Goal: Task Accomplishment & Management: Manage account settings

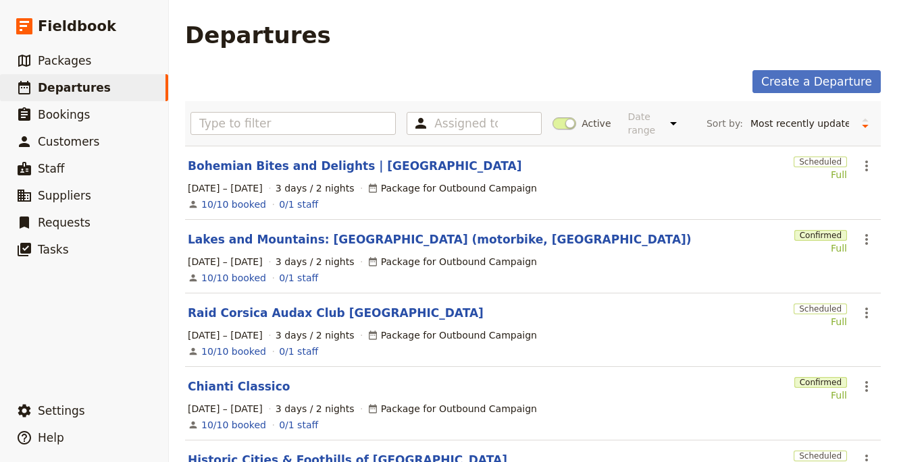
select select "UPDATED_AT"
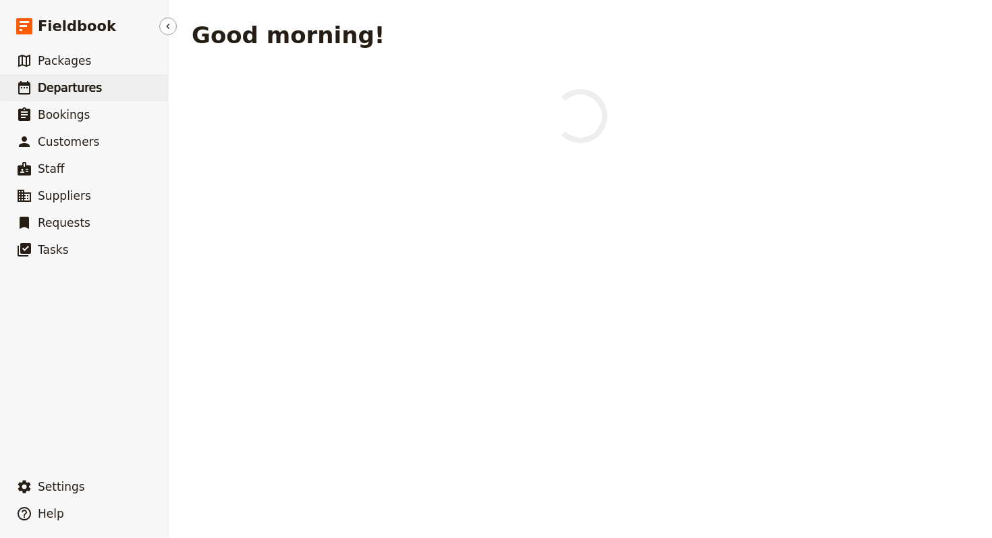
click at [51, 77] on link "​ Departures" at bounding box center [84, 87] width 168 height 27
click at [136, 91] on link "​ Departures" at bounding box center [84, 87] width 168 height 27
select select "UPDATED_AT"
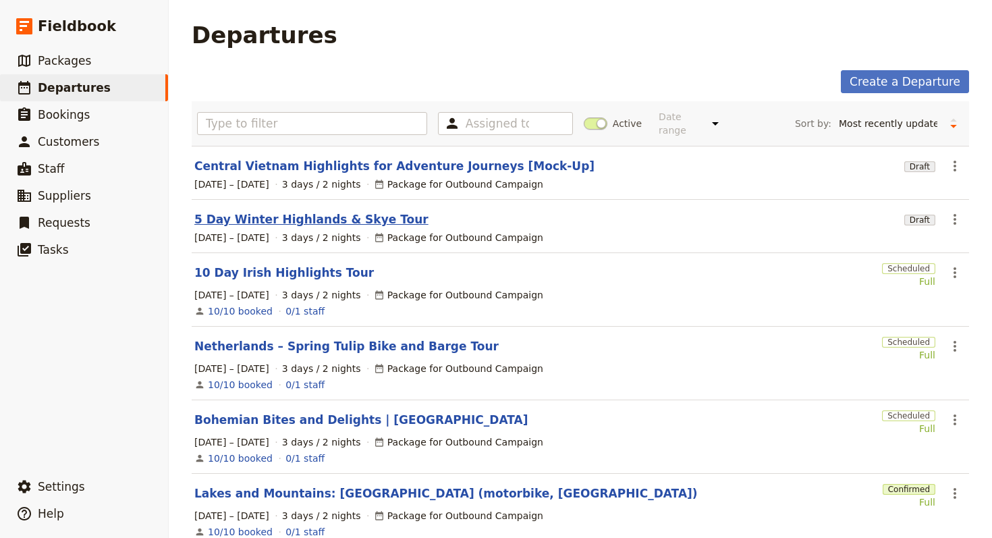
click at [286, 211] on link "5 Day Winter Highlands & Skye Tour" at bounding box center [311, 219] width 234 height 16
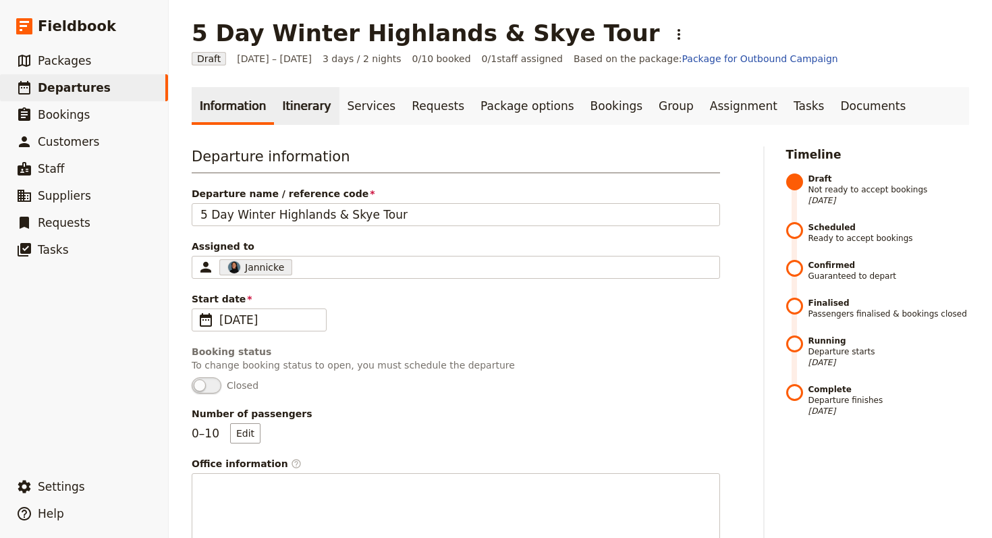
scroll to position [3, 0]
click at [298, 121] on link "Itinerary" at bounding box center [306, 105] width 65 height 38
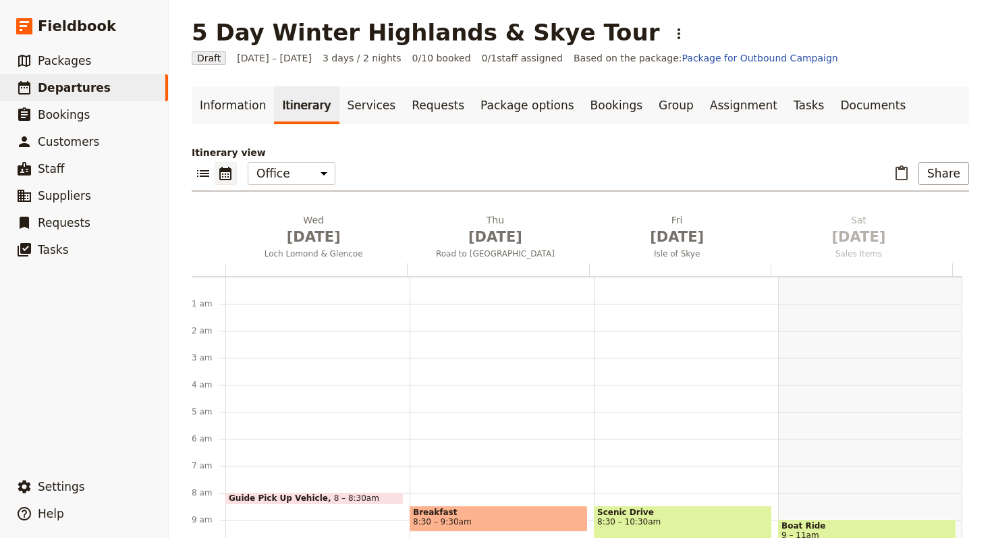
scroll to position [176, 0]
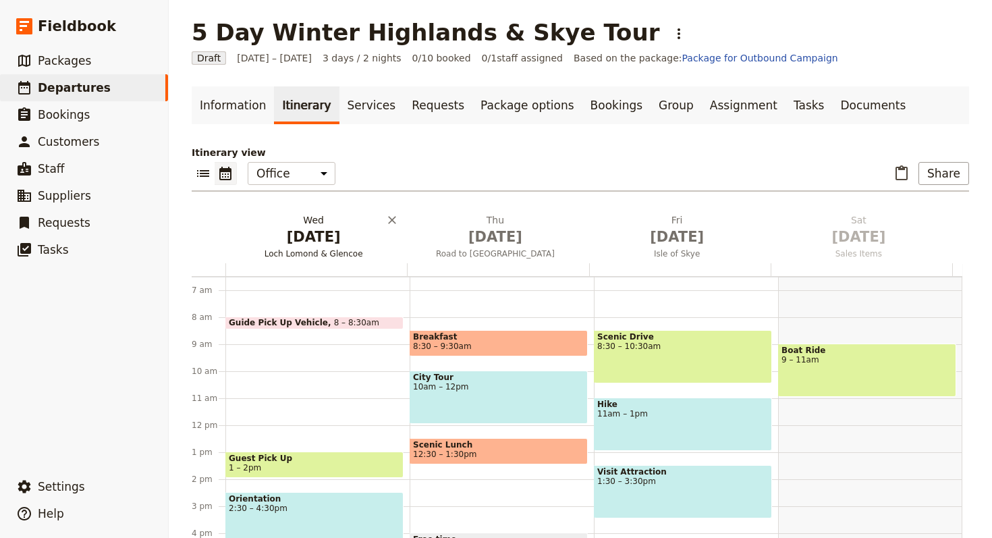
click at [310, 239] on span "Dec 31" at bounding box center [313, 237] width 165 height 20
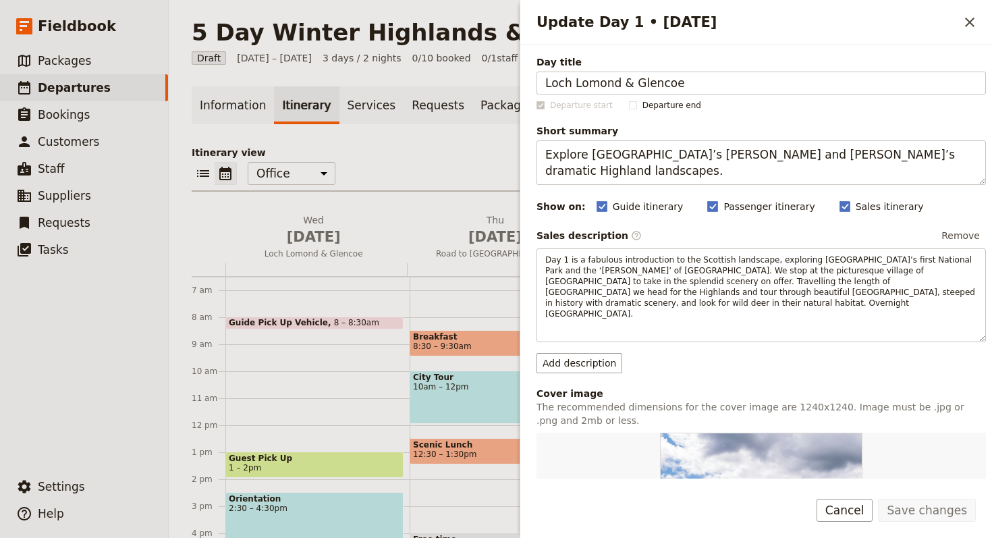
scroll to position [365, 0]
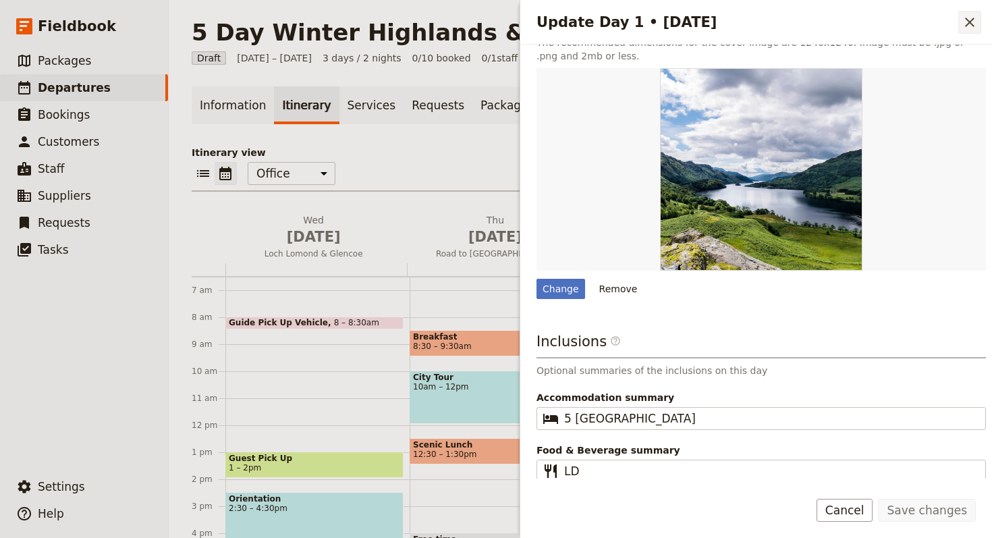
click at [963, 22] on icon "Close drawer" at bounding box center [970, 22] width 16 height 16
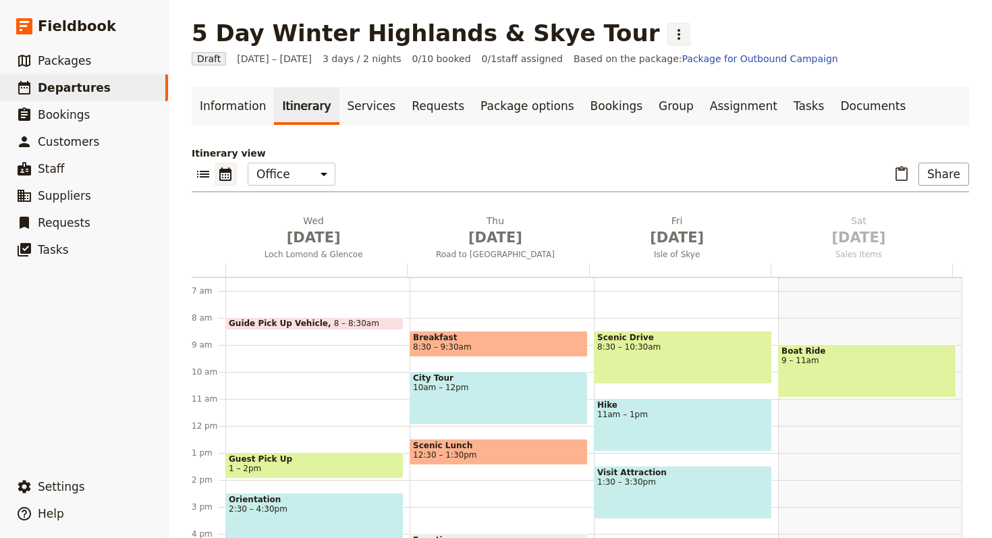
scroll to position [3, 0]
click at [671, 41] on icon "Actions" at bounding box center [679, 34] width 16 height 16
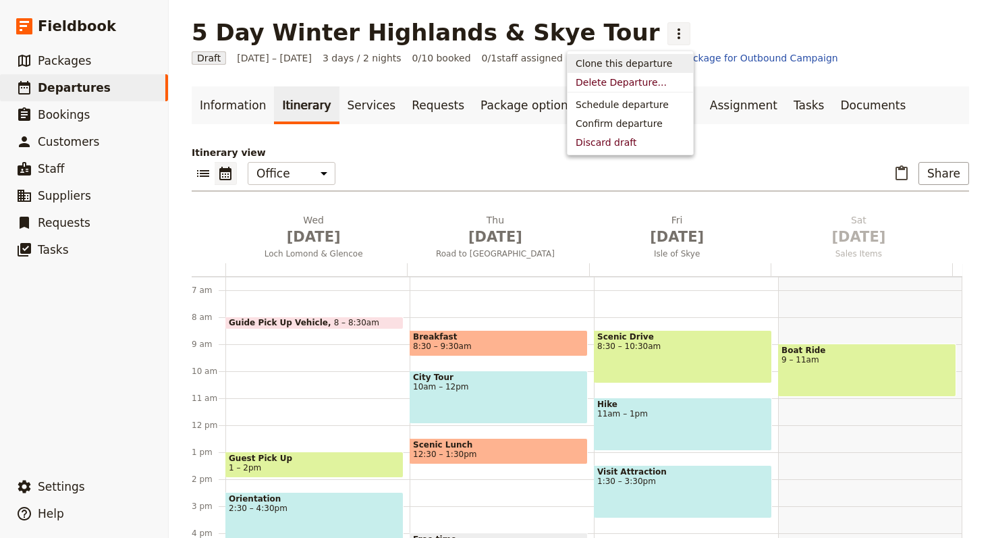
click at [599, 68] on span "Clone this departure" at bounding box center [624, 64] width 97 height 14
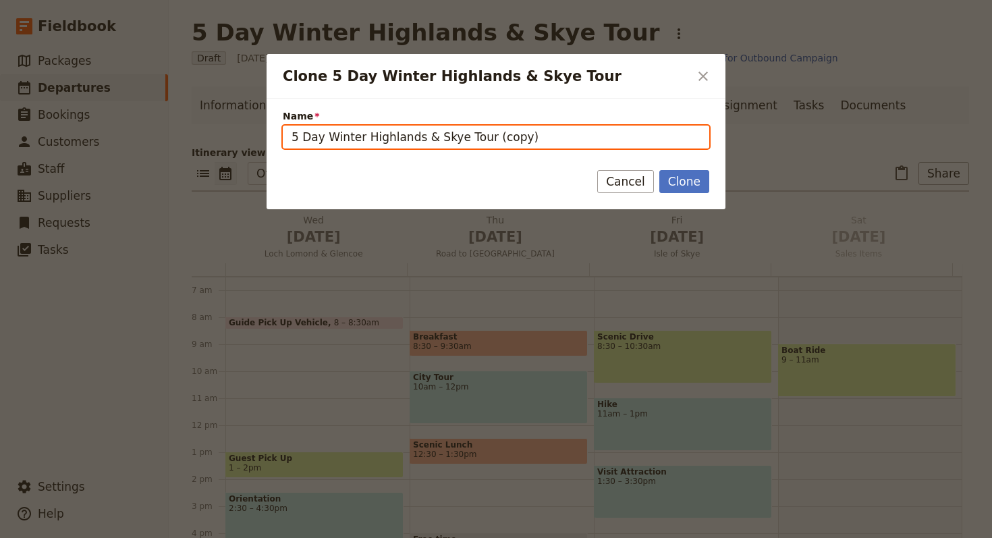
click at [548, 128] on input "5 Day Winter Highlands & Skye Tour (copy)" at bounding box center [496, 137] width 427 height 23
click at [548, 129] on input "5 Day Winter Highlands & Skye Tour (copy)" at bounding box center [496, 137] width 427 height 23
paste input "Winter Hillwalking and Mountaineering in Scotland"
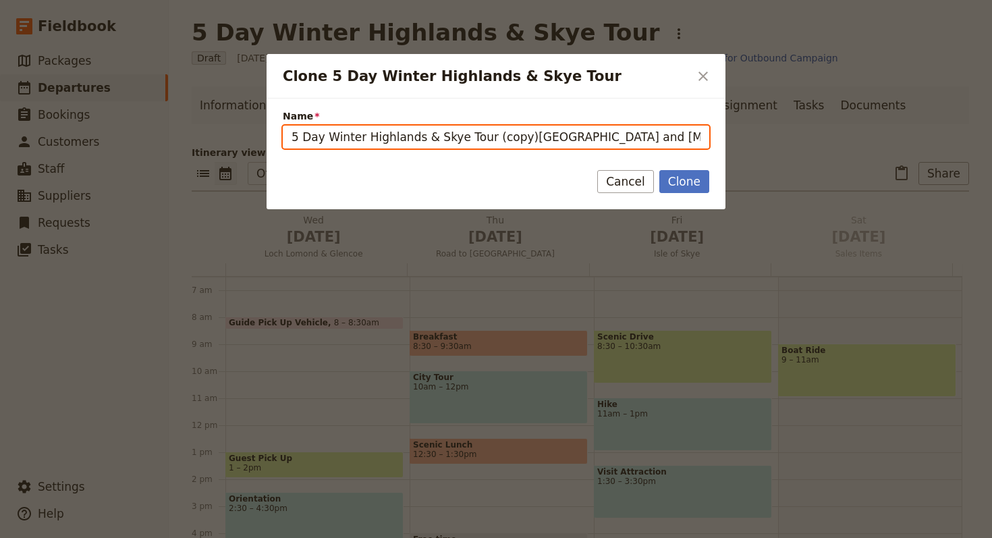
drag, startPoint x: 444, startPoint y: 141, endPoint x: 281, endPoint y: 142, distance: 163.4
click at [281, 142] on div "Name 5 Day Winter Highlands & Skye Tour (copy)Winter Hillwalking and Mountainee…" at bounding box center [496, 124] width 459 height 51
type input "Winter Hillwalking and Mountaineering in Scotland"
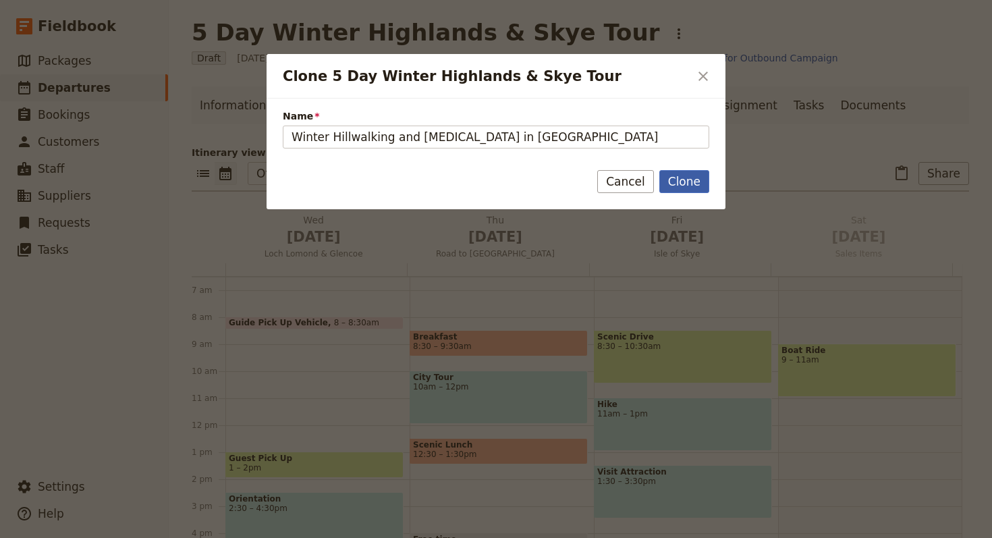
click at [679, 178] on button "Clone" at bounding box center [685, 181] width 50 height 23
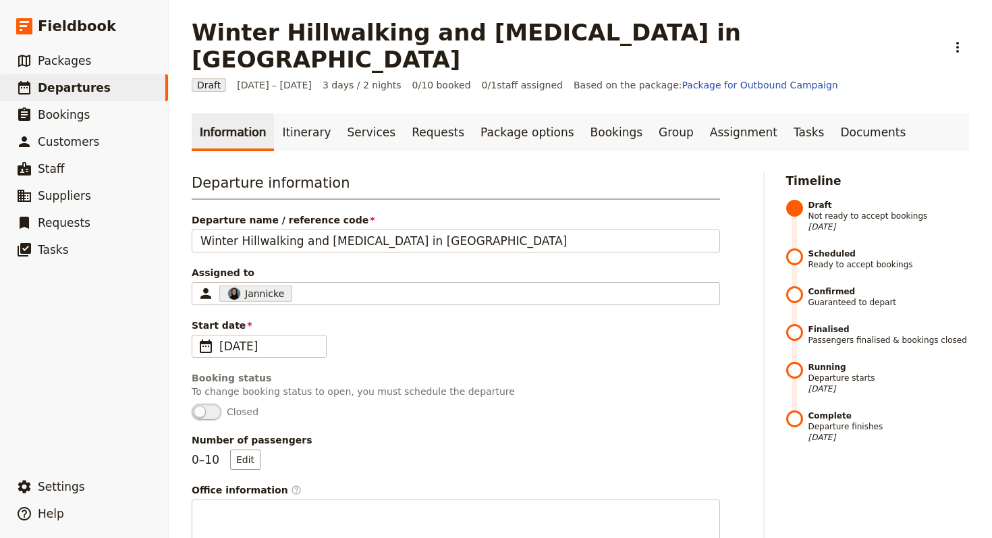
scroll to position [453, 0]
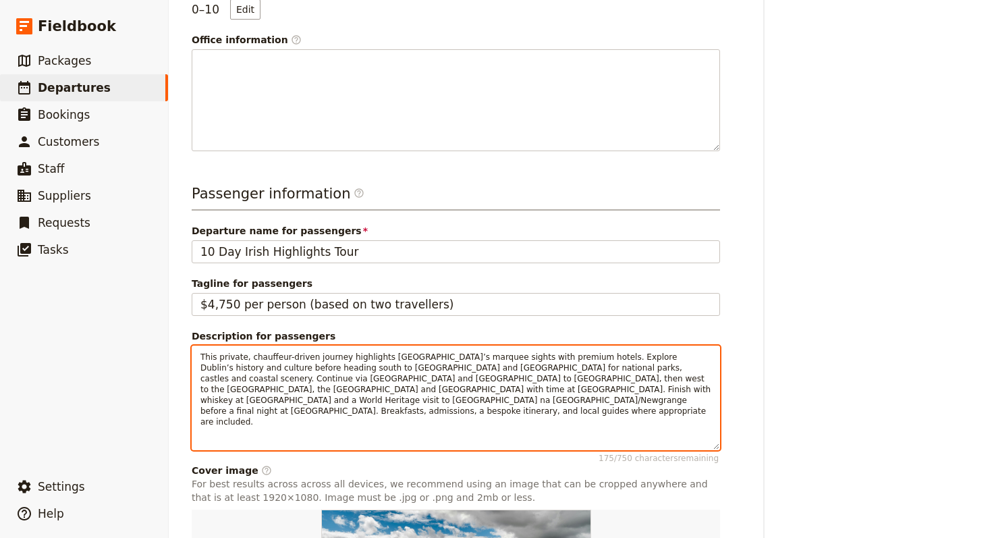
click at [426, 352] on span "This private, chauffeur-driven journey highlights Ireland’s marquee sights with…" at bounding box center [456, 389] width 513 height 74
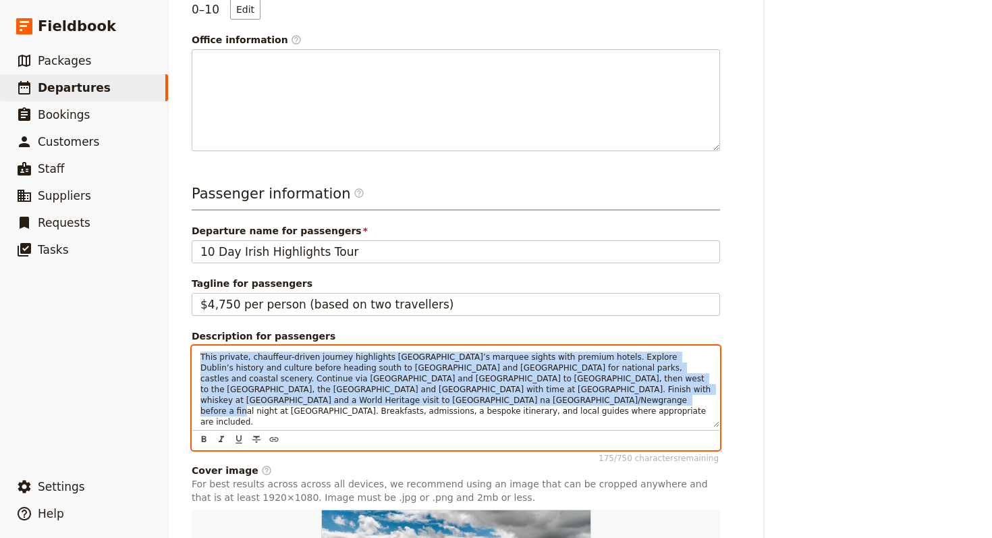
click at [426, 352] on span "This private, chauffeur-driven journey highlights Ireland’s marquee sights with…" at bounding box center [456, 389] width 513 height 74
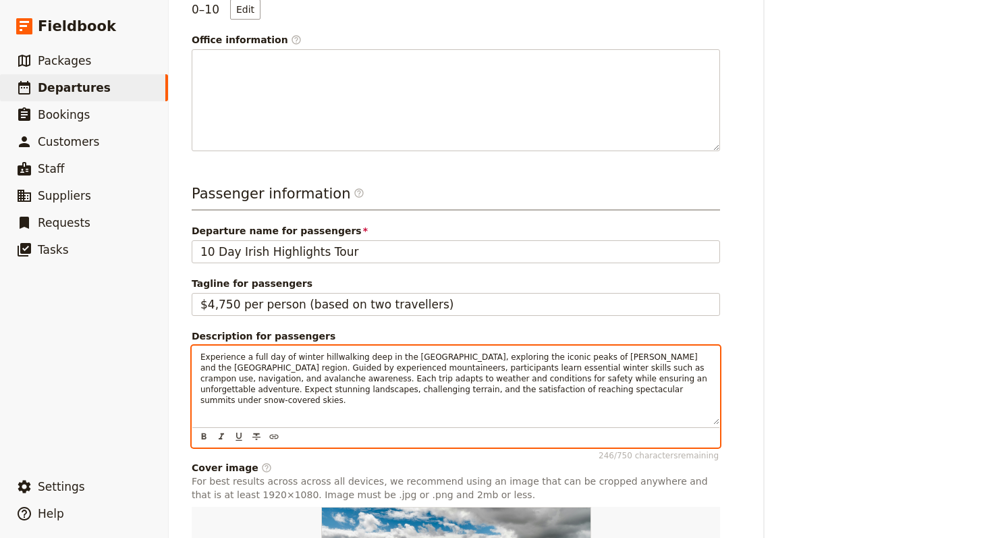
scroll to position [0, 0]
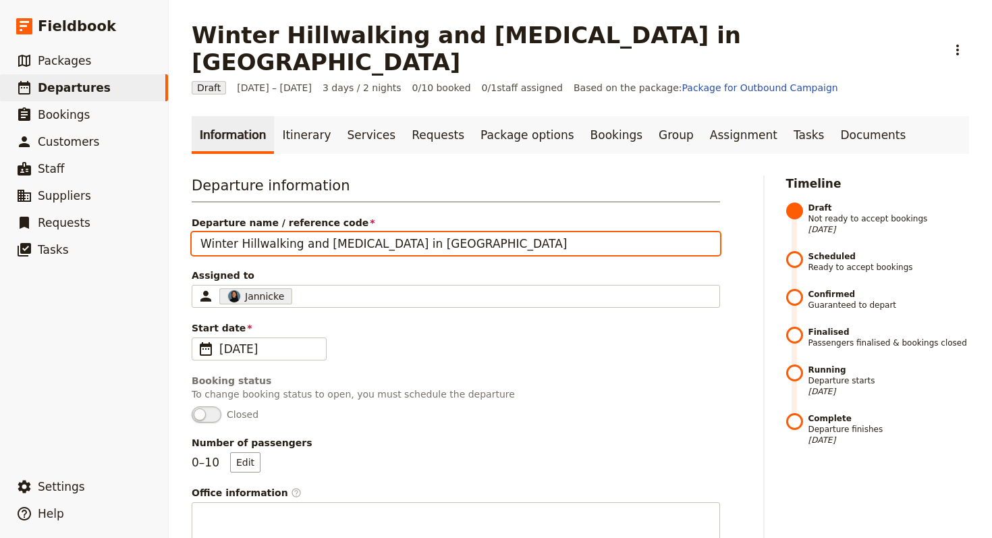
click at [343, 232] on input "Winter Hillwalking and Mountaineering in Scotland" at bounding box center [456, 243] width 529 height 23
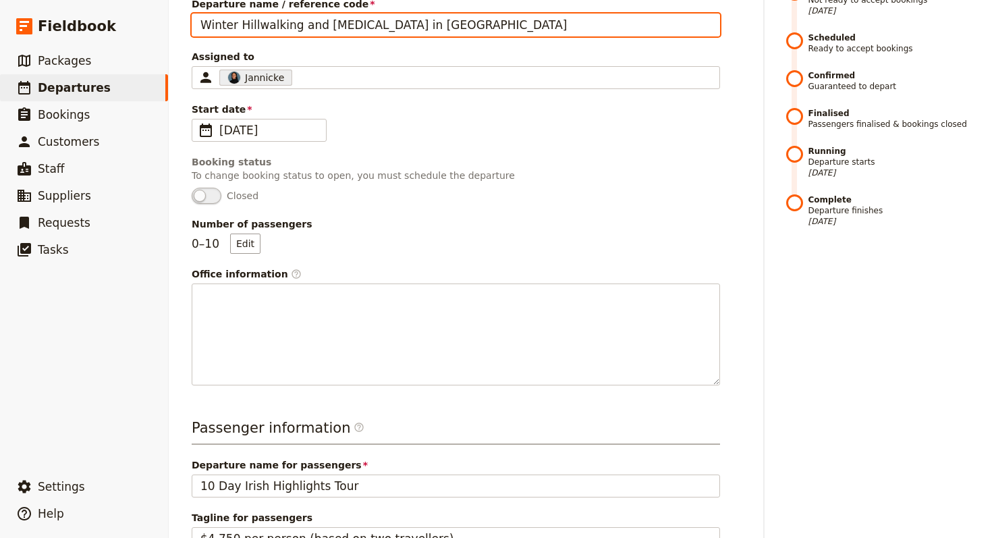
scroll to position [288, 0]
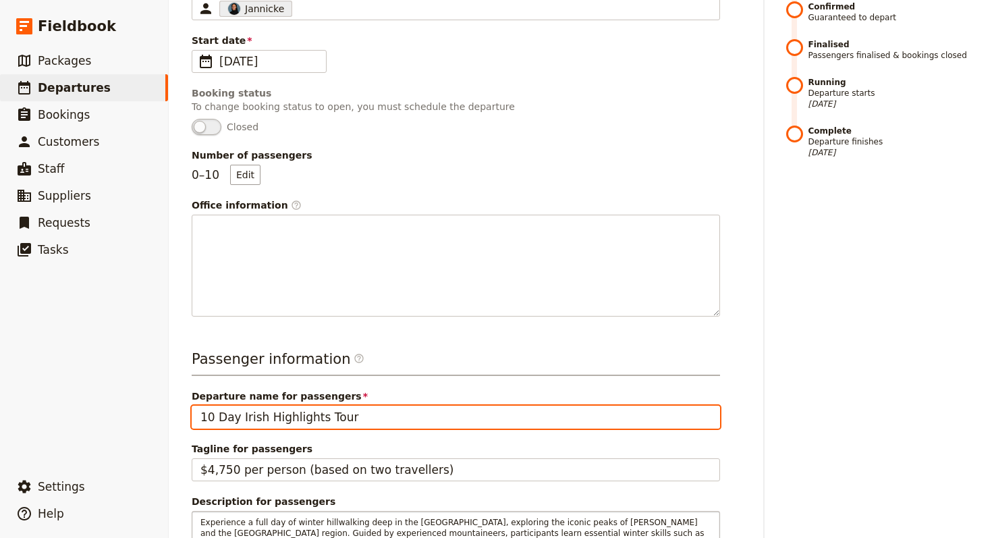
click at [382, 406] on input "10 Day Irish Highlights Tour" at bounding box center [456, 417] width 529 height 23
paste input "Winter Hillwalking and Mountaineering in Scotland"
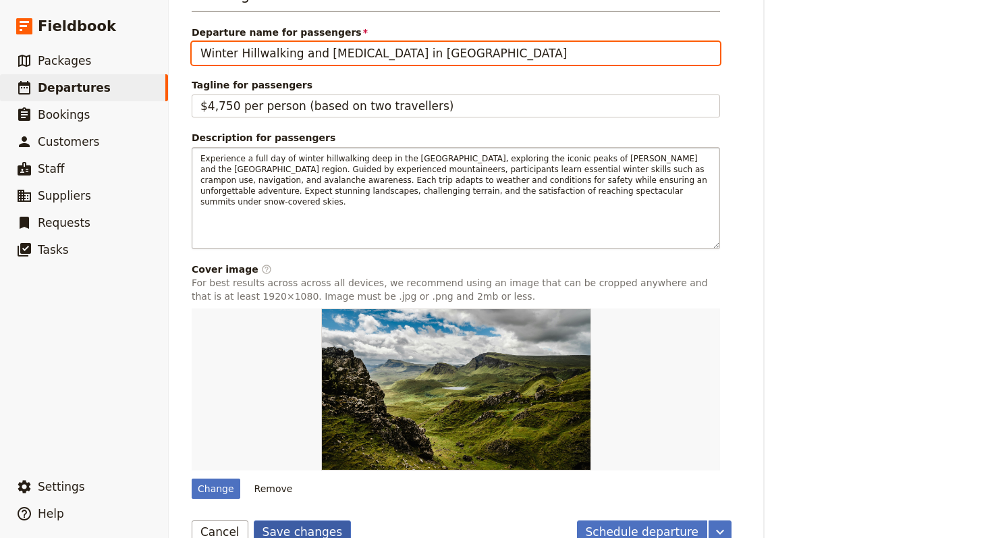
type input "Winter Hillwalking and Mountaineering in Scotland"
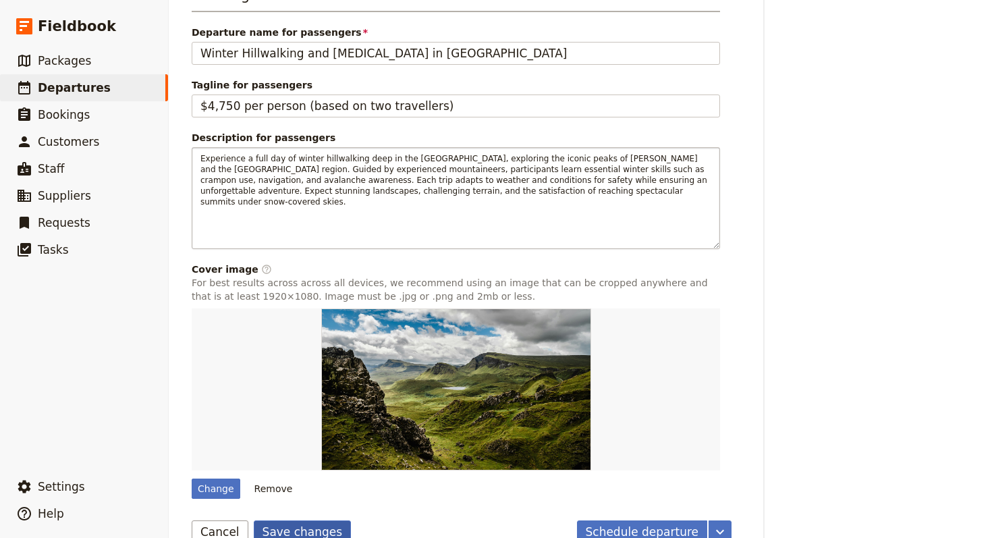
click at [274, 520] on button "Save changes" at bounding box center [303, 531] width 98 height 23
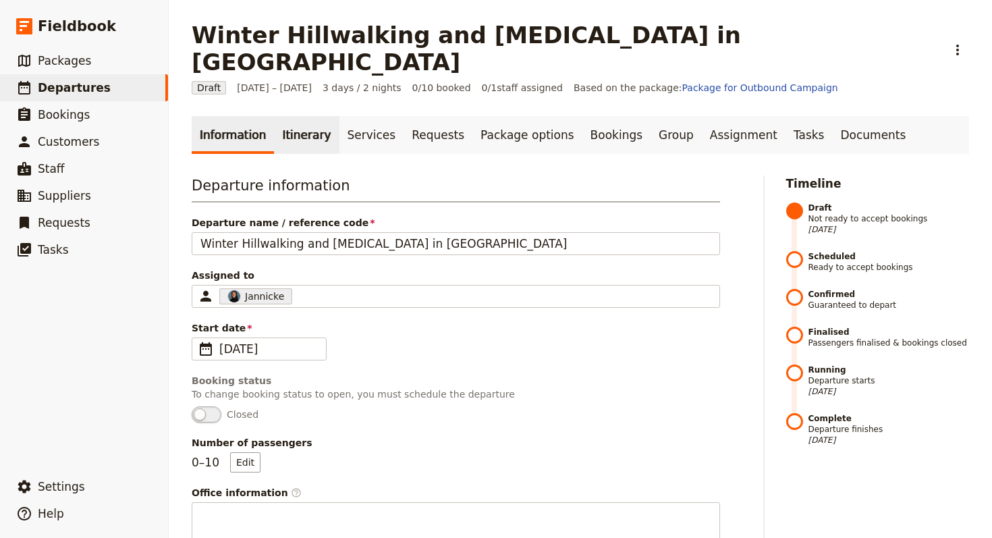
click at [297, 116] on link "Itinerary" at bounding box center [306, 135] width 65 height 38
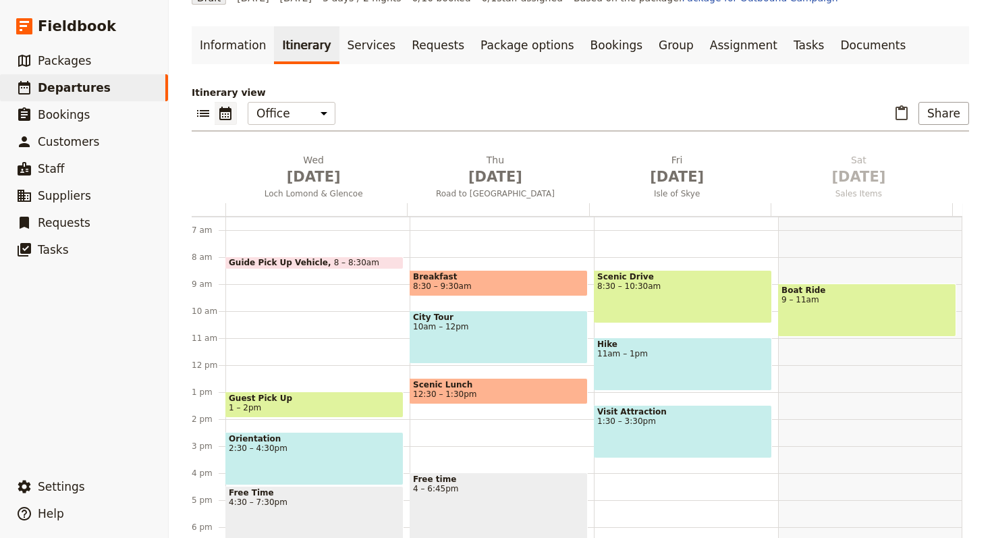
scroll to position [91, 0]
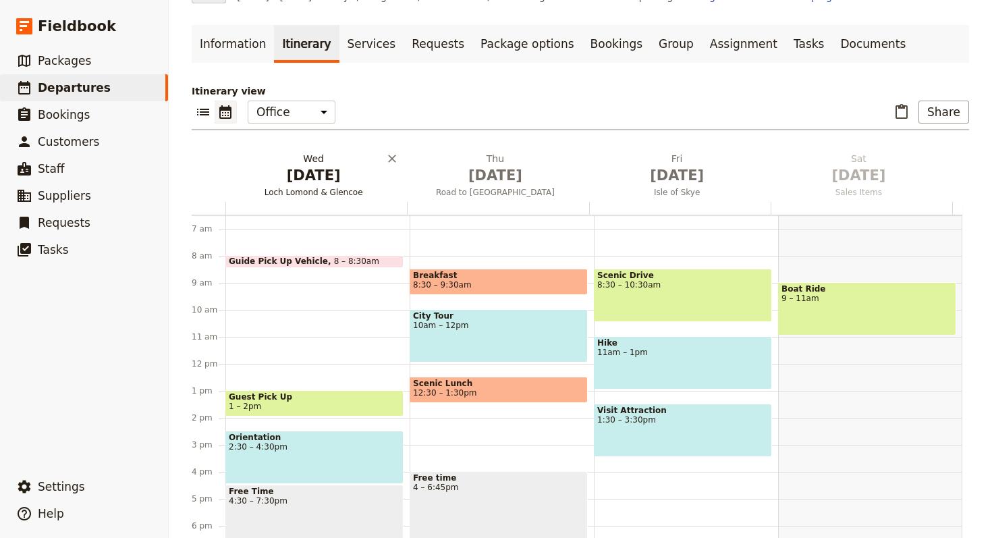
click at [333, 187] on span "Loch Lomond & Glencoe" at bounding box center [313, 192] width 176 height 11
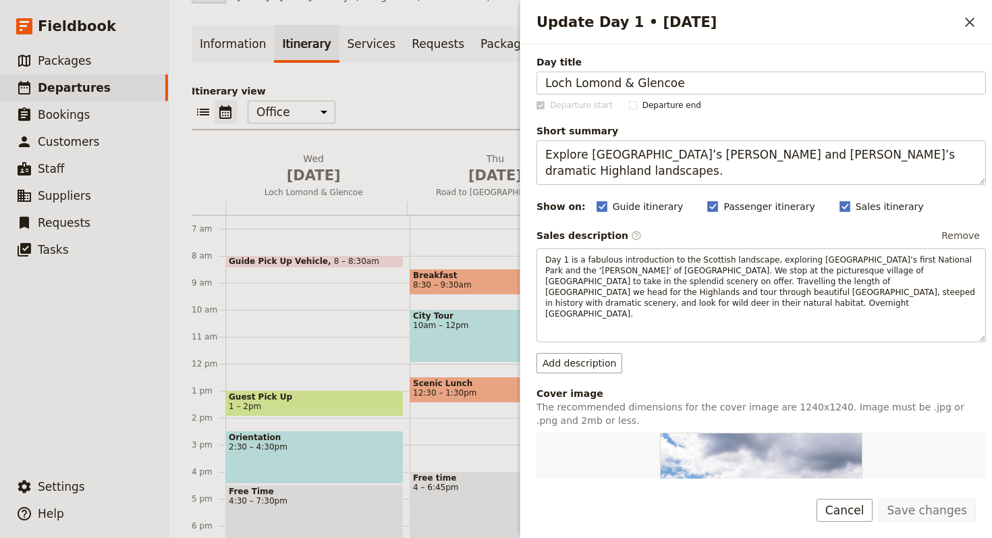
click at [670, 138] on label "Short summary Explore Loch Lomond’s bonnie banks and Glencoe’s dramatic Highlan…" at bounding box center [762, 154] width 450 height 61
click at [670, 140] on textarea "Explore Loch Lomond’s bonnie banks and Glencoe’s dramatic Highland landscapes." at bounding box center [762, 162] width 450 height 45
click at [670, 138] on label "Short summary Explore Loch Lomond’s bonnie banks and Glencoe’s dramatic Highlan…" at bounding box center [762, 154] width 450 height 61
click at [670, 140] on textarea "Explore Loch Lomond’s bonnie banks and Glencoe’s dramatic Highland landscapes." at bounding box center [762, 162] width 450 height 45
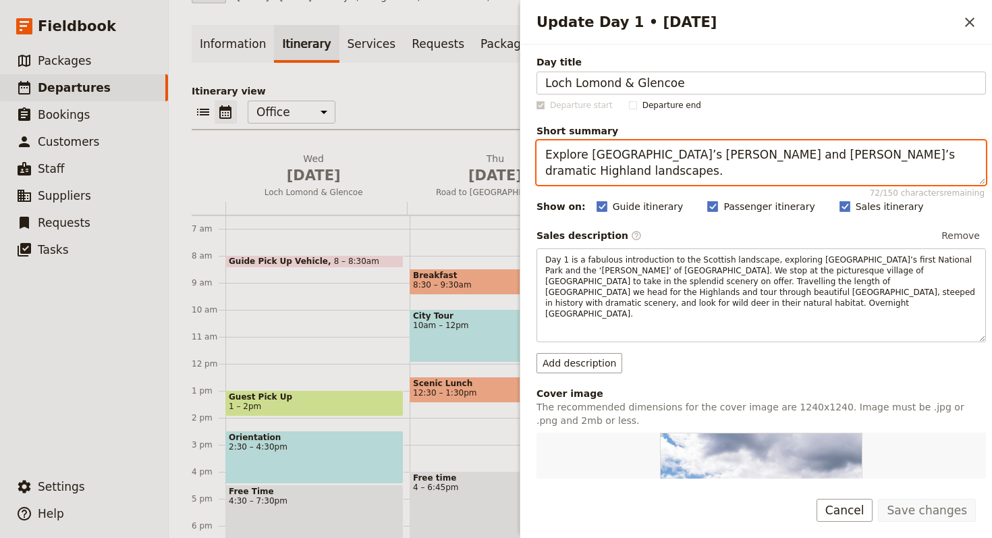
click at [662, 153] on textarea "Explore Loch Lomond’s bonnie banks and Glencoe’s dramatic Highland landscapes." at bounding box center [762, 162] width 450 height 45
paste textarea "Guided ascent through Glen Coe’s dramatic winter ridg"
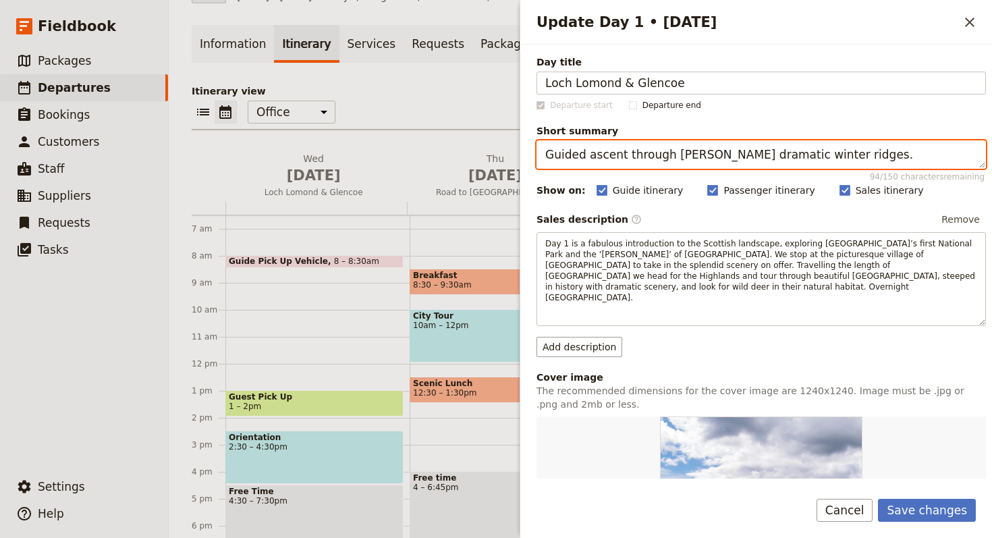
type textarea "Guided ascent through Glen Coe’s dramatic winter ridges."
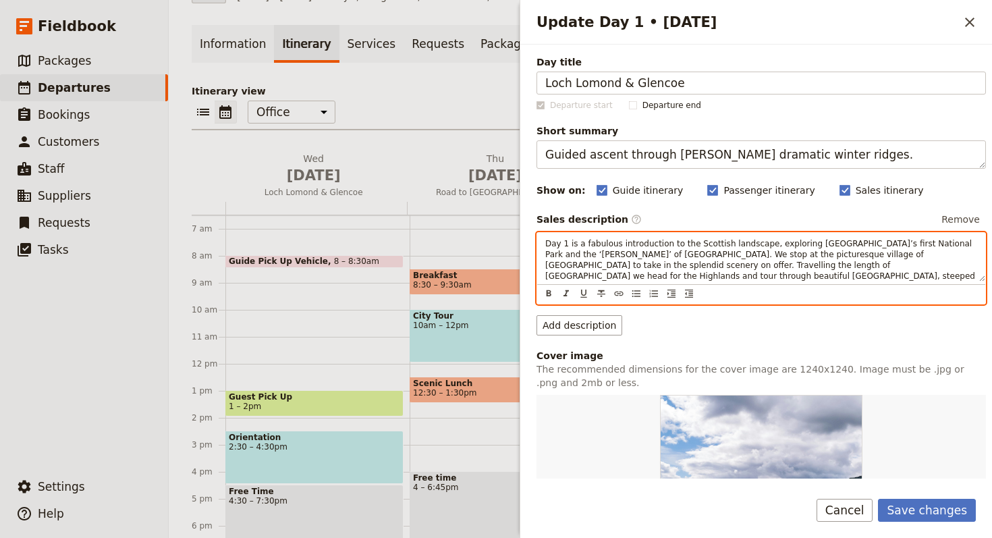
click at [640, 268] on span "Day 1 is a fabulous introduction to the Scottish landscape, exploring Scotland’…" at bounding box center [761, 270] width 433 height 63
click at [639, 269] on span "Day 1 is a fabulous introduction to the Scottish landscape, exploring Scotland’…" at bounding box center [761, 270] width 433 height 63
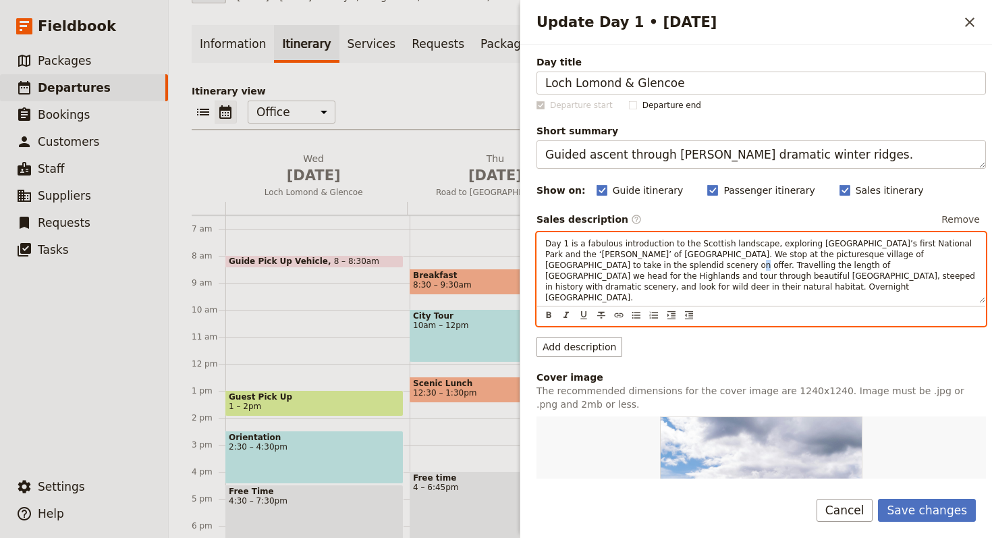
click at [639, 270] on p "Day 1 is a fabulous introduction to the Scottish landscape, exploring Scotland’…" at bounding box center [761, 270] width 432 height 65
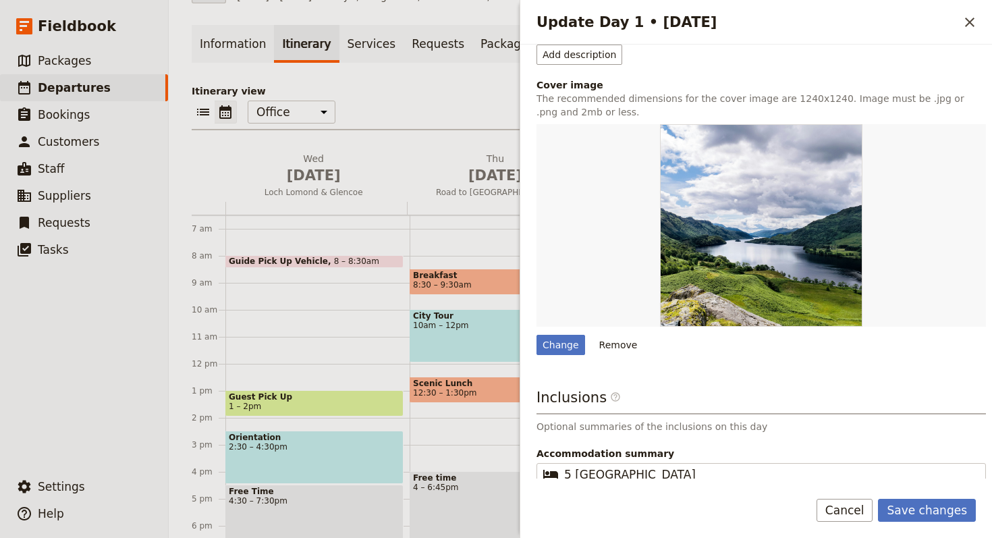
scroll to position [348, 0]
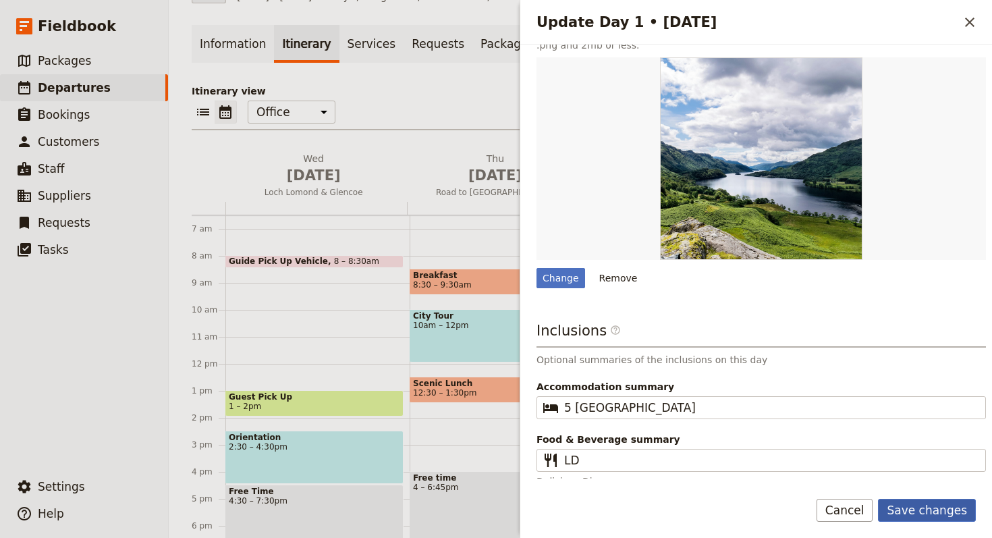
click at [940, 516] on button "Save changes" at bounding box center [927, 510] width 98 height 23
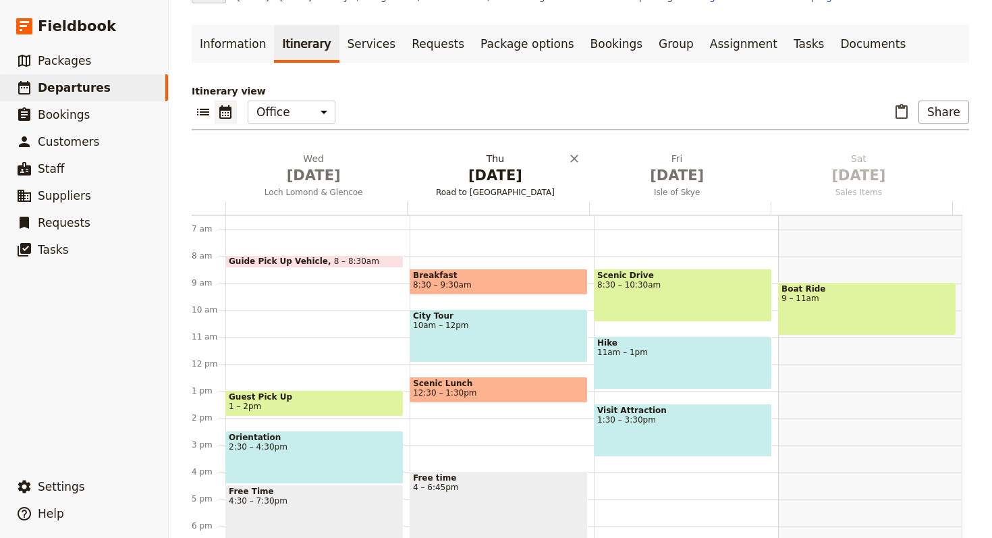
scroll to position [173, 0]
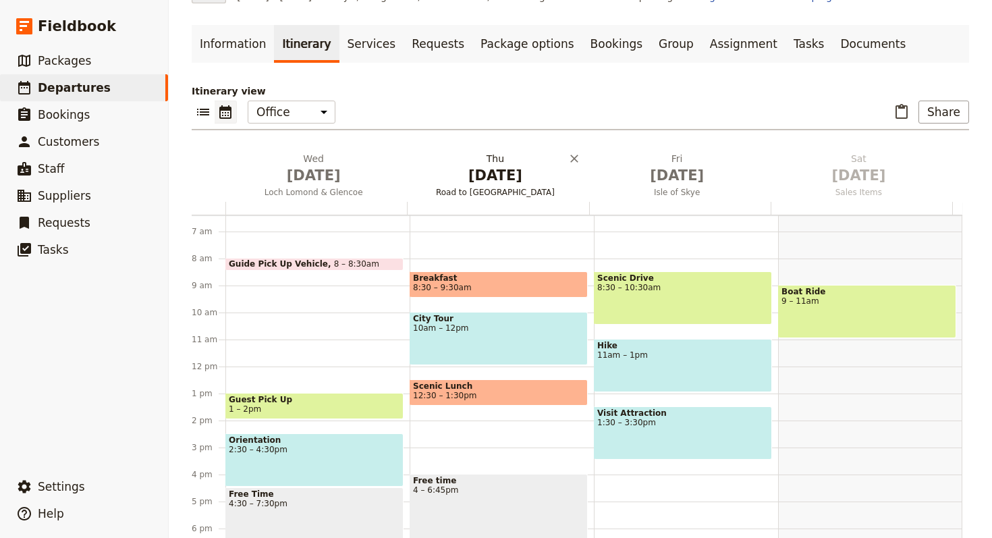
click at [483, 152] on h2 "Thu Jan 1 Road to the Isles" at bounding box center [494, 169] width 165 height 34
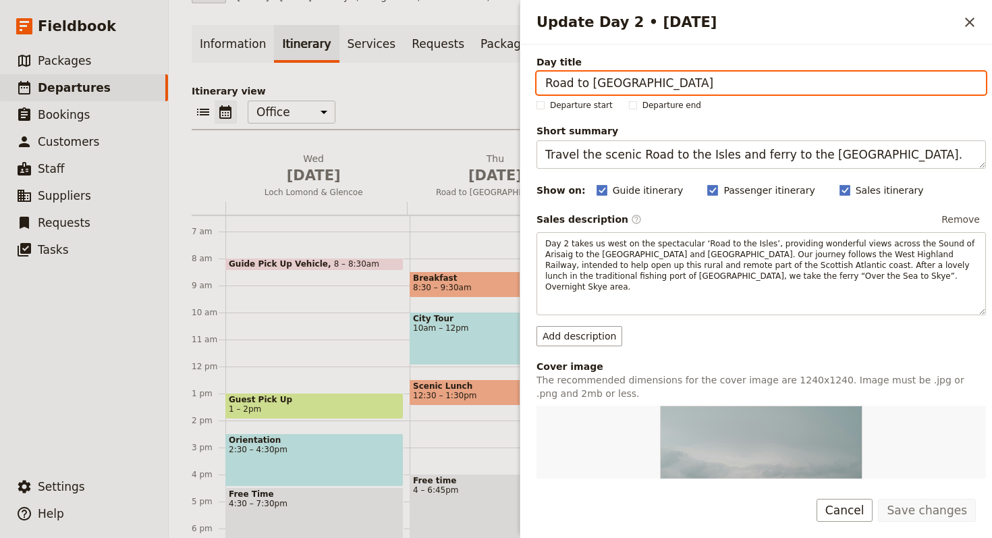
paste input "Black Mount and Bridge of Orchy Adventure"
type input "Black Mount and Bridge of Orchy Adventure"
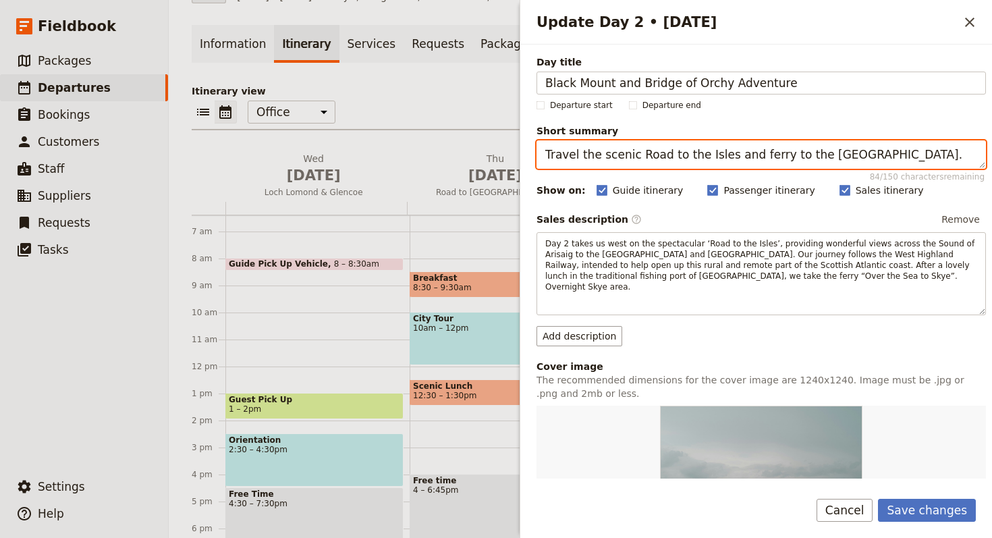
click at [668, 147] on textarea "Travel the scenic Road to the Isles and ferry to the Isle of Skye." at bounding box center [762, 154] width 450 height 28
paste textarea "Explore the remote Black Mount wilderness on foot"
type textarea "Explore the remote Black Mount wilderness on foot."
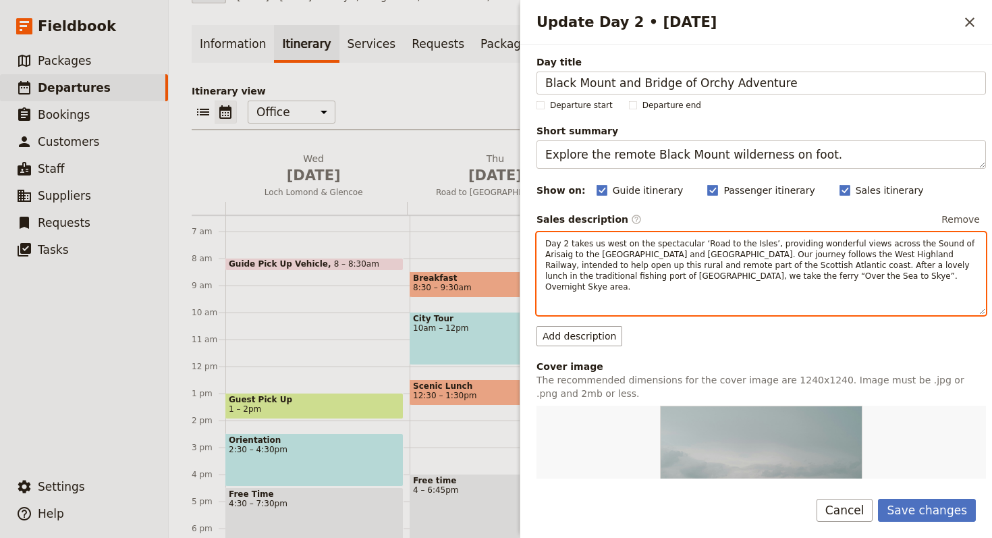
click at [691, 234] on div "Day 2 takes us west on the spectacular ‘Road to the Isles’, providing wonderful…" at bounding box center [761, 274] width 448 height 82
click at [691, 234] on div "Day 2 takes us west on the spectacular ‘Road to the Isles’, providing wonderful…" at bounding box center [761, 262] width 448 height 59
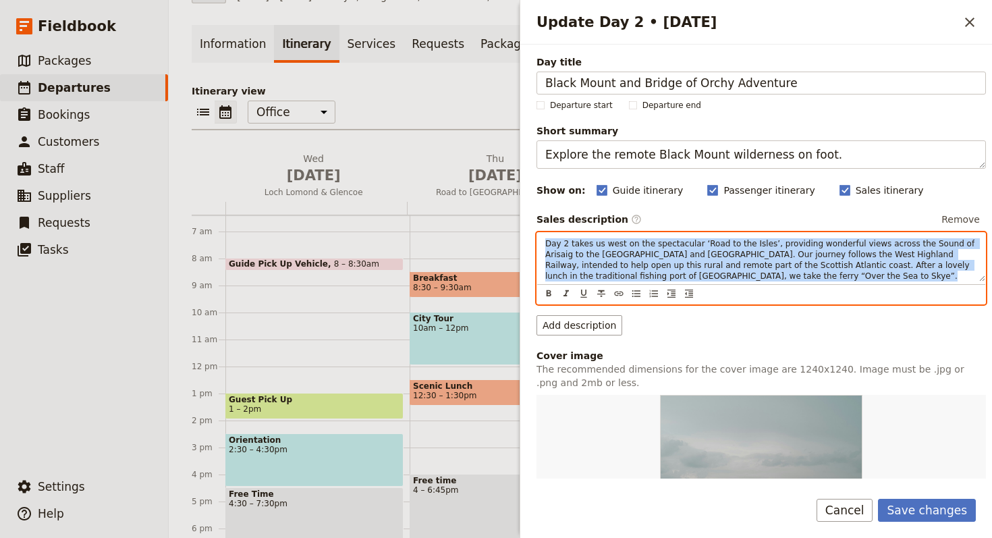
click at [691, 234] on div "Day 2 takes us west on the spectacular ‘Road to the Isles’, providing wonderful…" at bounding box center [761, 257] width 448 height 49
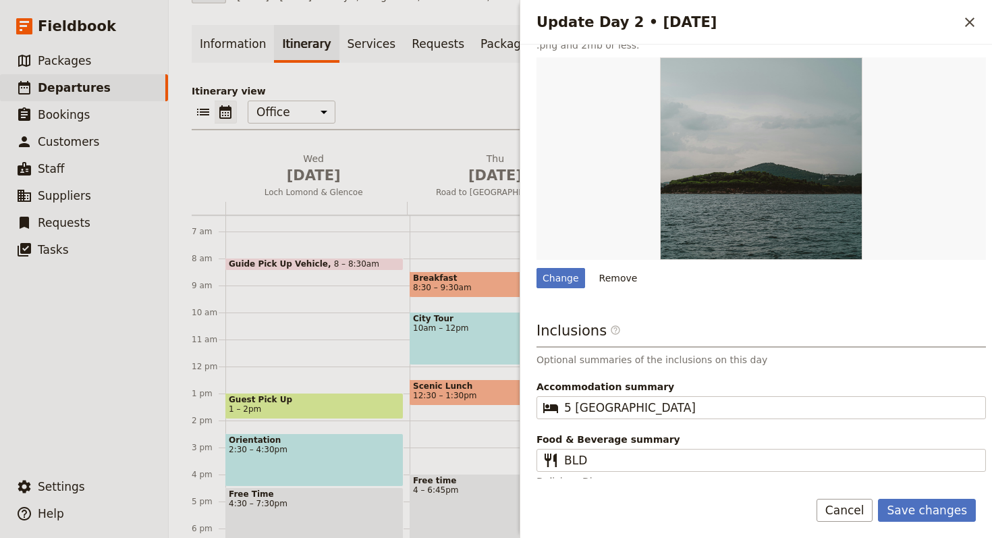
scroll to position [338, 0]
click at [940, 504] on button "Save changes" at bounding box center [927, 510] width 98 height 23
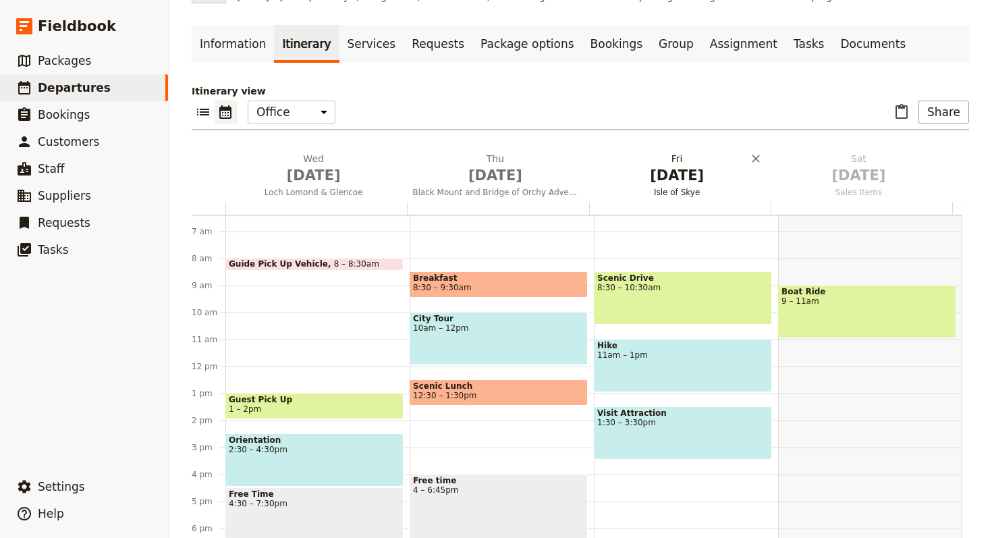
click at [672, 165] on span "Jan 2" at bounding box center [677, 175] width 165 height 20
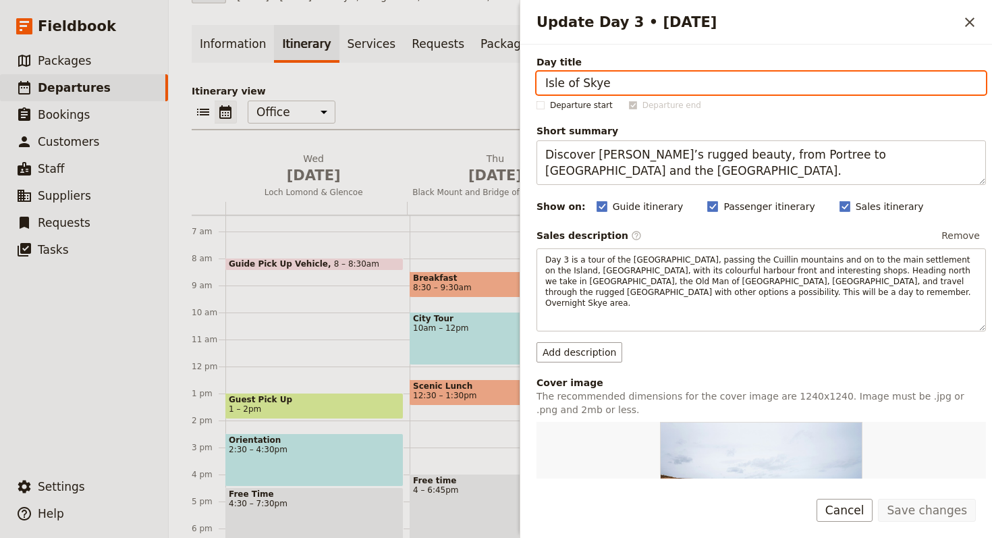
paste input "Skills and Summit Challeng"
type input "Skills and Summit Challenge"
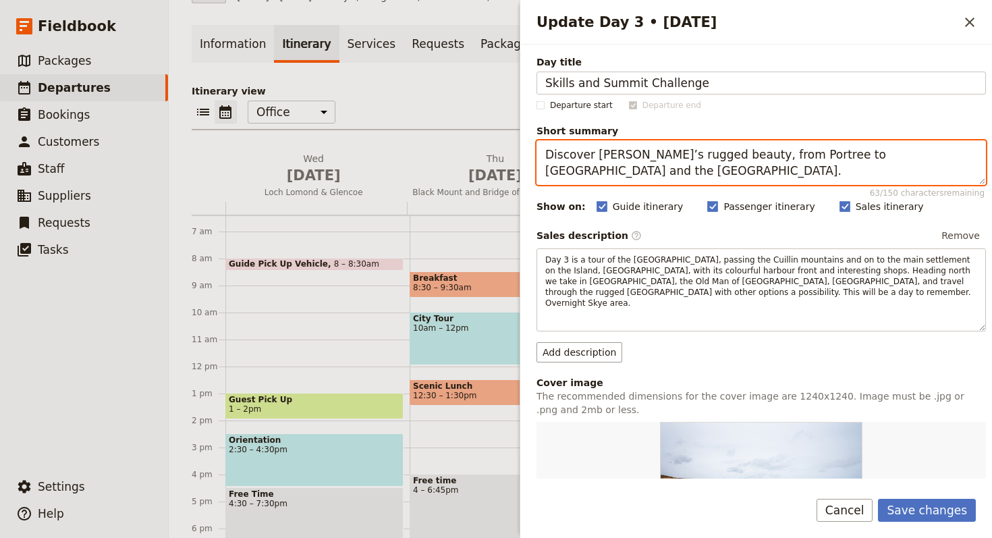
click at [739, 145] on textarea "Discover Skye’s rugged beauty, from Portree to Kilt Rock and the Trotternish Pe…" at bounding box center [762, 162] width 450 height 45
paste textarea "Apply winter mountaineering skills on a challenging summit"
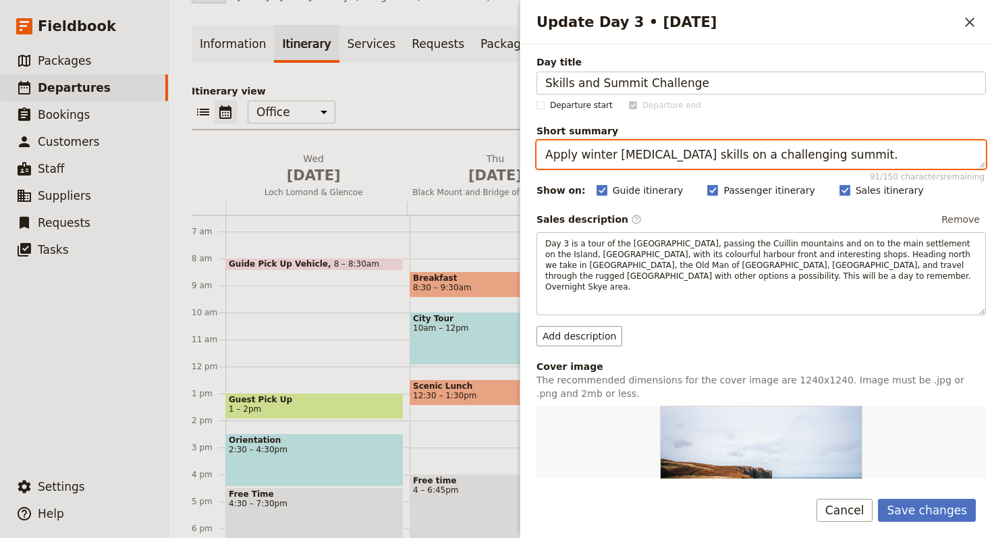
type textarea "Apply winter mountaineering skills on a challenging summit."
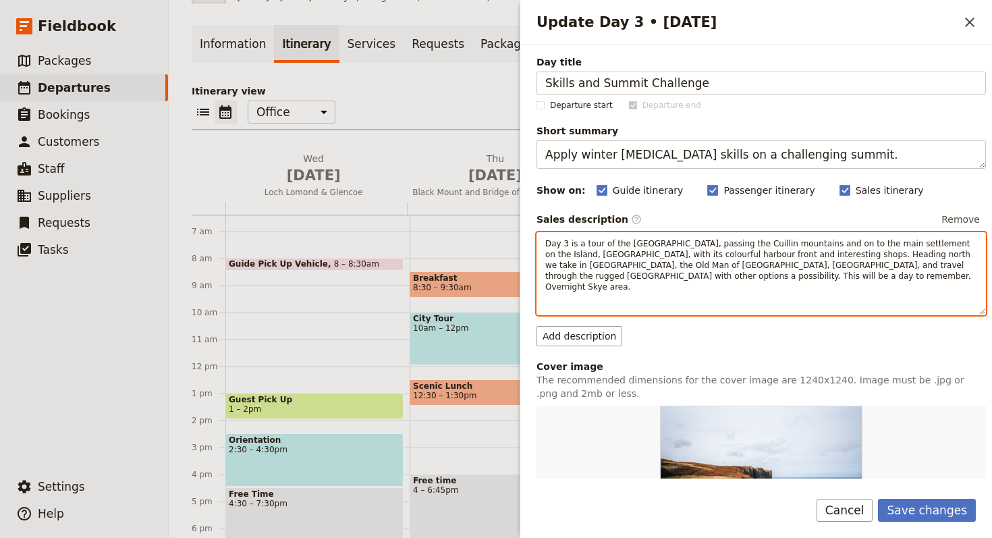
click at [652, 269] on span "Day 3 is a tour of the Isle of Skye, passing the Cuillin mountains and on to th…" at bounding box center [759, 265] width 428 height 53
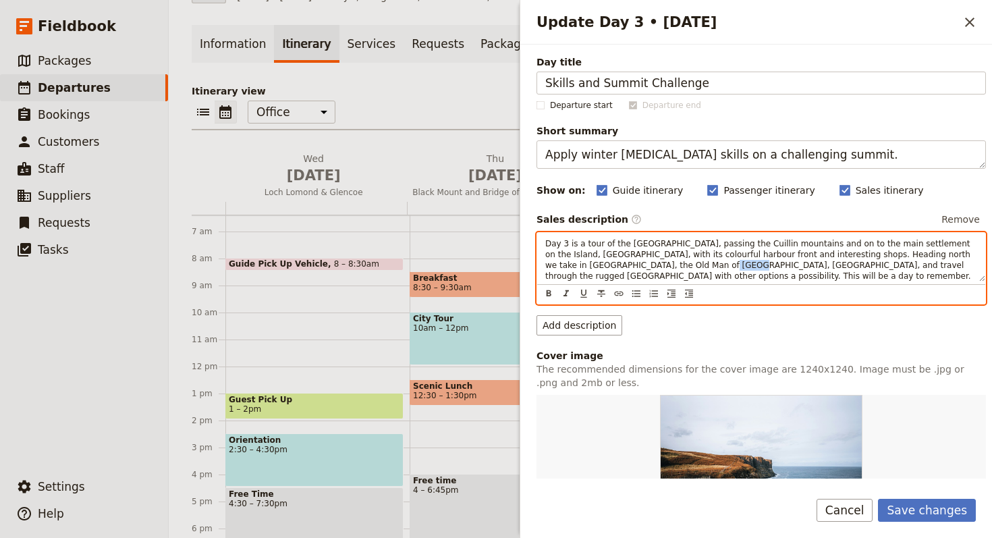
click at [651, 269] on span "Day 3 is a tour of the Isle of Skye, passing the Cuillin mountains and on to th…" at bounding box center [759, 265] width 428 height 53
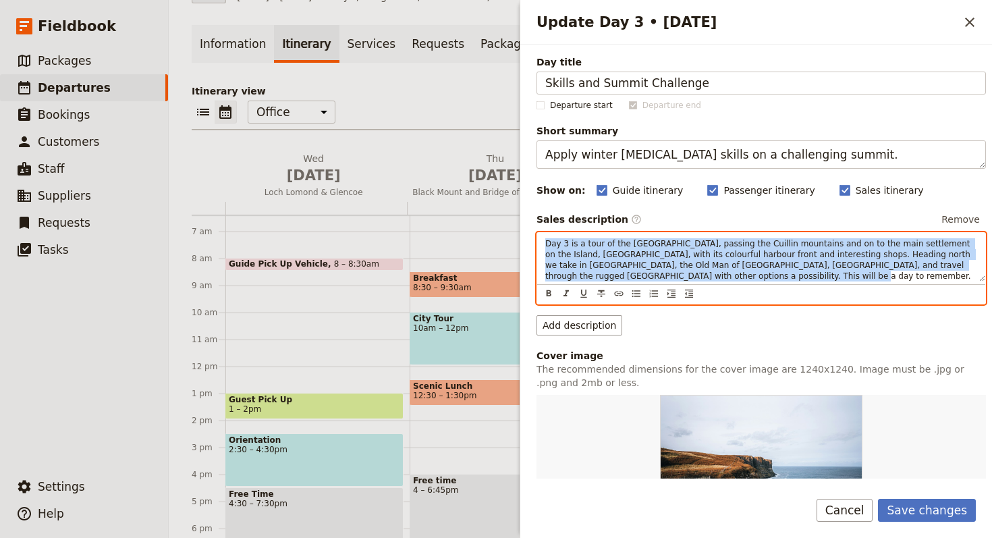
click at [651, 269] on span "Day 3 is a tour of the Isle of Skye, passing the Cuillin mountains and on to th…" at bounding box center [759, 265] width 428 height 53
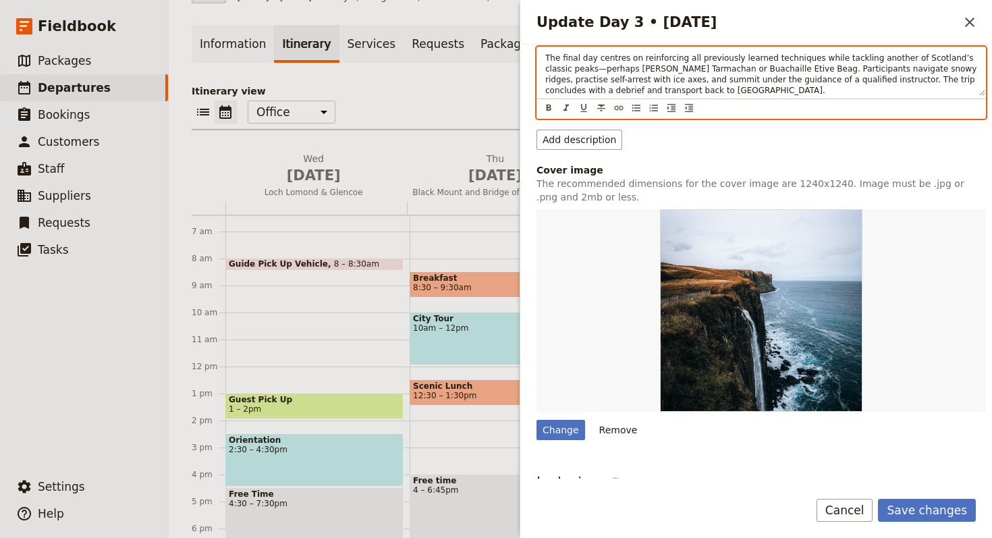
scroll to position [365, 0]
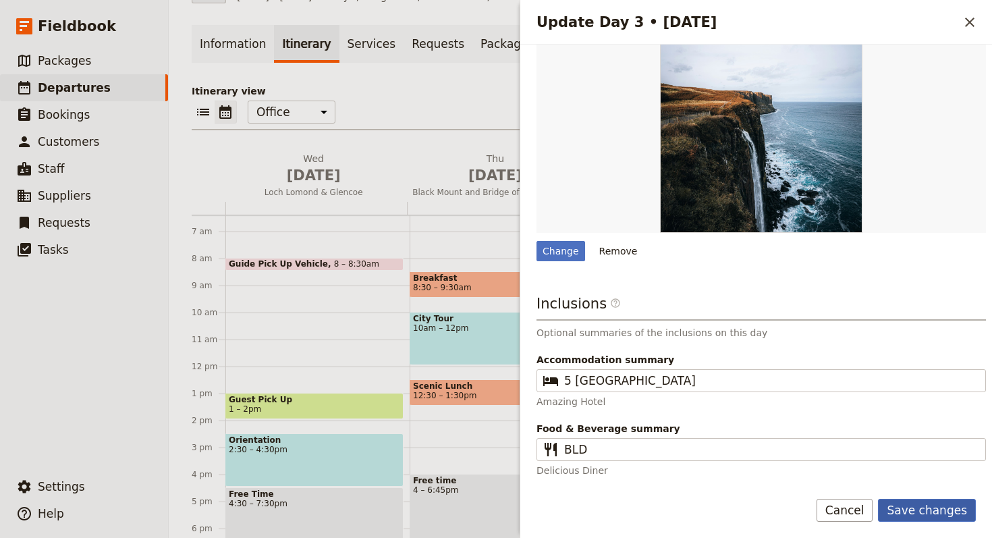
click at [916, 514] on button "Save changes" at bounding box center [927, 510] width 98 height 23
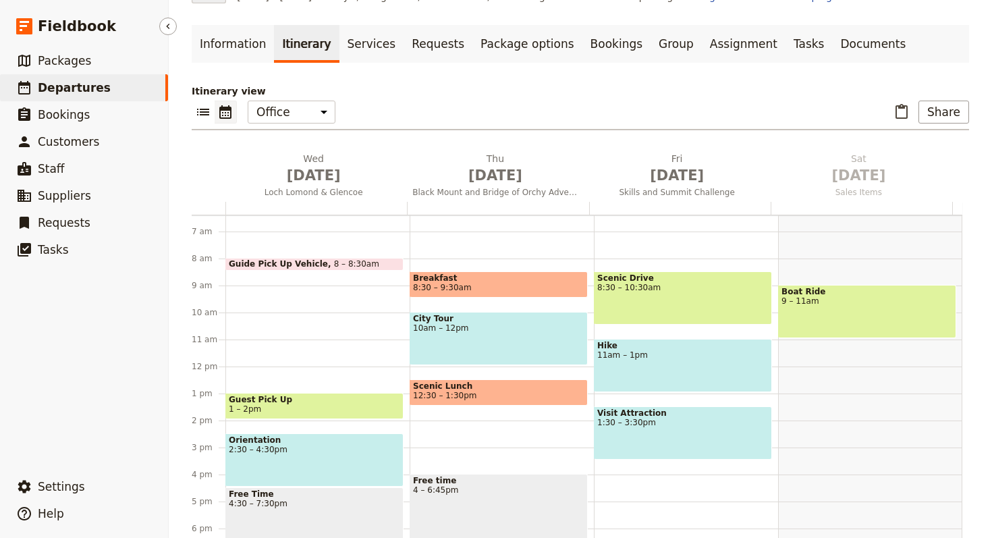
click at [113, 470] on div "​ Settings ​ Help" at bounding box center [84, 497] width 168 height 59
click at [97, 485] on button "​ Settings" at bounding box center [84, 486] width 168 height 27
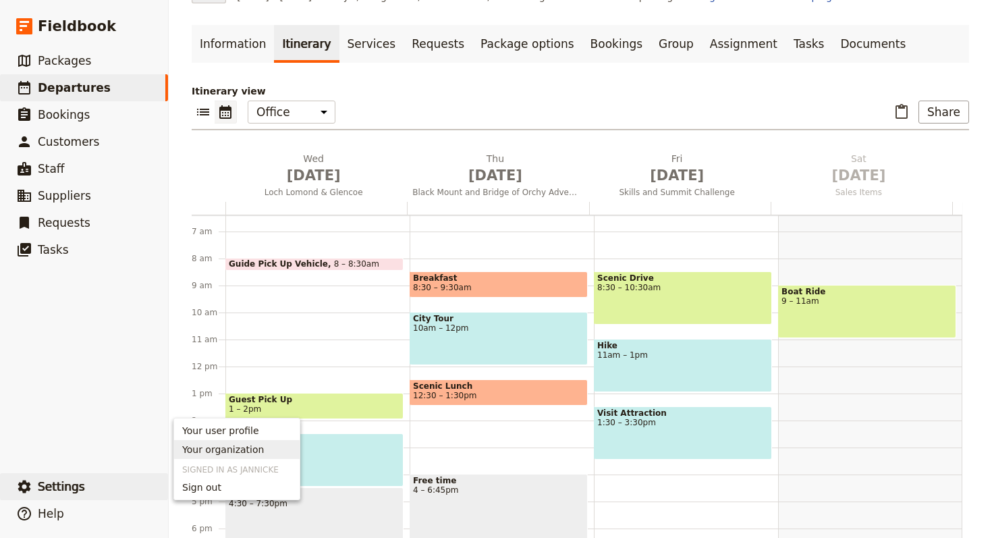
click at [238, 456] on link "Your organization" at bounding box center [237, 449] width 126 height 19
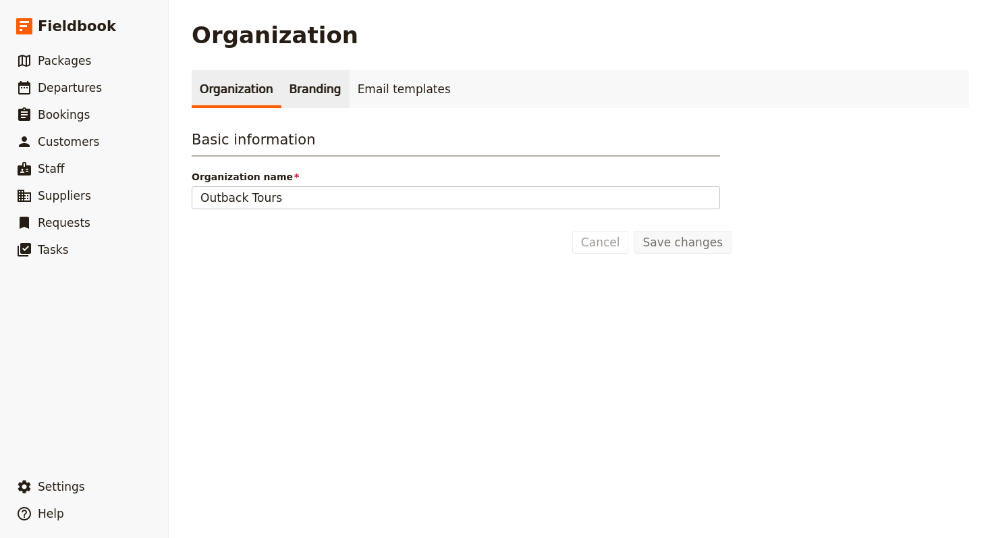
click at [309, 101] on link "Branding" at bounding box center [316, 89] width 68 height 38
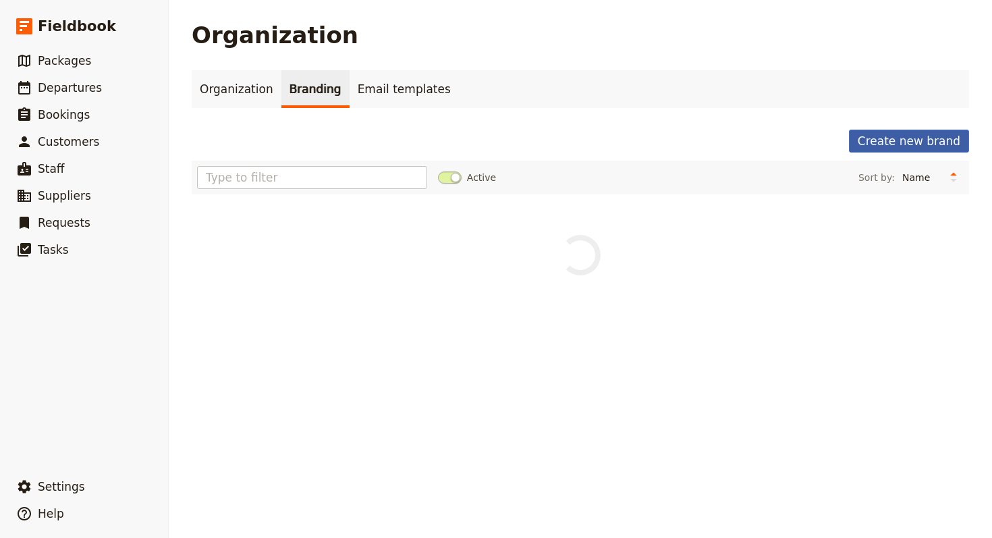
click at [880, 141] on button "Create new brand" at bounding box center [909, 141] width 120 height 23
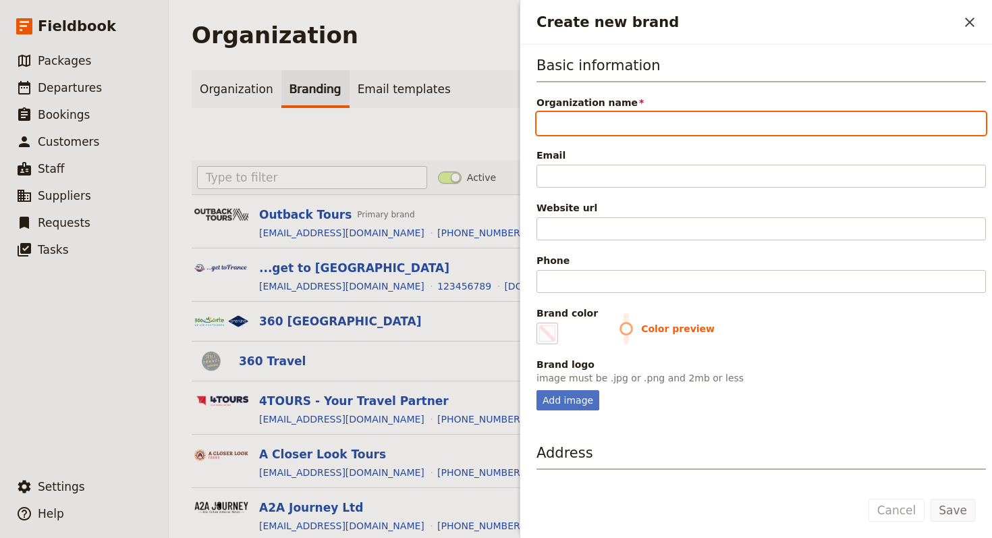
paste input "Ocean Vertical"
type input "Ocean Vertical"
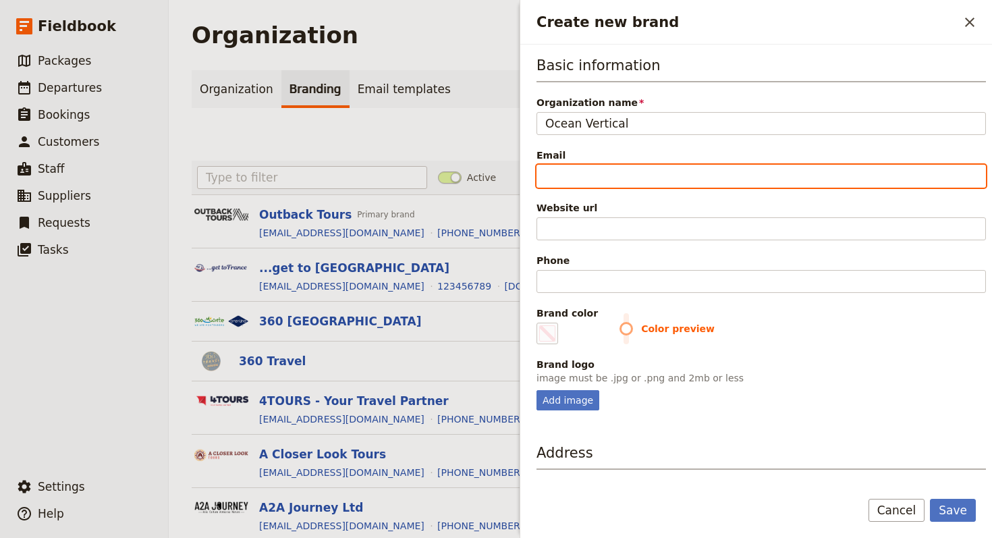
click at [582, 173] on input "Email" at bounding box center [762, 176] width 450 height 23
paste input "info@oceanvertical.com (b"
type input "info@oceanvertical.com"
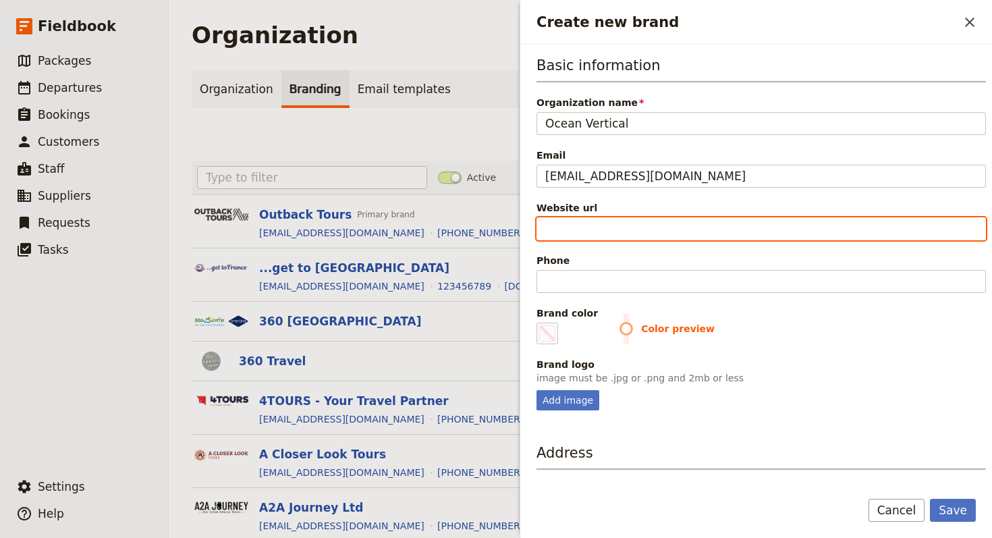
click at [616, 228] on input "Website url" at bounding box center [762, 228] width 450 height 23
paste input "https://www.oceanvertical.com"
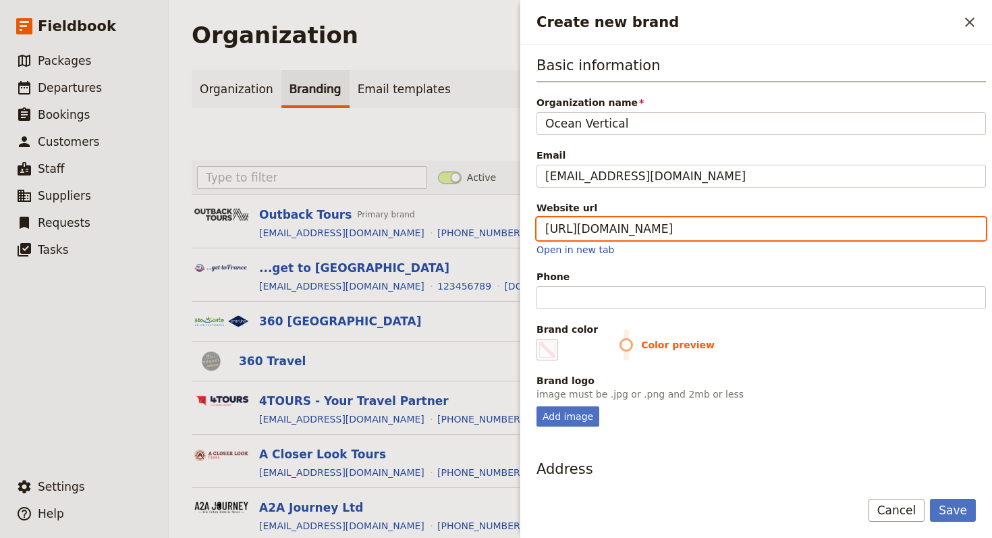
type input "https://www.oceanvertical.com"
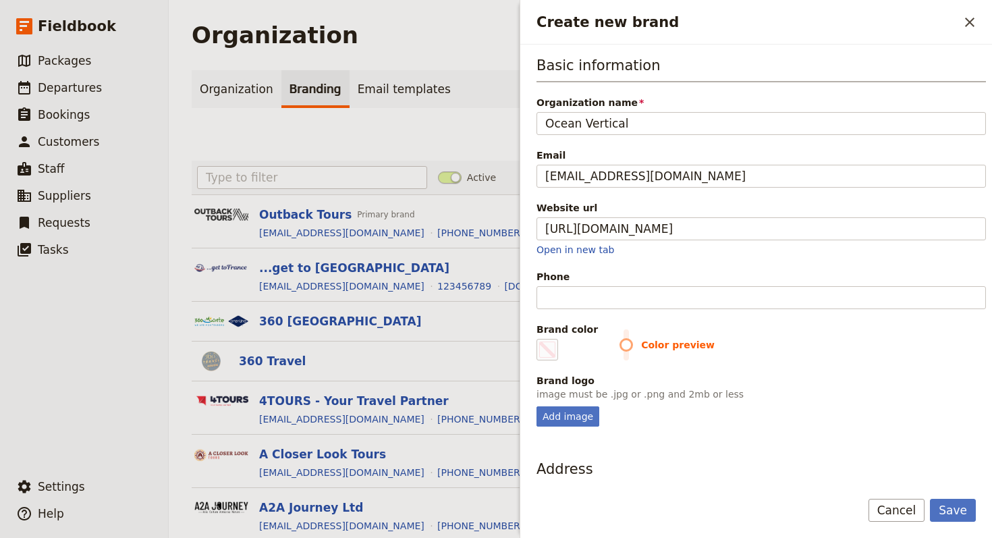
click at [616, 284] on div "Phone" at bounding box center [762, 289] width 450 height 39
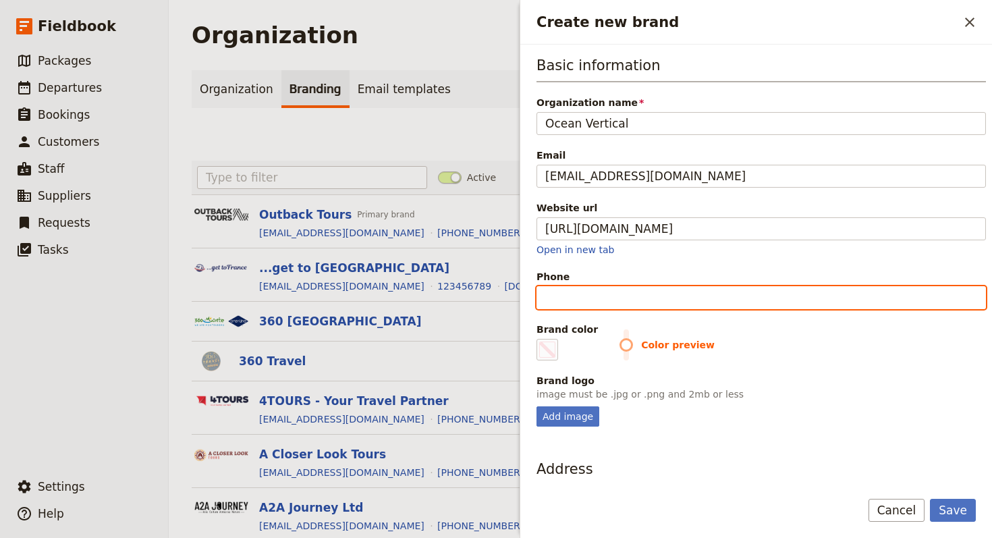
click at [612, 296] on input "Phone" at bounding box center [762, 297] width 450 height 23
paste input "+44 (0)1368 373848"
drag, startPoint x: 616, startPoint y: 296, endPoint x: 628, endPoint y: 301, distance: 13.7
click at [616, 296] on input "+44 (0)1368 373848" at bounding box center [762, 297] width 450 height 23
click at [584, 299] on input "+44 (0)1368373848" at bounding box center [762, 297] width 450 height 23
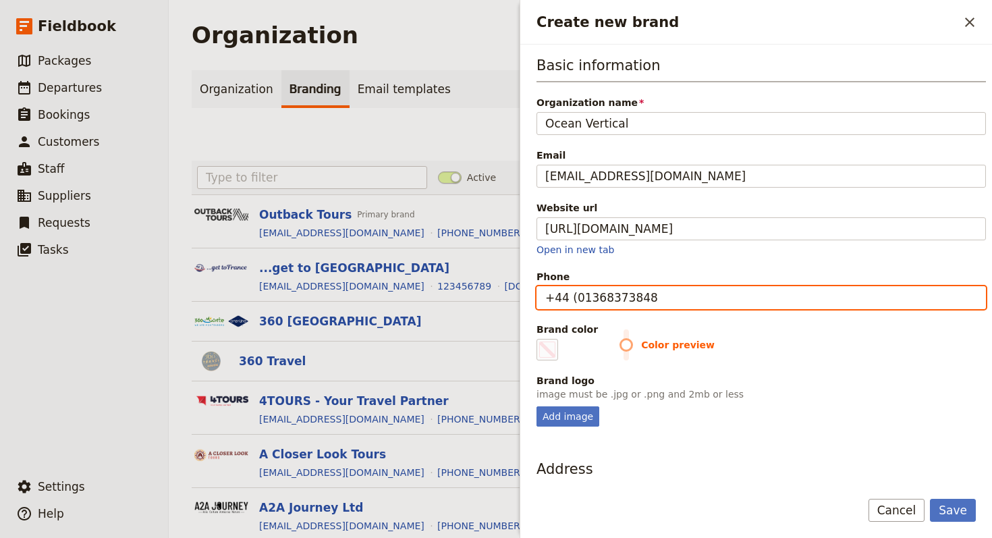
click at [577, 299] on input "+44 (01368373848" at bounding box center [762, 297] width 450 height 23
click at [576, 301] on input "+44 (01368373848" at bounding box center [762, 297] width 450 height 23
click at [570, 296] on input "+44 (01368373848" at bounding box center [762, 297] width 450 height 23
click at [574, 296] on input "+44 (01368373848" at bounding box center [762, 297] width 450 height 23
click at [572, 299] on input "+4401368373848" at bounding box center [762, 297] width 450 height 23
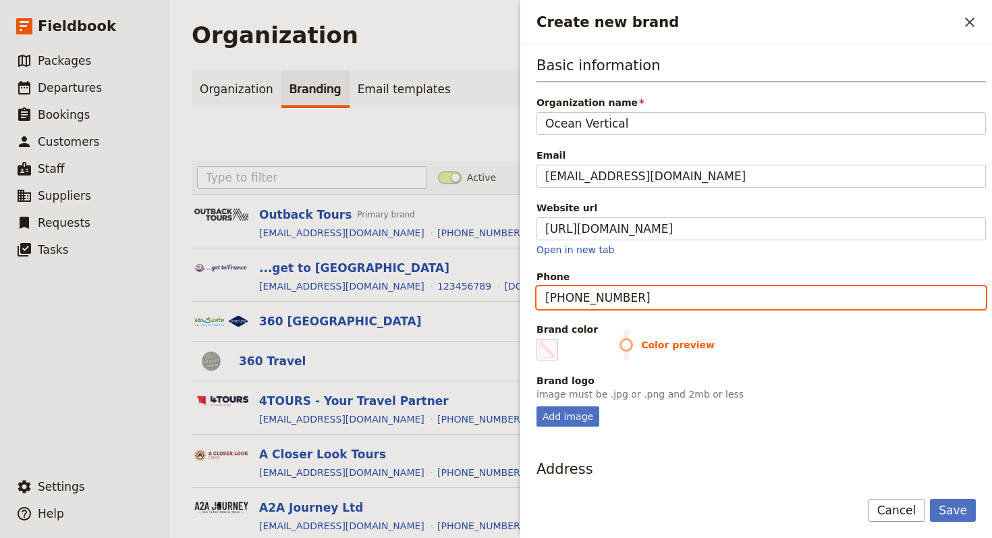
type input "+441368373848"
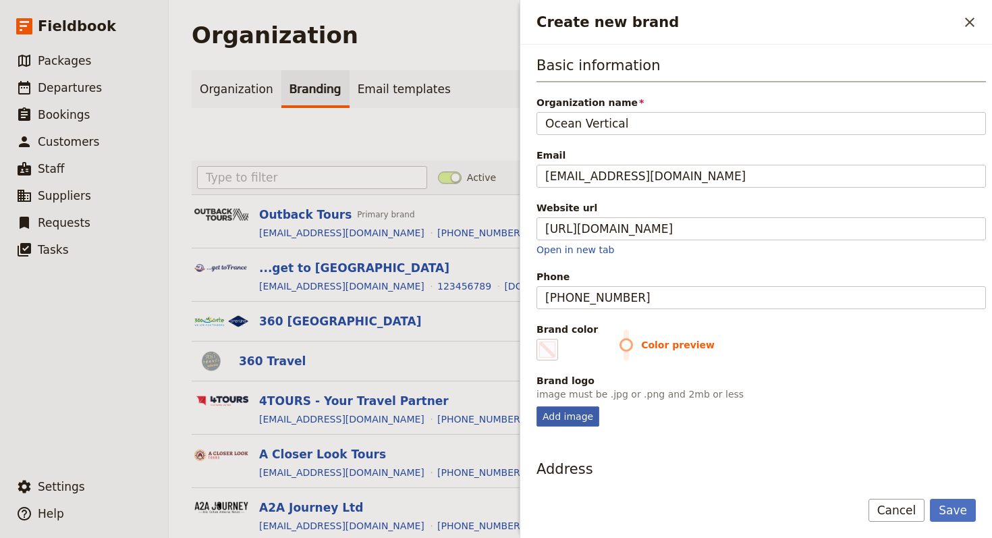
click at [566, 421] on div "Add image" at bounding box center [568, 416] width 63 height 20
click at [537, 406] on input "Add image" at bounding box center [536, 406] width 1 height 1
click at [593, 407] on div "Add image" at bounding box center [568, 416] width 63 height 20
click at [537, 406] on input "Add image" at bounding box center [536, 406] width 1 height 1
click at [730, 394] on p "image must be .jpg or .png and 2mb or less" at bounding box center [762, 394] width 450 height 14
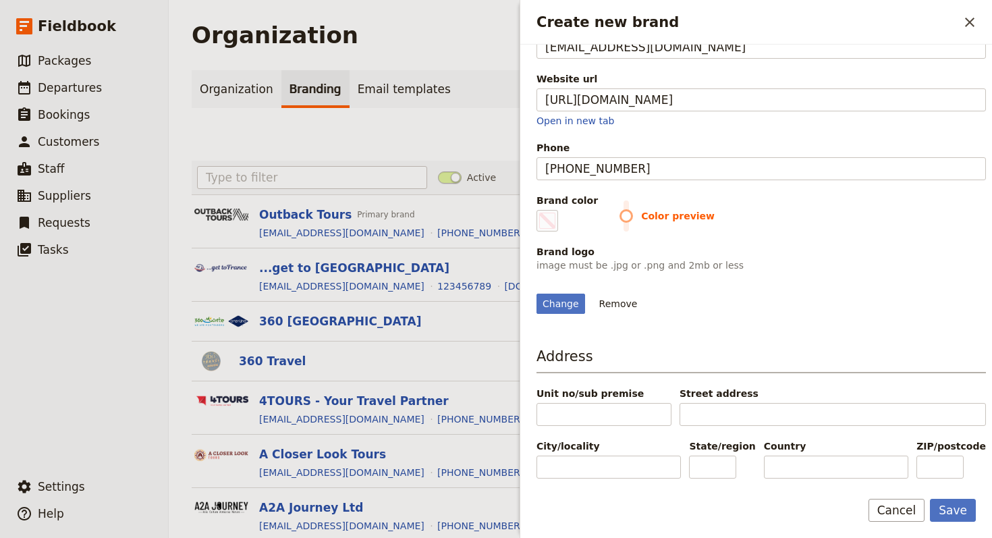
scroll to position [208, 0]
click at [547, 302] on div "Change" at bounding box center [561, 304] width 49 height 20
click at [537, 294] on input "Change" at bounding box center [536, 293] width 1 height 1
type input "C:\fakepath\oceanvertical_logo.jpeg"
click at [553, 213] on span "Create new brand" at bounding box center [547, 221] width 16 height 16
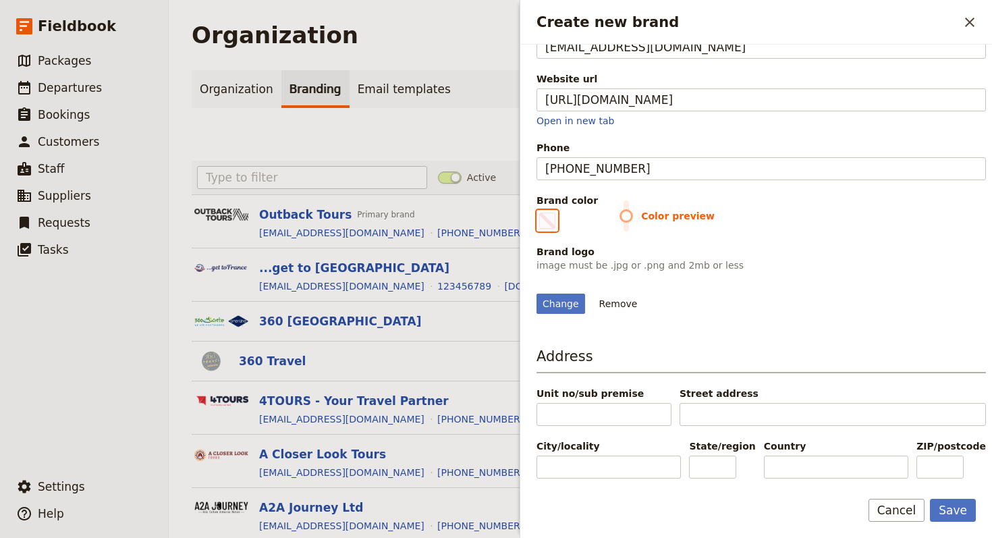
click at [540, 209] on input "#000000" at bounding box center [539, 209] width 1 height 1
click at [798, 277] on div "Change Remove" at bounding box center [762, 295] width 450 height 36
click at [542, 101] on div "Basic information Organization name Ocean Vertical Email info@oceanvertical.com…" at bounding box center [762, 119] width 450 height 387
click at [550, 210] on fieldset "#ffffff" at bounding box center [548, 221] width 22 height 22
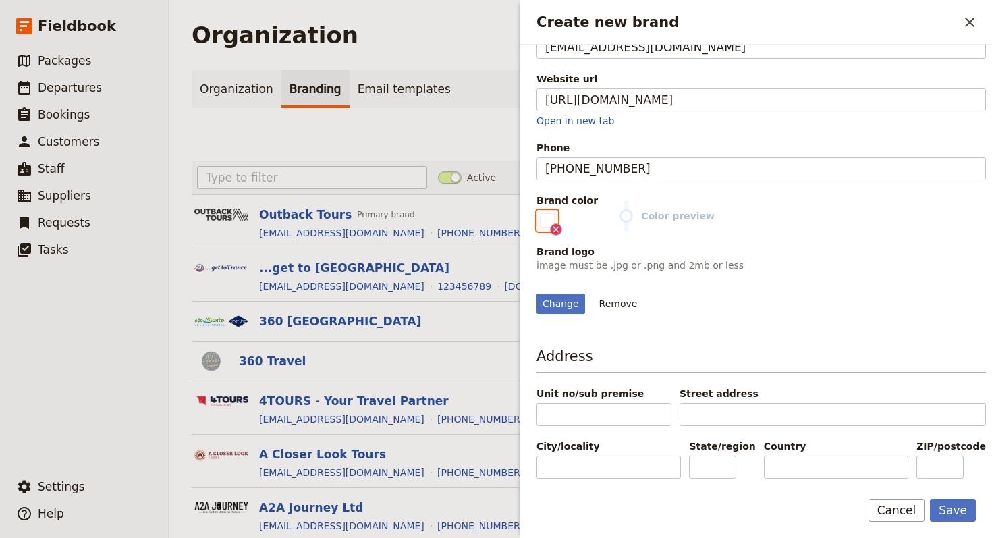
click at [540, 209] on input "#ffffff" at bounding box center [539, 209] width 1 height 1
type input "#4e7283"
click at [835, 277] on div "Change Remove" at bounding box center [762, 295] width 450 height 36
click at [955, 509] on button "Save" at bounding box center [953, 510] width 46 height 23
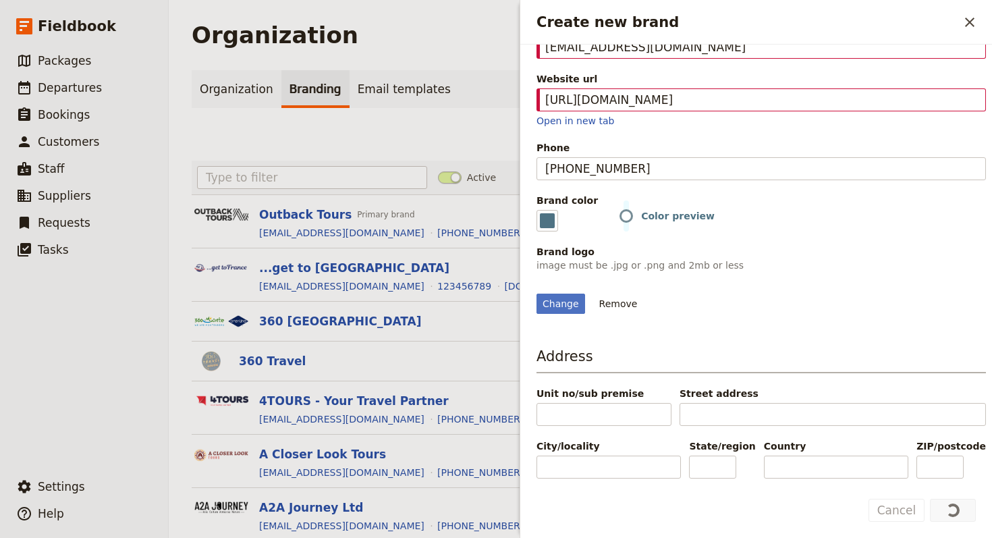
scroll to position [0, 0]
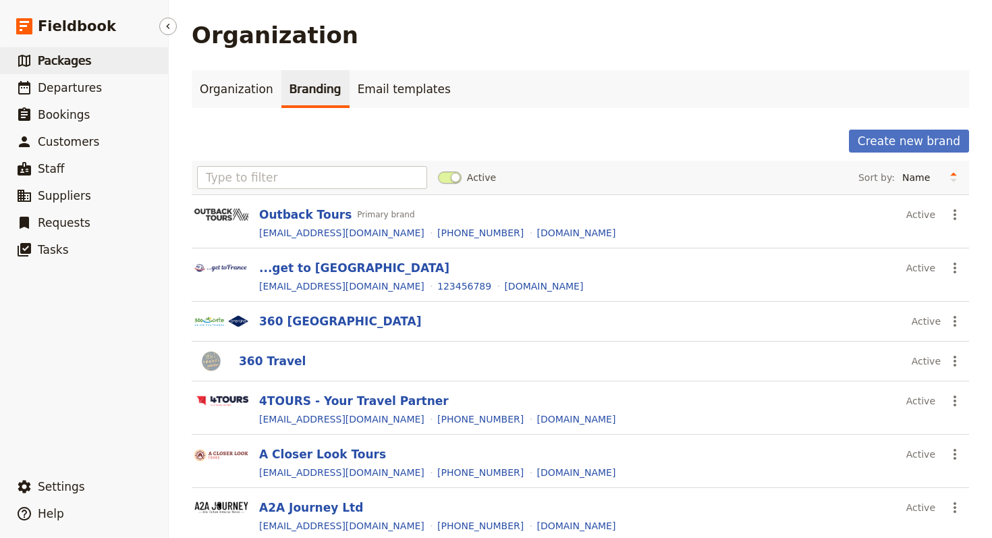
click at [61, 67] on span "Packages" at bounding box center [64, 61] width 53 height 14
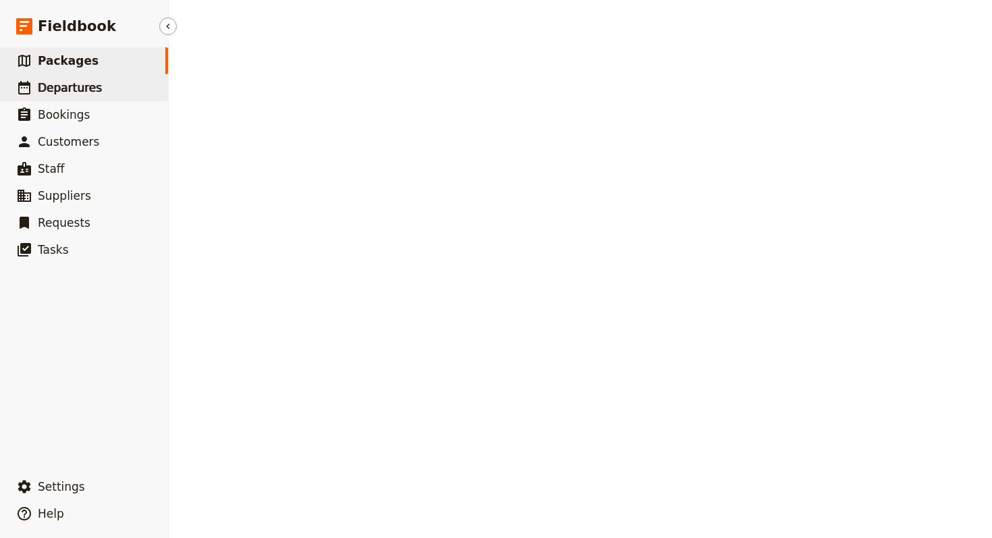
click at [61, 78] on link "​ Departures" at bounding box center [84, 87] width 168 height 27
select select "UPDATED_AT"
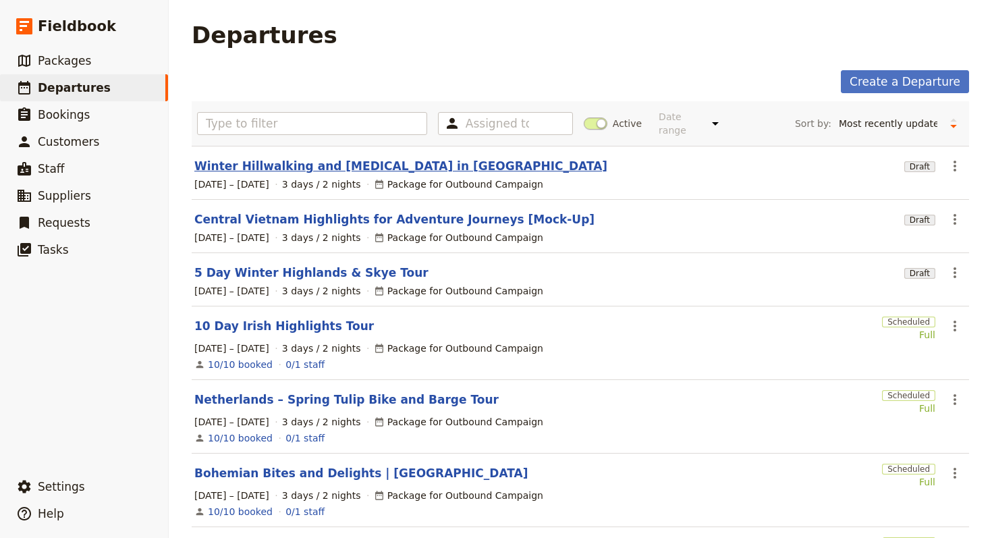
click at [315, 158] on link "Winter Hillwalking and Mountaineering in Scotland" at bounding box center [400, 166] width 413 height 16
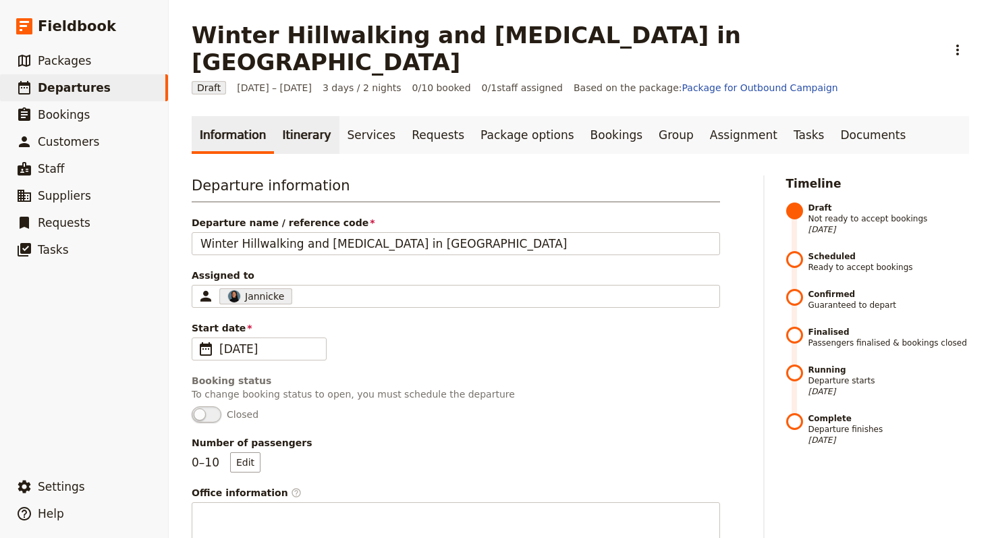
click at [292, 116] on link "Itinerary" at bounding box center [306, 135] width 65 height 38
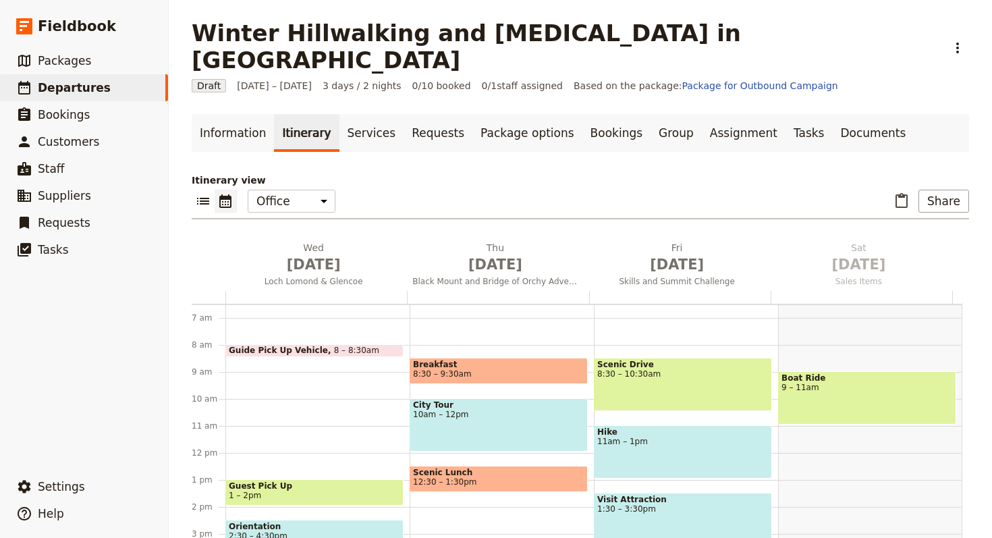
scroll to position [3, 0]
click at [217, 113] on link "Information" at bounding box center [233, 132] width 82 height 38
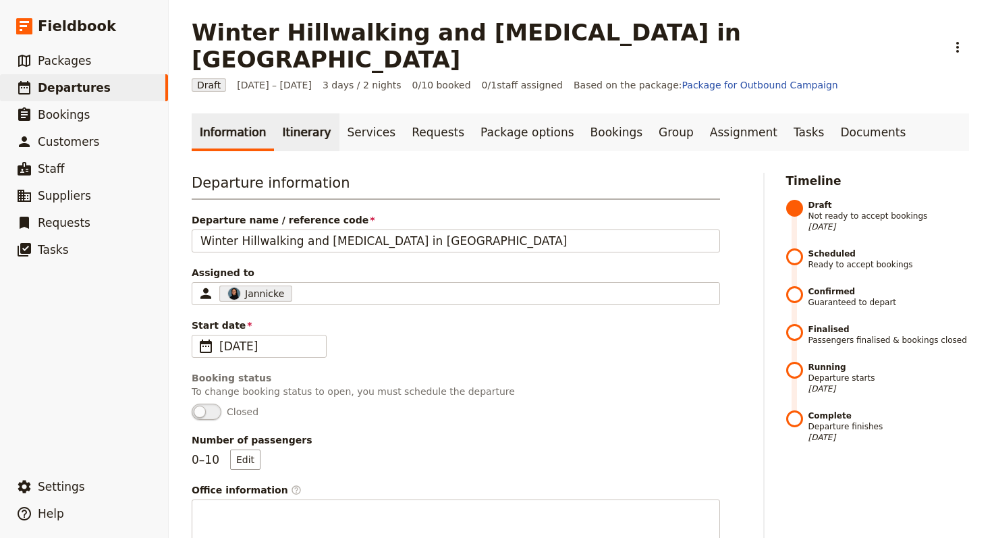
click at [281, 113] on link "Itinerary" at bounding box center [306, 132] width 65 height 38
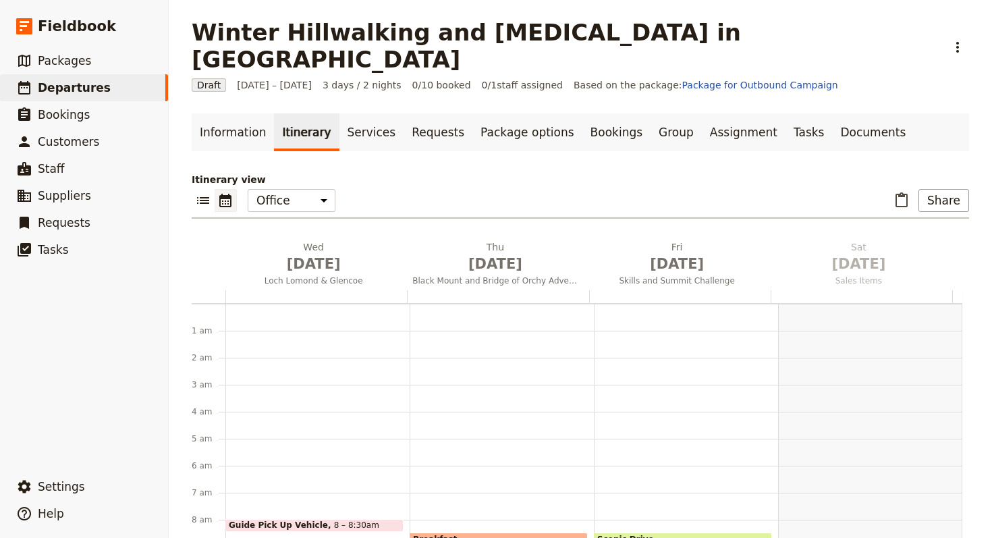
scroll to position [176, 0]
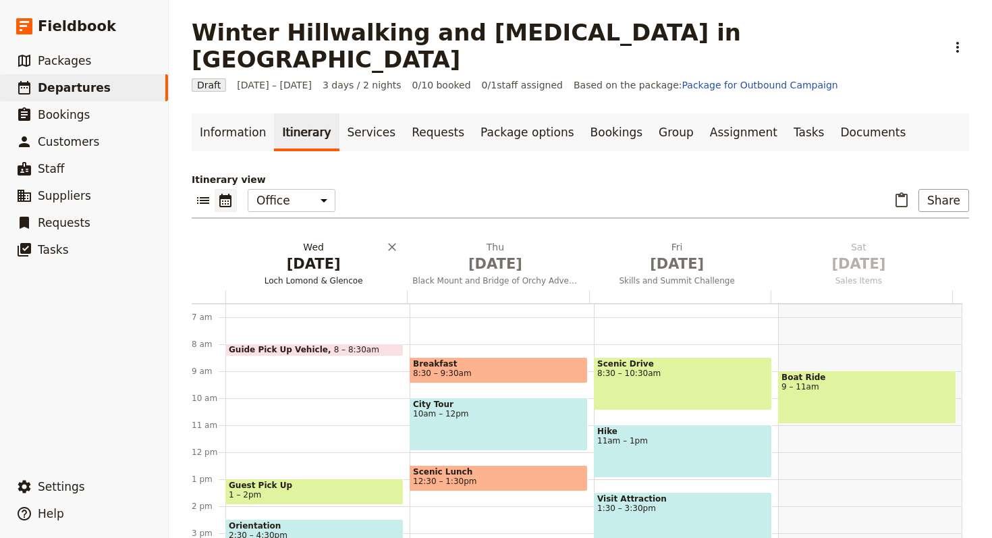
click at [313, 254] on span "Dec 31" at bounding box center [313, 264] width 165 height 20
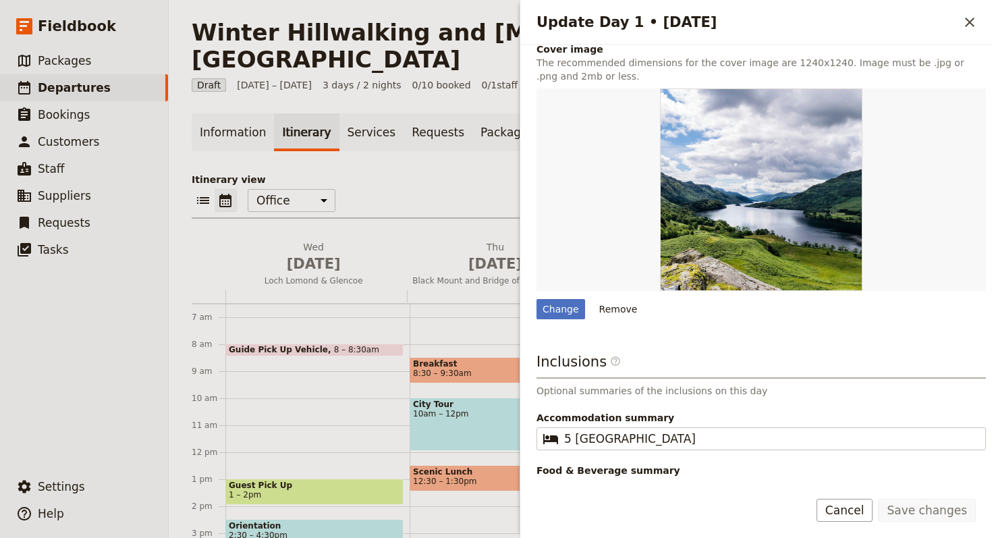
scroll to position [348, 0]
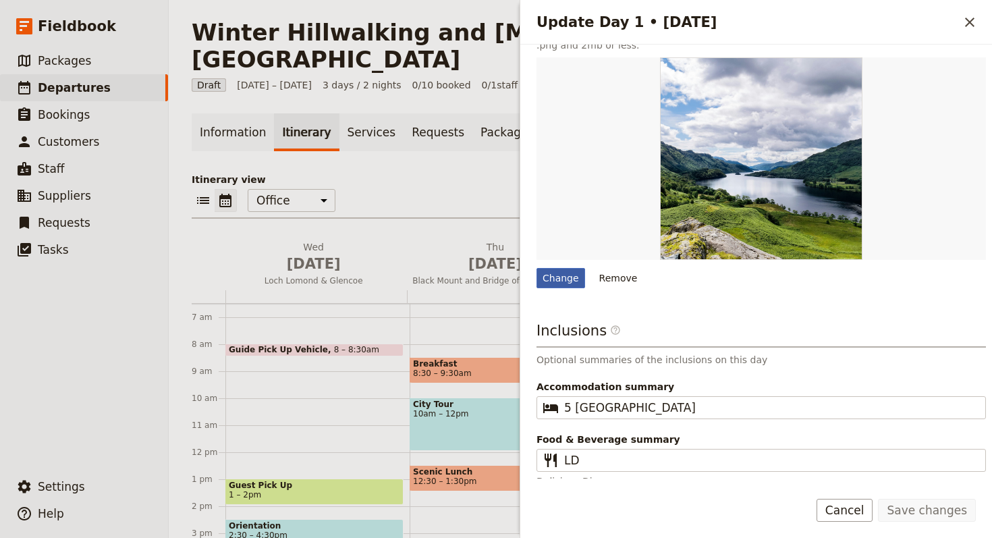
click at [543, 274] on div "Change" at bounding box center [561, 278] width 49 height 20
click at [537, 268] on input "Change" at bounding box center [536, 267] width 1 height 1
click at [274, 113] on link "Itinerary" at bounding box center [306, 132] width 65 height 38
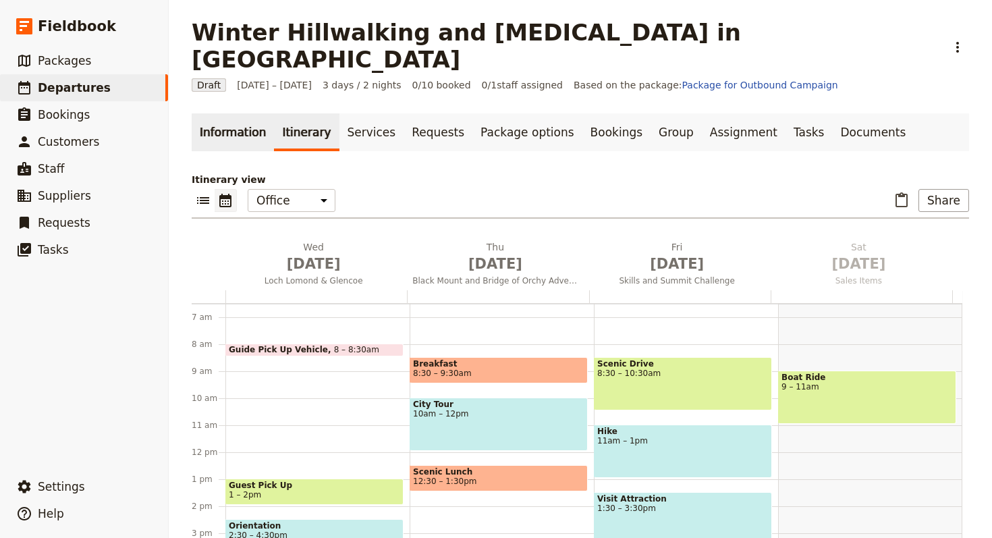
click at [237, 113] on link "Information" at bounding box center [233, 132] width 82 height 38
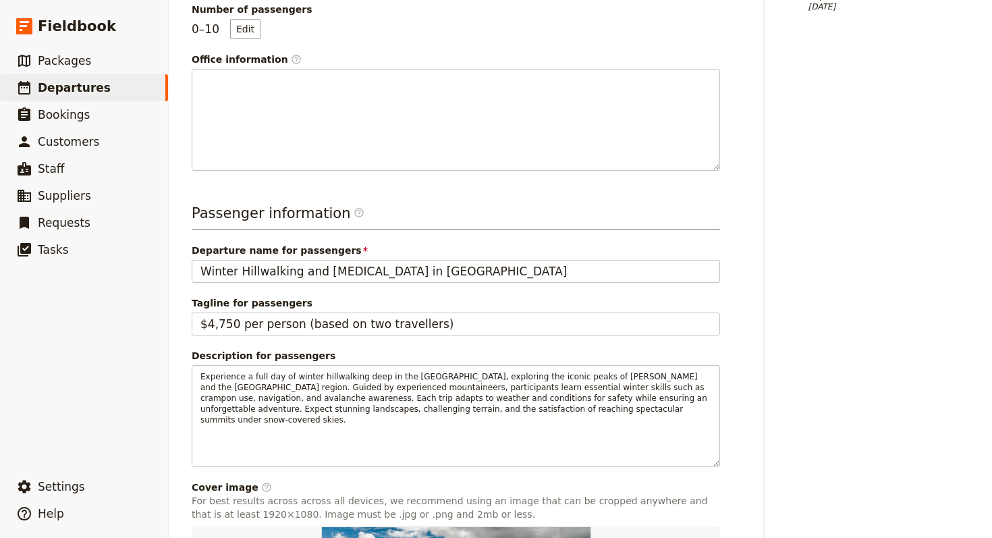
scroll to position [594, 0]
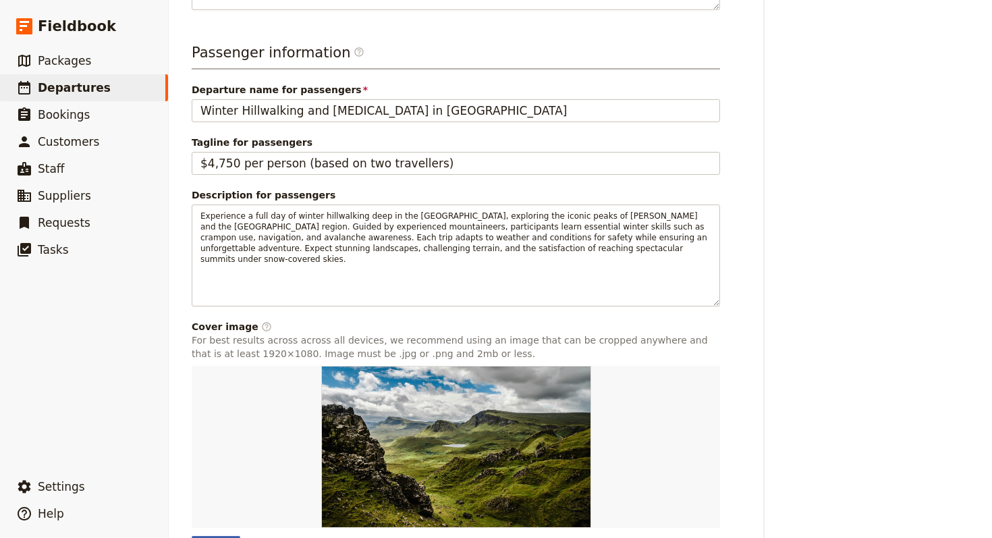
click at [214, 508] on div "Change Remove" at bounding box center [456, 461] width 529 height 190
click at [211, 536] on div "Change" at bounding box center [216, 546] width 49 height 20
click at [192, 535] on input "Change" at bounding box center [191, 535] width 1 height 1
type input "C:\fakepath\winter-mountaineering-with-Ocean-Vertical-on-Buachaille-Etive-Mor-G…"
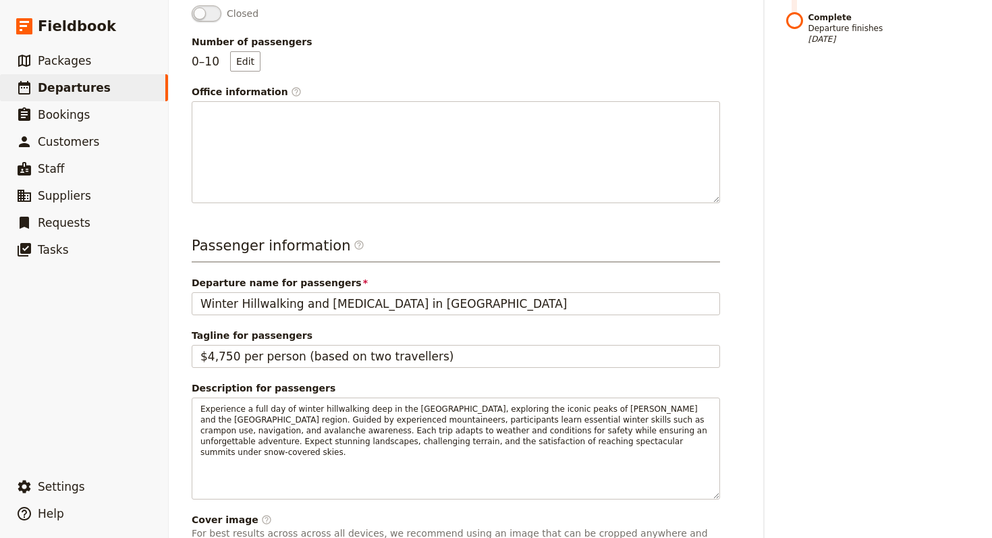
scroll to position [0, 0]
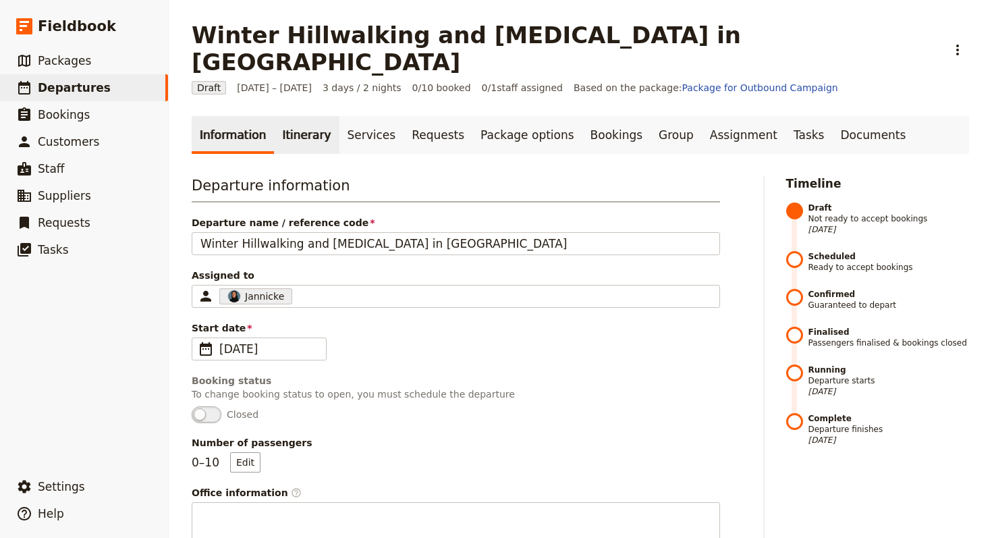
click at [313, 124] on link "Itinerary" at bounding box center [306, 135] width 65 height 38
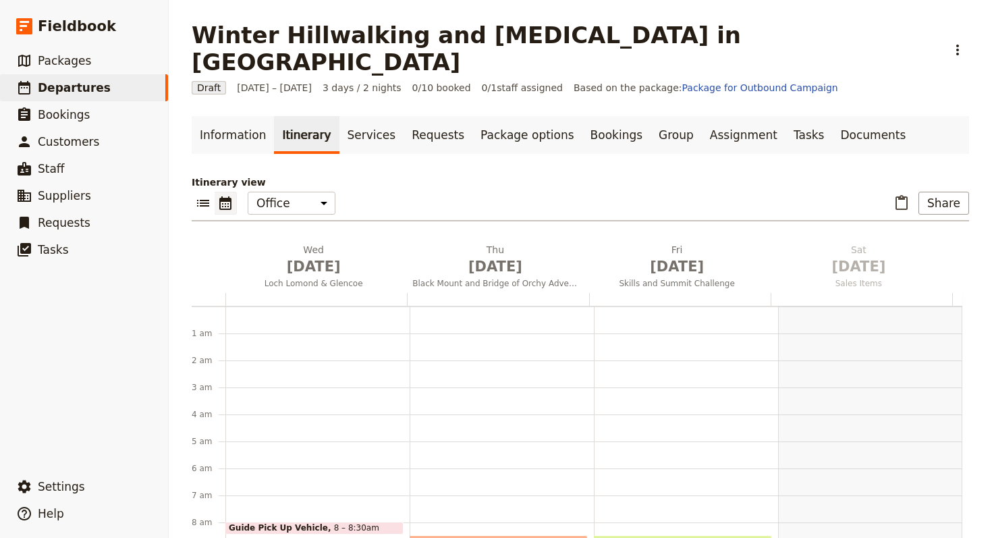
scroll to position [176, 0]
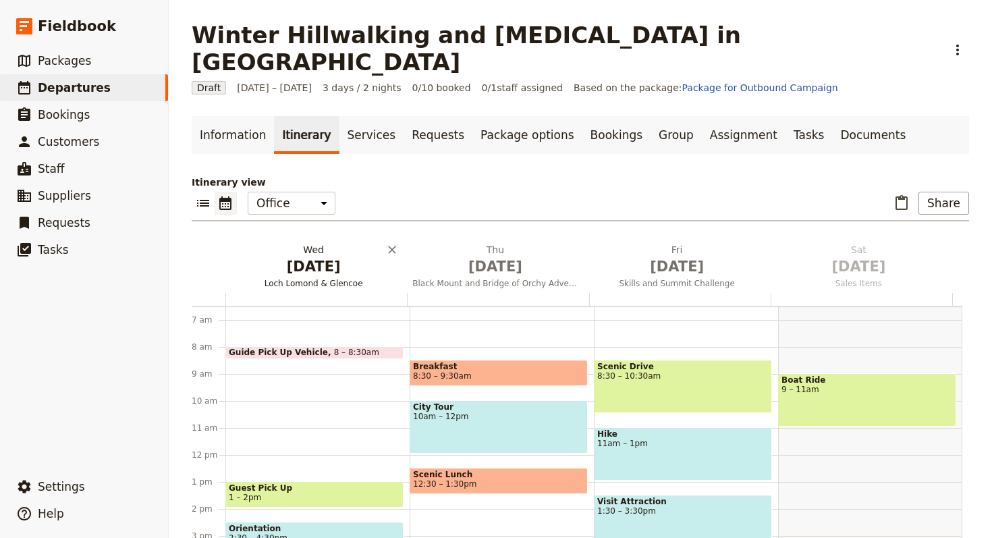
click at [325, 257] on span "Dec 31" at bounding box center [313, 267] width 165 height 20
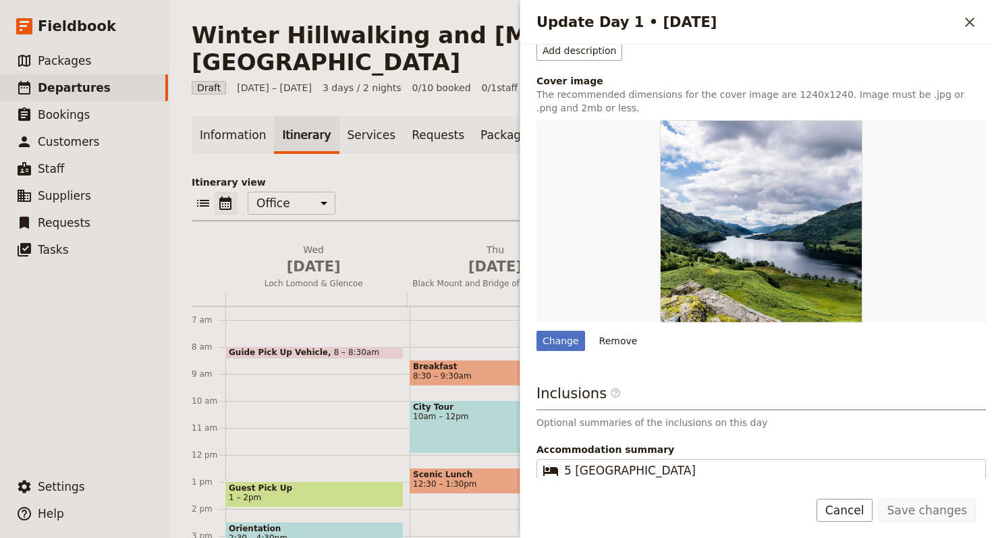
scroll to position [348, 0]
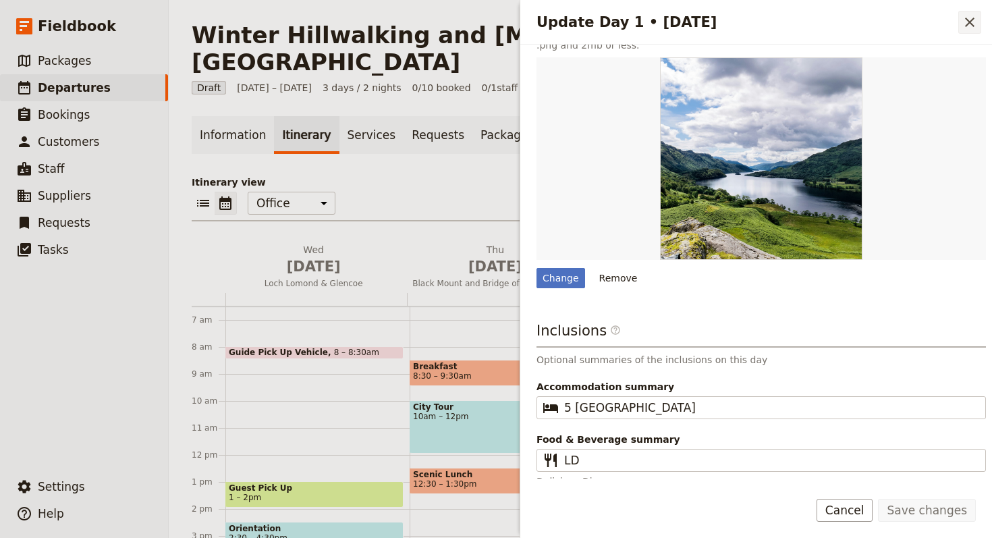
click at [974, 26] on icon "Close drawer" at bounding box center [969, 22] width 9 height 9
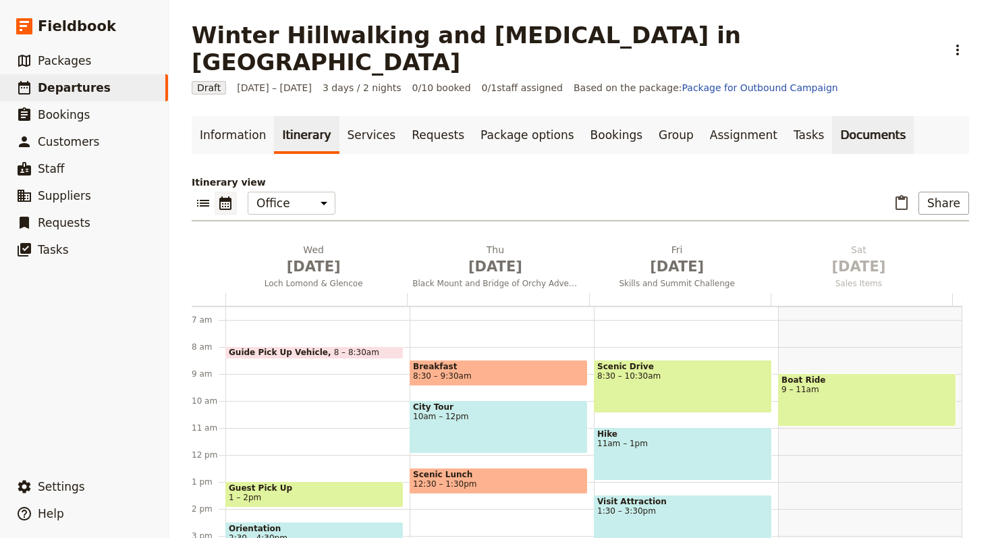
click at [832, 116] on link "Documents" at bounding box center [873, 135] width 82 height 38
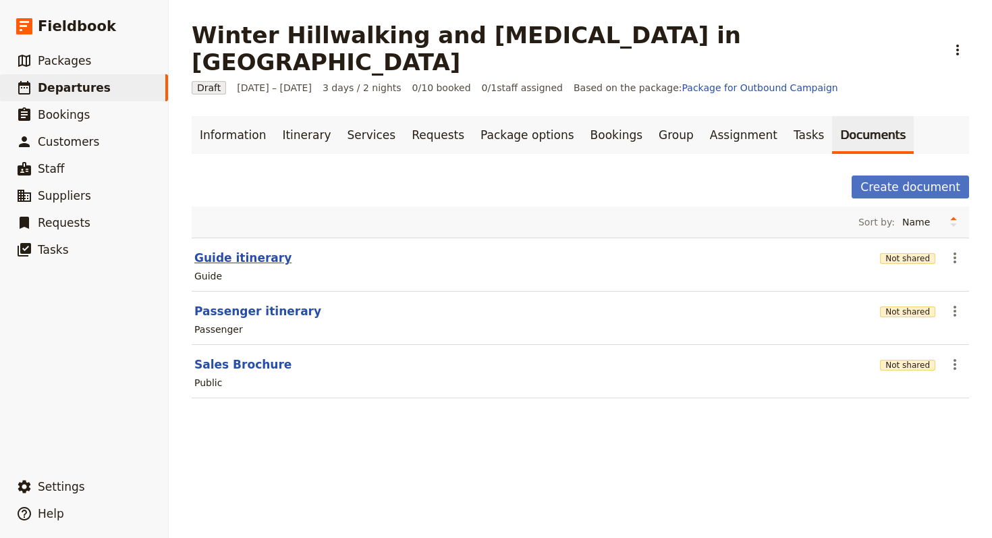
click at [234, 250] on button "Guide itinerary" at bounding box center [242, 258] width 97 height 16
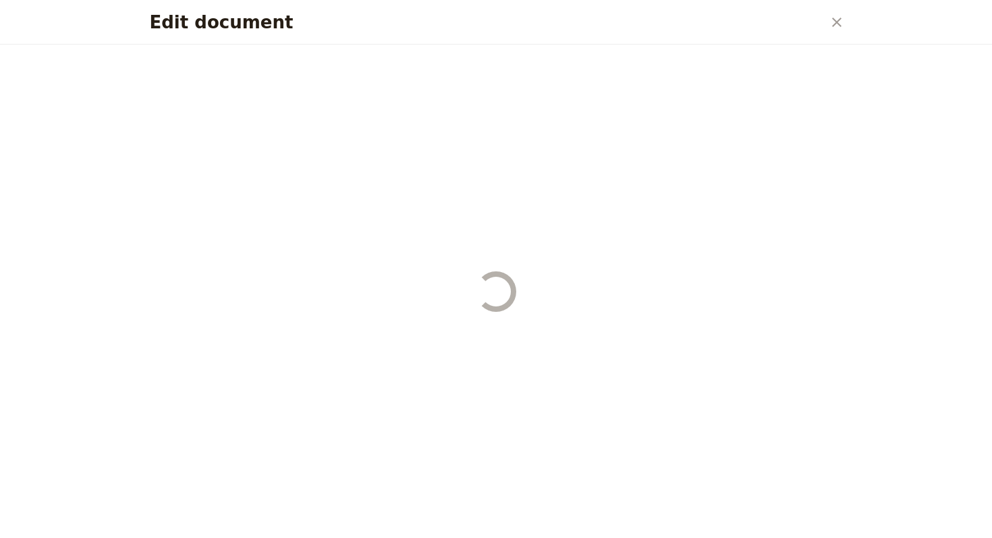
select select "STAFF"
select select "RUN_SHEET"
select select "LARGE"
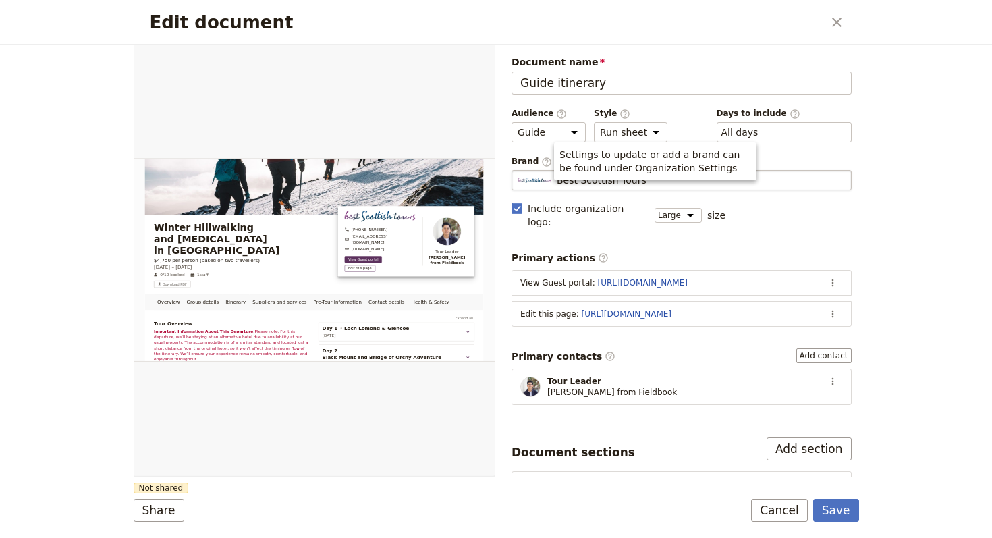
click at [585, 184] on span "Best Scottish Tours" at bounding box center [602, 180] width 90 height 14
click at [518, 171] on input "Best Scottish Tours" at bounding box center [517, 170] width 1 height 1
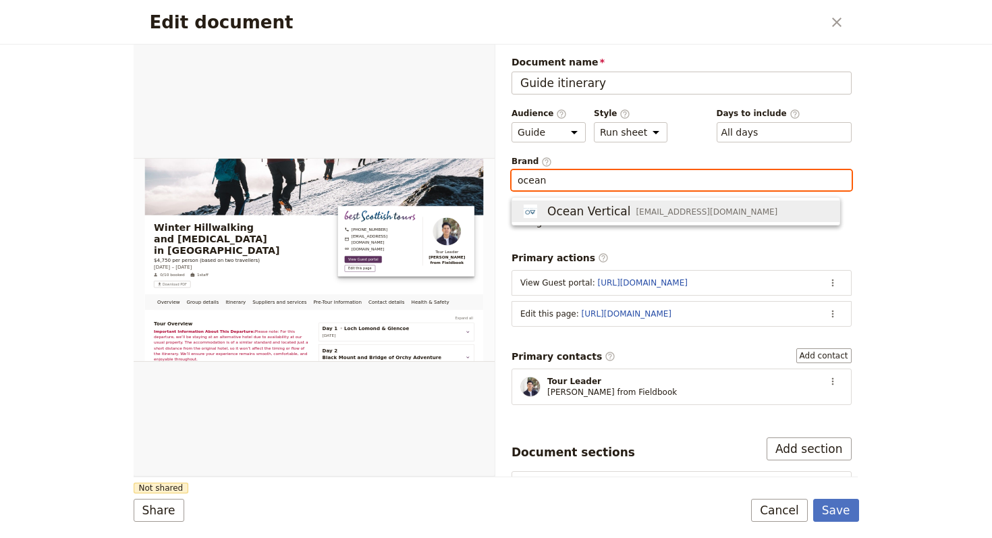
click at [618, 214] on span "Ocean Vertical" at bounding box center [588, 211] width 83 height 16
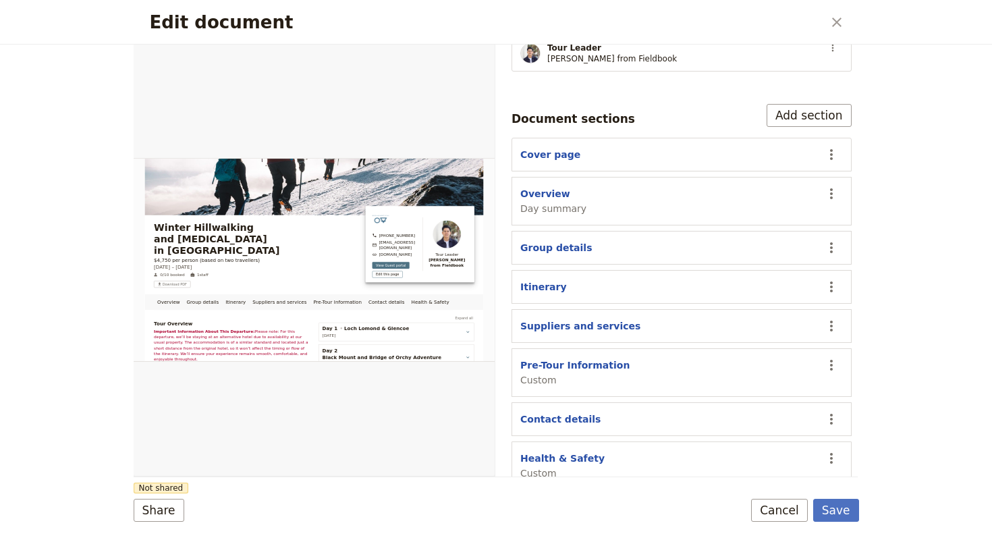
scroll to position [340, 0]
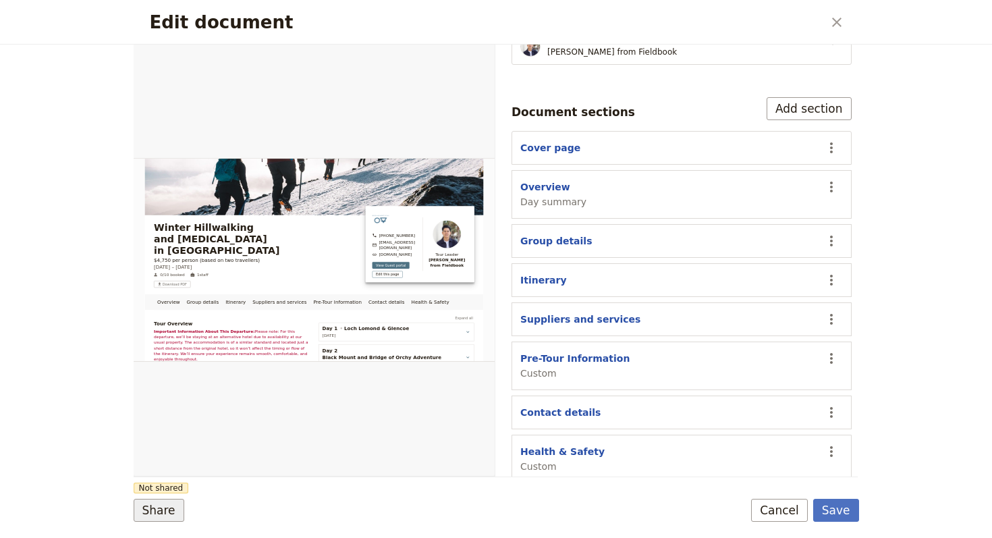
type input "Ocean Vertical"
click at [157, 518] on button "Share" at bounding box center [159, 510] width 51 height 23
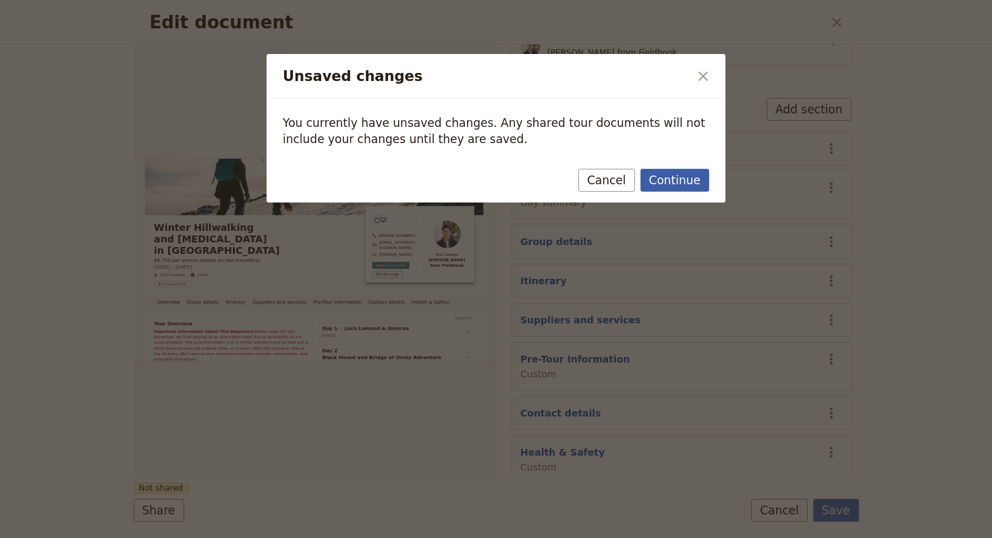
click at [650, 184] on button "Continue" at bounding box center [675, 180] width 69 height 23
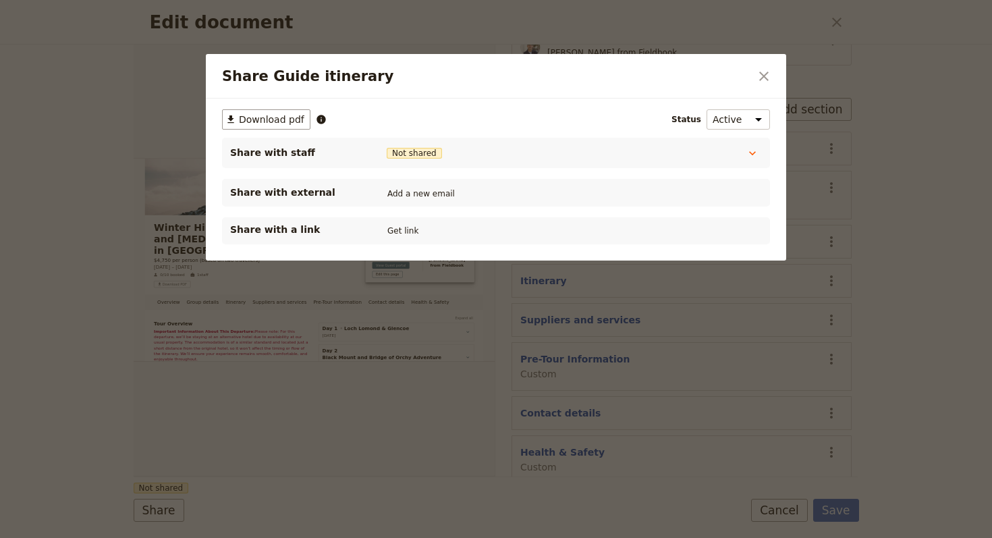
click at [422, 228] on div "Share with a link Get link" at bounding box center [496, 231] width 532 height 16
click at [401, 232] on button "Get link" at bounding box center [403, 230] width 38 height 15
click at [774, 75] on button "​" at bounding box center [764, 76] width 23 height 23
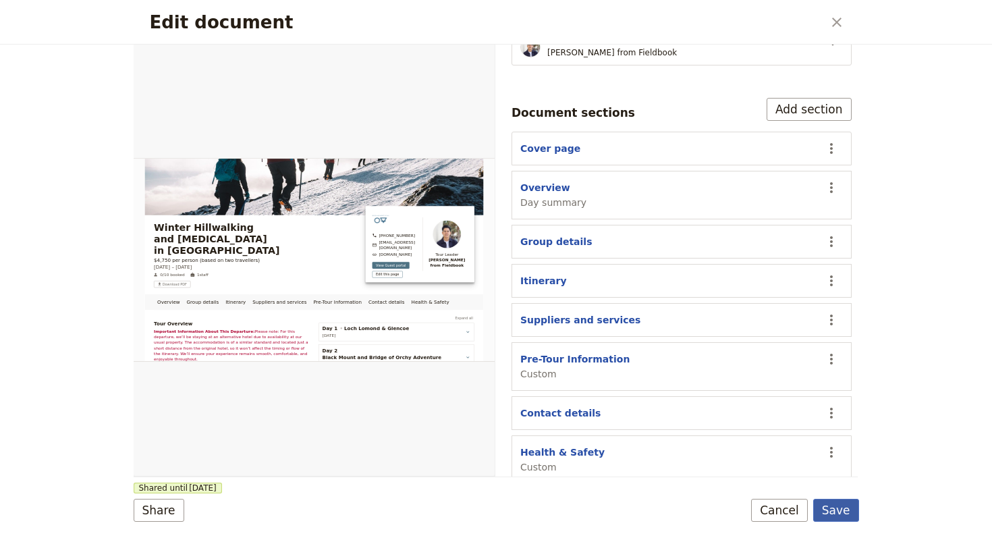
click at [826, 516] on button "Save" at bounding box center [836, 510] width 46 height 23
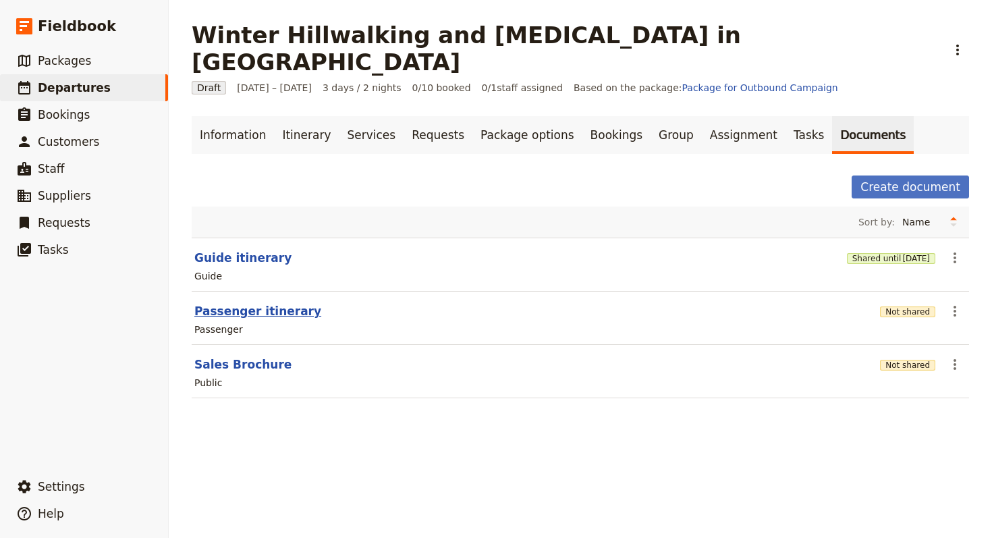
click at [272, 303] on button "Passenger itinerary" at bounding box center [257, 311] width 127 height 16
select select "PASSENGER"
select select "RUN_SHEET"
select select "LARGE"
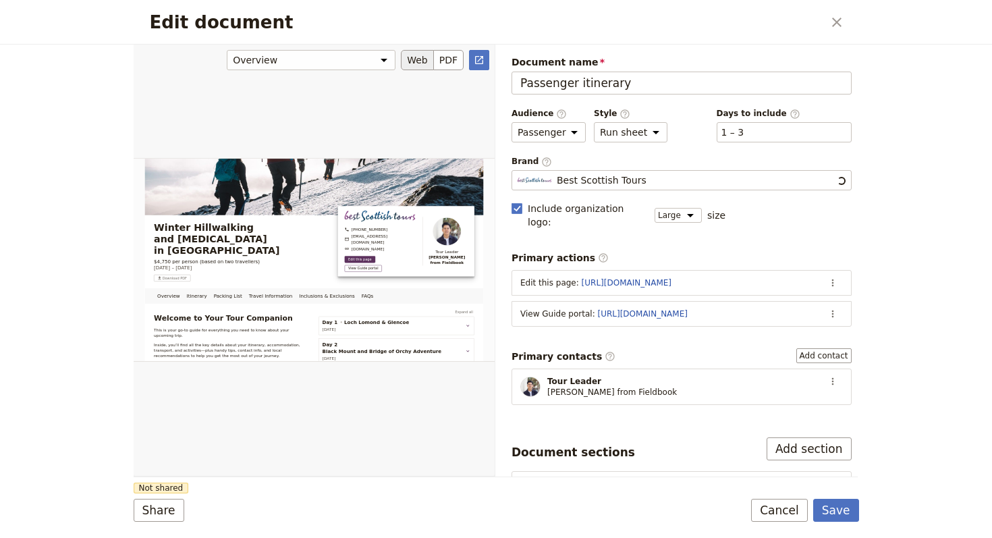
scroll to position [0, 0]
click at [583, 182] on span "Best Scottish Tours" at bounding box center [602, 180] width 90 height 14
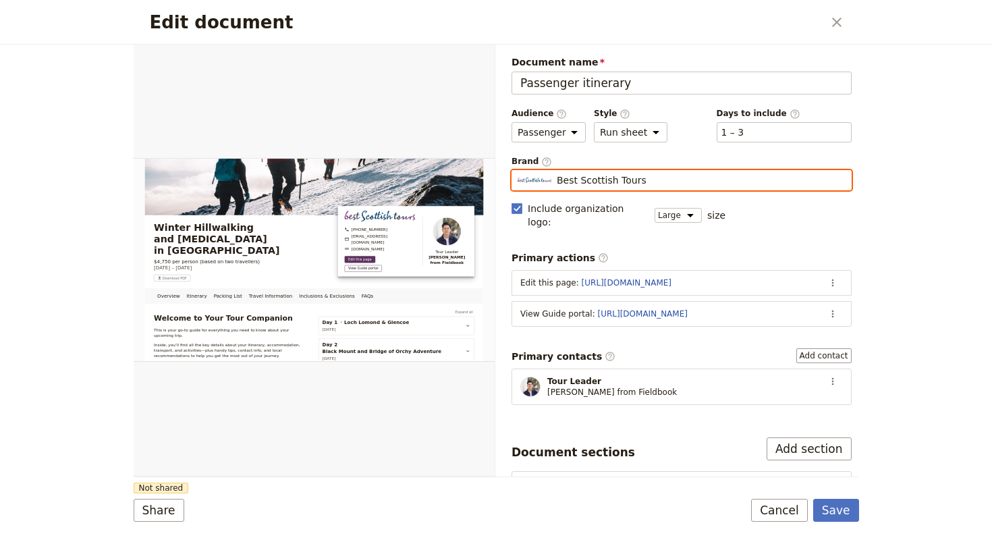
click at [518, 171] on input "Best Scottish Tours" at bounding box center [517, 170] width 1 height 1
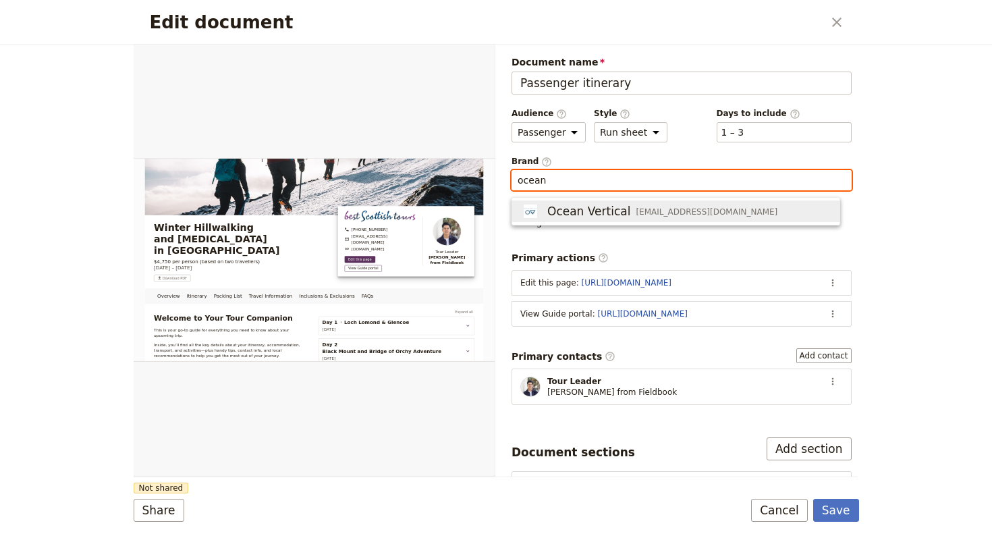
click at [590, 207] on span "Ocean Vertical" at bounding box center [588, 211] width 83 height 16
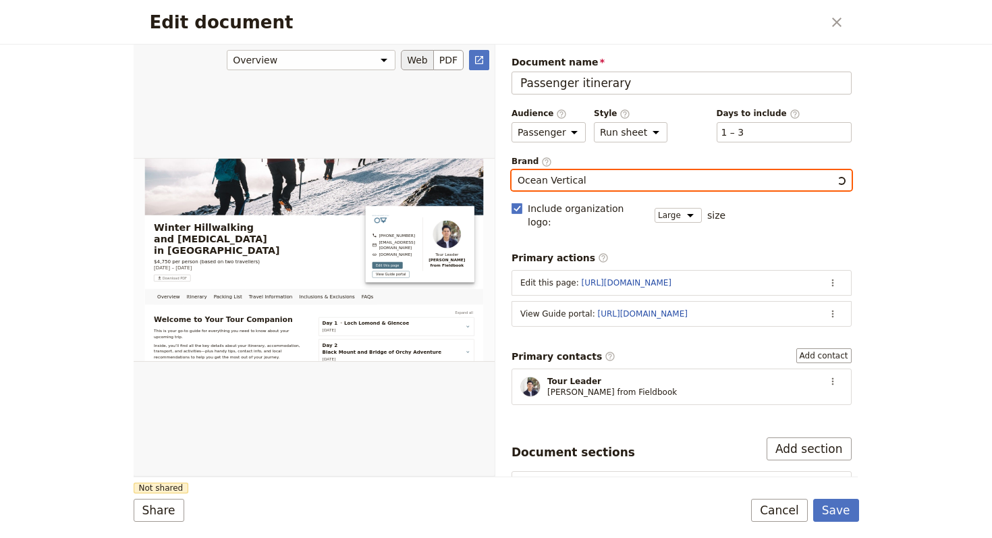
type input "Ocean Vertical"
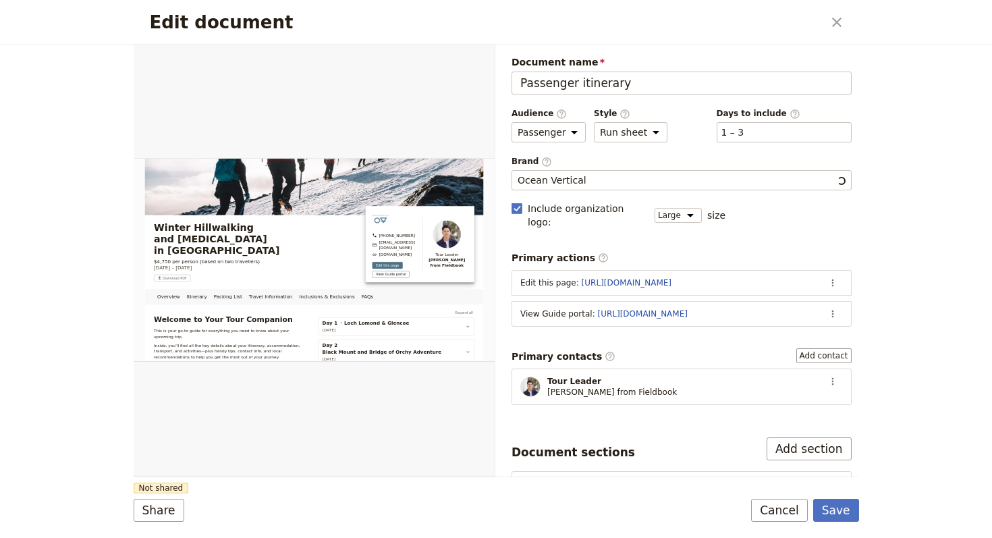
drag, startPoint x: 417, startPoint y: 428, endPoint x: 337, endPoint y: 483, distance: 97.0
click at [417, 429] on div "Edit document" at bounding box center [314, 260] width 361 height 432
click at [167, 512] on button "Share" at bounding box center [159, 510] width 51 height 23
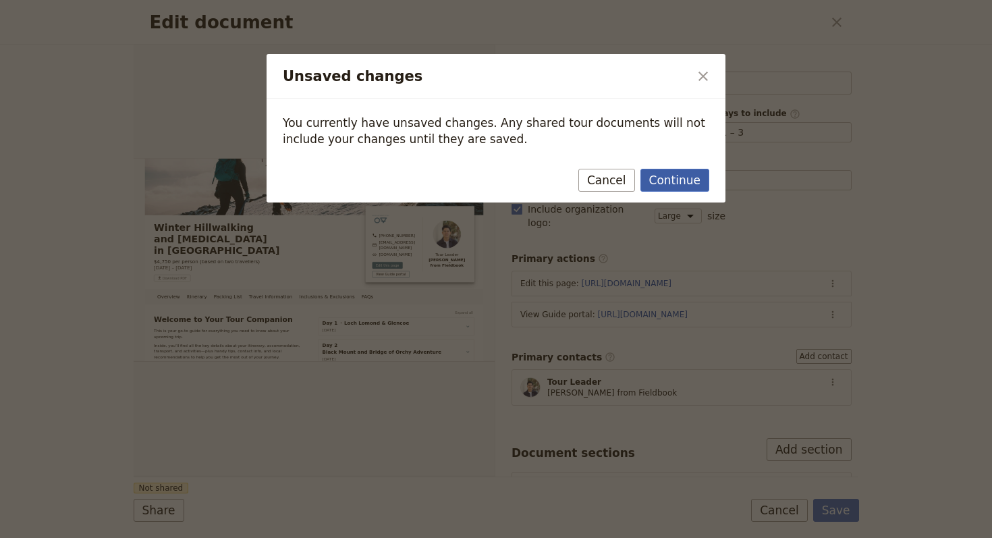
click at [669, 183] on button "Continue" at bounding box center [675, 180] width 69 height 23
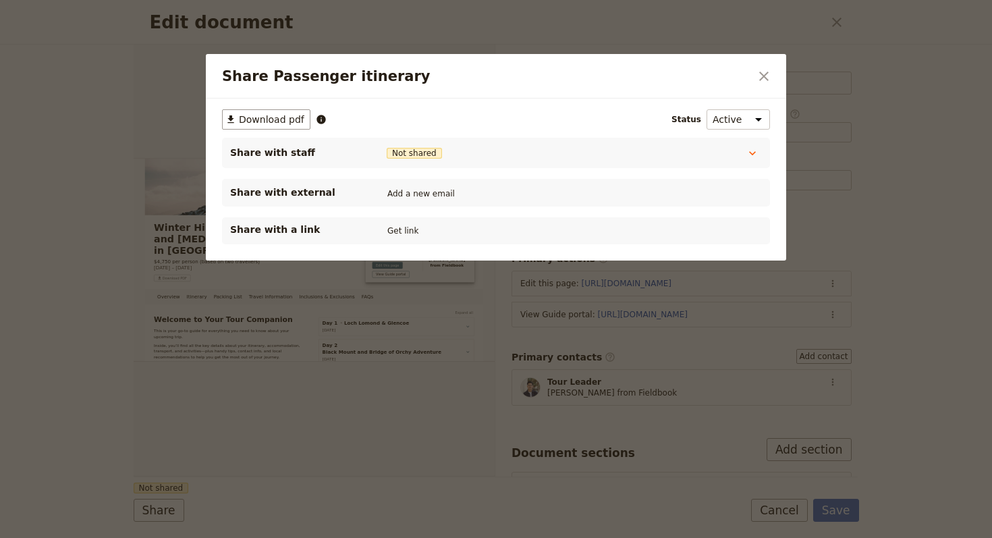
click at [425, 232] on div "Share with a link Get link" at bounding box center [496, 231] width 532 height 16
click at [407, 232] on button "Get link" at bounding box center [403, 230] width 38 height 15
click at [764, 79] on icon "Close dialog" at bounding box center [764, 76] width 16 height 16
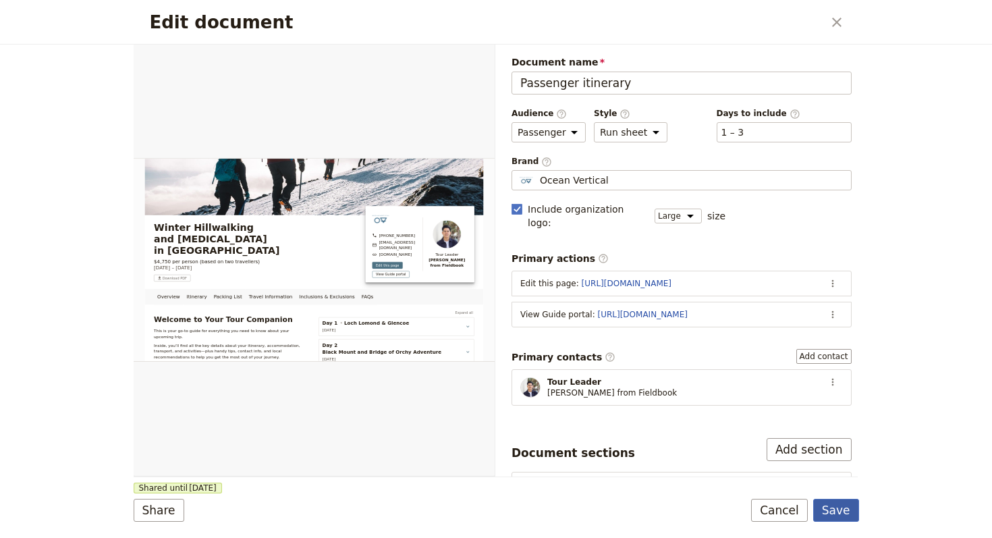
click at [851, 506] on button "Save" at bounding box center [836, 510] width 46 height 23
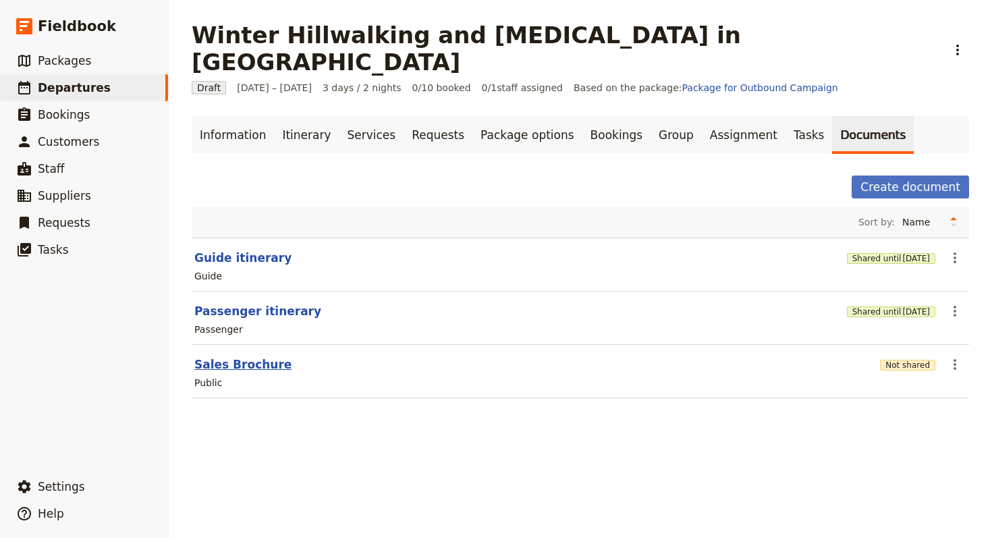
click at [230, 356] on button "Sales Brochure" at bounding box center [242, 364] width 97 height 16
select select "DEFAULT"
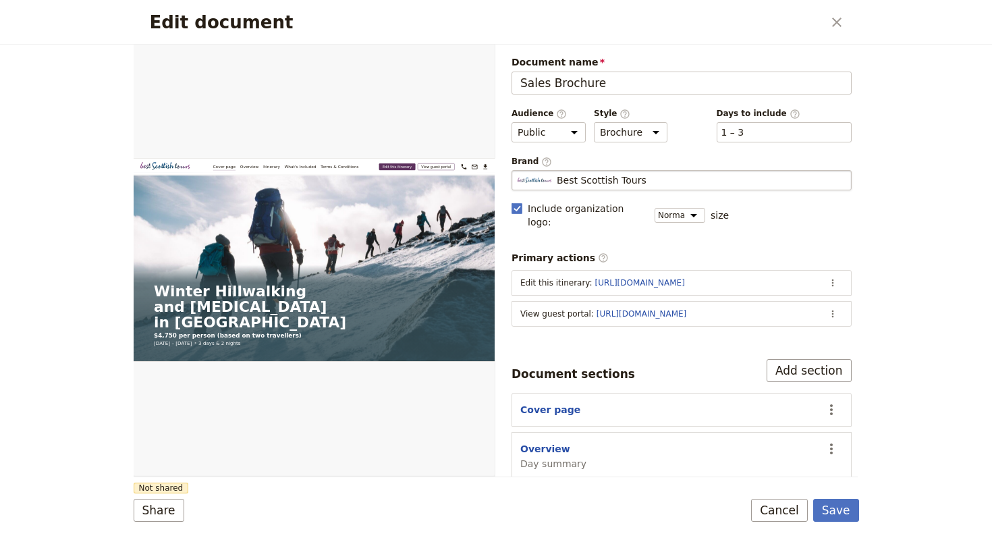
click at [610, 173] on span "Best Scottish Tours" at bounding box center [602, 180] width 90 height 14
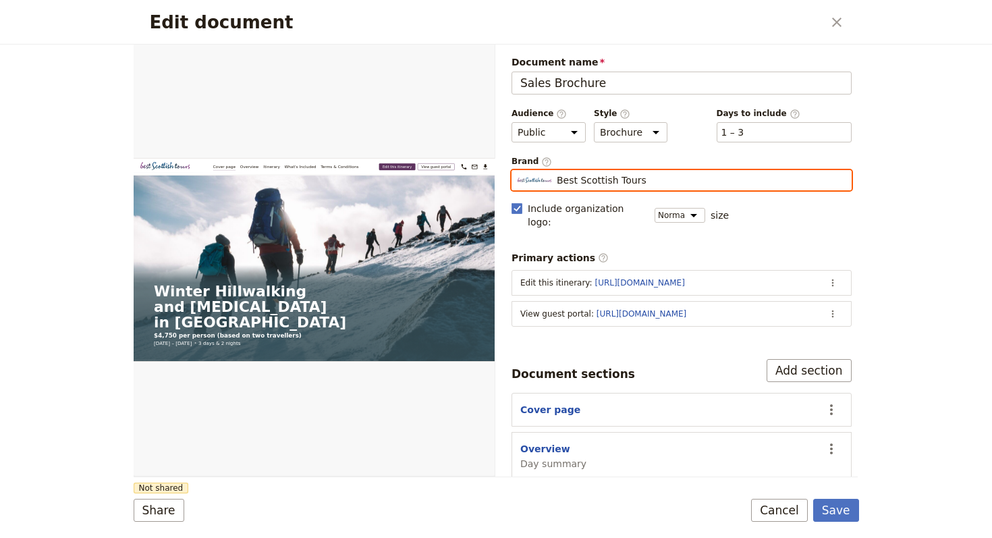
click at [518, 171] on input "Best Scottish Tours" at bounding box center [517, 170] width 1 height 1
type input "h"
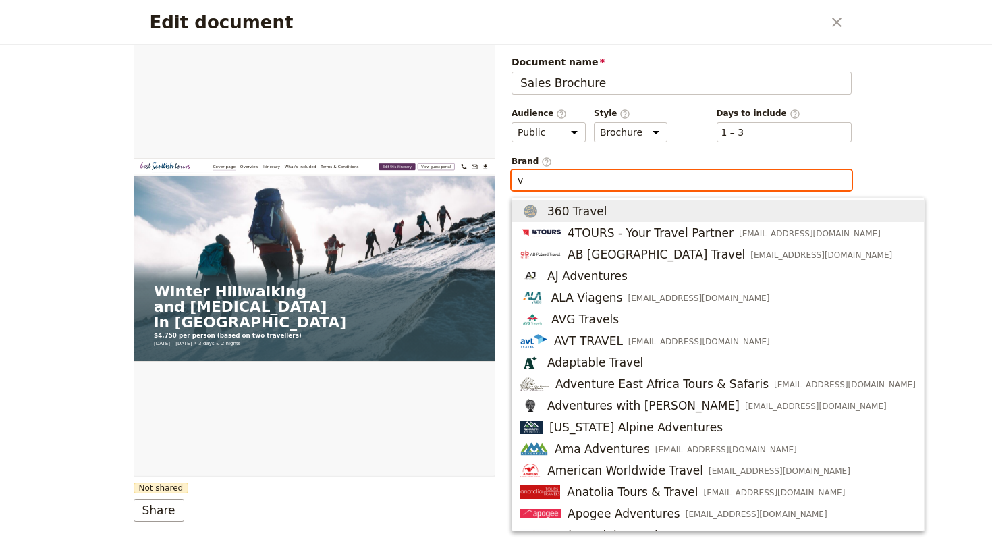
type input "v"
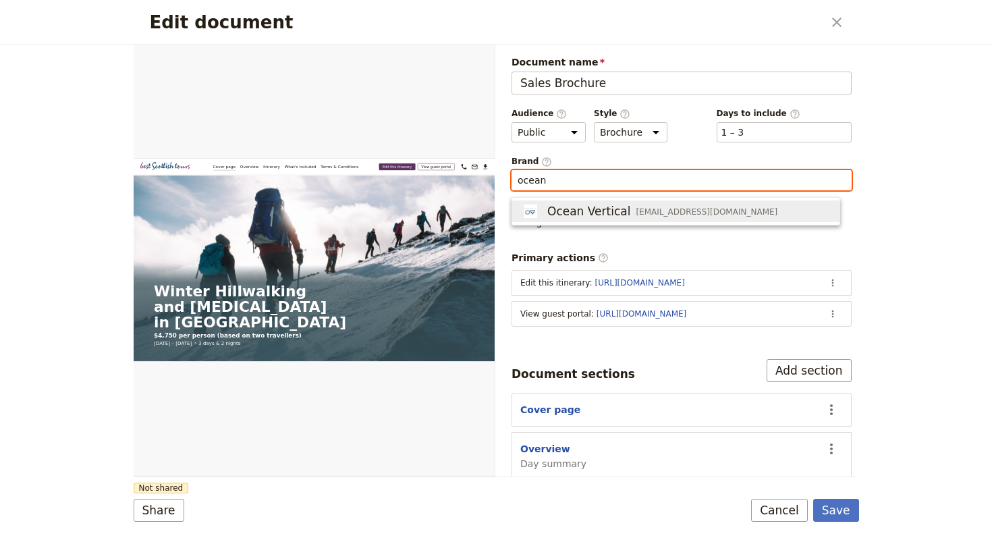
click at [620, 208] on span "Ocean Vertical" at bounding box center [588, 211] width 83 height 16
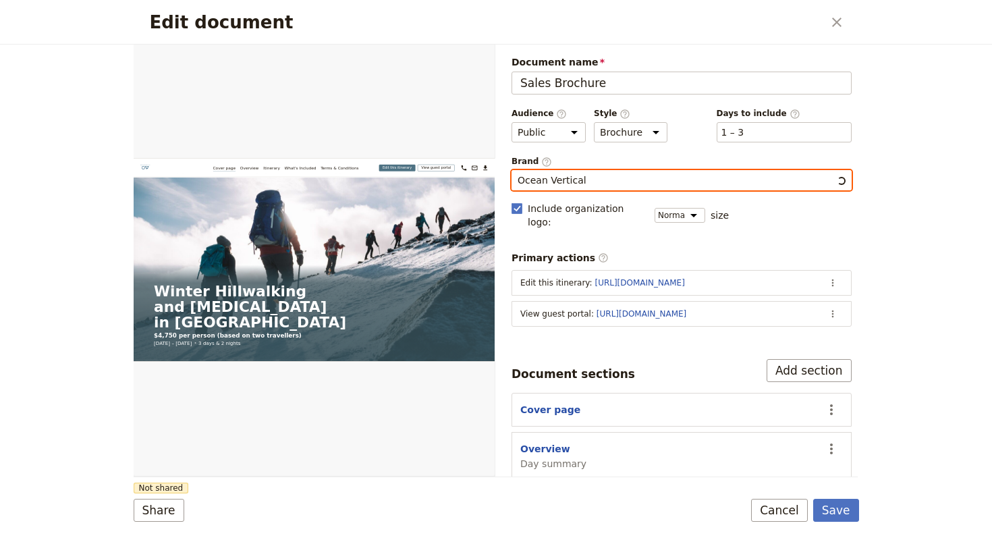
type input "Ocean Vertical"
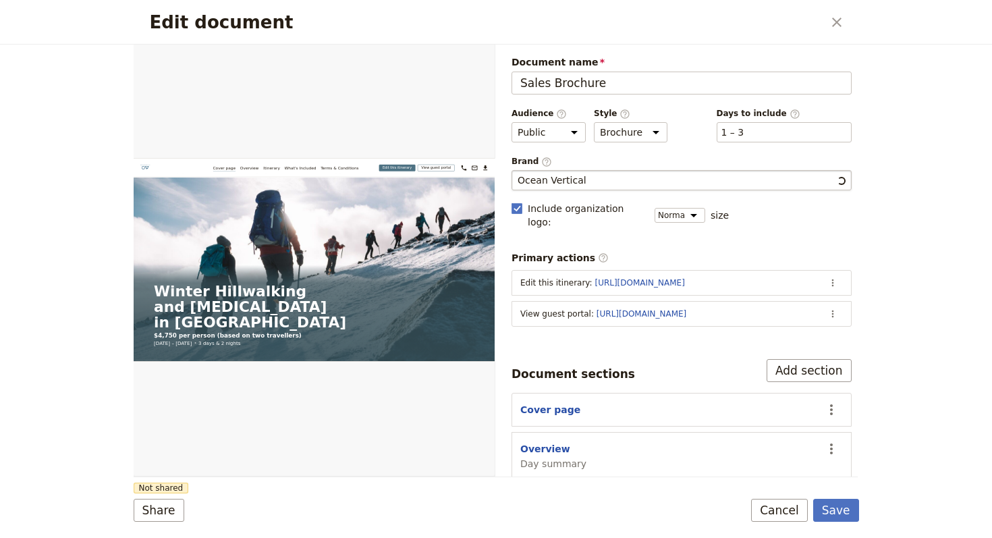
click at [542, 359] on div "Document sections Add section" at bounding box center [682, 370] width 340 height 23
click at [169, 516] on button "Share" at bounding box center [159, 510] width 51 height 23
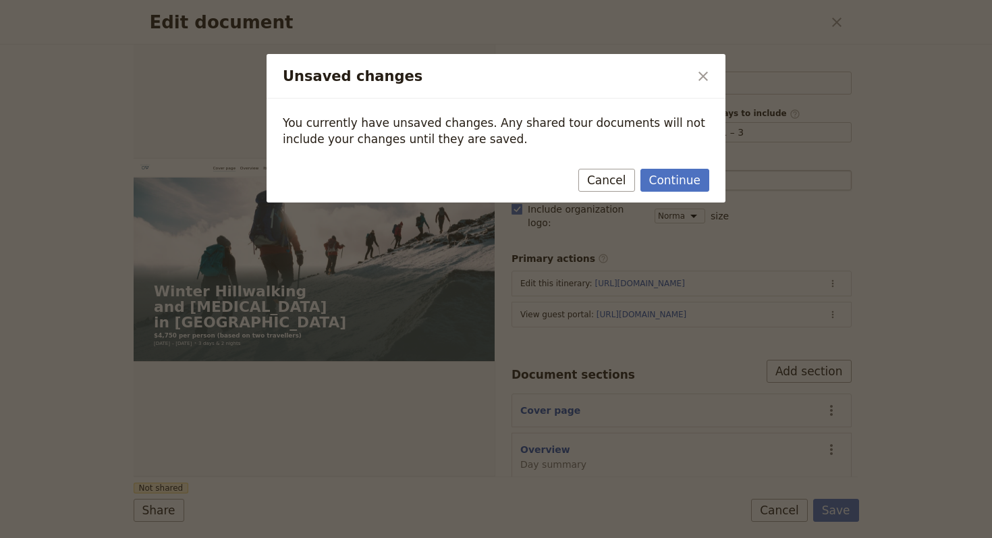
click at [663, 193] on div "Continue Cancel" at bounding box center [496, 182] width 459 height 39
click at [666, 188] on button "Continue" at bounding box center [675, 180] width 69 height 23
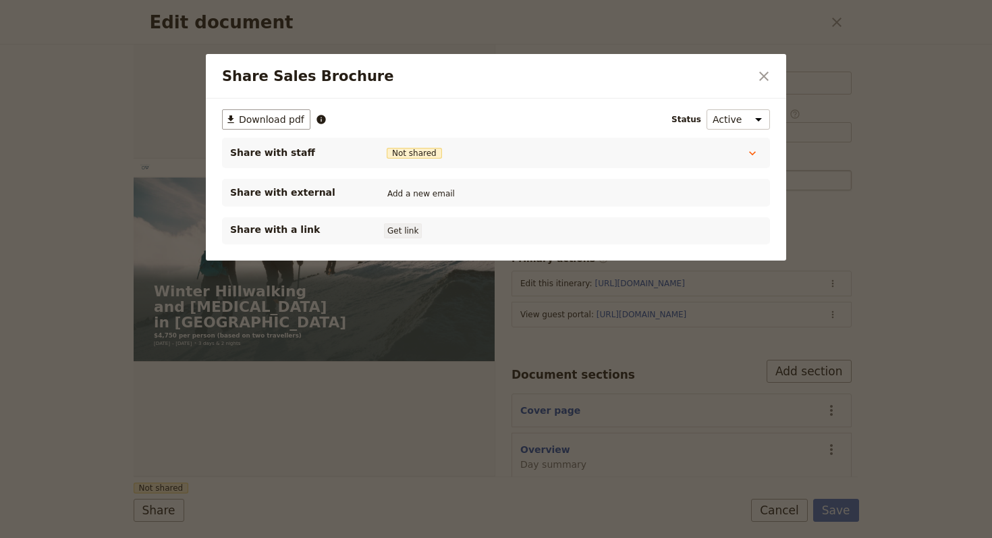
click at [414, 231] on button "Get link" at bounding box center [403, 230] width 38 height 15
click at [768, 80] on icon "Close dialog" at bounding box center [764, 76] width 16 height 16
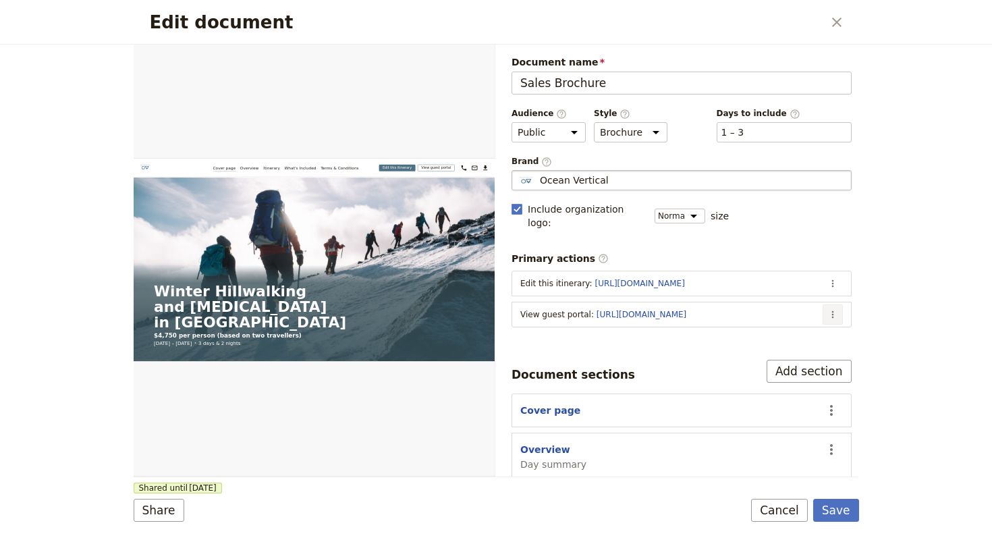
click at [828, 309] on icon "Actions" at bounding box center [833, 314] width 11 height 11
click at [790, 324] on span "Edit action" at bounding box center [768, 330] width 109 height 14
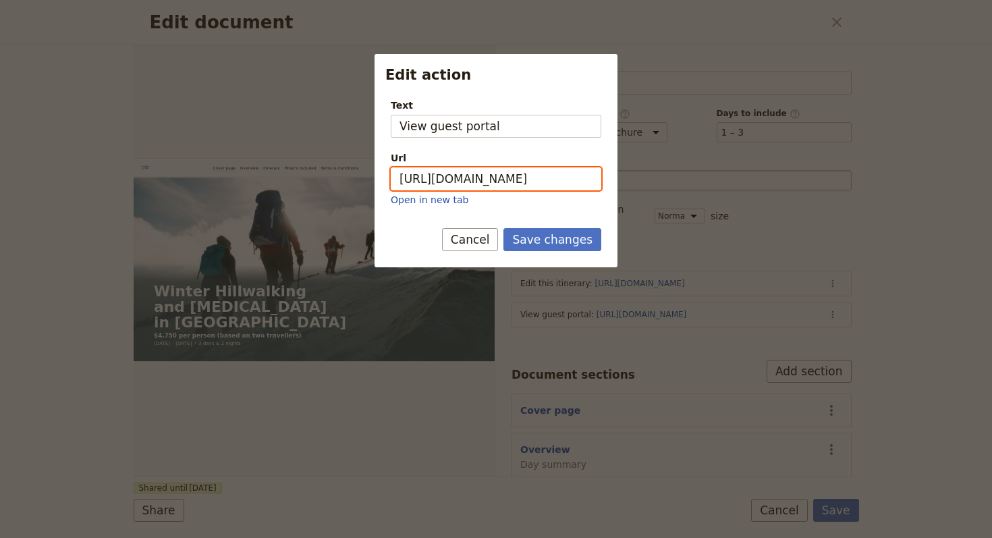
click at [455, 178] on input "https://trips.fieldbook.com/d/6lQIB3TJjCfjnAhxistMS" at bounding box center [496, 178] width 211 height 23
paste input "MrHdIoF4Um-FCl01FRVJn"
type input "[URL][DOMAIN_NAME]"
click at [540, 234] on button "Save changes" at bounding box center [553, 239] width 98 height 23
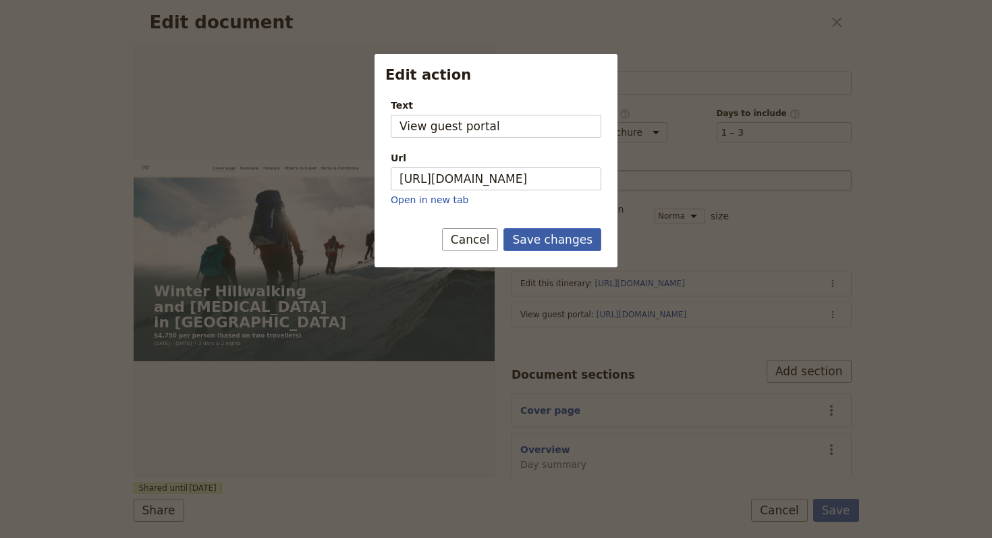
scroll to position [0, 0]
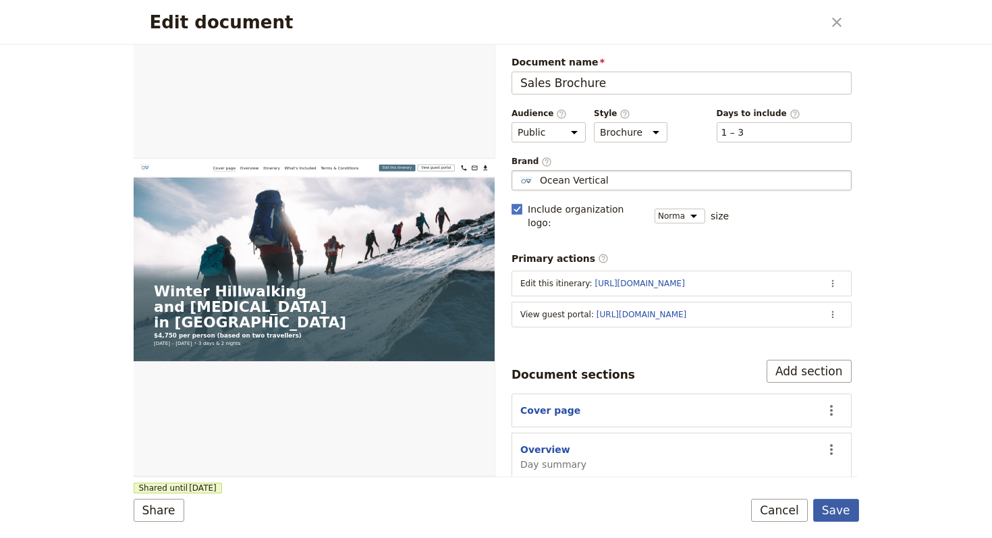
click at [832, 500] on button "Save" at bounding box center [836, 510] width 46 height 23
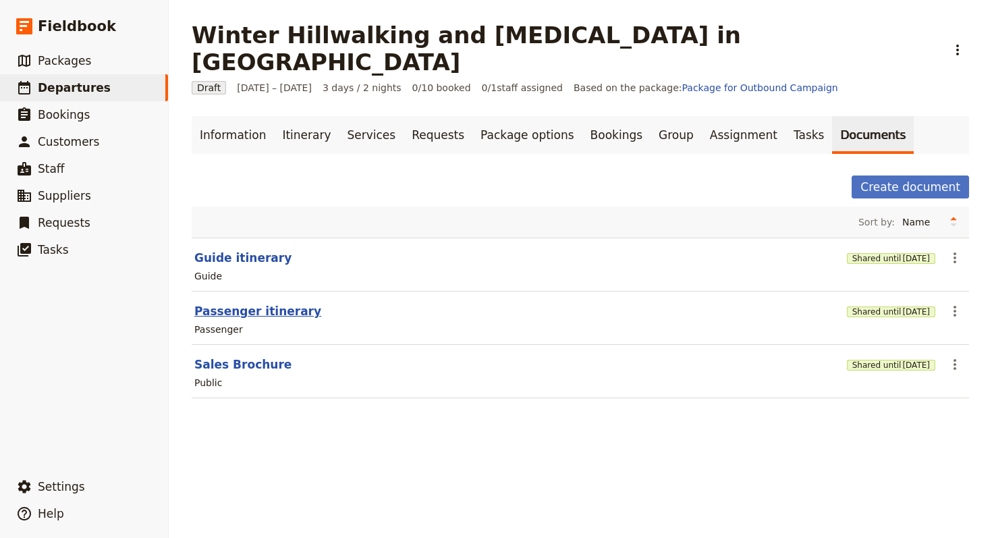
click at [257, 303] on button "Passenger itinerary" at bounding box center [257, 311] width 127 height 16
select select "PASSENGER"
select select "RUN_SHEET"
select select "LARGE"
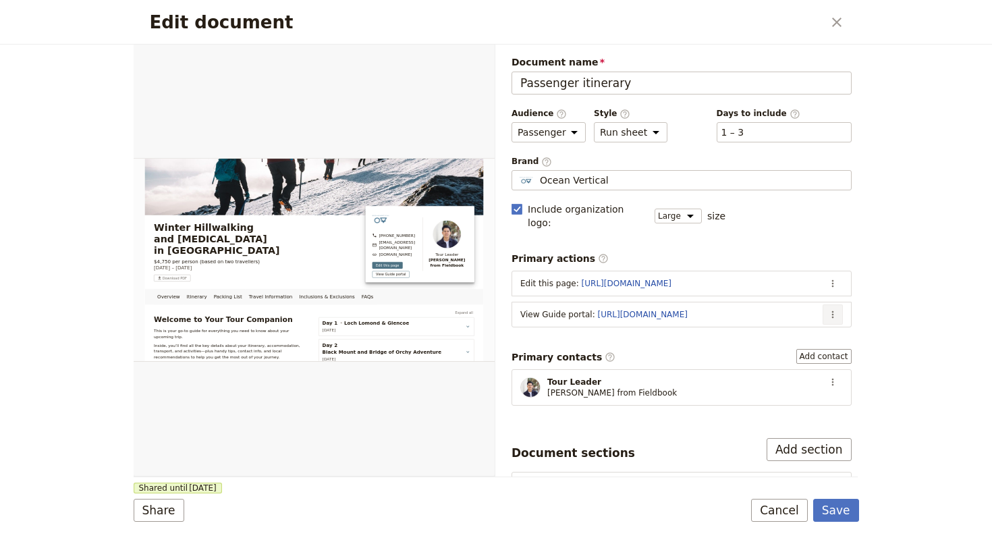
click at [828, 304] on button "​" at bounding box center [833, 314] width 20 height 20
click at [822, 336] on button "Edit action" at bounding box center [769, 329] width 126 height 19
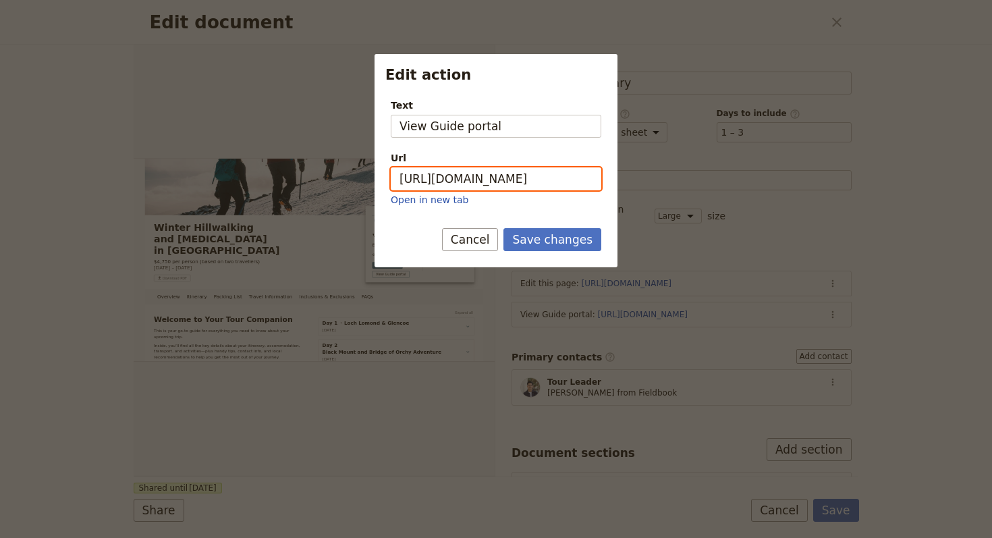
click at [550, 186] on input "https://trips.fieldbook.com/d/vFT-id2csWFn_tsW4_Mka" at bounding box center [496, 178] width 211 height 23
paste input "FUb0IijGLeqEBtJogeFKf"
type input "[URL][DOMAIN_NAME]"
click at [557, 240] on button "Save changes" at bounding box center [553, 239] width 98 height 23
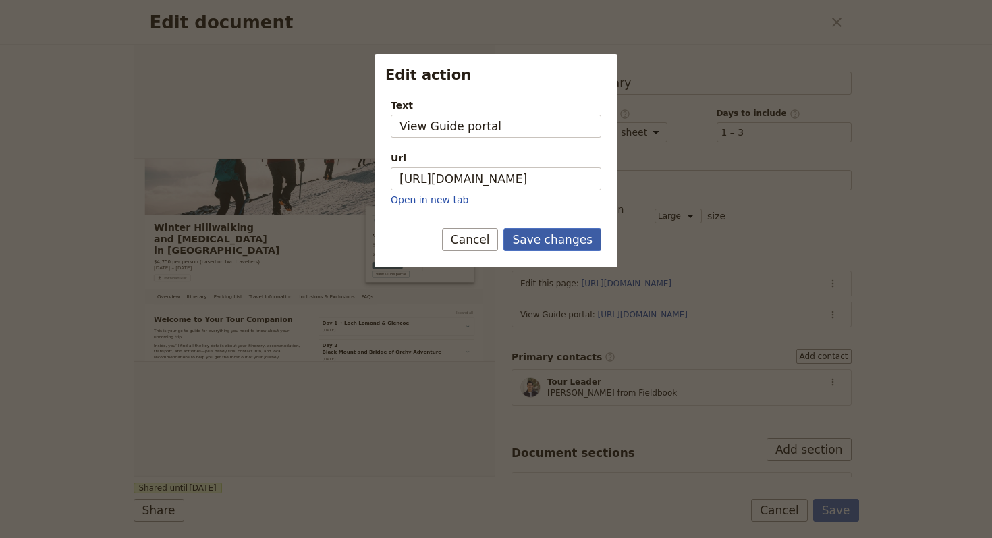
scroll to position [0, 0]
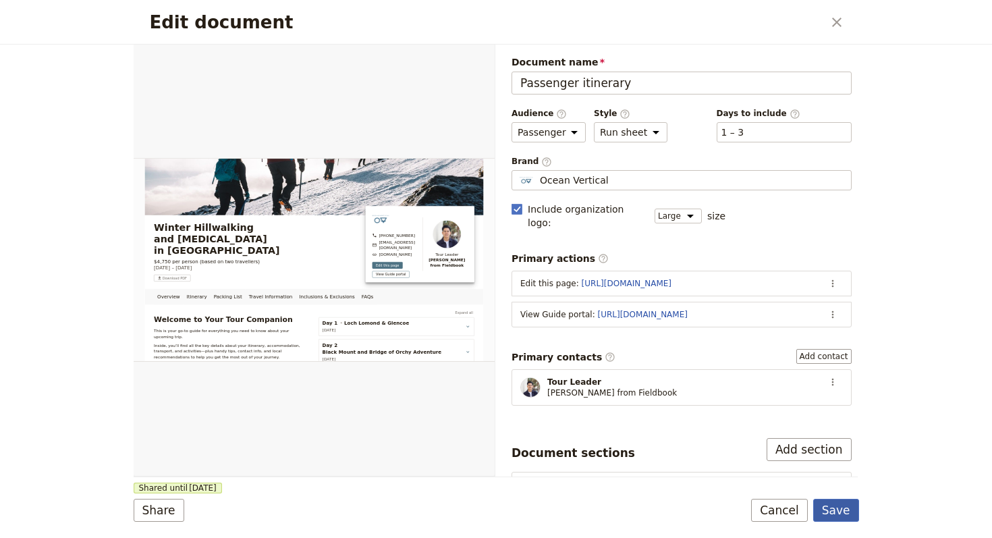
click at [840, 513] on button "Save" at bounding box center [836, 510] width 46 height 23
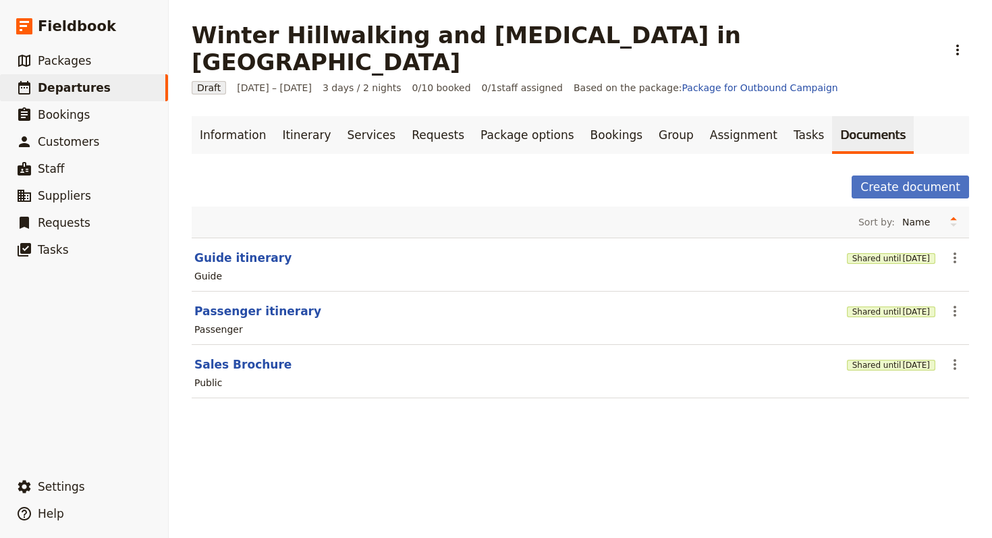
click at [186, 222] on main "Winter Hillwalking and Mountaineering in Scotland ​ Draft 31 Dec 2025 – 2 Jan 2…" at bounding box center [581, 218] width 810 height 436
click at [200, 250] on button "Guide itinerary" at bounding box center [242, 258] width 97 height 16
select select "STAFF"
select select "RUN_SHEET"
select select "LARGE"
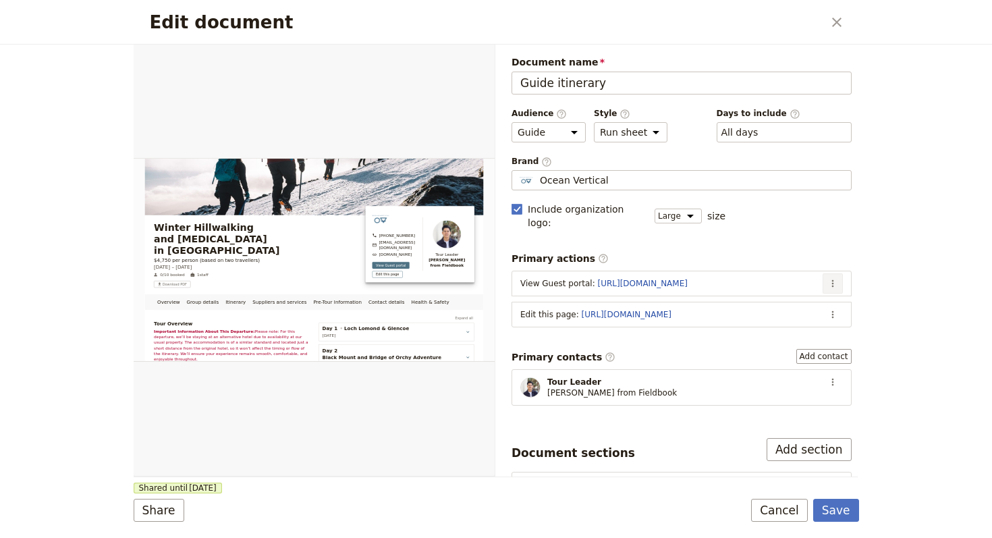
click at [829, 273] on button "​" at bounding box center [833, 283] width 20 height 20
click at [778, 306] on button "Edit action" at bounding box center [769, 298] width 126 height 19
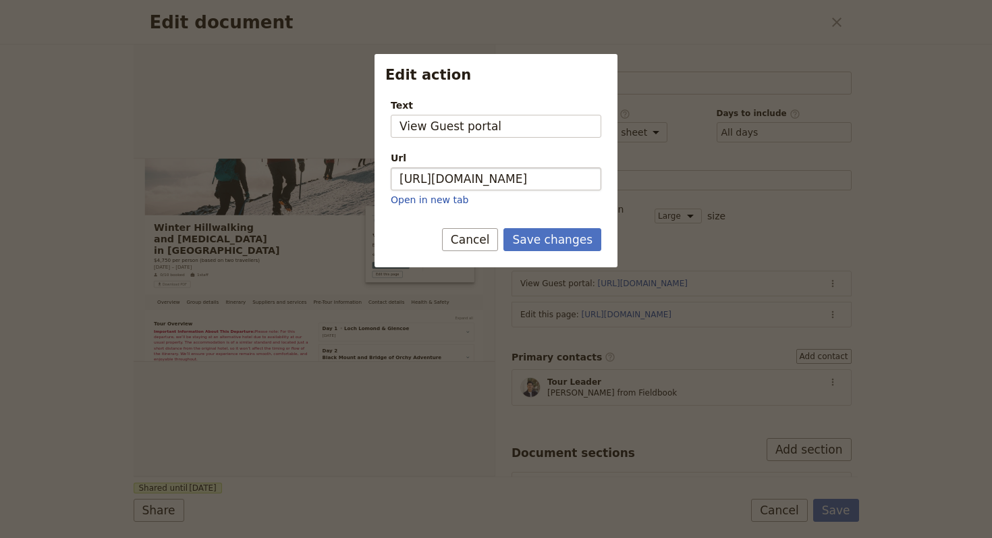
click at [505, 191] on div "Url https://trips.fieldbook.com/d/6lQIB3TJjCfjnAhxistMS Open in new tab" at bounding box center [496, 178] width 211 height 55
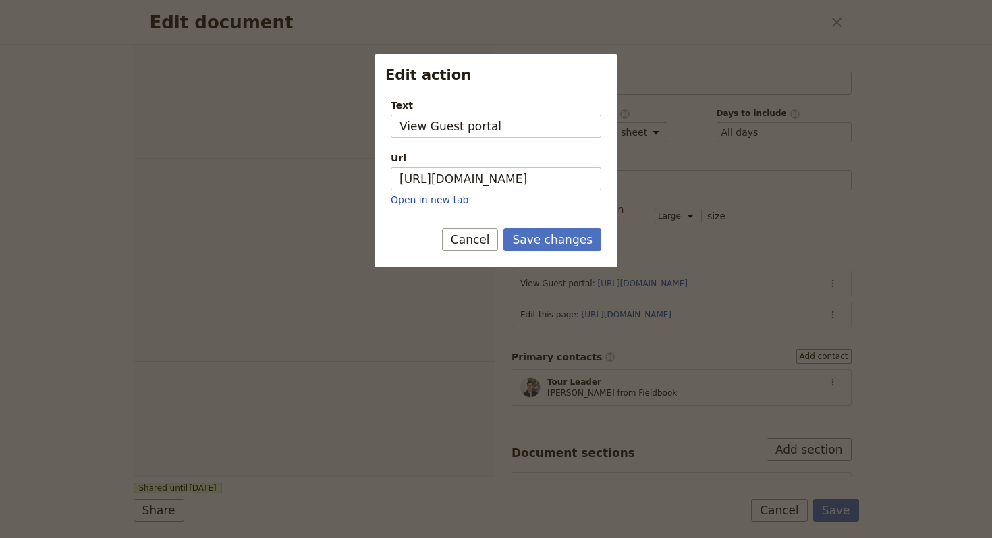
select select "STAFF"
select select "RUN_SHEET"
select select "LARGE"
type input "[URL][DOMAIN_NAME]"
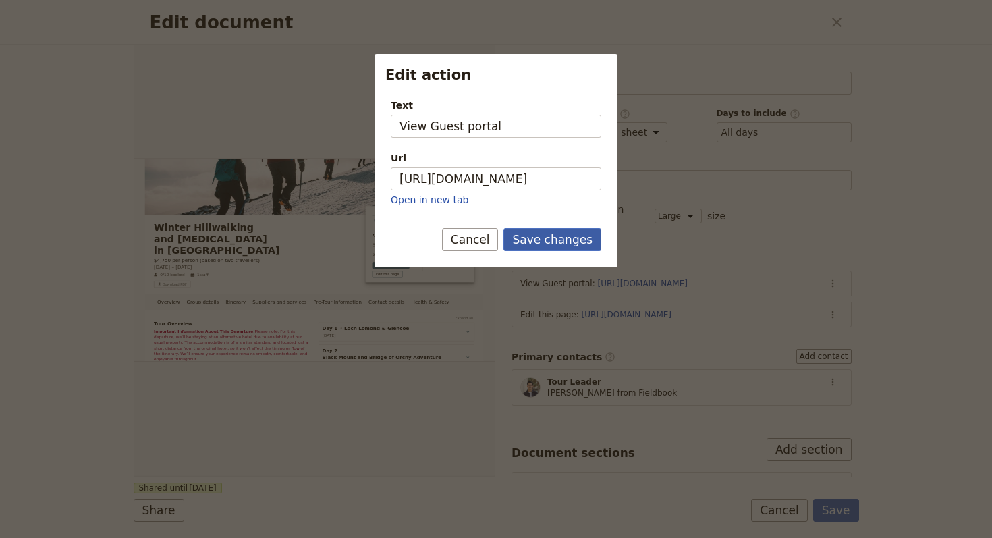
click at [564, 244] on button "Save changes" at bounding box center [553, 239] width 98 height 23
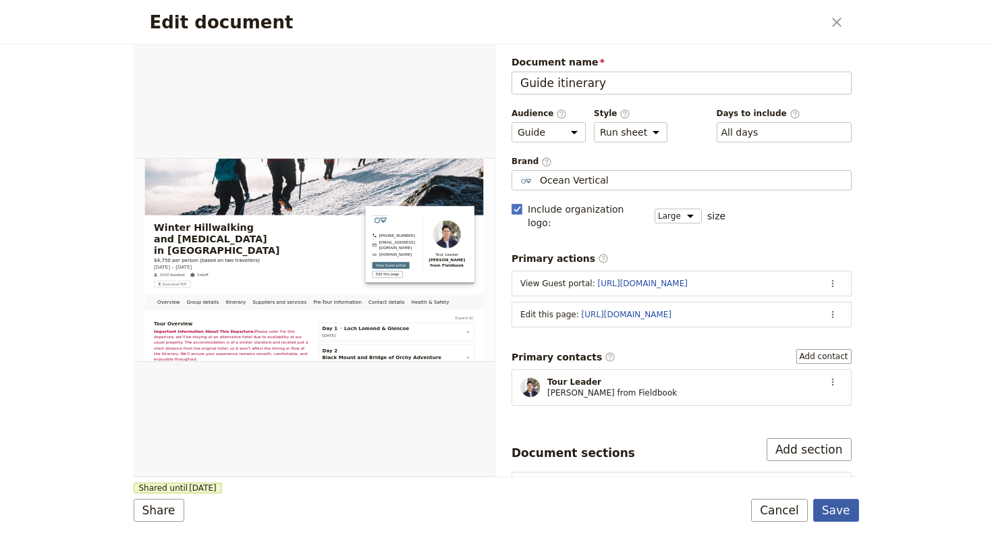
click at [835, 512] on button "Save" at bounding box center [836, 510] width 46 height 23
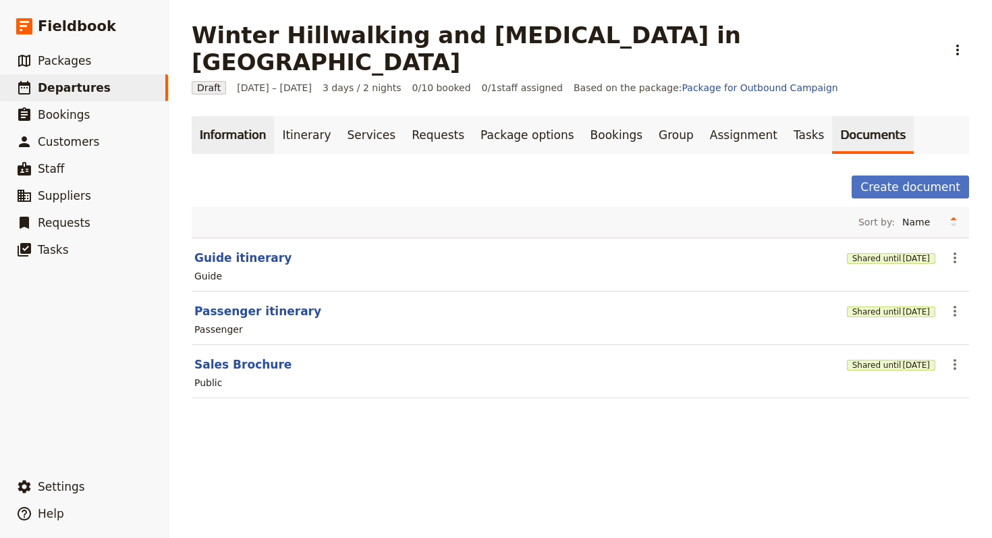
click at [239, 116] on link "Information" at bounding box center [233, 135] width 82 height 38
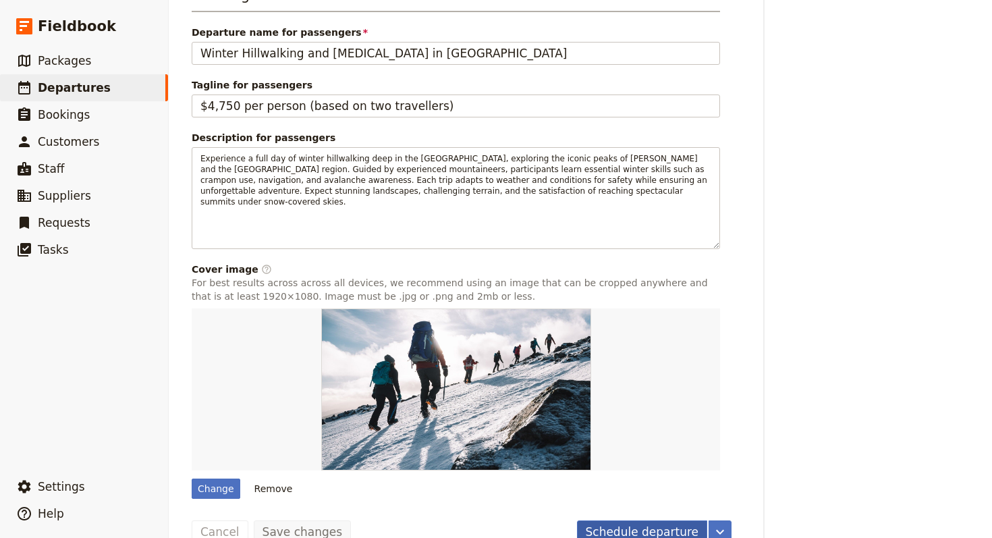
click at [676, 520] on button "Schedule departure" at bounding box center [642, 531] width 131 height 23
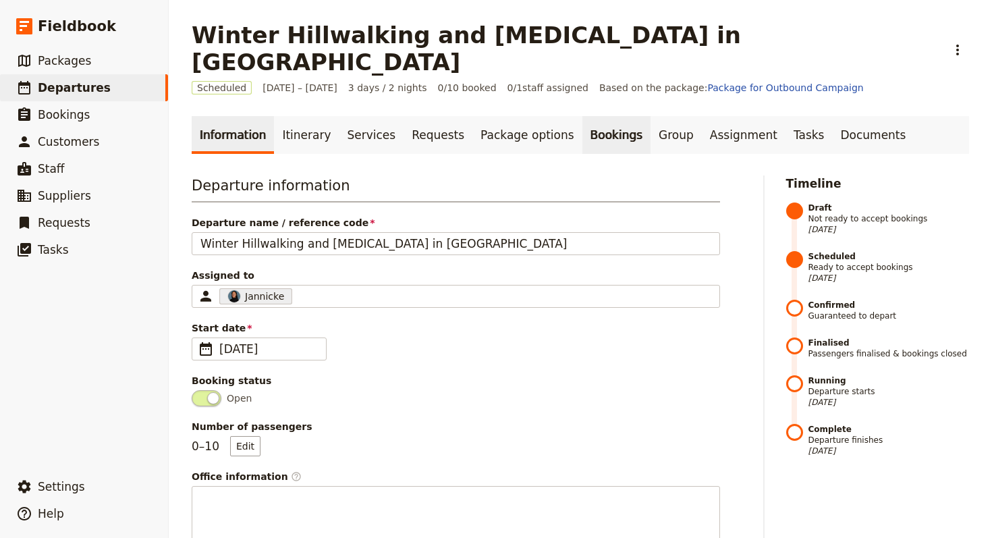
click at [592, 116] on link "Bookings" at bounding box center [617, 135] width 68 height 38
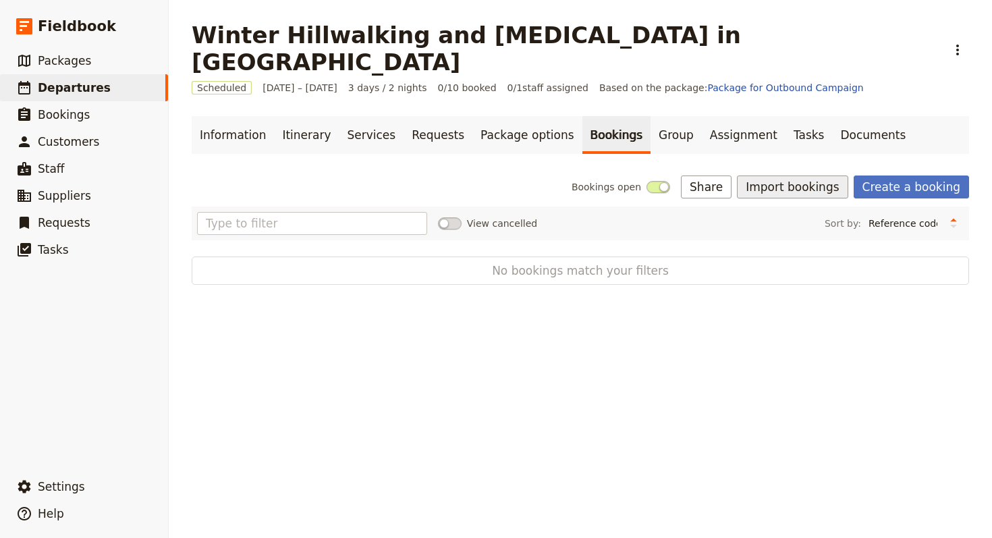
click at [778, 176] on button "Import bookings" at bounding box center [792, 187] width 111 height 23
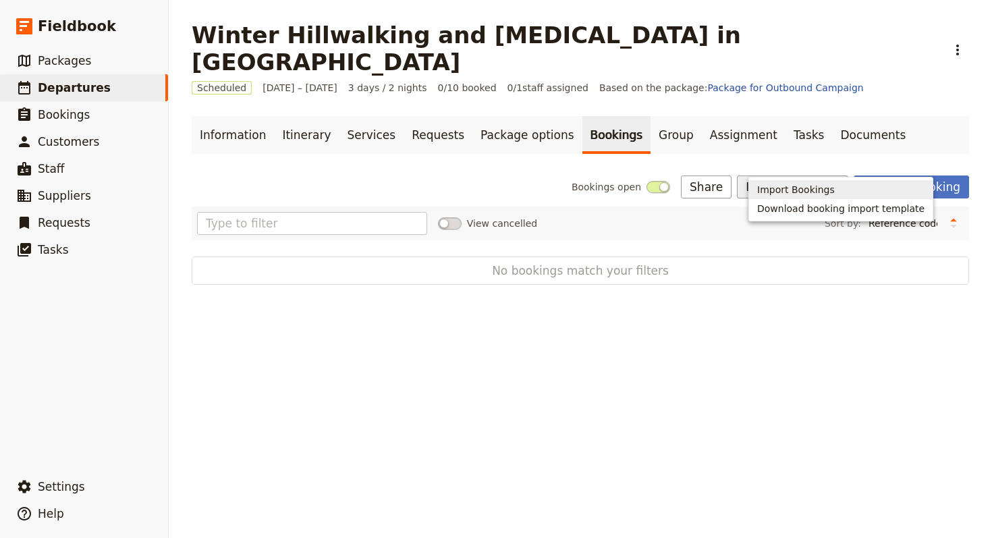
click at [778, 190] on span "Import Bookings" at bounding box center [796, 190] width 78 height 14
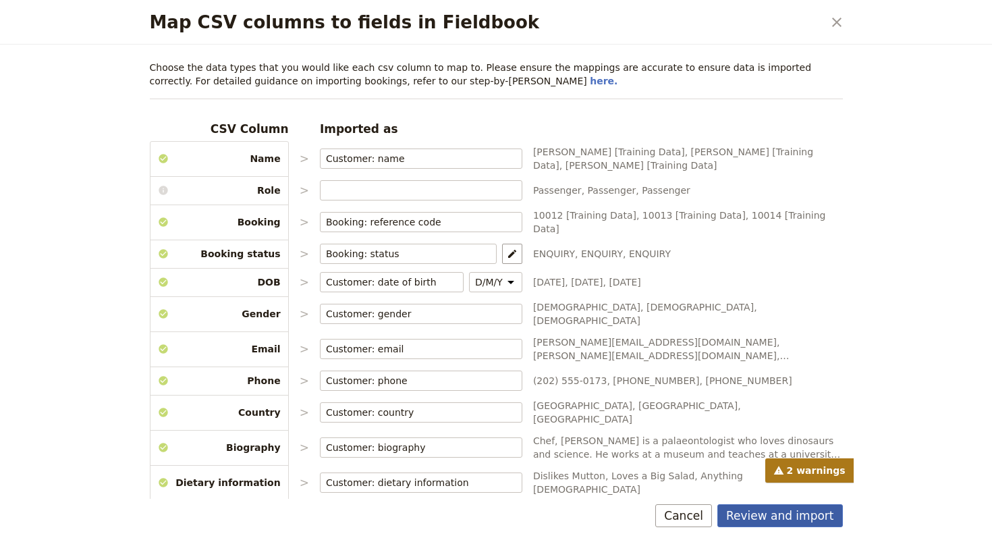
click at [825, 519] on button "Review and import" at bounding box center [781, 515] width 126 height 23
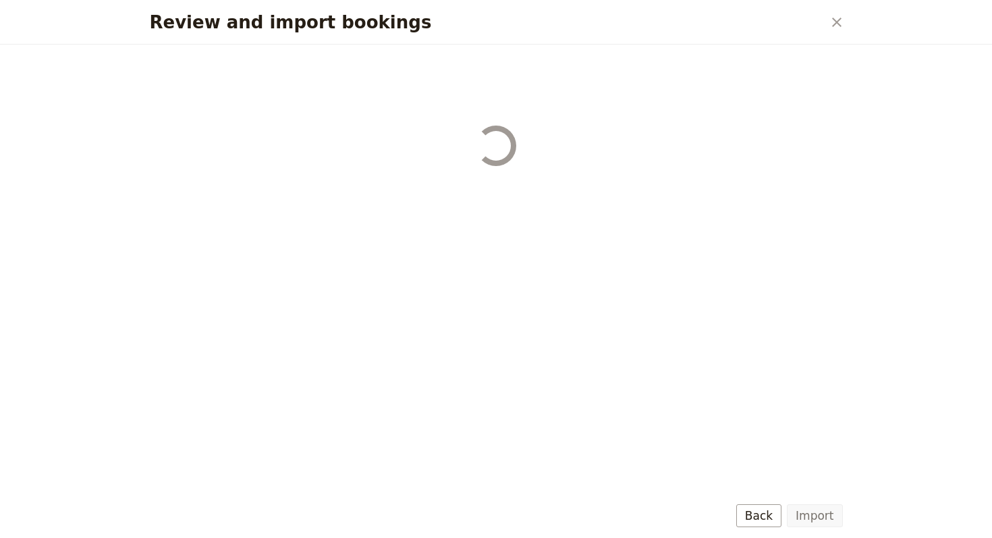
select select "68b002b7cac3c784cf00db27"
select select "68b002b7cac3c784cf00db28"
select select "68b002b7cac3c784cf00db29"
select select "68b002b7cac3c784cf00db2a"
select select "650e1b8d408bbede5b0c6045"
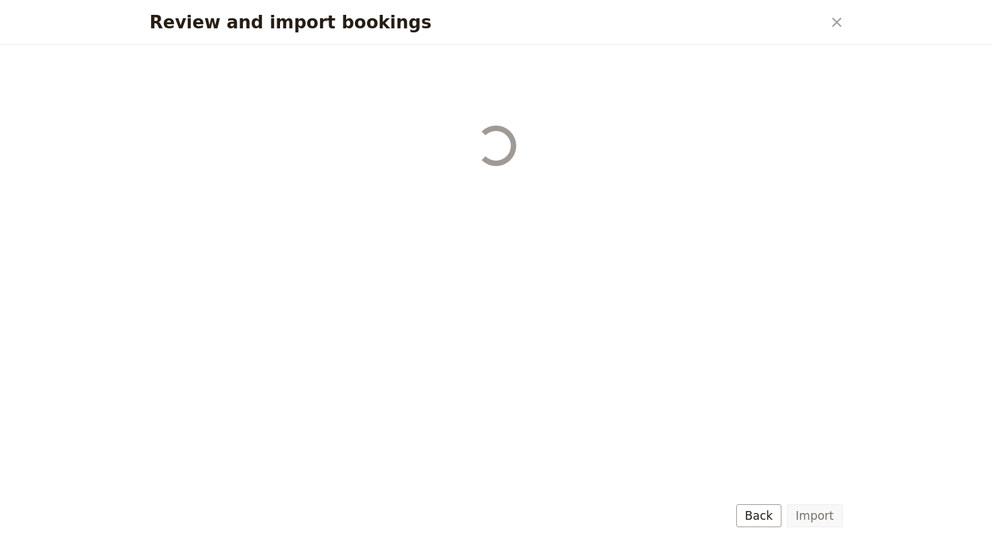
select select "68b002b7cac3c784cf00db2c"
select select "68b002b7cac3c784cf00db2d"
select select "68b002b7cac3c784cf00db2e"
select select "68b002b7cac3c784cf00db2f"
select select "68b002b7cac3c784cf00db30"
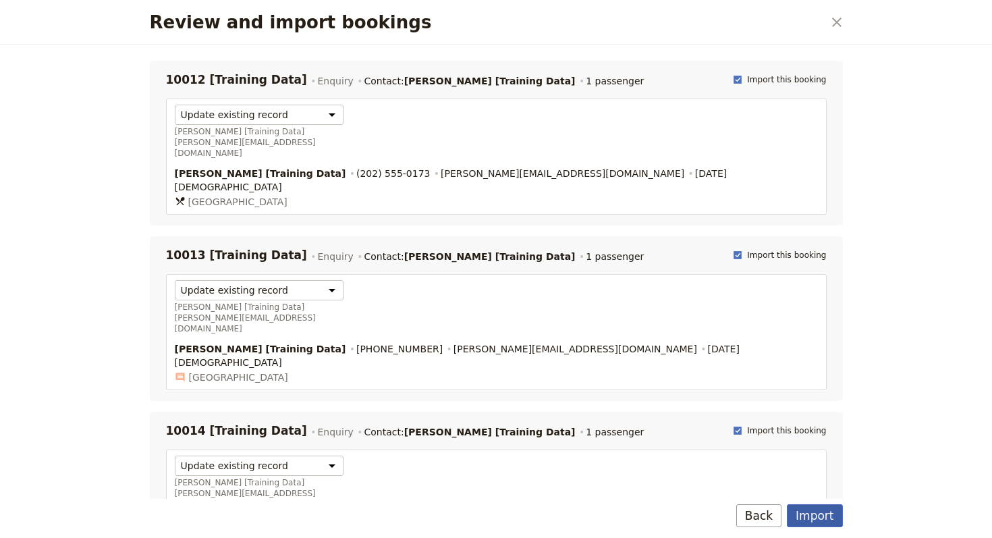
click at [822, 521] on button "Import" at bounding box center [814, 515] width 55 height 23
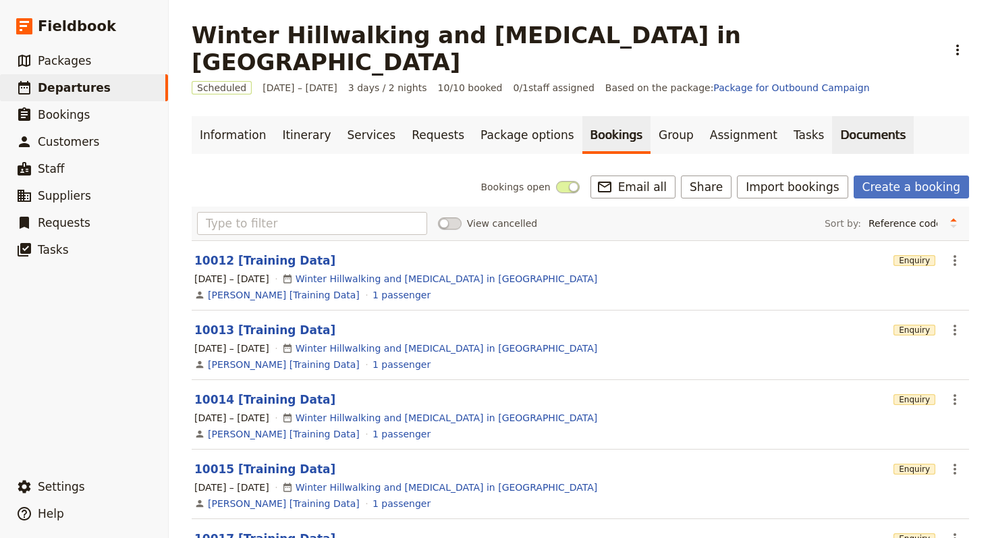
click at [832, 116] on link "Documents" at bounding box center [873, 135] width 82 height 38
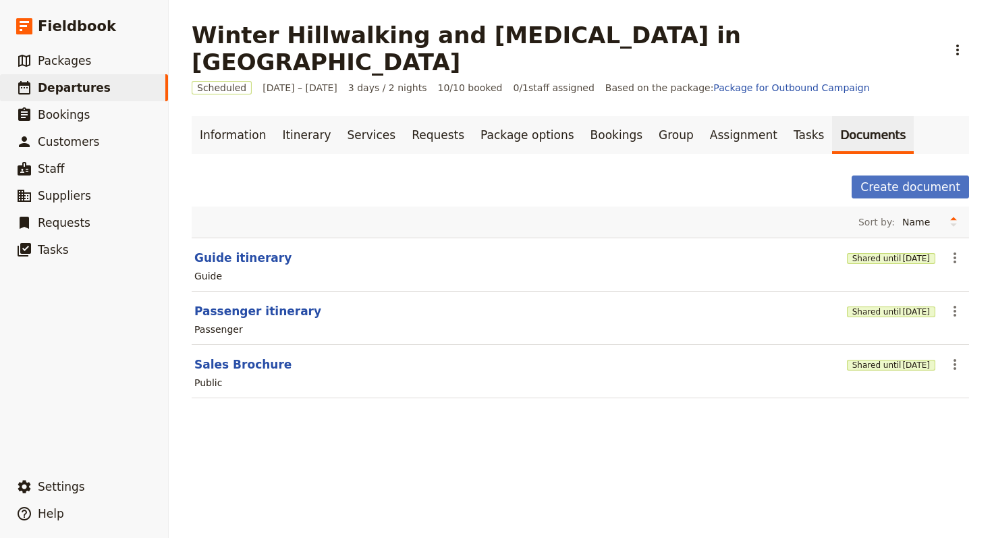
click at [715, 45] on div "Winter Hillwalking and Mountaineering in Scotland ​" at bounding box center [581, 49] width 778 height 54
click at [950, 42] on icon "Actions" at bounding box center [958, 50] width 16 height 16
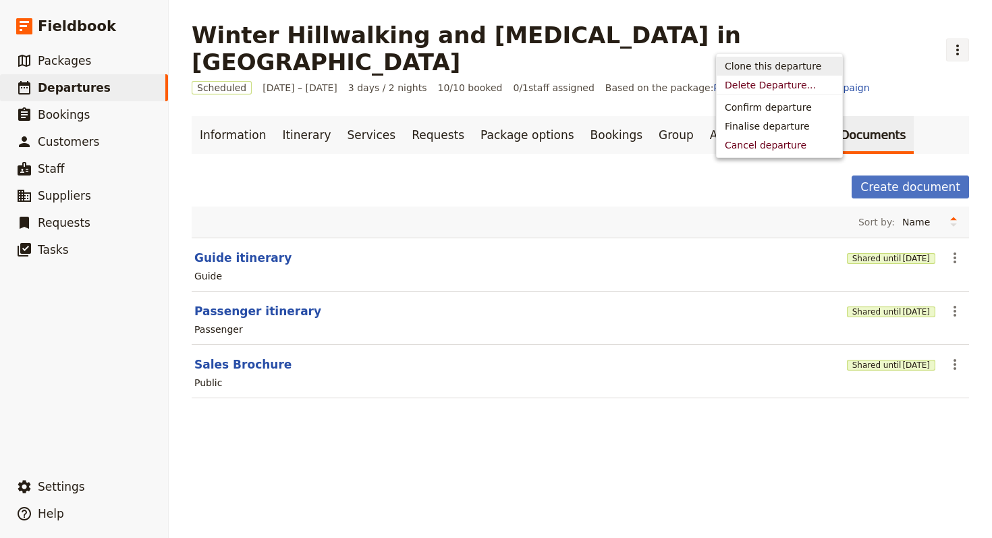
click at [785, 72] on span "Clone this departure" at bounding box center [773, 66] width 97 height 14
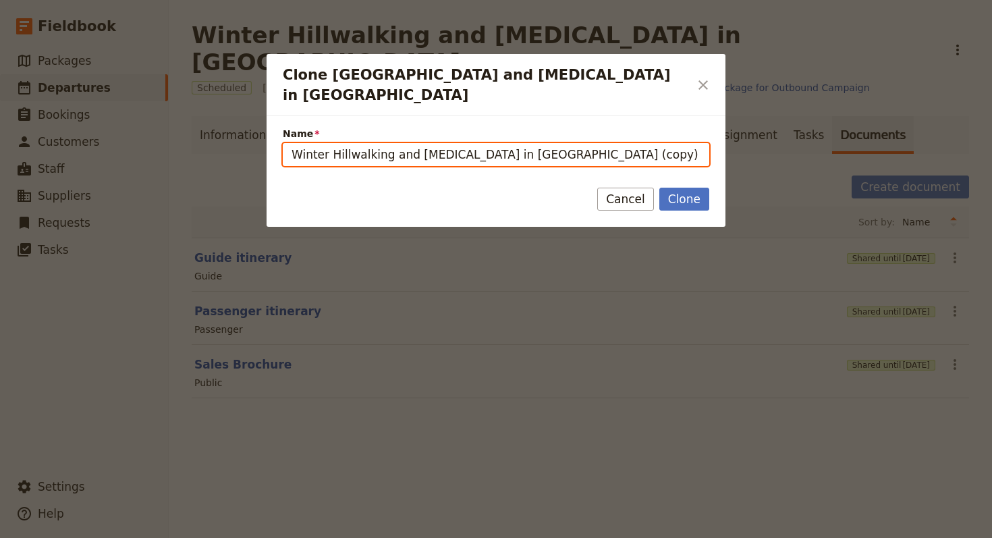
click at [568, 143] on input "Winter Hillwalking and Mountaineering in Scotland (copy)" at bounding box center [496, 154] width 427 height 23
paste input "8-Day Best of Guatemala Multi-Sport Adventure"
type input "8-Day Best of Guatemala Multi-Sport Adventure"
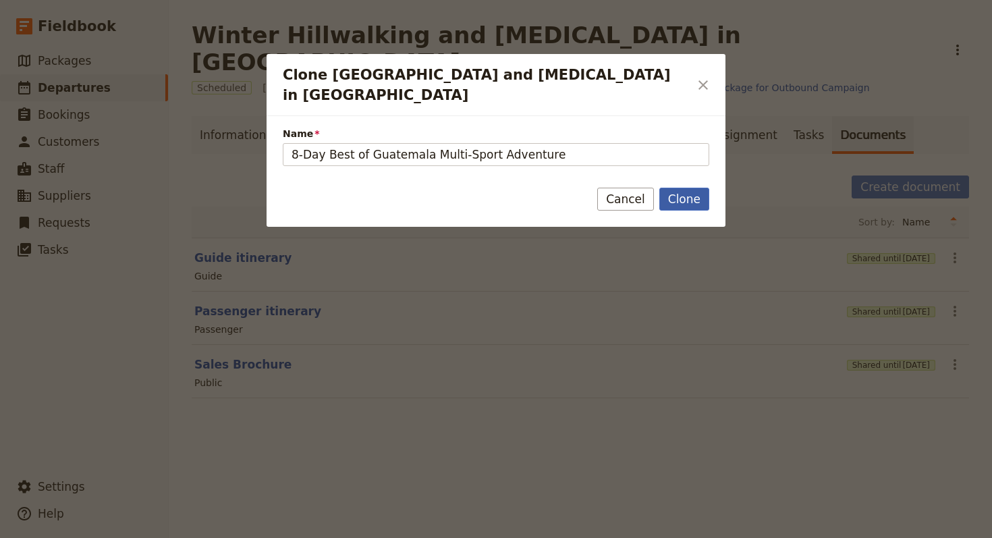
click at [677, 188] on button "Clone" at bounding box center [685, 199] width 50 height 23
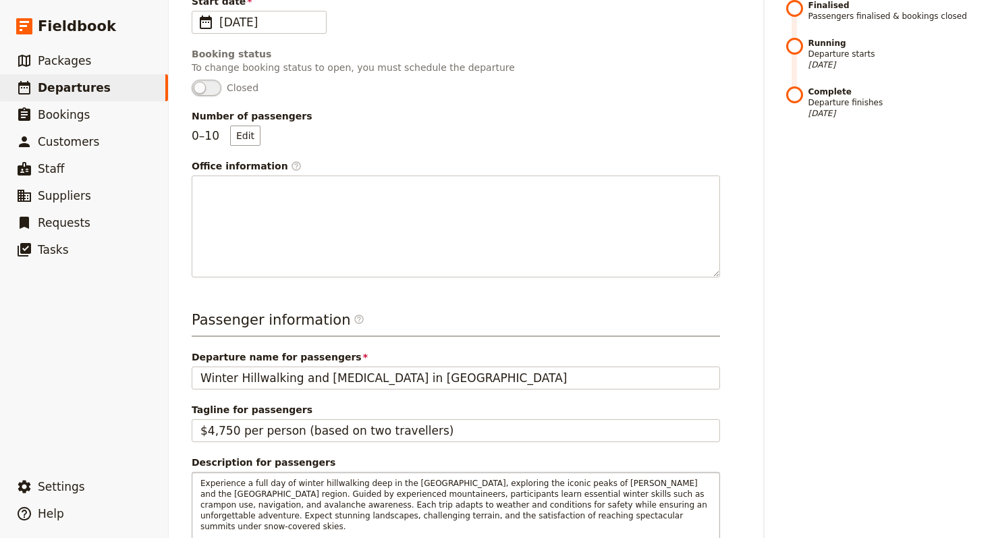
scroll to position [650, 0]
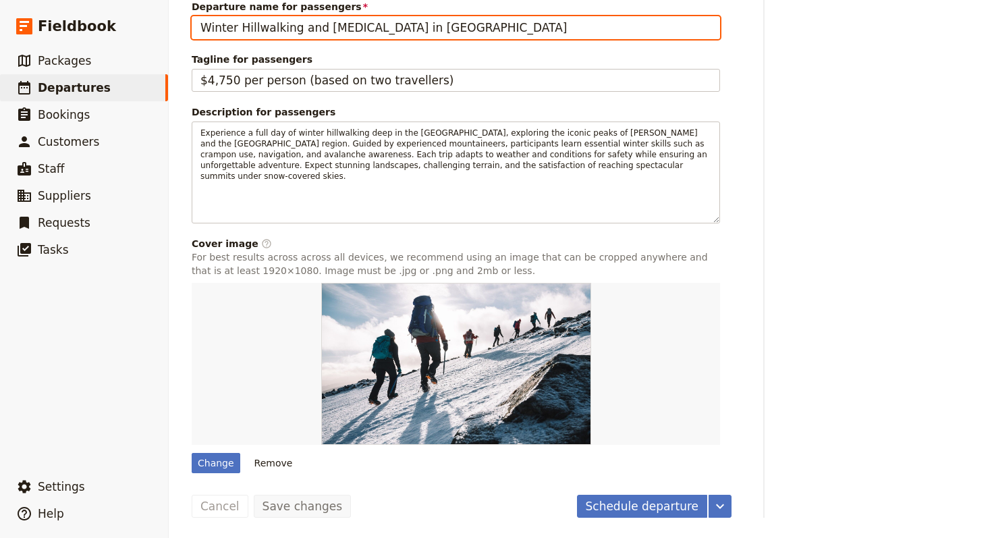
click at [483, 38] on input "Winter Hillwalking and Mountaineering in Scotland" at bounding box center [456, 27] width 529 height 23
paste input "8-Day Best of Guatemala Multi-Sport Adventure"
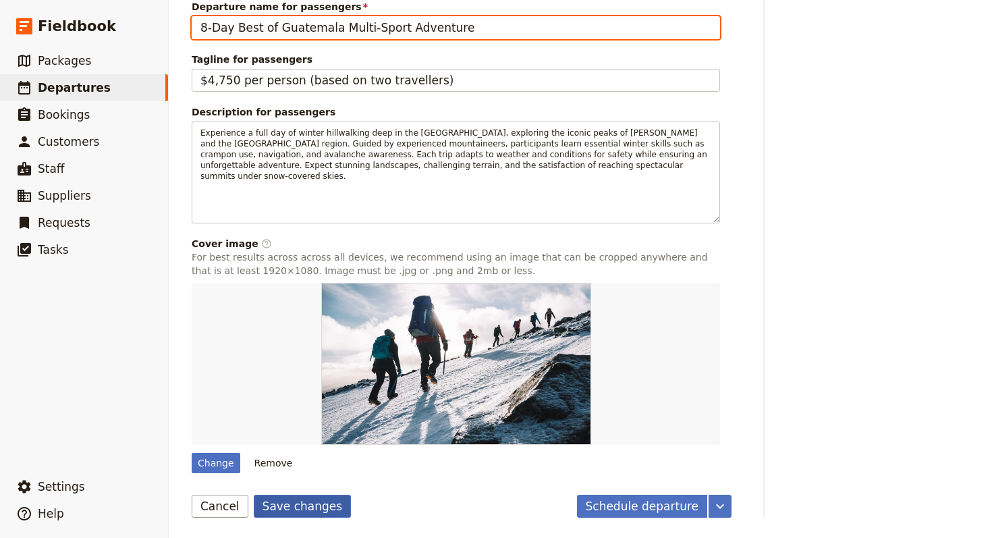
type input "8-Day Best of Guatemala Multi-Sport Adventure"
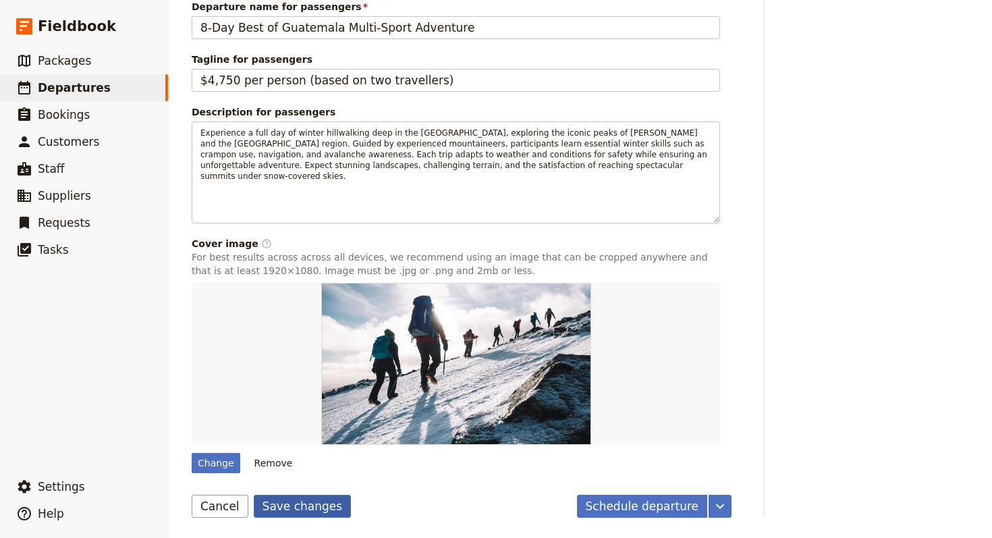
click at [278, 500] on button "Save changes" at bounding box center [303, 506] width 98 height 23
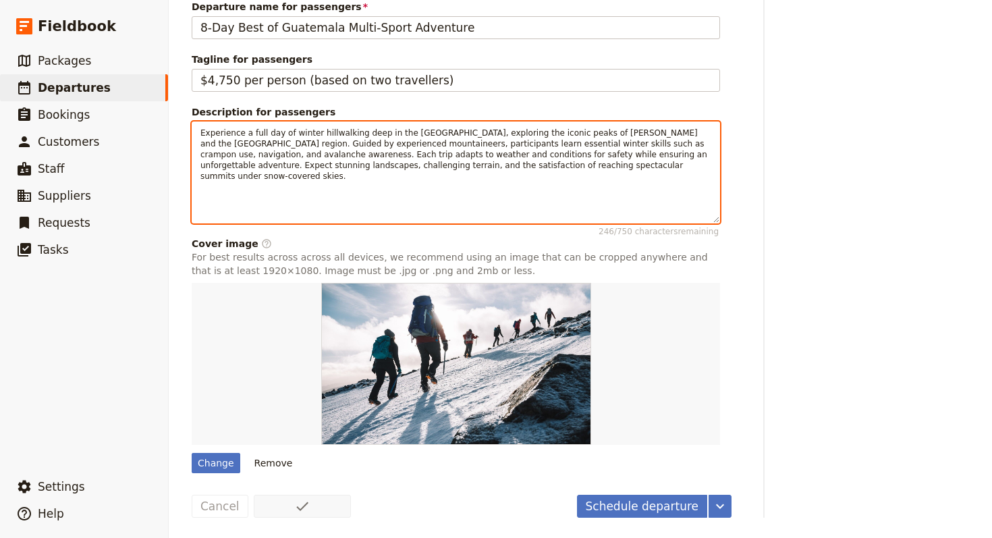
click at [521, 165] on span "Experience a full day of winter hillwalking deep in the [GEOGRAPHIC_DATA], expl…" at bounding box center [455, 154] width 510 height 53
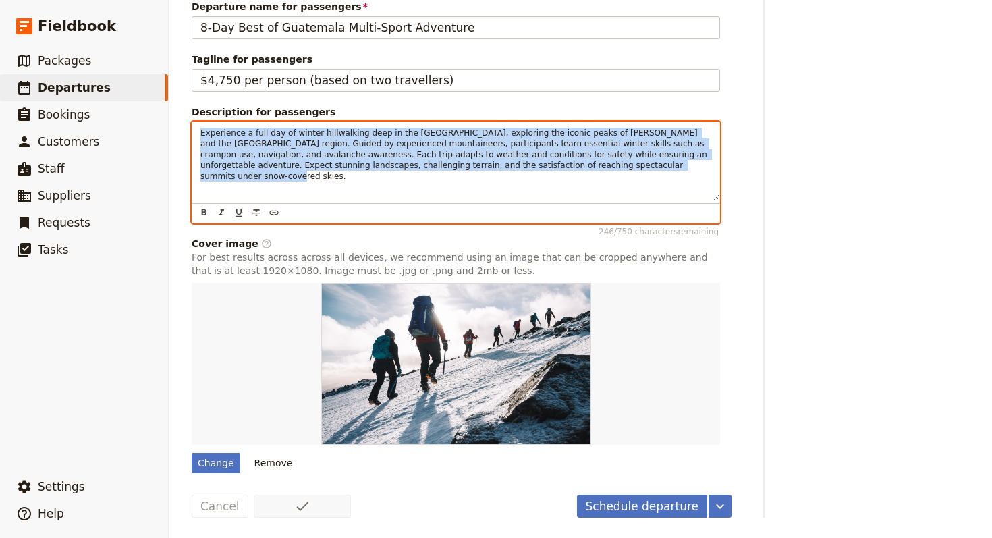
click at [521, 166] on span "Experience a full day of winter hillwalking deep in the [GEOGRAPHIC_DATA], expl…" at bounding box center [455, 154] width 510 height 53
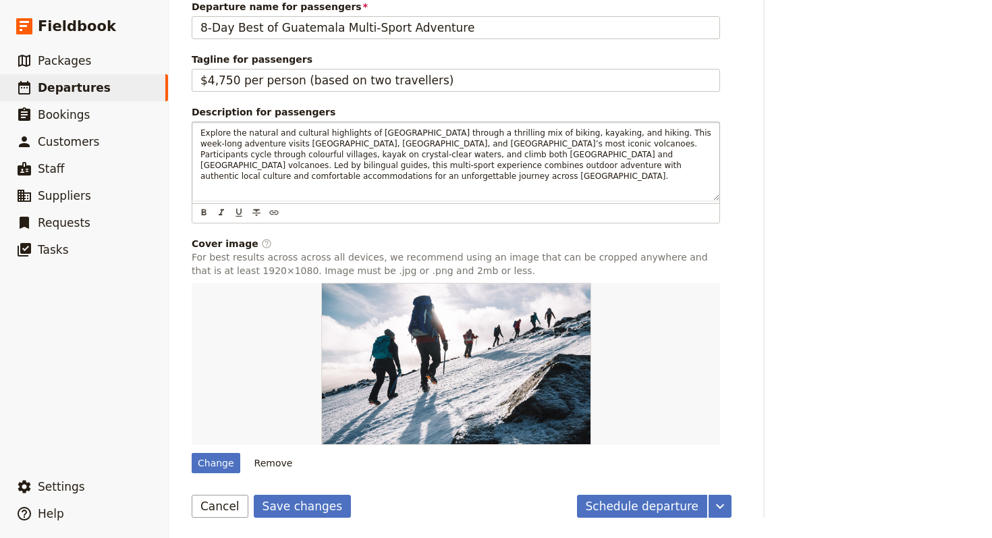
click at [267, 462] on button "Remove" at bounding box center [273, 463] width 51 height 20
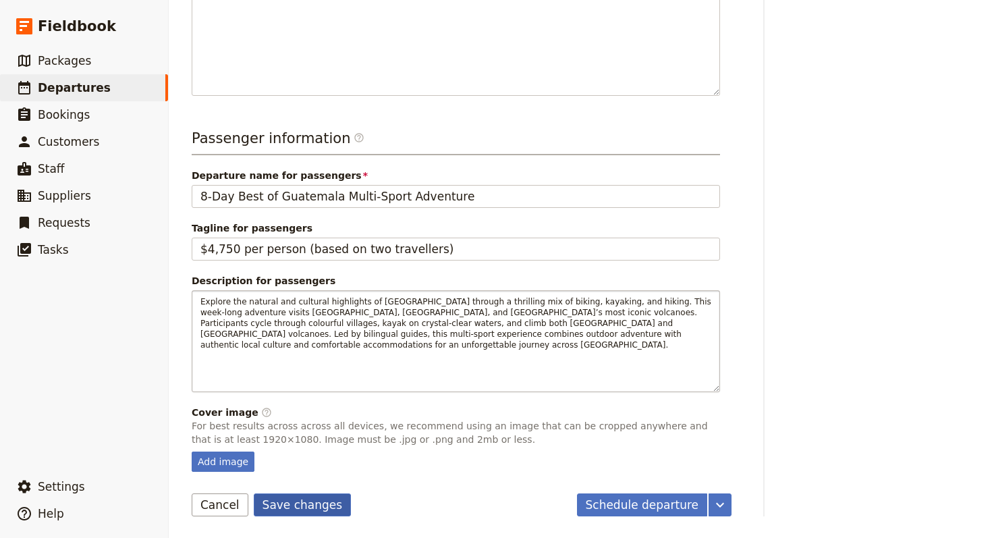
click at [297, 504] on button "Save changes" at bounding box center [303, 504] width 98 height 23
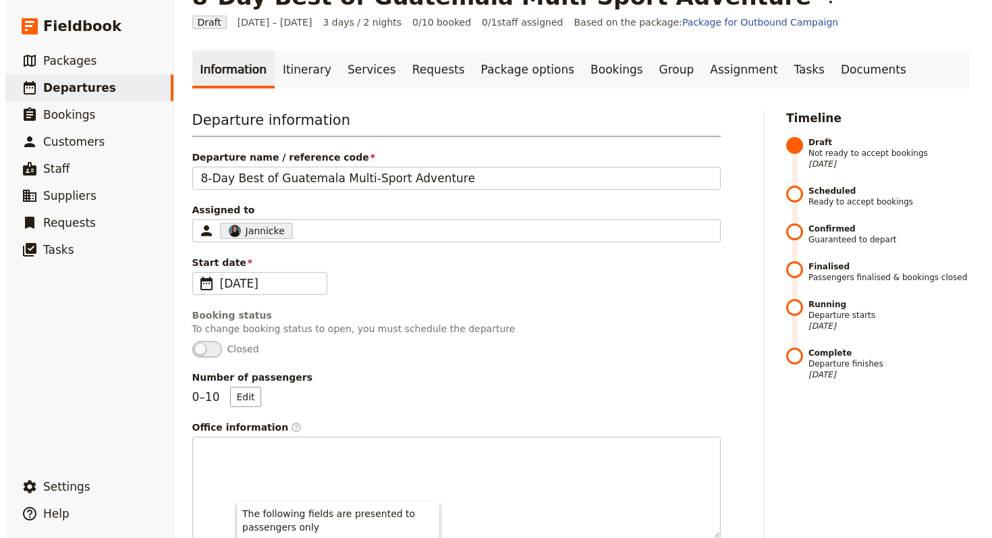
scroll to position [0, 0]
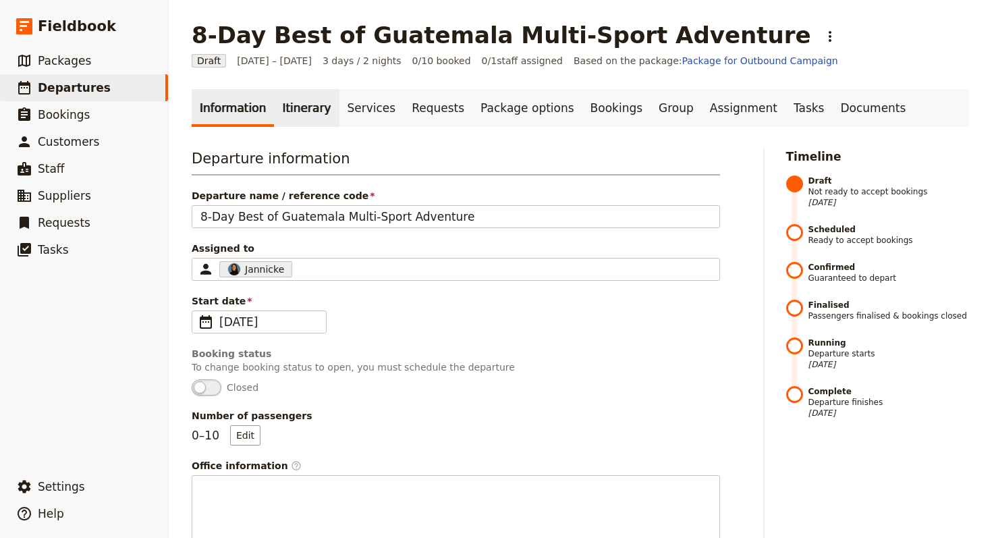
click at [311, 109] on link "Itinerary" at bounding box center [306, 108] width 65 height 38
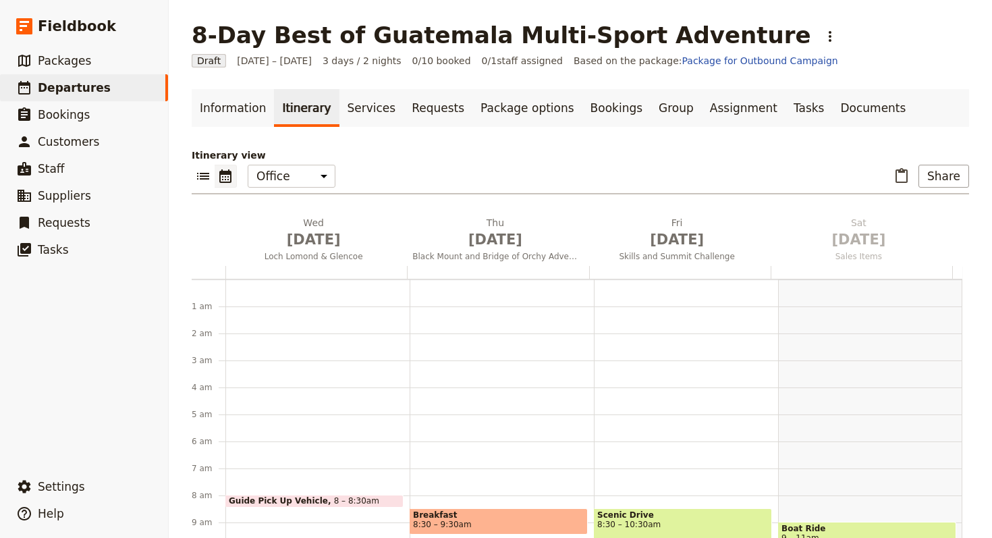
scroll to position [176, 0]
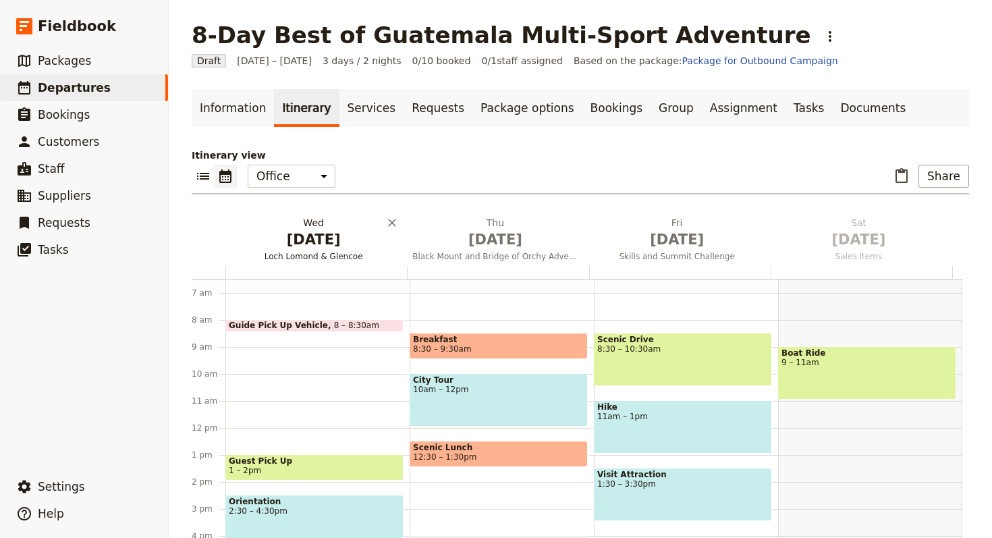
click at [318, 238] on span "Dec 31" at bounding box center [313, 240] width 165 height 20
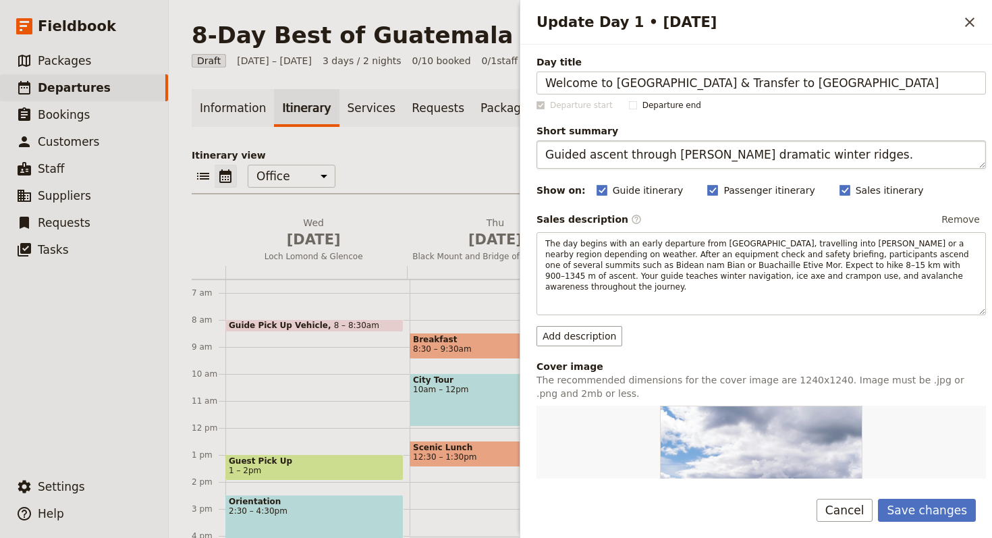
type input "Welcome to [GEOGRAPHIC_DATA] & Transfer to [GEOGRAPHIC_DATA]"
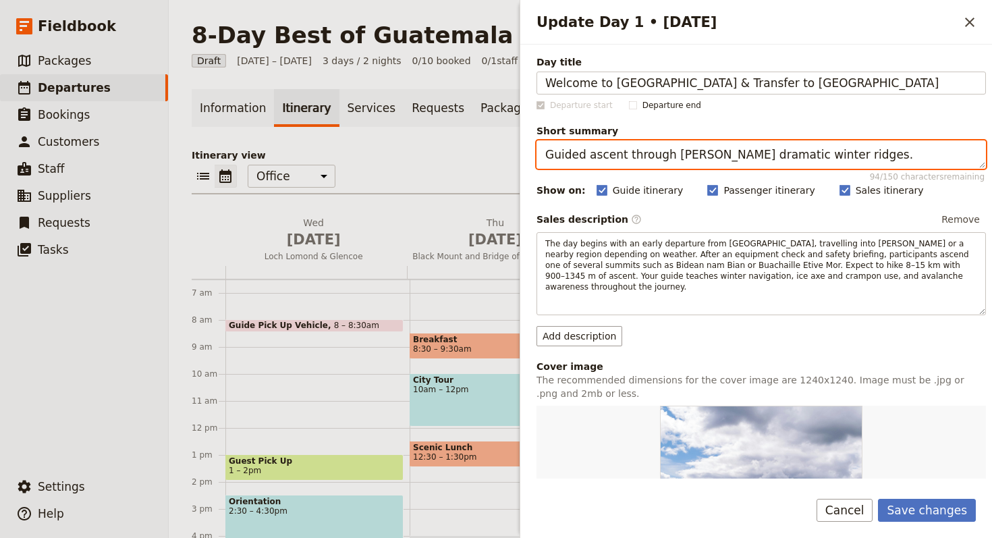
click at [635, 164] on textarea "Guided ascent through Glen Coe’s dramatic winter ridges." at bounding box center [762, 154] width 450 height 28
paste textarea "Arrival and evening meet-up in colonial Antigua"
type textarea "Arrival and evening meet-up in colonial Antigua."
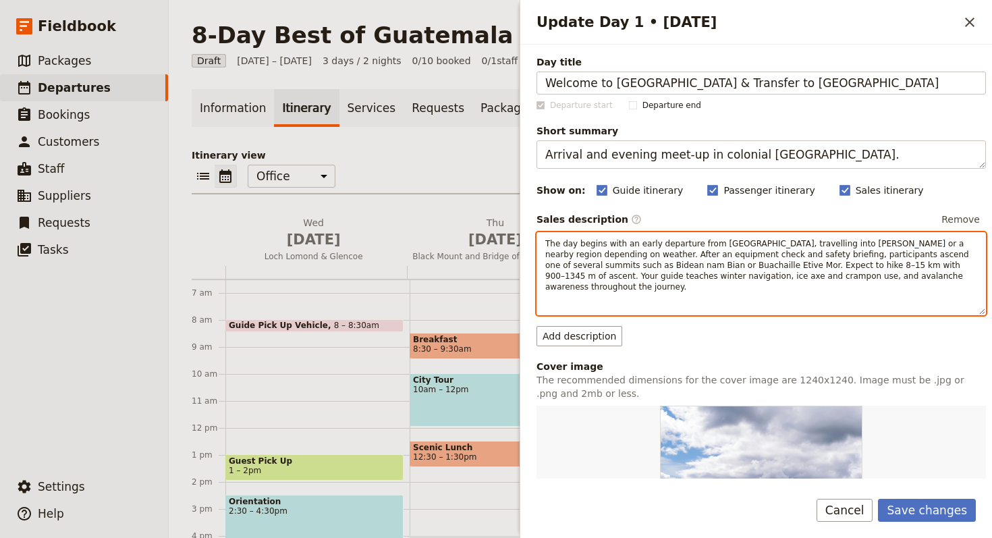
click at [653, 271] on span "The day begins with an early departure from Edinburgh, travelling into Glen Coe…" at bounding box center [758, 265] width 427 height 53
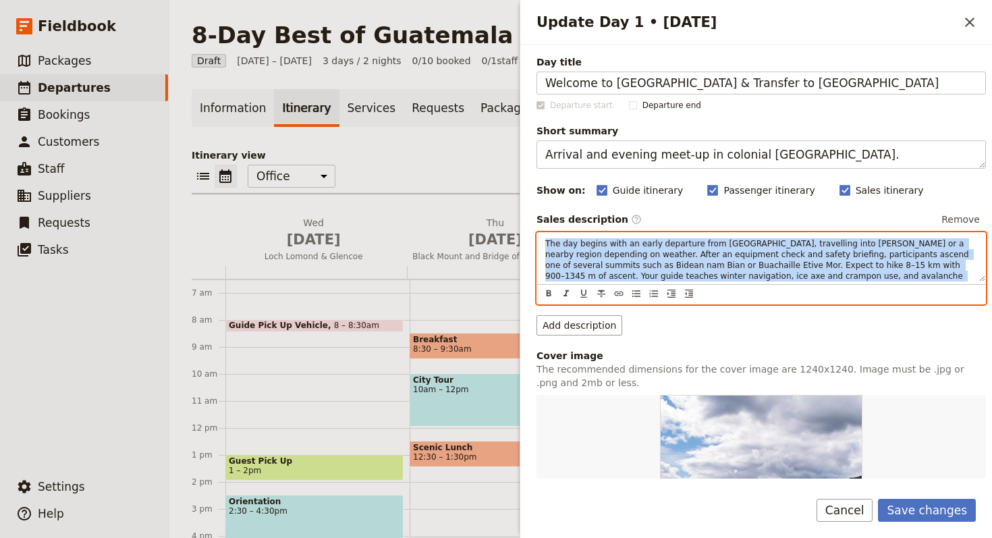
click at [653, 271] on span "The day begins with an early departure from Edinburgh, travelling into Glen Coe…" at bounding box center [758, 265] width 427 height 53
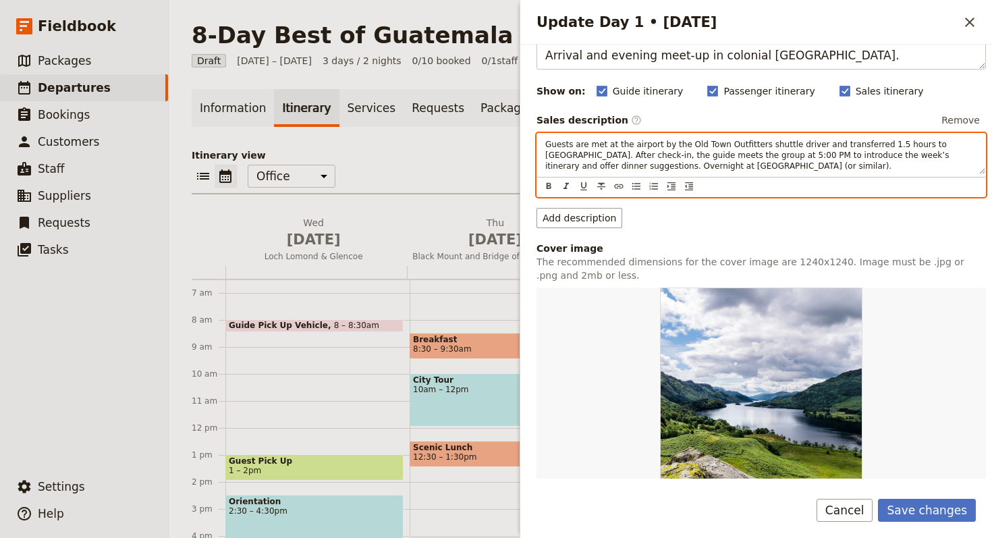
scroll to position [340, 0]
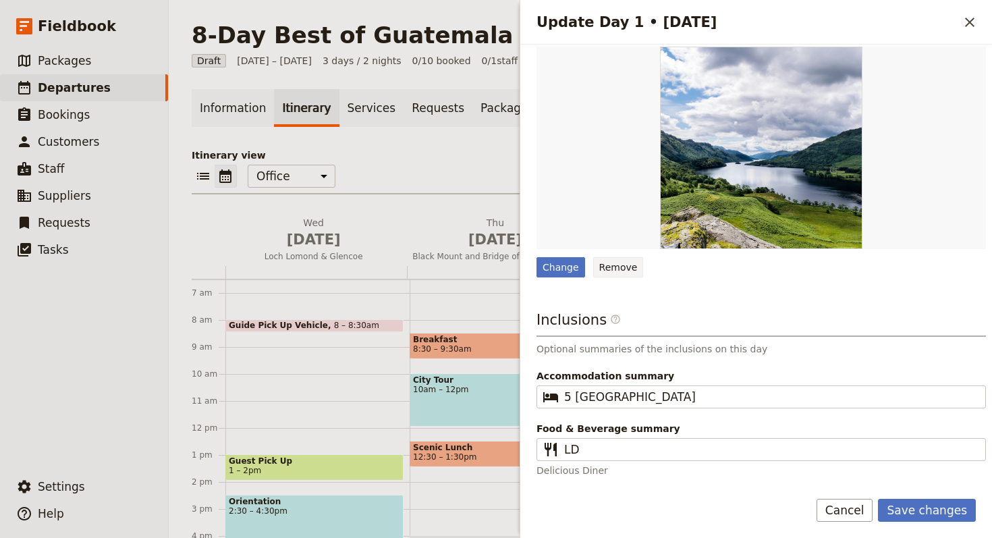
click at [616, 273] on button "Remove" at bounding box center [618, 267] width 51 height 20
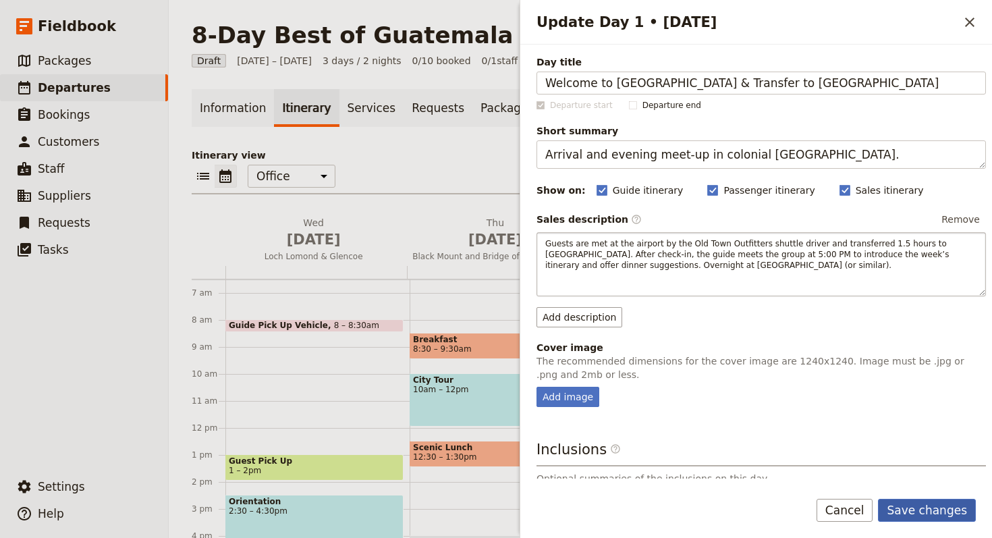
click at [903, 506] on button "Save changes" at bounding box center [927, 510] width 98 height 23
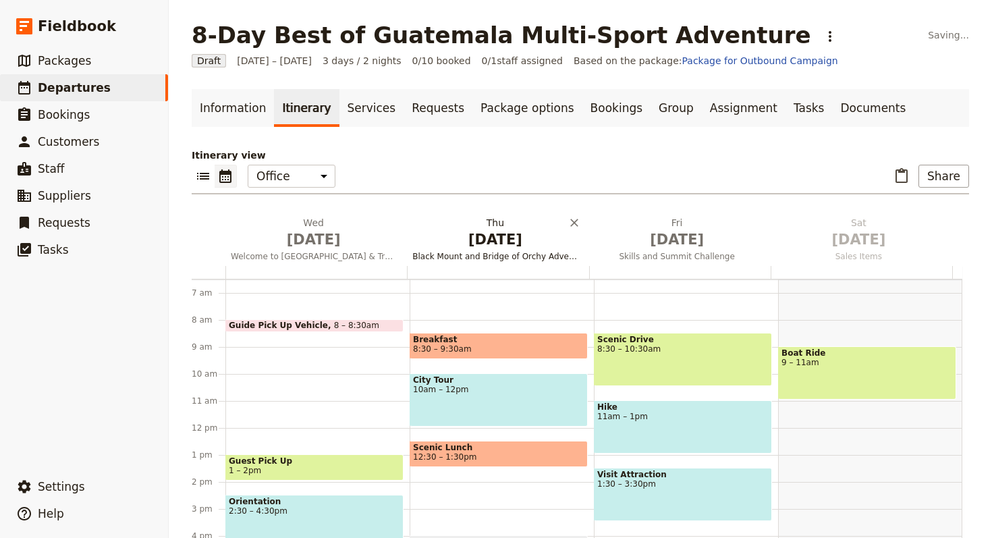
click at [529, 245] on span "Jan 1" at bounding box center [494, 240] width 165 height 20
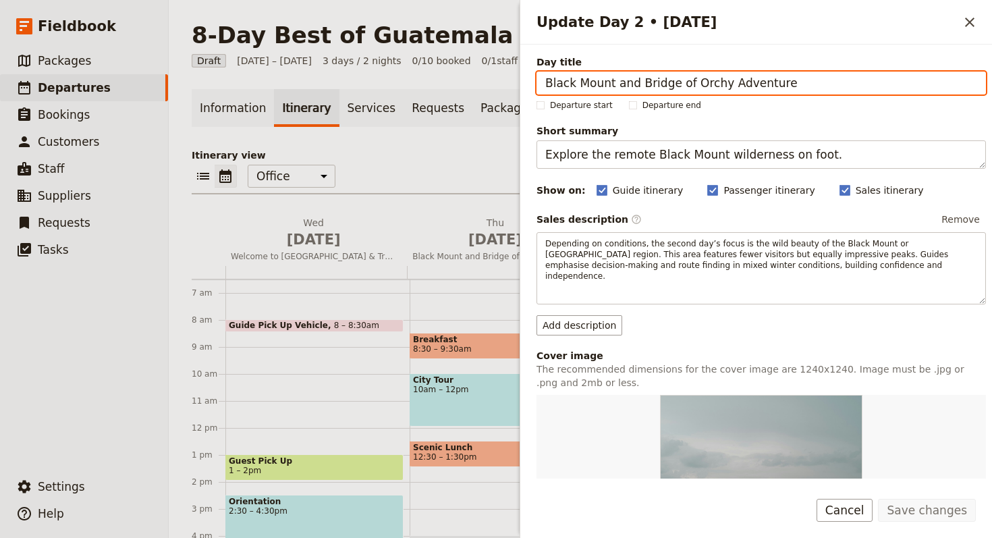
paste input "iking the Villages Around Antigua"
type input "Biking the Villages Around [GEOGRAPHIC_DATA]"
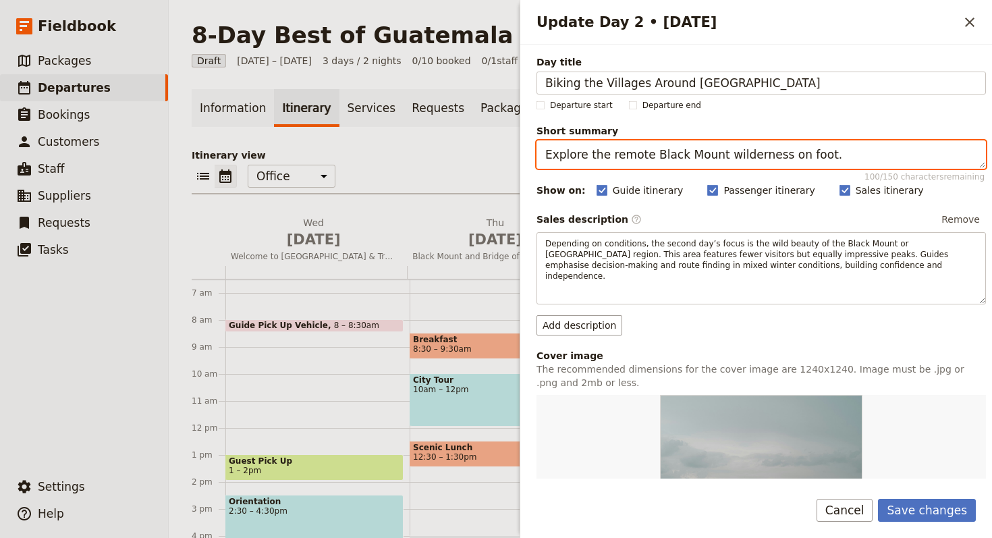
click at [645, 161] on textarea "Explore the remote Black Mount wilderness on foot." at bounding box center [762, 154] width 450 height 28
click at [646, 161] on textarea "Explore the remote Black Mount wilderness on foot." at bounding box center [762, 154] width 450 height 28
paste textarea "Cycle through historic villages and farmlands below Volcán de Agua."
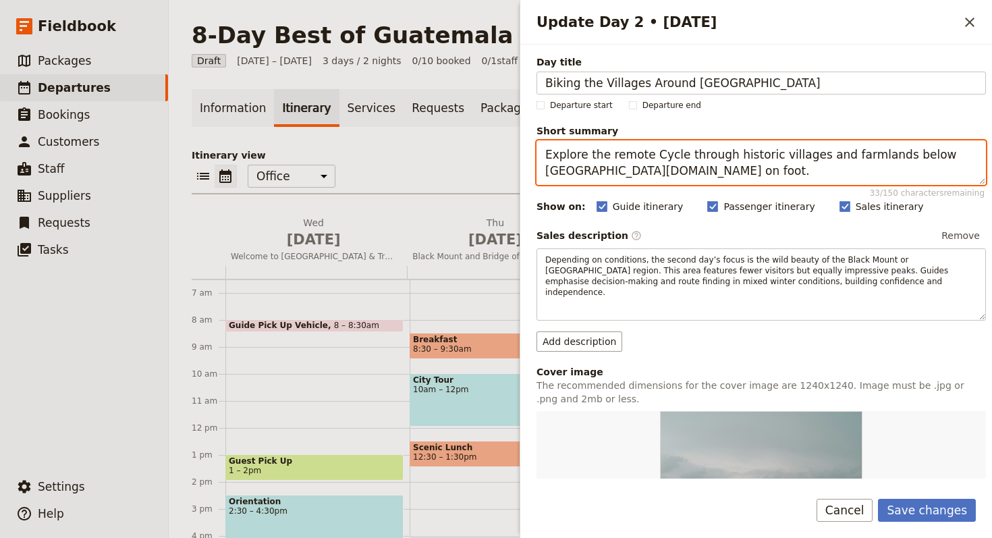
paste textarea "Cycle through historic villages and farmlands below Volcán de Agua"
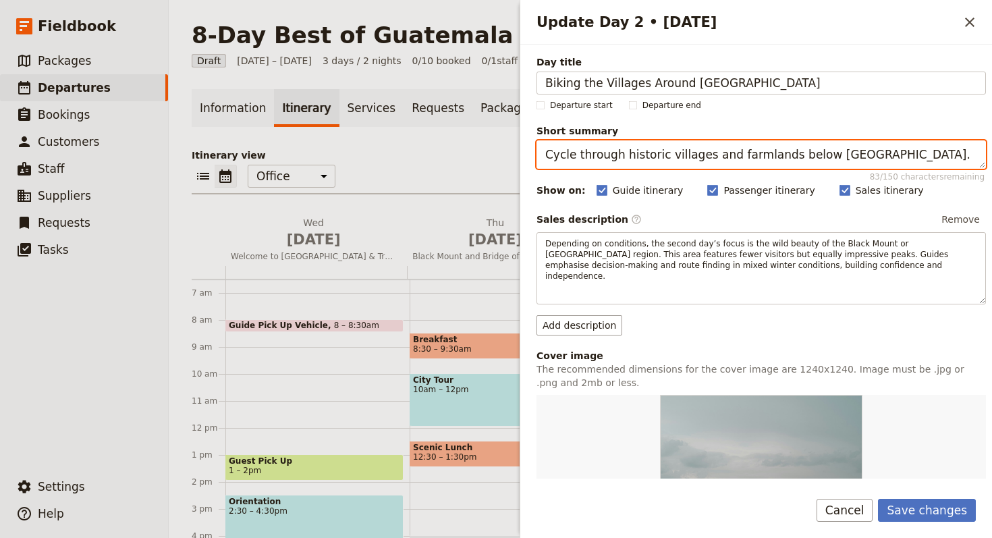
type textarea "Cycle through historic villages and farmlands below Volcán de Agua."
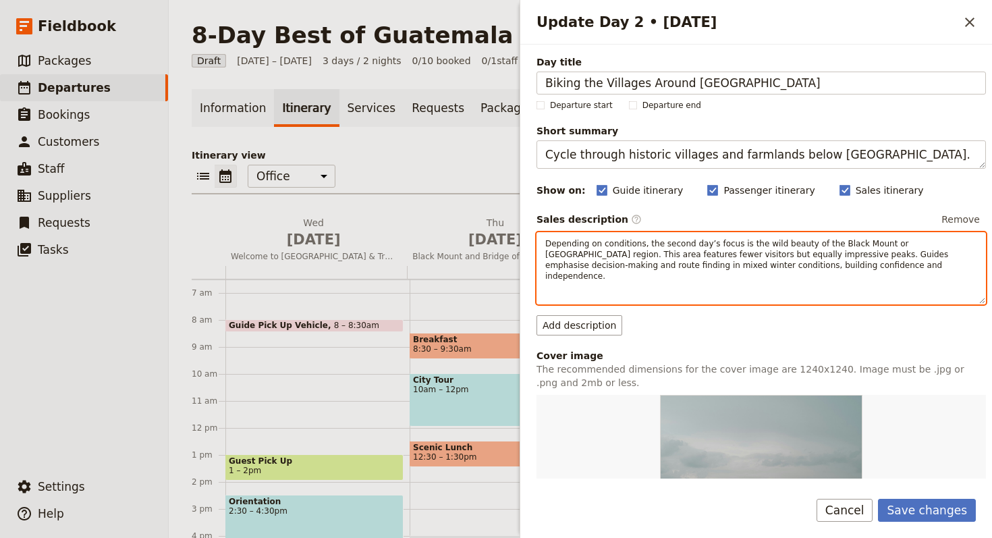
click at [831, 267] on span "Depending on conditions, the second day’s focus is the wild beauty of the Black…" at bounding box center [748, 260] width 406 height 42
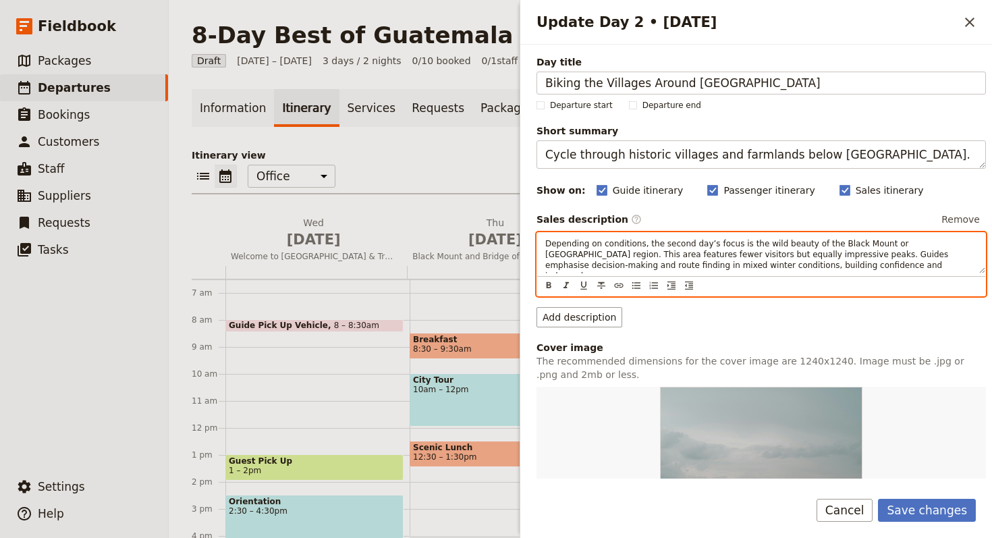
drag, startPoint x: 831, startPoint y: 267, endPoint x: 825, endPoint y: 271, distance: 7.0
click at [830, 268] on span "Depending on conditions, the second day’s focus is the wild beauty of the Black…" at bounding box center [748, 260] width 406 height 42
click at [825, 271] on div "Depending on conditions, the second day’s focus is the wild beauty of the Black…" at bounding box center [761, 253] width 448 height 41
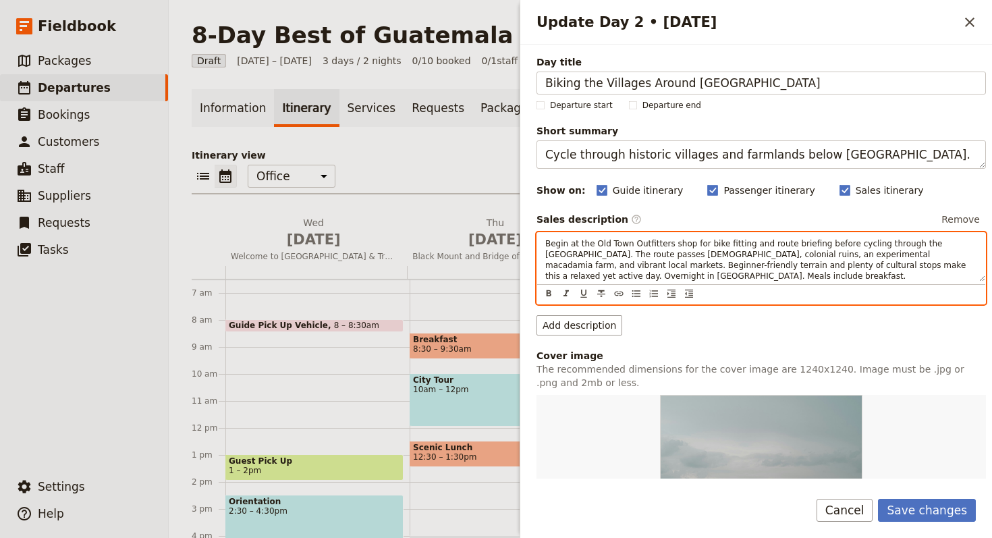
scroll to position [348, 0]
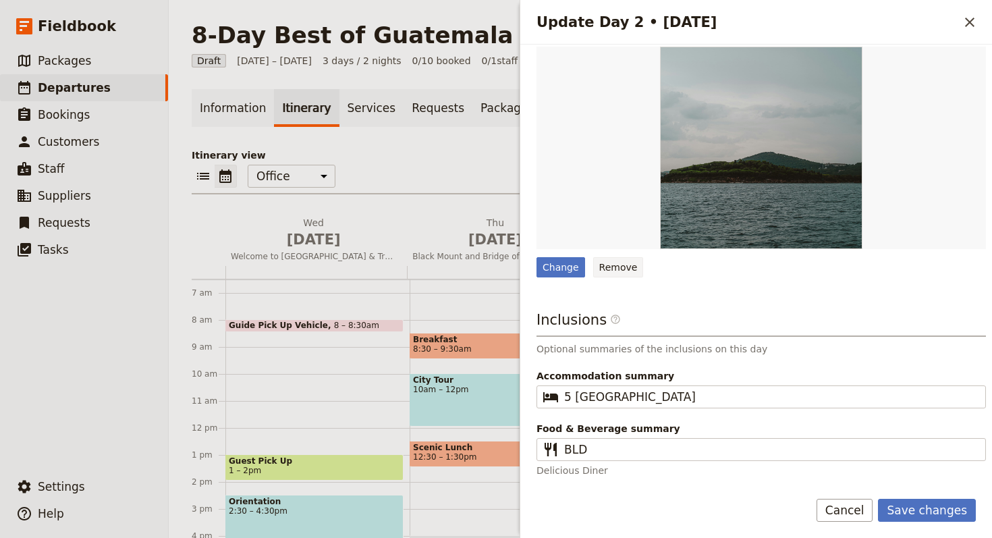
click at [614, 271] on button "Remove" at bounding box center [618, 267] width 51 height 20
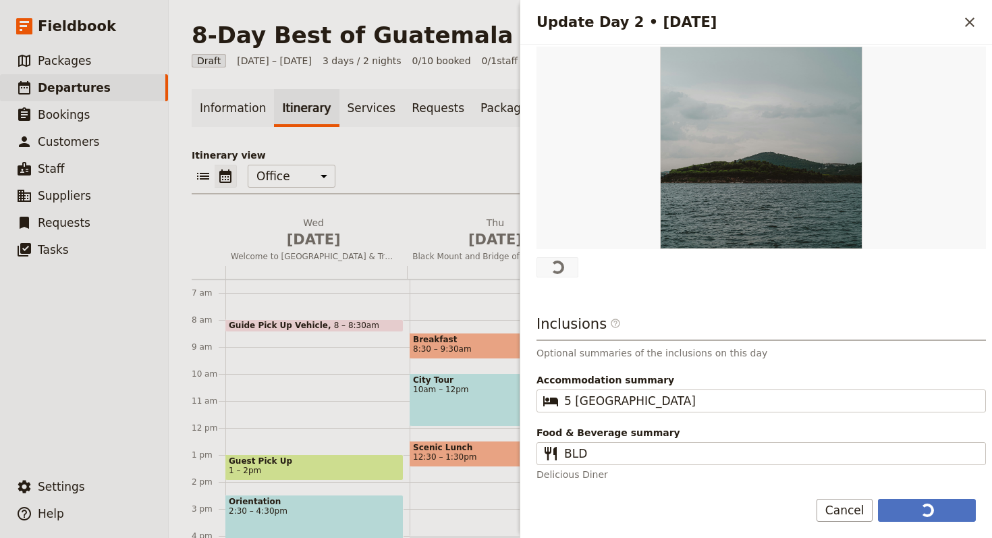
scroll to position [0, 0]
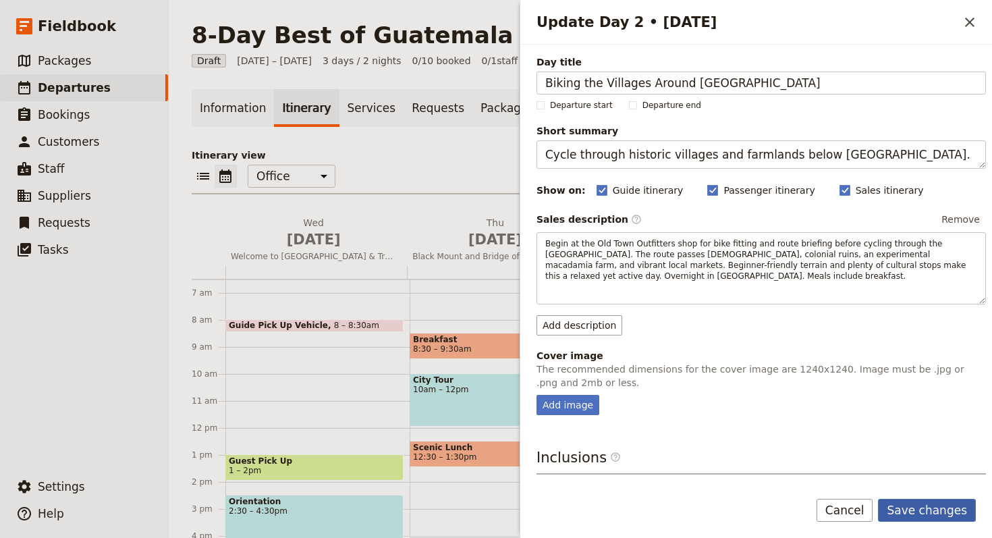
click at [917, 504] on button "Save changes" at bounding box center [927, 510] width 98 height 23
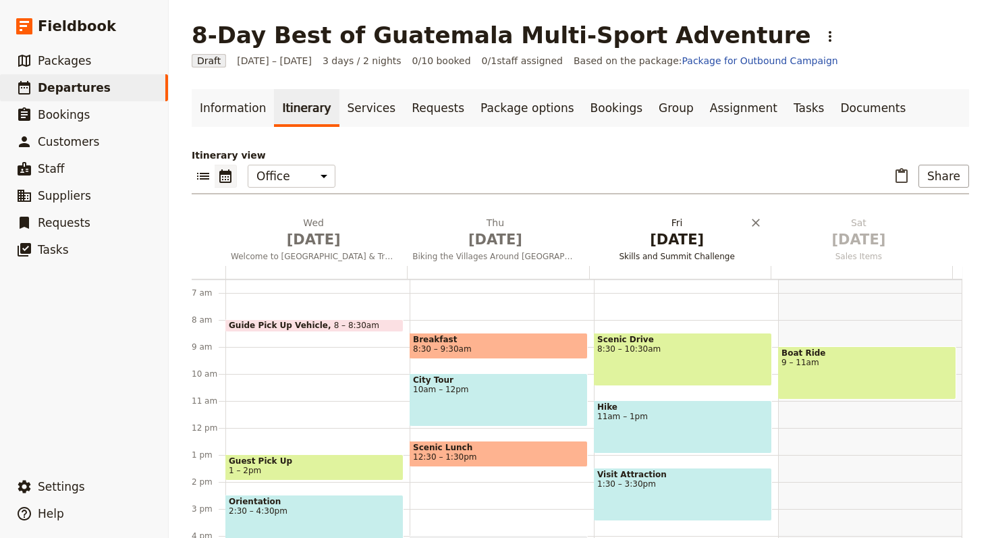
click at [691, 257] on span "Skills and Summit Challenge" at bounding box center [677, 256] width 176 height 11
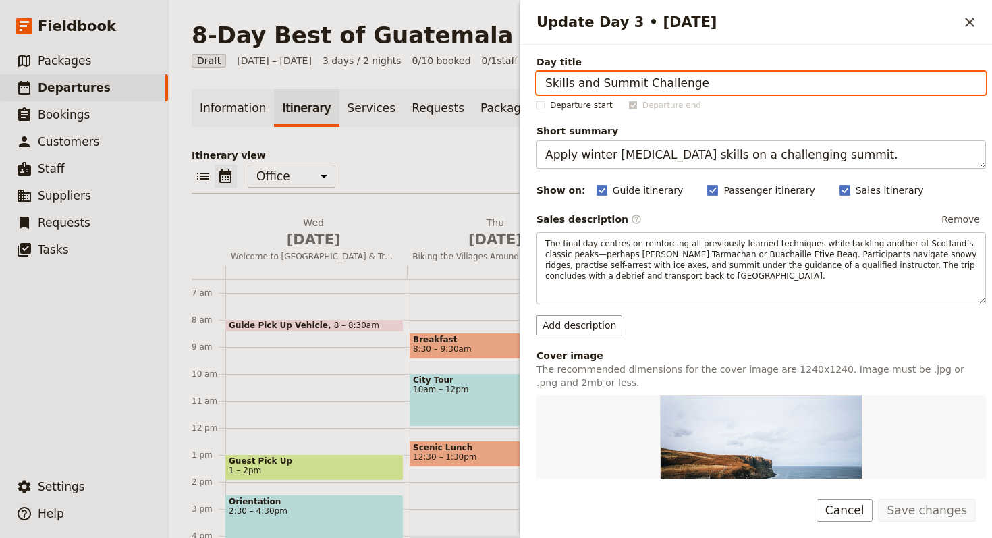
click at [691, 82] on input "Skills and Summit Challenge" at bounding box center [762, 83] width 450 height 23
paste input "Hike the Active Pacaya Volcano"
type input "Hike the Active Pacaya Volcano"
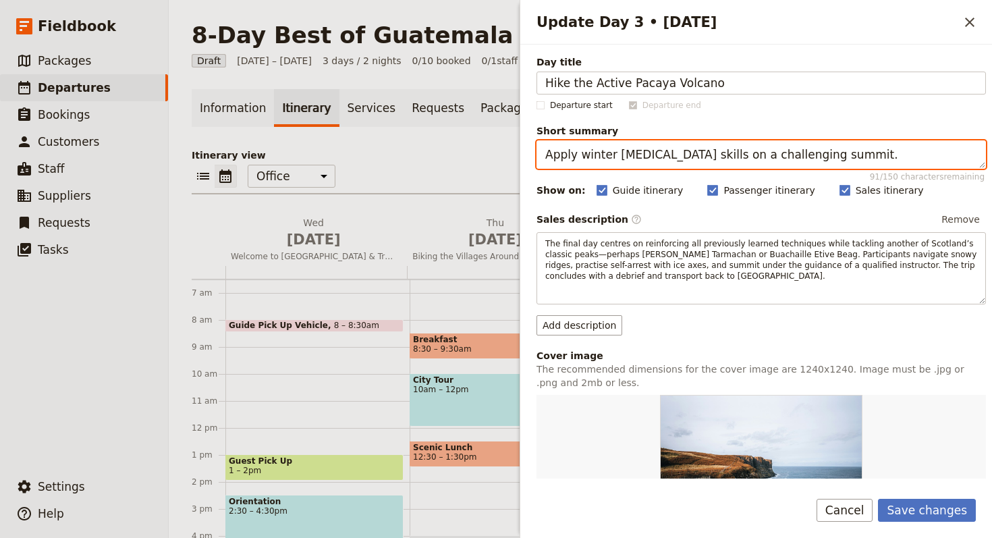
click at [653, 165] on textarea "Apply winter mountaineering skills on a challenging summit." at bounding box center [762, 154] width 450 height 28
paste textarea "scend Guatemala’s most active volcano and explore lava fields"
type textarea "Ascend Guatemala’s most active volcano and explore lava fields."
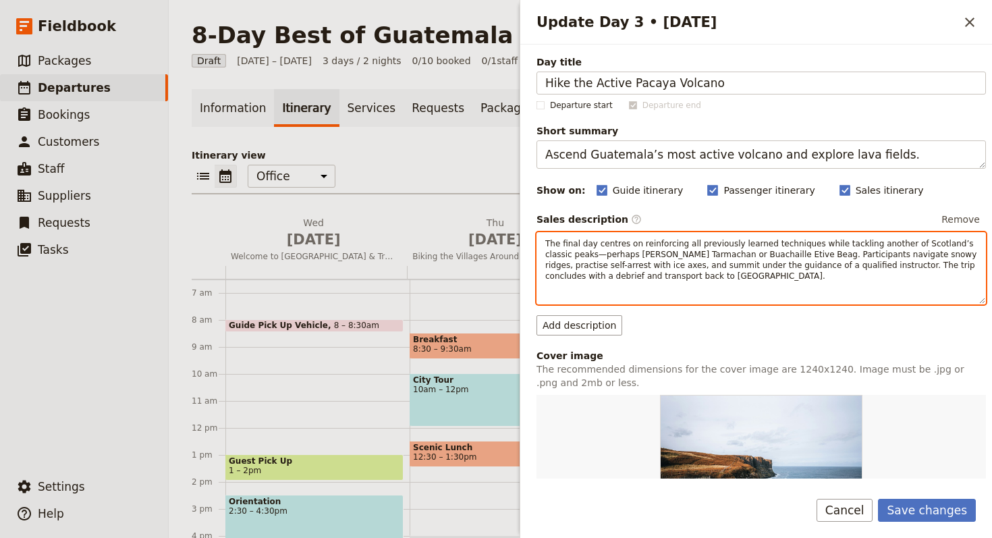
click at [739, 242] on span "The final day centres on reinforcing all previously learned techniques while ta…" at bounding box center [762, 260] width 434 height 42
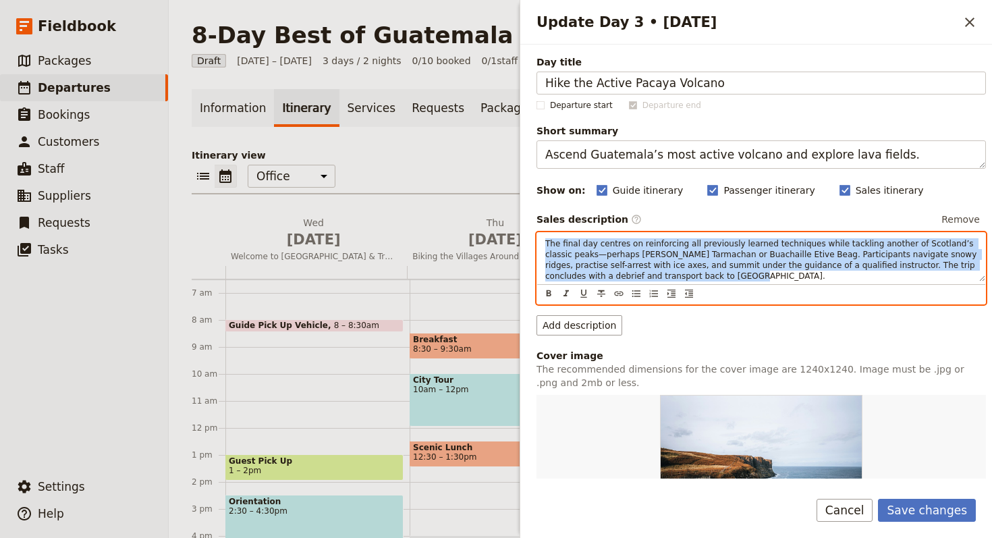
click at [739, 242] on span "The final day centres on reinforcing all previously learned techniques while ta…" at bounding box center [762, 260] width 434 height 42
click at [741, 243] on span "The final day centres on reinforcing all previously learned techniques while ta…" at bounding box center [762, 260] width 434 height 42
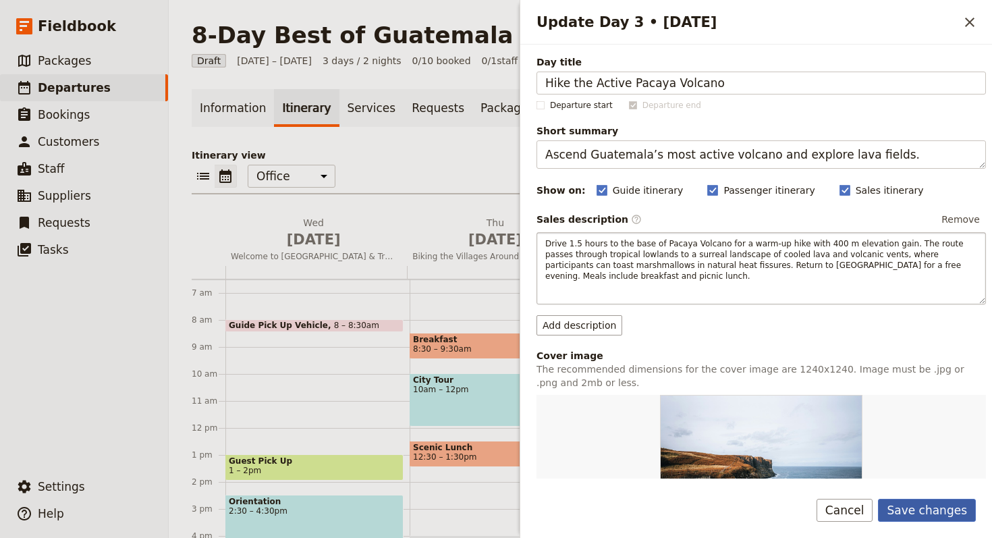
click at [928, 513] on button "Save changes" at bounding box center [927, 510] width 98 height 23
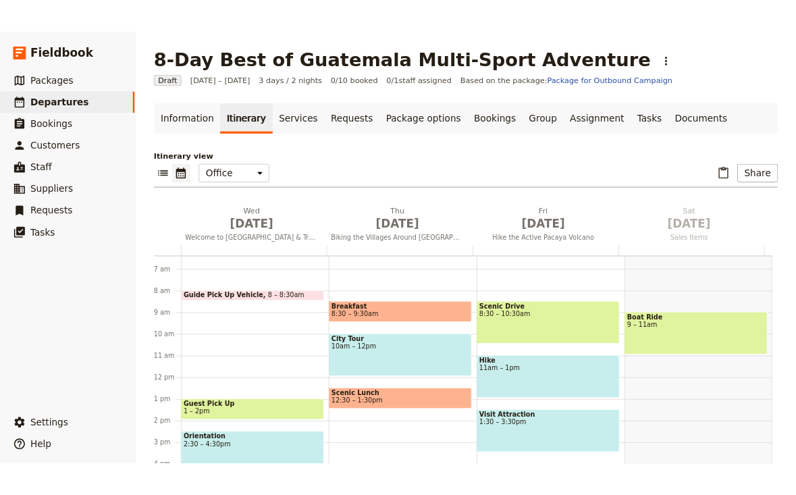
scroll to position [173, 0]
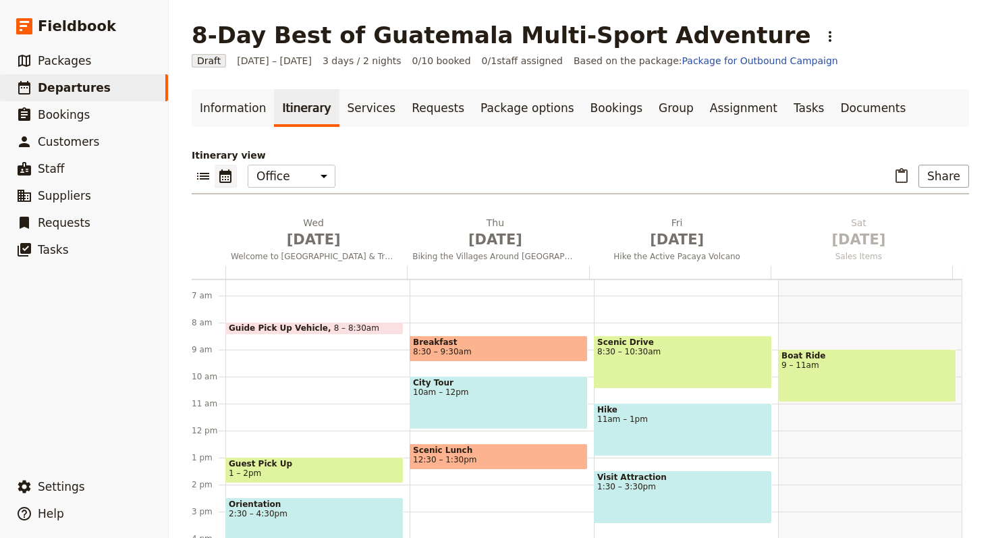
click at [429, 32] on h1 "8-Day Best of Guatemala Multi-Sport Adventure" at bounding box center [501, 35] width 619 height 27
click at [83, 485] on button "​ Settings" at bounding box center [84, 486] width 168 height 27
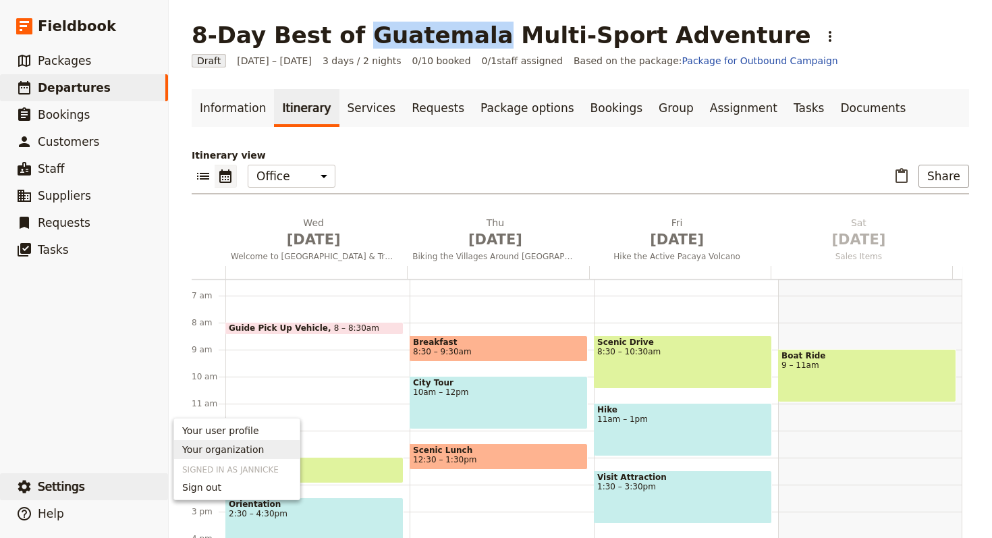
click at [232, 452] on span "Your organization" at bounding box center [223, 450] width 82 height 14
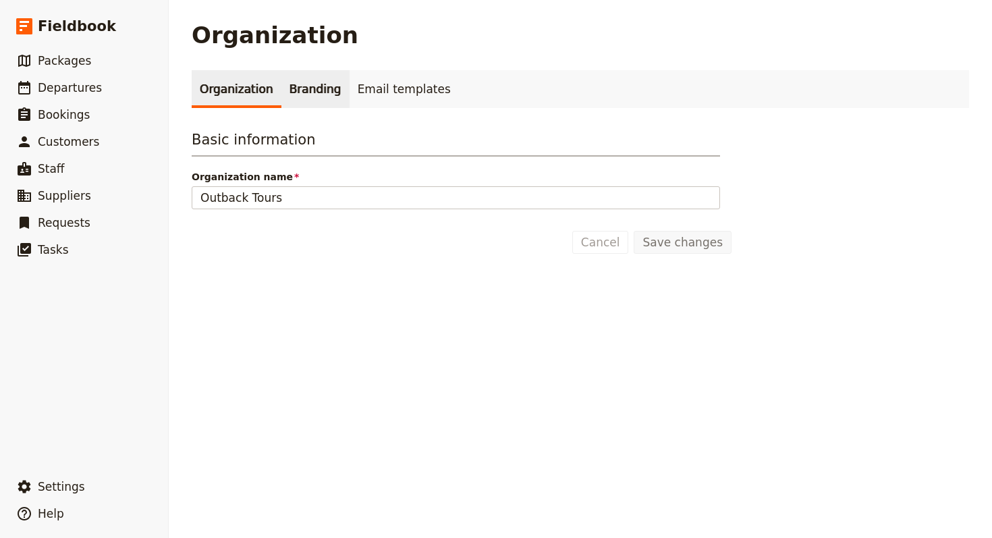
click at [287, 91] on link "Branding" at bounding box center [316, 89] width 68 height 38
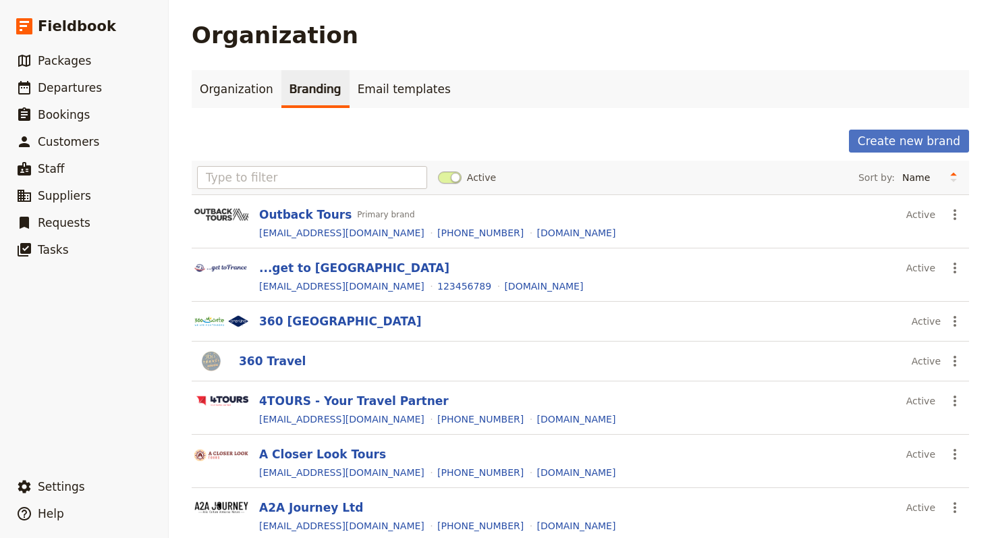
click at [587, 71] on ul "Organization Branding Email templates" at bounding box center [581, 89] width 778 height 38
click at [940, 135] on button "Create new brand" at bounding box center [909, 141] width 120 height 23
click at [596, 112] on div "Organization Branding Email templates Create new brand Active Sort by: Name Mos…" at bounding box center [581, 408] width 778 height 676
click at [944, 63] on main "Organization Organization Branding Email templates Create new brand Active Sort…" at bounding box center [581, 384] width 810 height 768
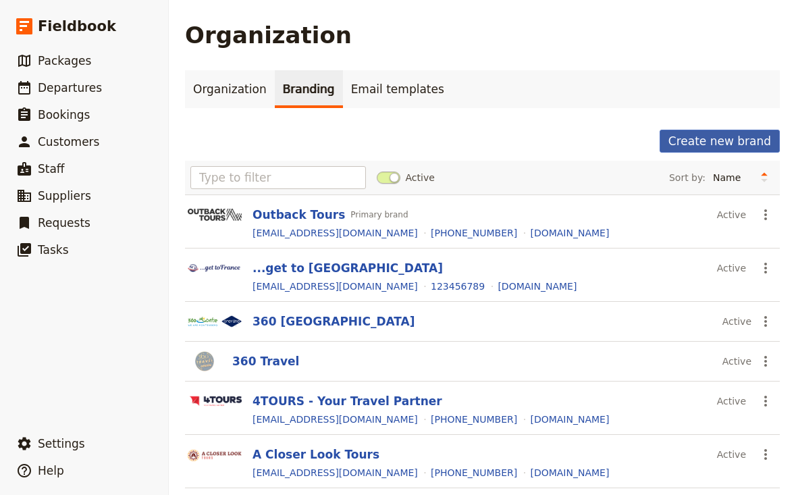
click at [702, 132] on button "Create new brand" at bounding box center [720, 141] width 120 height 23
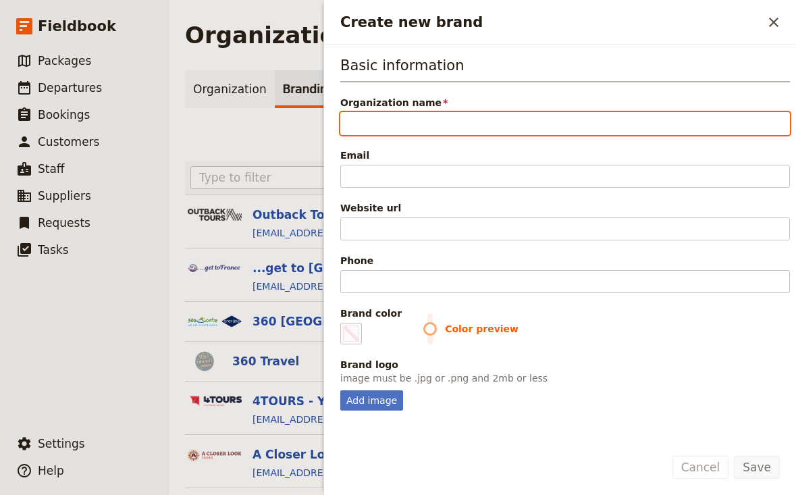
paste input "Old Town Outfitters"
type input "Old Town Outfitters"
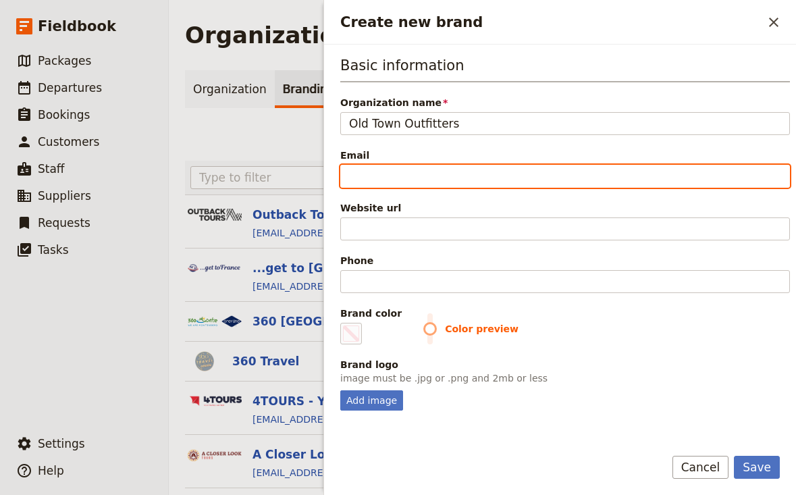
click at [635, 174] on input "Email" at bounding box center [565, 176] width 450 height 23
paste input "[EMAIL_ADDRESS][DOMAIN_NAME]"
type input "[EMAIL_ADDRESS][DOMAIN_NAME]"
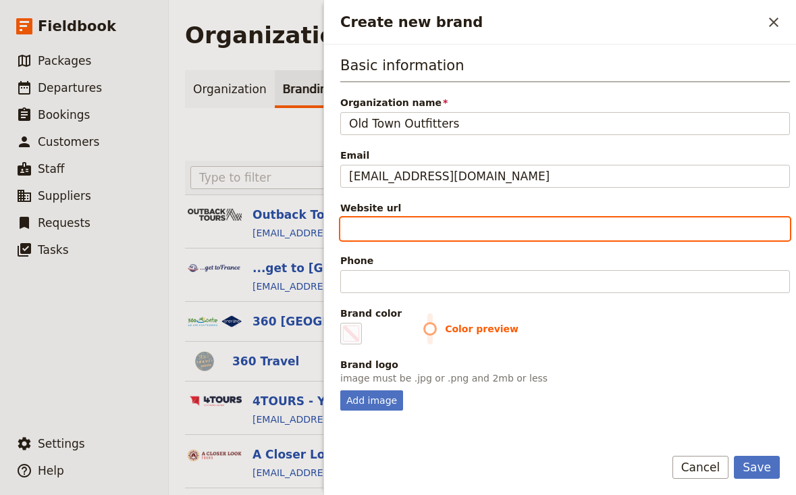
click at [539, 228] on input "Website url" at bounding box center [565, 228] width 450 height 23
paste input "https://adventureguatemala.com"
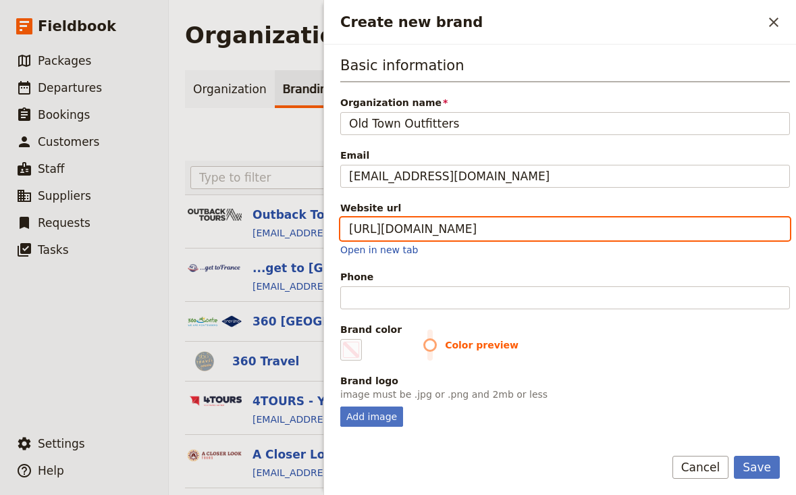
type input "https://adventureguatemala.com"
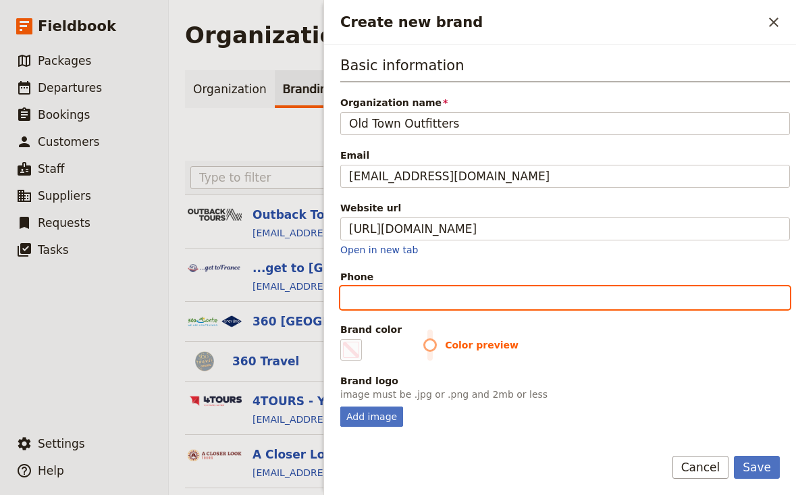
click at [600, 300] on input "Phone" at bounding box center [565, 297] width 450 height 23
paste input "https://adventureguatemala.com"
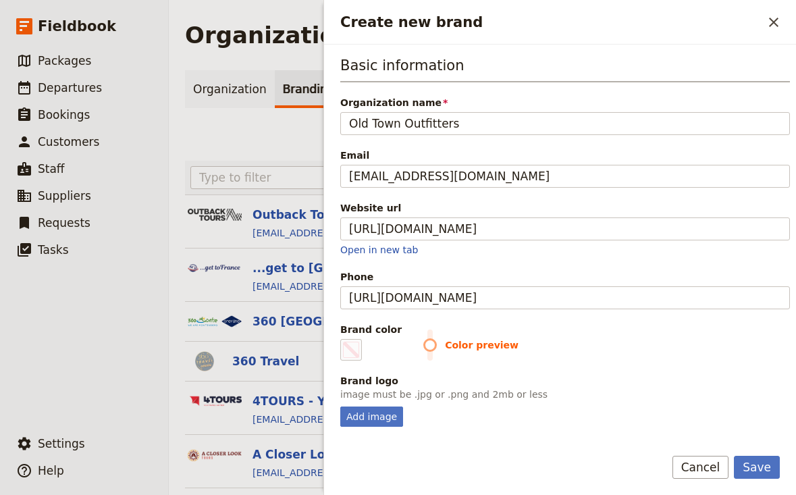
click at [590, 319] on div "Basic information Organization name Old Town Outfitters Email info@adventuregua…" at bounding box center [565, 240] width 450 height 371
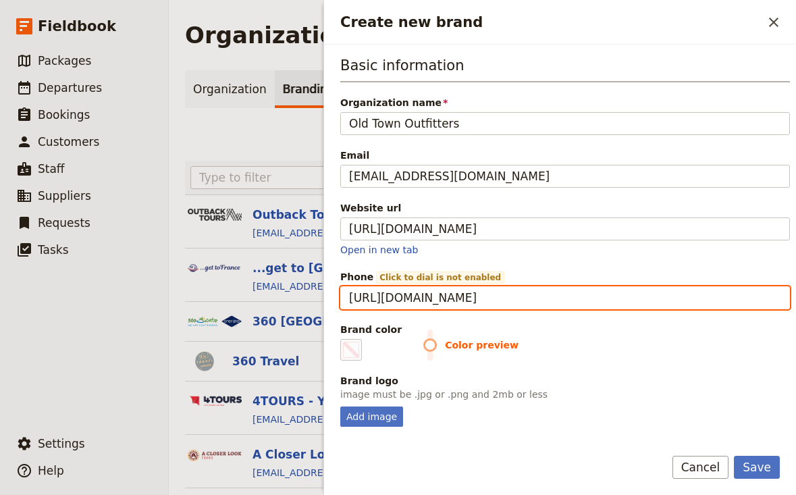
click at [599, 304] on input "https://adventureguatemala.com" at bounding box center [565, 297] width 450 height 23
paste input "+502-7832-4171"
click at [412, 298] on input "+502-7832-4171" at bounding box center [565, 297] width 450 height 23
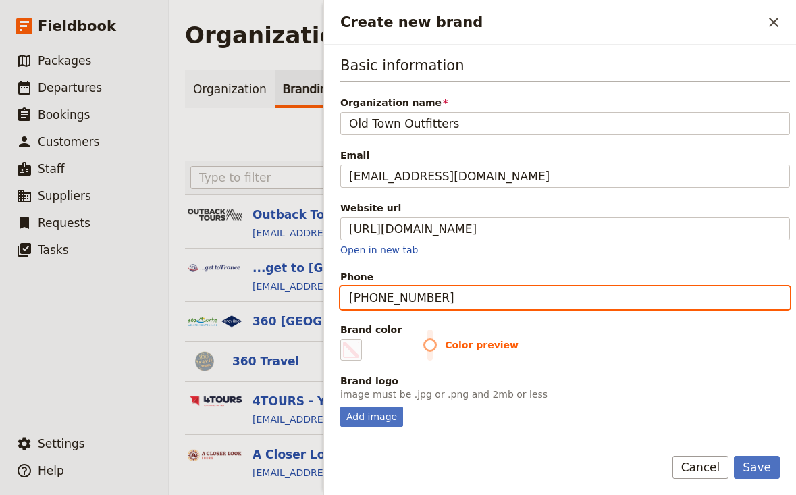
click at [381, 296] on input "+502-78324171" at bounding box center [565, 297] width 450 height 23
click at [356, 298] on input "[PHONE_NUMBER]" at bounding box center [565, 297] width 450 height 23
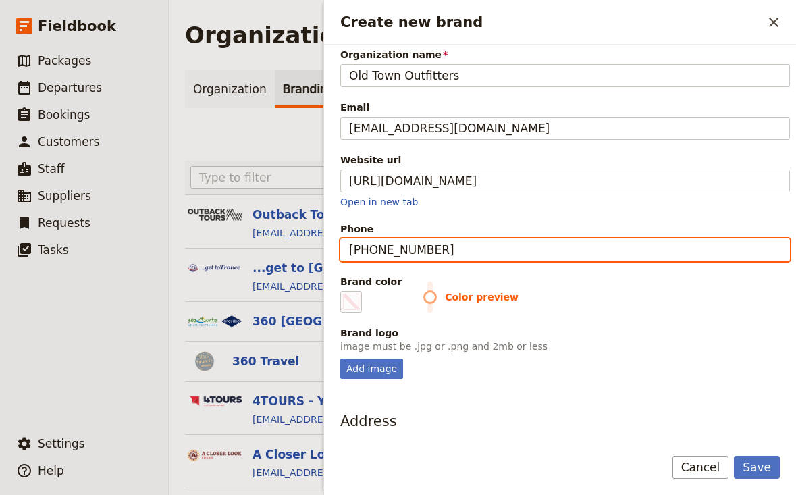
scroll to position [113, 0]
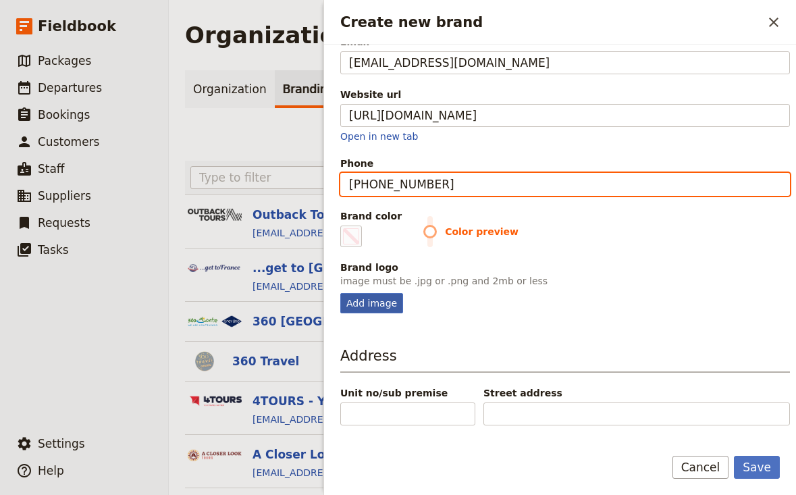
type input "[PHONE_NUMBER]"
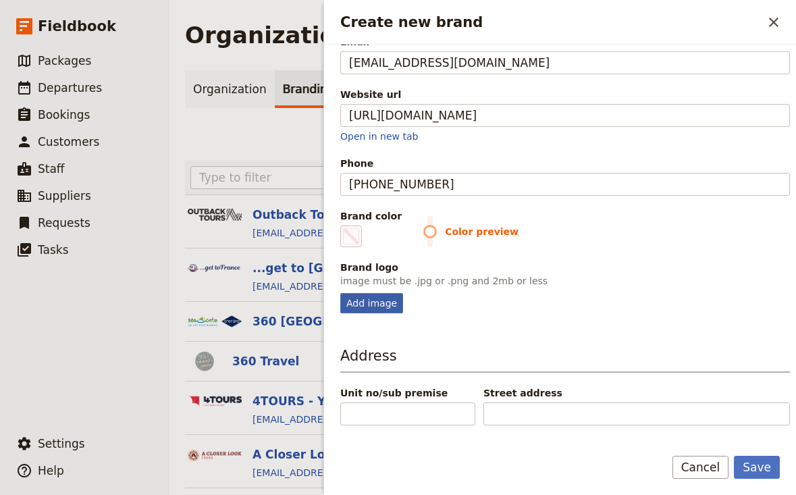
click at [357, 308] on div "Add image" at bounding box center [371, 303] width 63 height 20
click at [340, 293] on input "Add image" at bounding box center [340, 292] width 1 height 1
type input "C:\fakepath\old-town-logo-green-bg.jpeg"
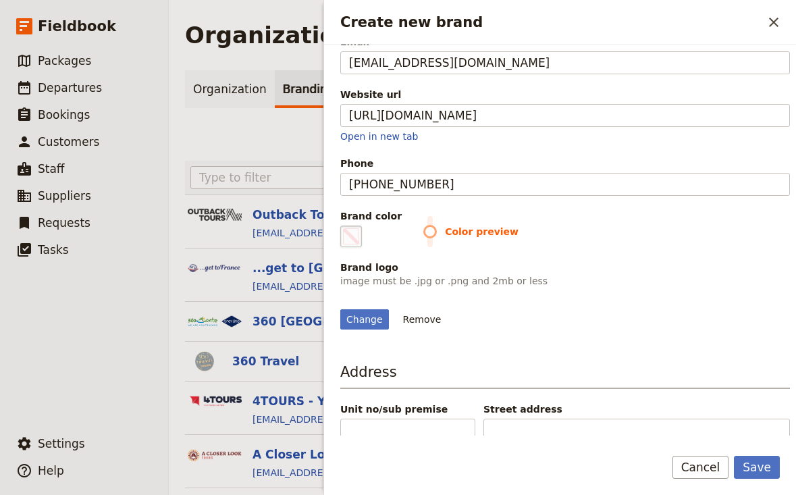
click at [350, 236] on span "Create new brand" at bounding box center [351, 236] width 16 height 16
click at [344, 225] on input "#000000" at bounding box center [343, 225] width 1 height 1
type input "#283f38"
drag, startPoint x: 655, startPoint y: 298, endPoint x: 685, endPoint y: 299, distance: 29.1
click at [657, 298] on div "Change Remove" at bounding box center [565, 311] width 450 height 36
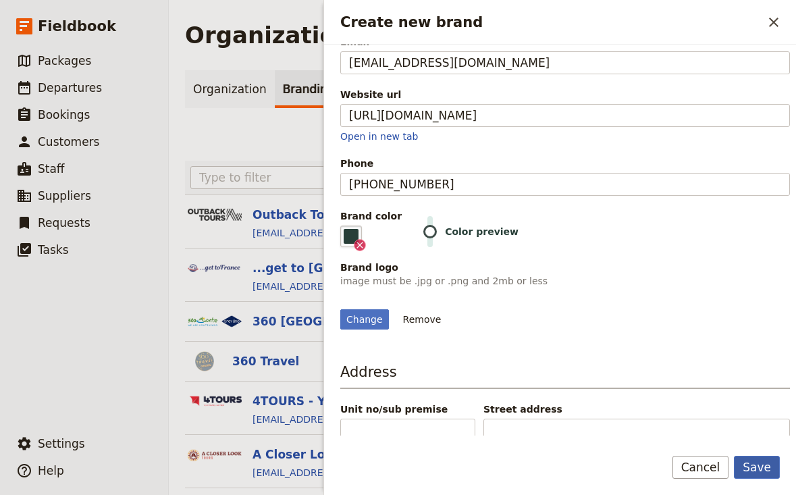
click at [770, 471] on button "Save" at bounding box center [757, 467] width 46 height 23
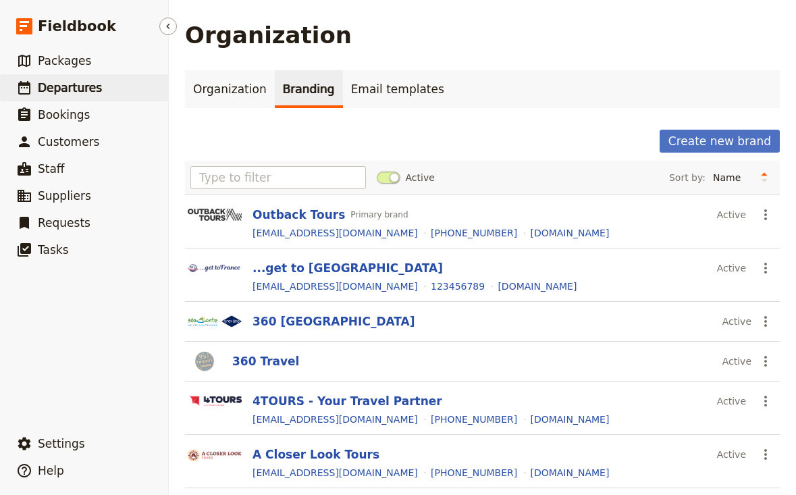
click at [79, 86] on span "Departures" at bounding box center [70, 88] width 64 height 14
select select "UPDATED_AT"
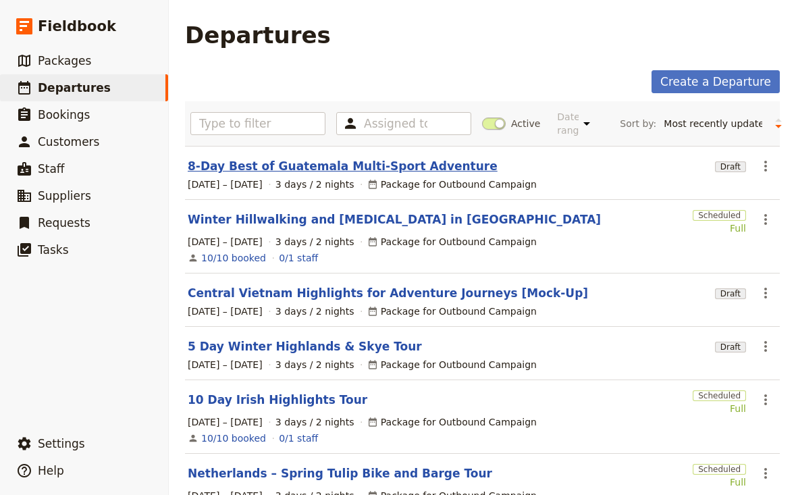
click at [250, 167] on link "8-Day Best of Guatemala Multi-Sport Adventure" at bounding box center [343, 166] width 310 height 16
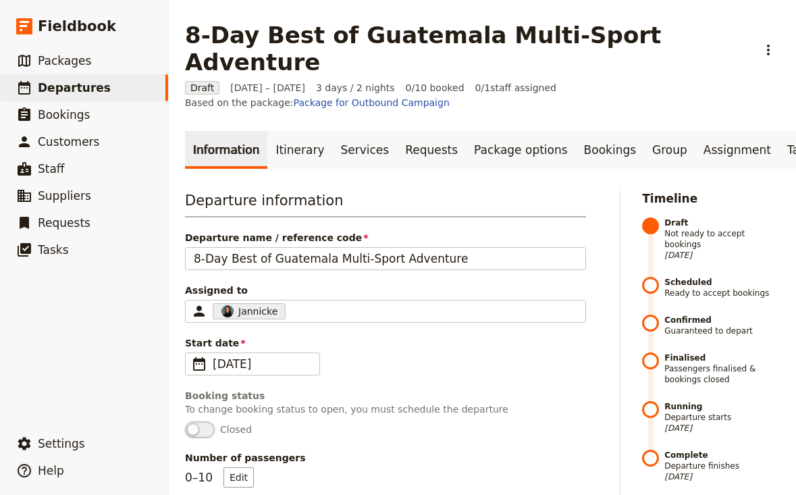
scroll to position [0, 82]
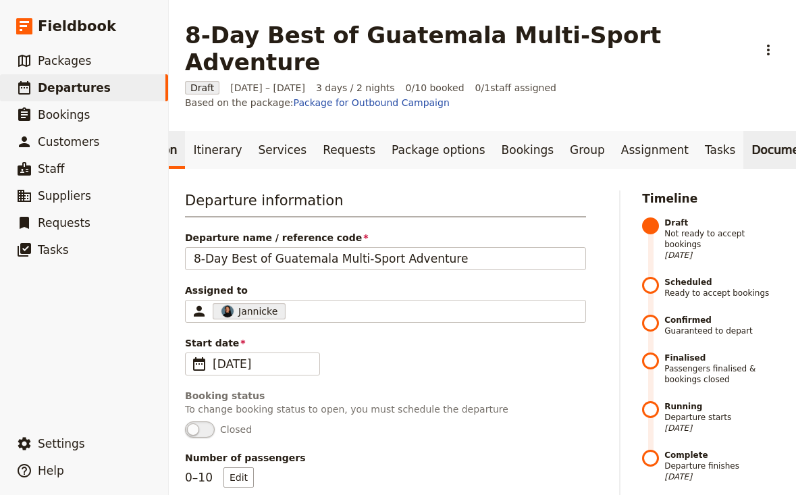
click at [743, 131] on link "Documents" at bounding box center [784, 150] width 82 height 38
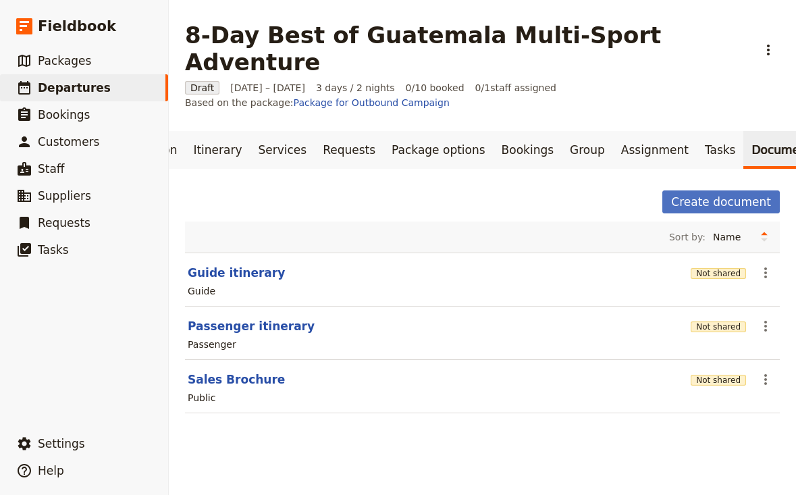
click at [275, 265] on header "Guide itinerary" at bounding box center [437, 273] width 498 height 16
click at [234, 265] on button "Guide itinerary" at bounding box center [236, 273] width 97 height 16
select select "STAFF"
select select "RUN_SHEET"
select select "LARGE"
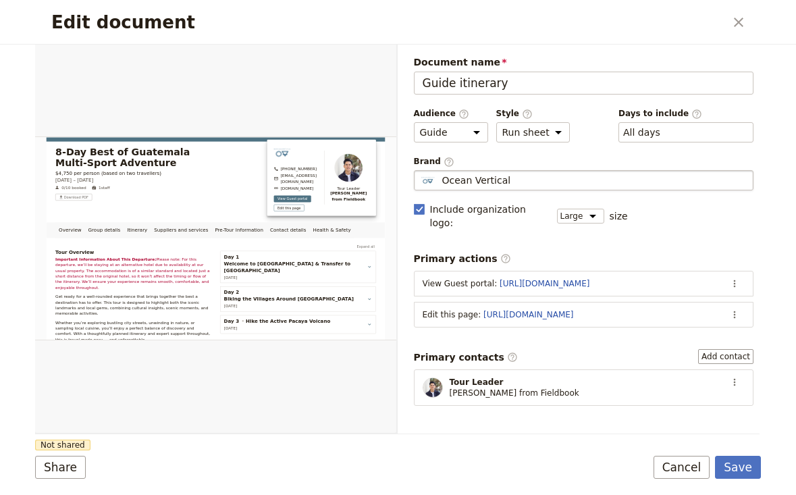
click at [545, 181] on div "Ocean Vertical" at bounding box center [584, 180] width 328 height 14
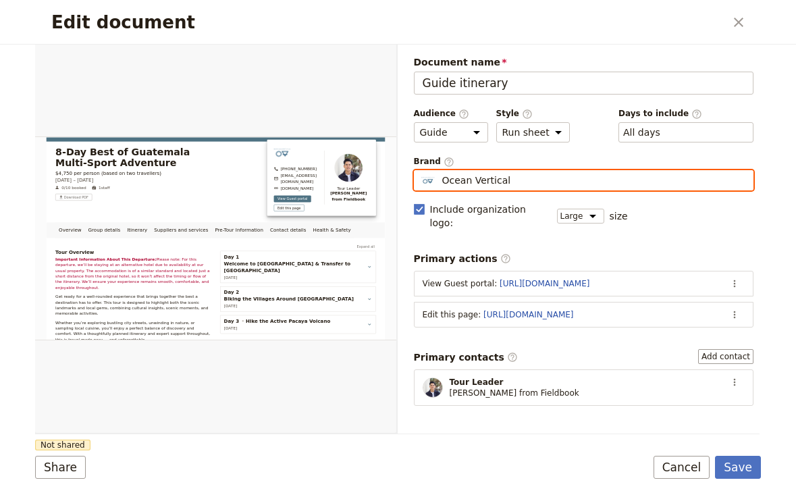
click at [420, 171] on input "Ocean Vertical" at bounding box center [419, 170] width 1 height 1
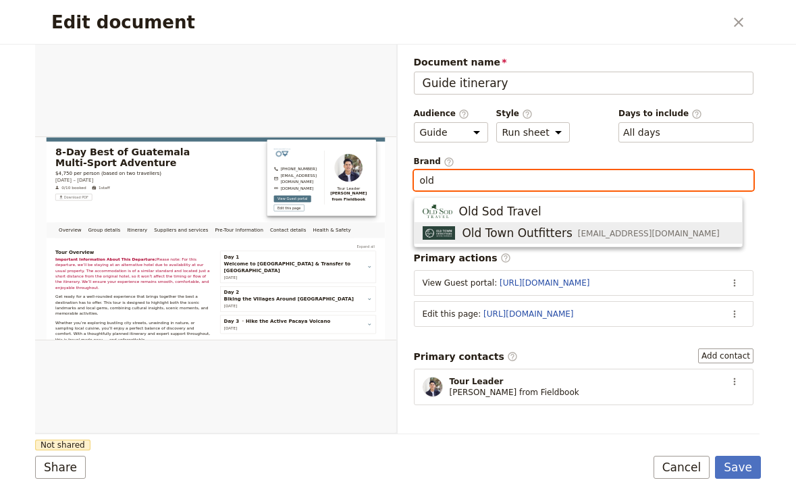
click at [552, 228] on span "Old Town Outfitters" at bounding box center [517, 233] width 110 height 16
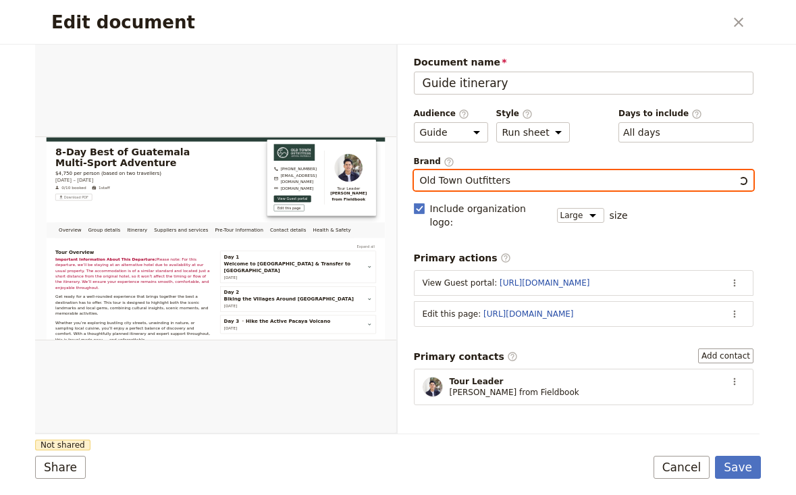
type input "Old Town Outfitters"
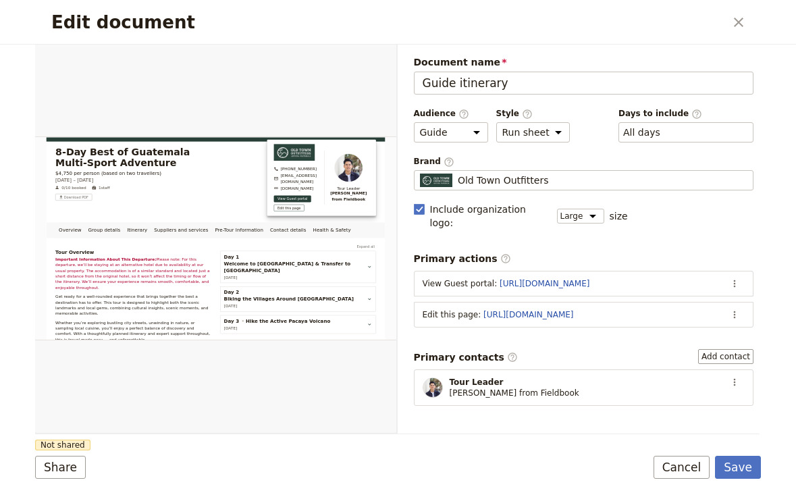
click at [533, 437] on form "Overview Group details Itinerary Suppliers and services Pre-Tour Information Co…" at bounding box center [398, 270] width 726 height 450
click at [731, 470] on button "Save" at bounding box center [738, 467] width 46 height 23
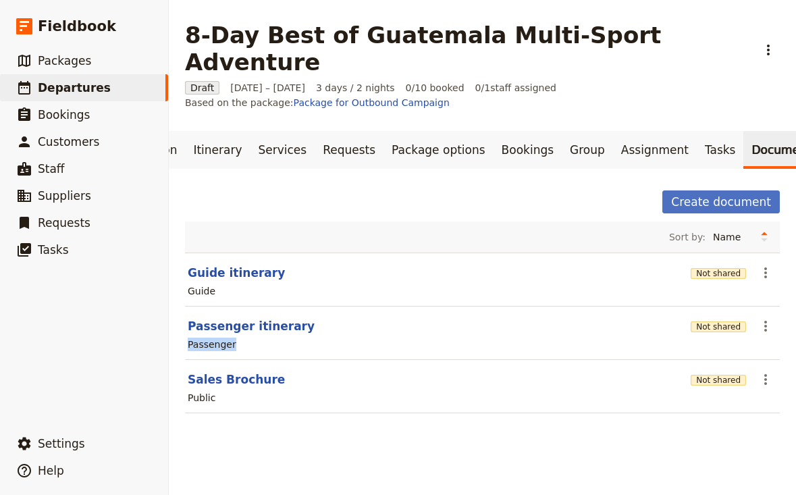
click at [242, 336] on div "Passenger" at bounding box center [482, 344] width 592 height 16
click at [257, 318] on button "Passenger itinerary" at bounding box center [251, 326] width 127 height 16
select select "PASSENGER"
select select "RUN_SHEET"
select select "LARGE"
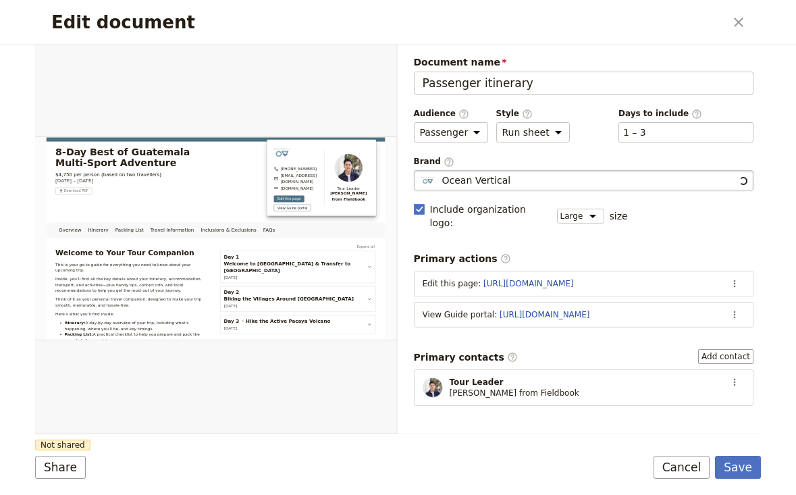
click at [508, 176] on div "Ocean Vertical" at bounding box center [578, 180] width 317 height 14
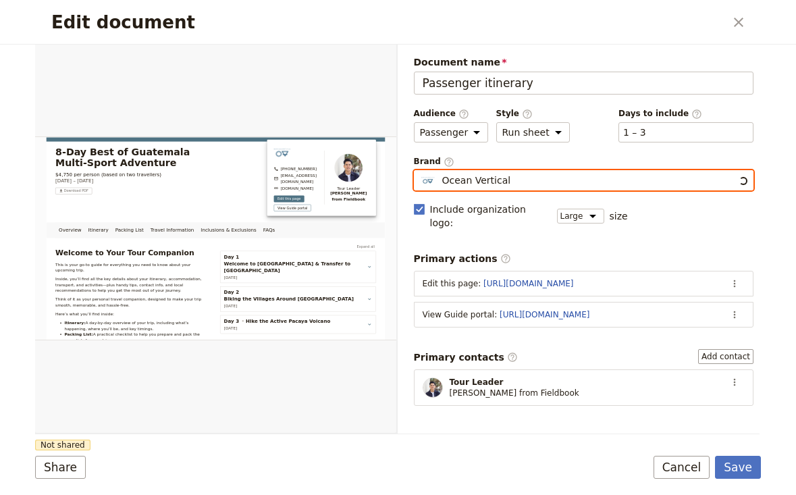
click at [420, 171] on input "Ocean Vertical" at bounding box center [419, 170] width 1 height 1
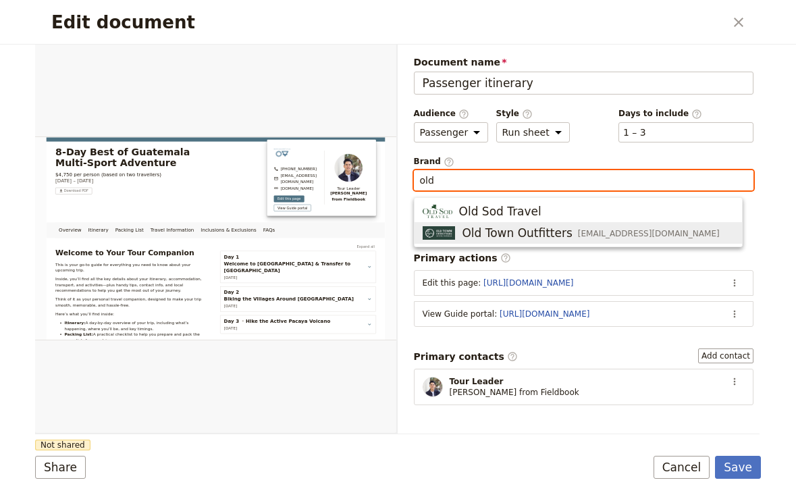
click at [507, 236] on span "Old Town Outfitters" at bounding box center [517, 233] width 110 height 16
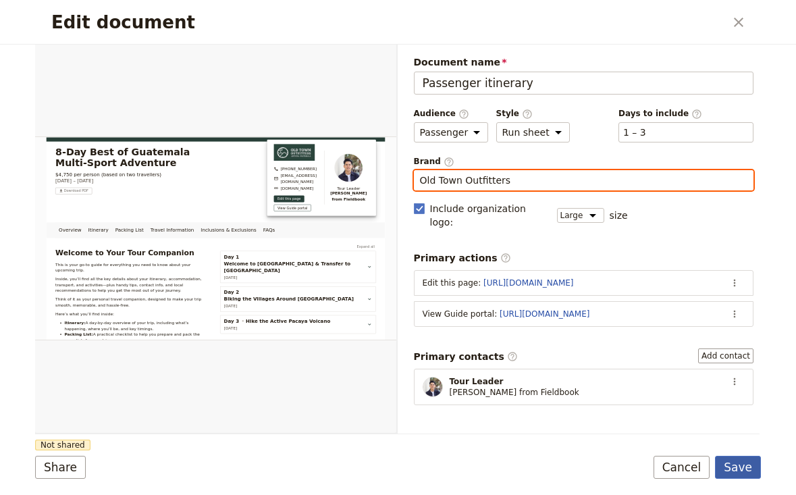
type input "Old Town Outfitters"
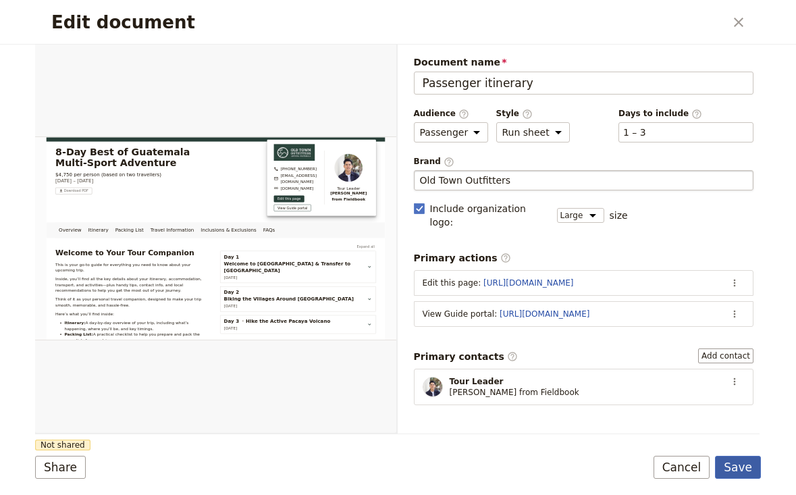
click at [741, 466] on button "Save" at bounding box center [738, 467] width 46 height 23
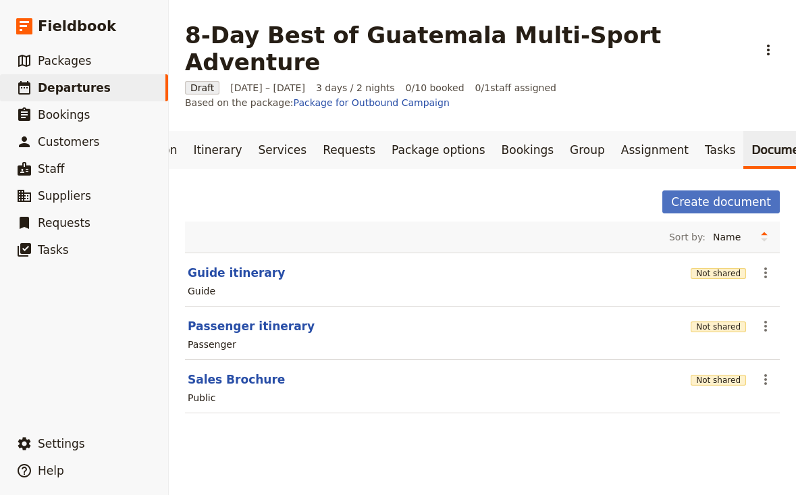
click at [203, 371] on section "Sales Brochure Not shared ​ Public" at bounding box center [482, 386] width 595 height 53
click at [211, 371] on button "Sales Brochure" at bounding box center [236, 379] width 97 height 16
select select "DEFAULT"
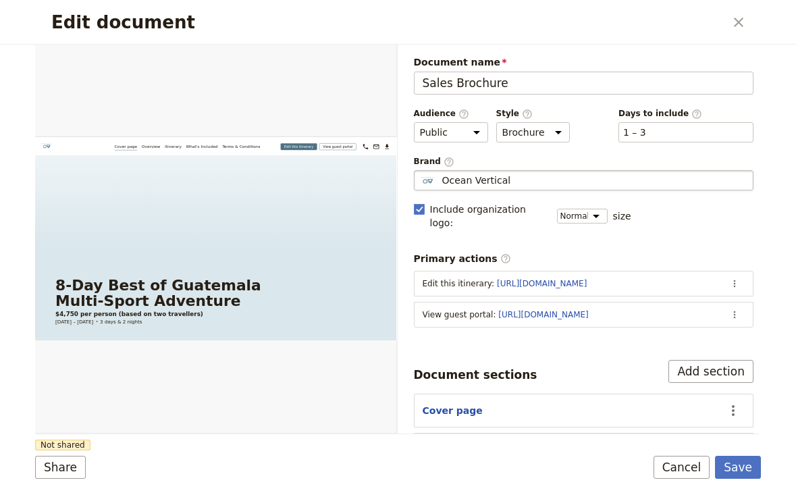
click at [518, 189] on fieldset "Ocean Vertical Ocean Vertical" at bounding box center [584, 180] width 340 height 20
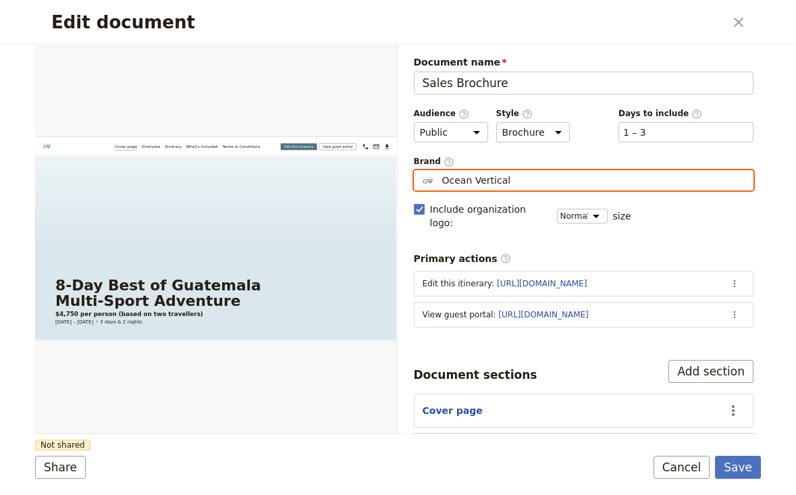
click at [420, 171] on input "Ocean Vertical" at bounding box center [419, 170] width 1 height 1
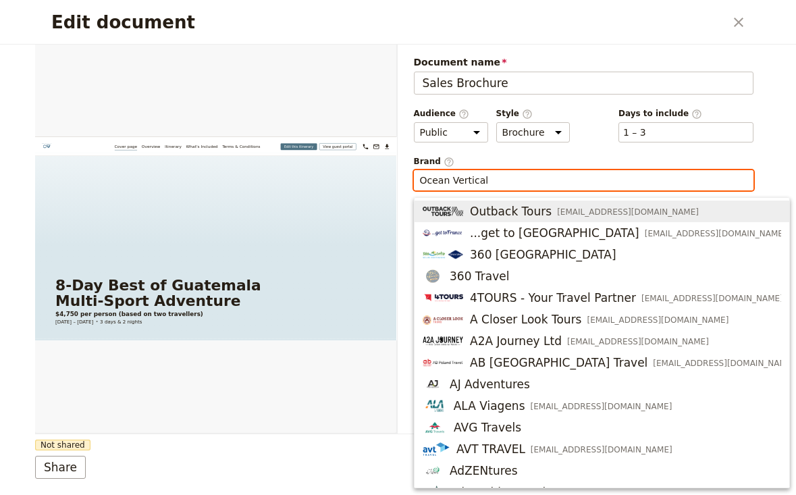
click at [514, 180] on input "Ocean Vertical" at bounding box center [584, 180] width 328 height 14
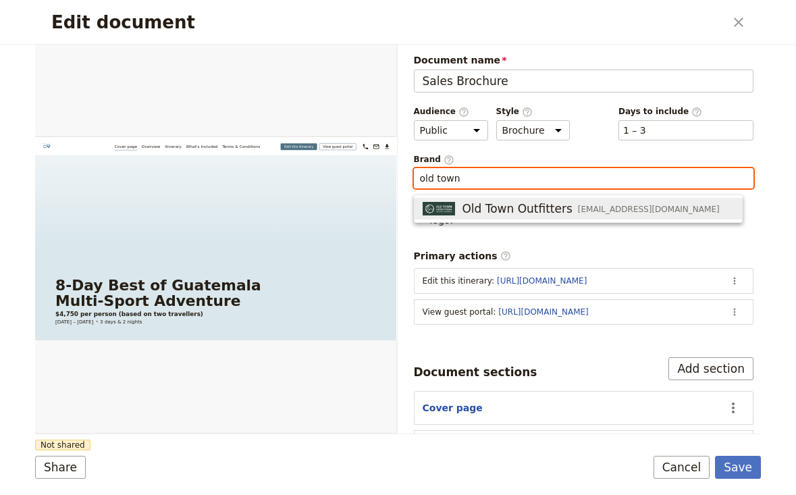
scroll to position [3, 0]
click at [527, 209] on span "Old Town Outfitters" at bounding box center [517, 208] width 110 height 16
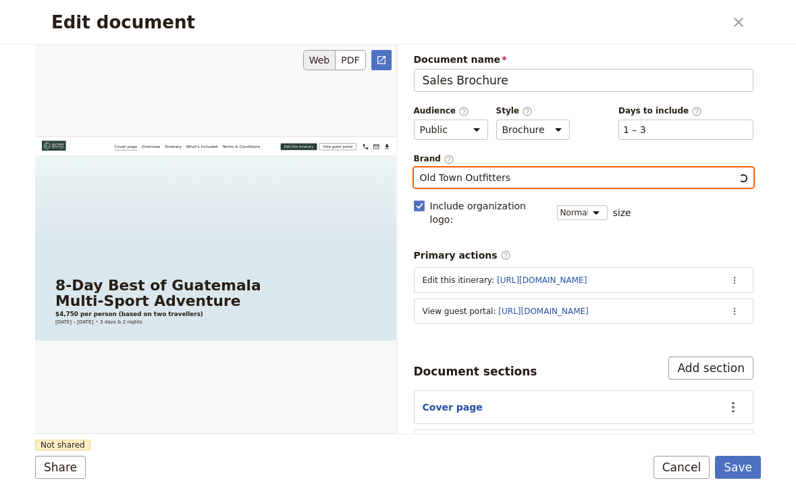
type input "Old Town Outfitters"
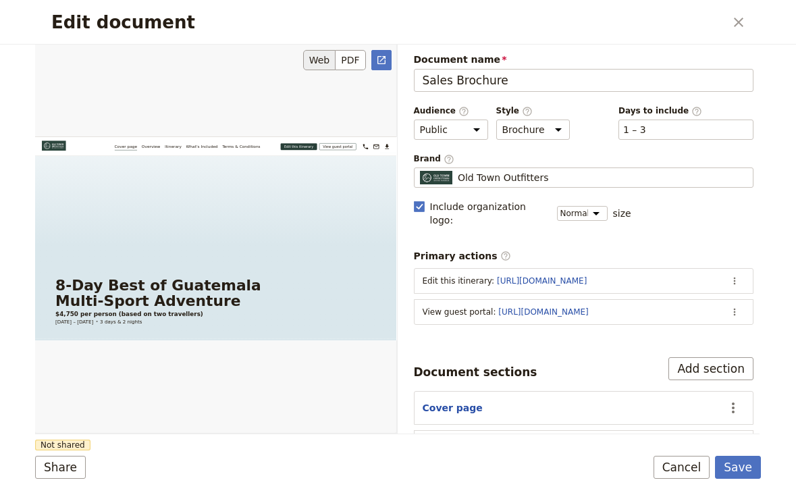
click at [286, 427] on div "Edit document" at bounding box center [215, 238] width 361 height 389
click at [744, 462] on button "Save" at bounding box center [738, 467] width 46 height 23
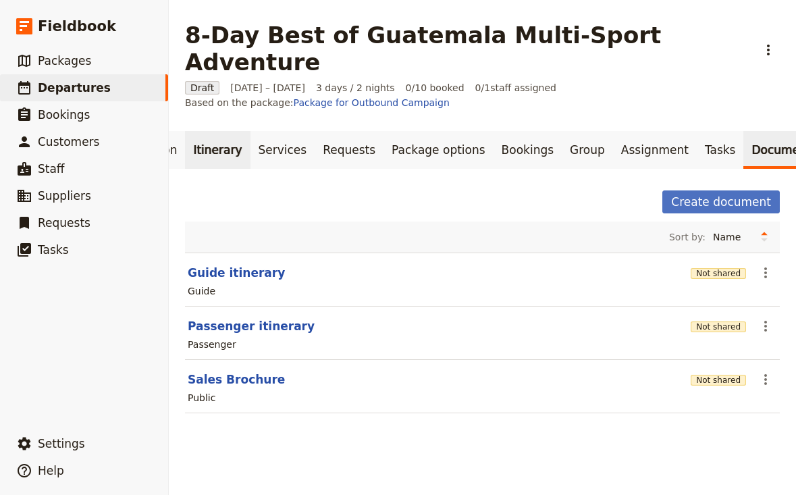
click at [225, 138] on link "Itinerary" at bounding box center [217, 150] width 65 height 38
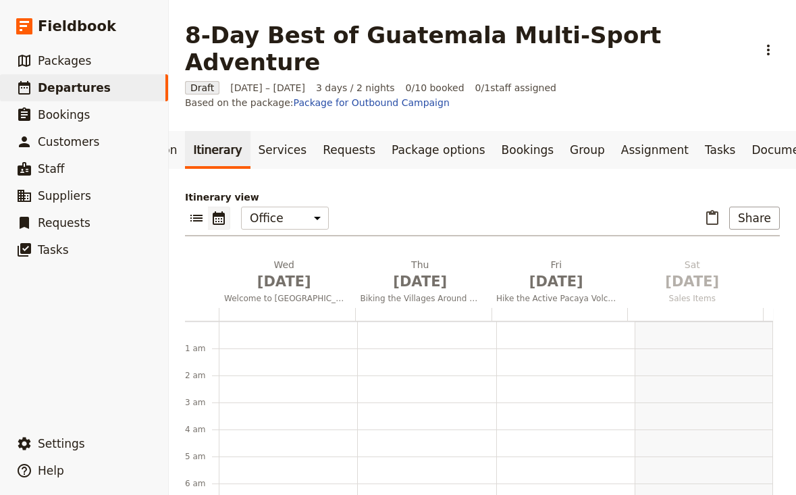
scroll to position [176, 0]
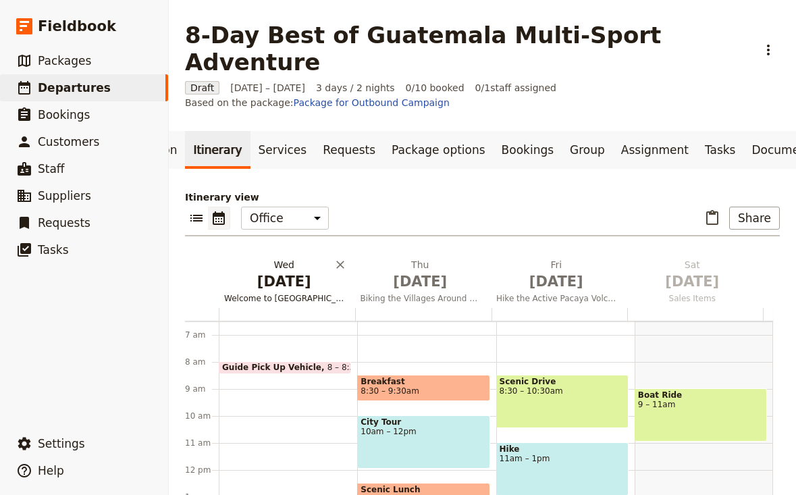
click at [290, 271] on span "Dec 31" at bounding box center [284, 281] width 120 height 20
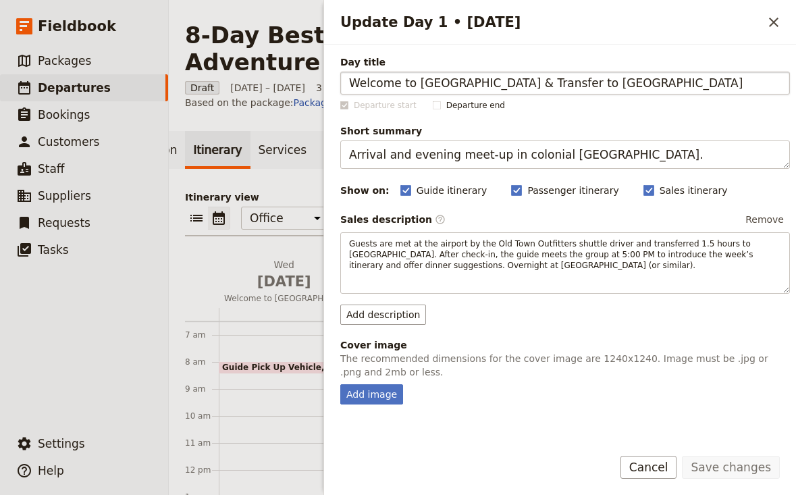
click at [452, 84] on input "Welcome to [GEOGRAPHIC_DATA] & Transfer to [GEOGRAPHIC_DATA]" at bounding box center [565, 83] width 450 height 23
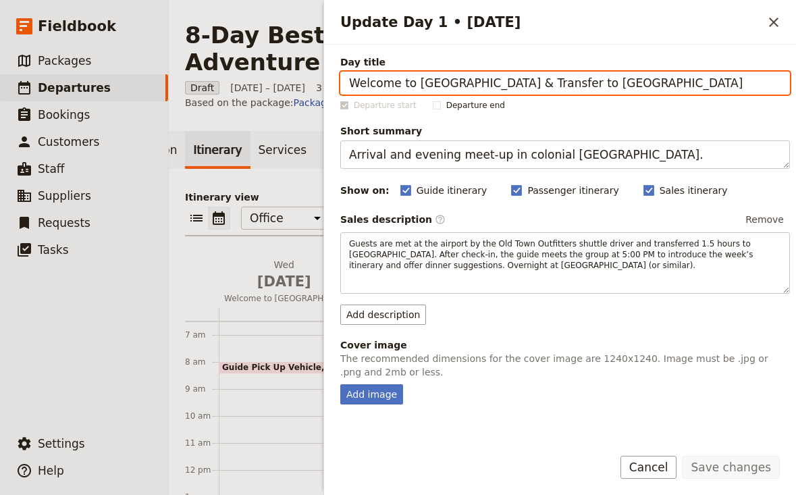
click at [215, 131] on link "Itinerary" at bounding box center [217, 150] width 65 height 38
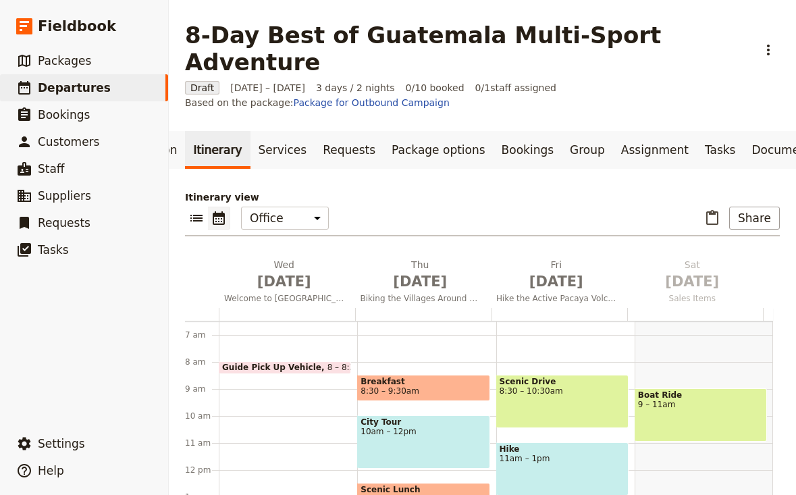
click at [215, 131] on link "Itinerary" at bounding box center [217, 150] width 65 height 38
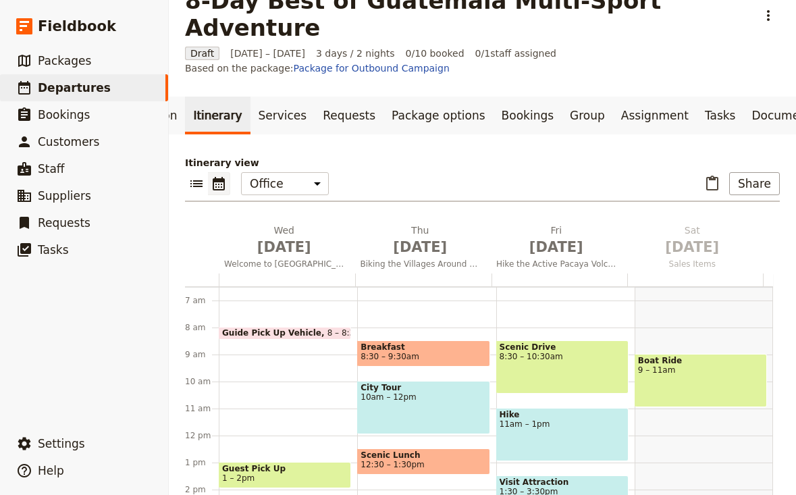
scroll to position [0, 0]
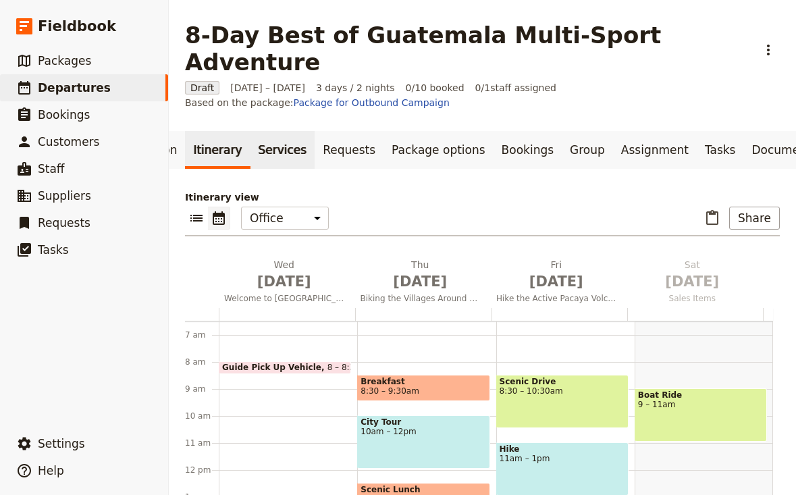
click at [250, 131] on link "Services" at bounding box center [282, 150] width 65 height 38
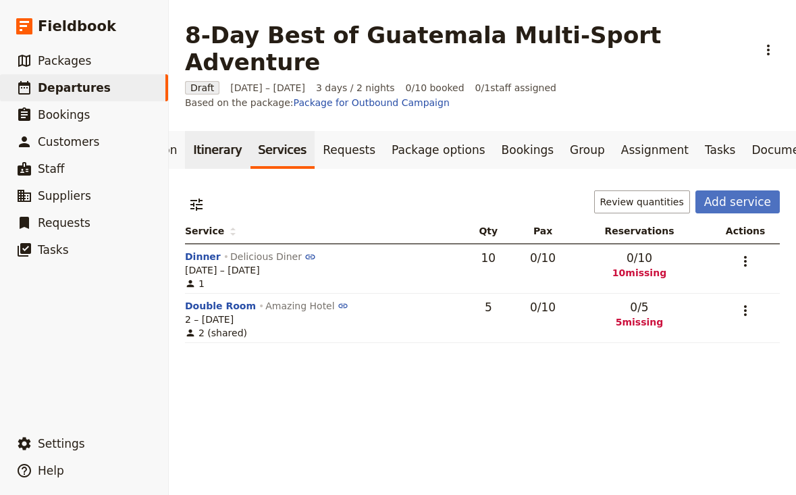
click at [209, 131] on link "Itinerary" at bounding box center [217, 150] width 65 height 38
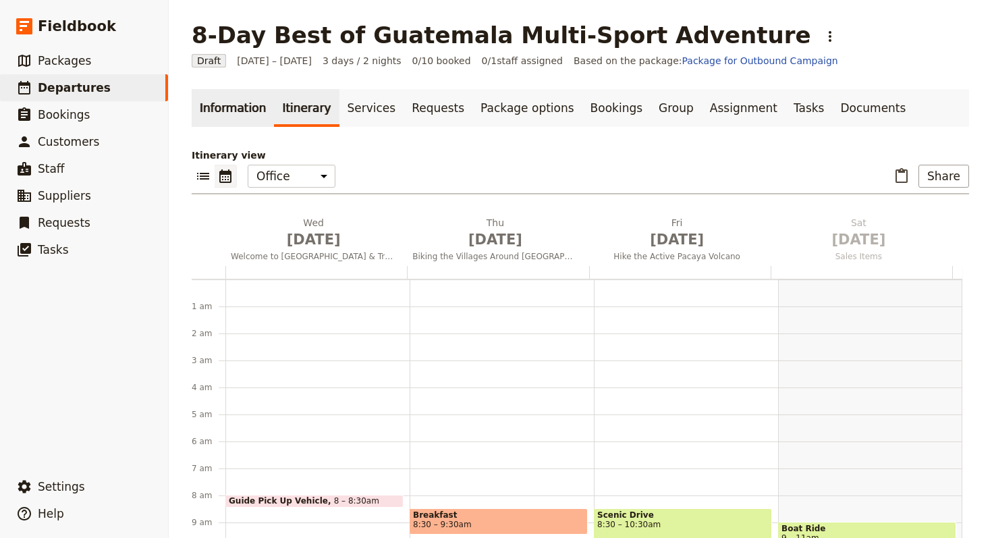
click at [236, 112] on link "Information" at bounding box center [233, 108] width 82 height 38
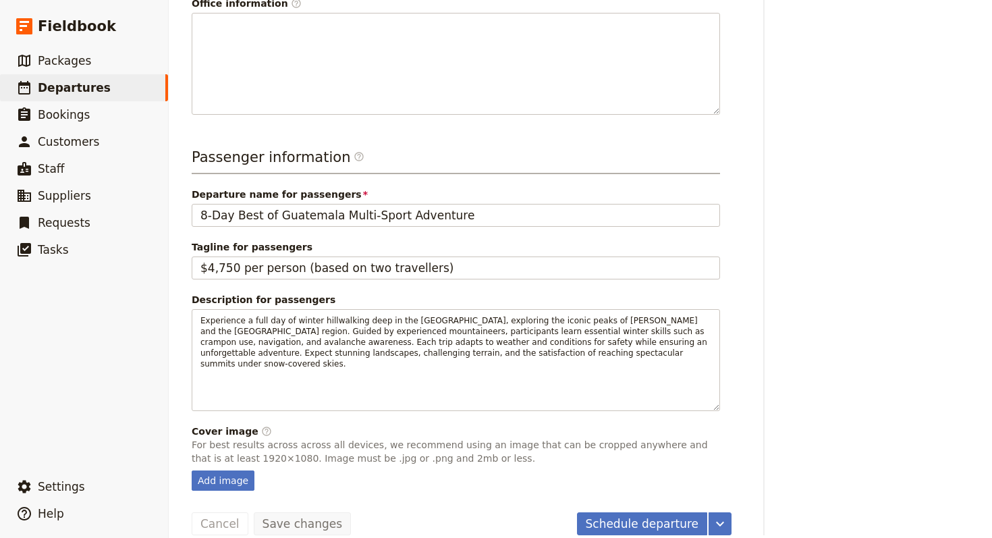
scroll to position [481, 0]
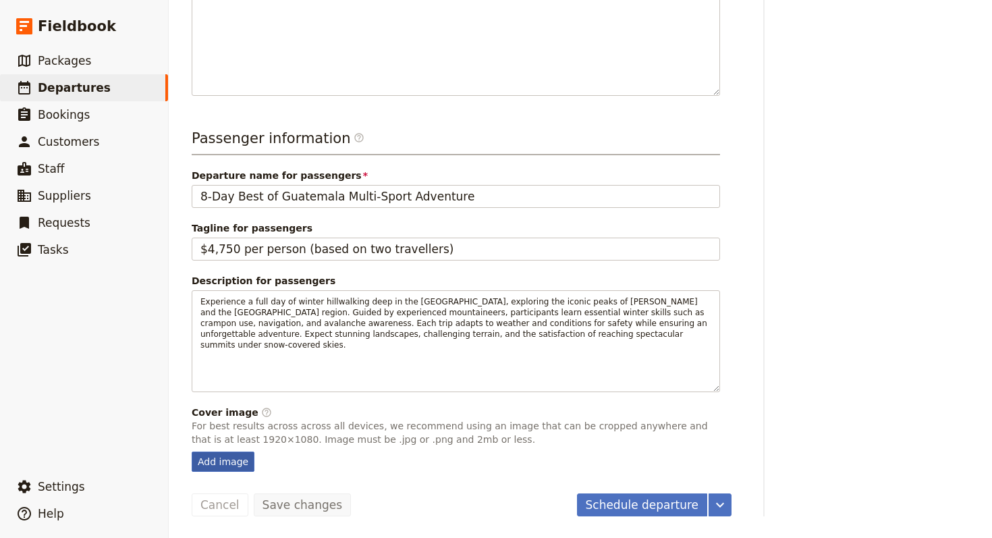
click at [213, 457] on div "Add image" at bounding box center [223, 462] width 63 height 20
click at [192, 452] on input "Add image" at bounding box center [191, 451] width 1 height 1
click at [227, 467] on div "Add image" at bounding box center [223, 462] width 63 height 20
click at [192, 452] on input "Add image" at bounding box center [191, 451] width 1 height 1
type input "C:\fakepath\clovis-castaneda--97MyV1TOJk-unsplash (1).jpg"
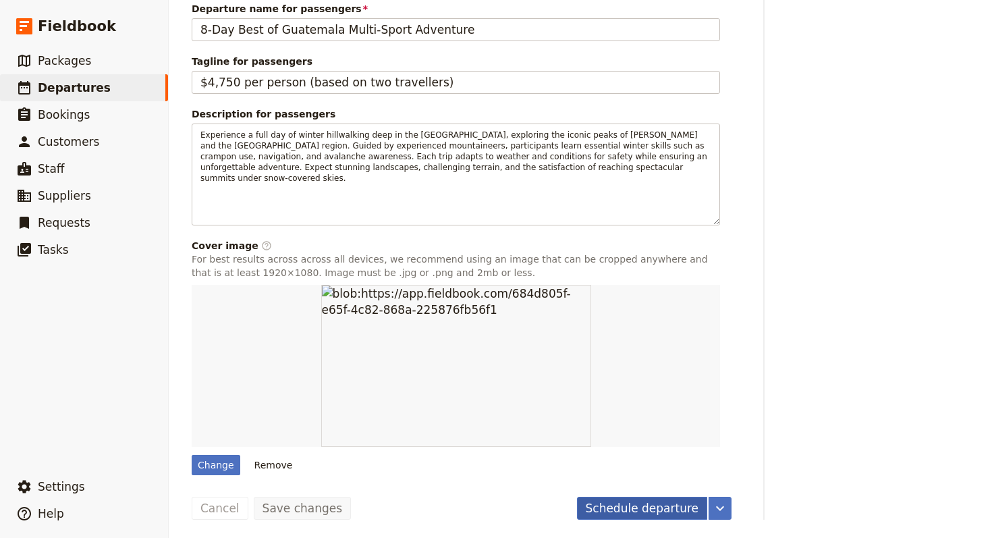
scroll to position [651, 0]
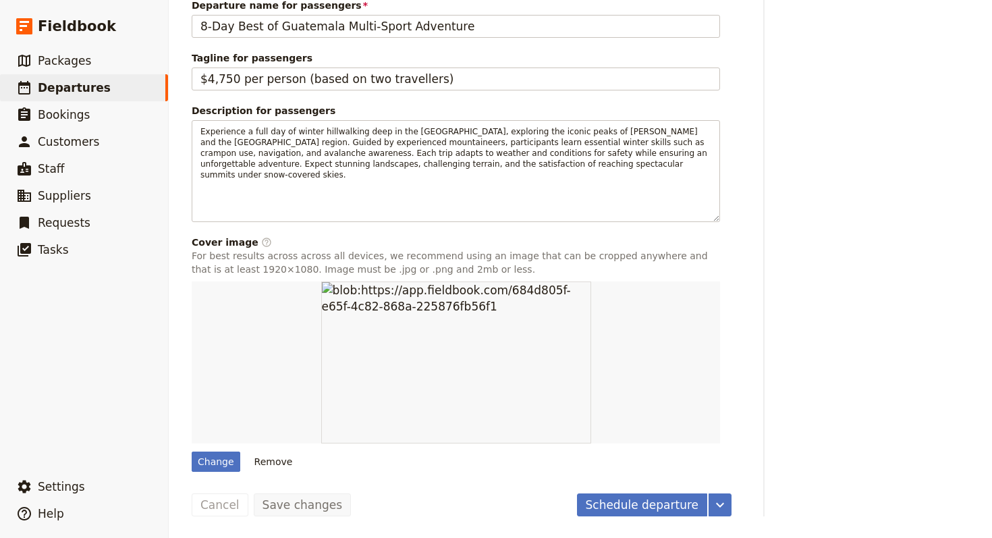
click at [641, 510] on button "Schedule departure" at bounding box center [642, 504] width 131 height 23
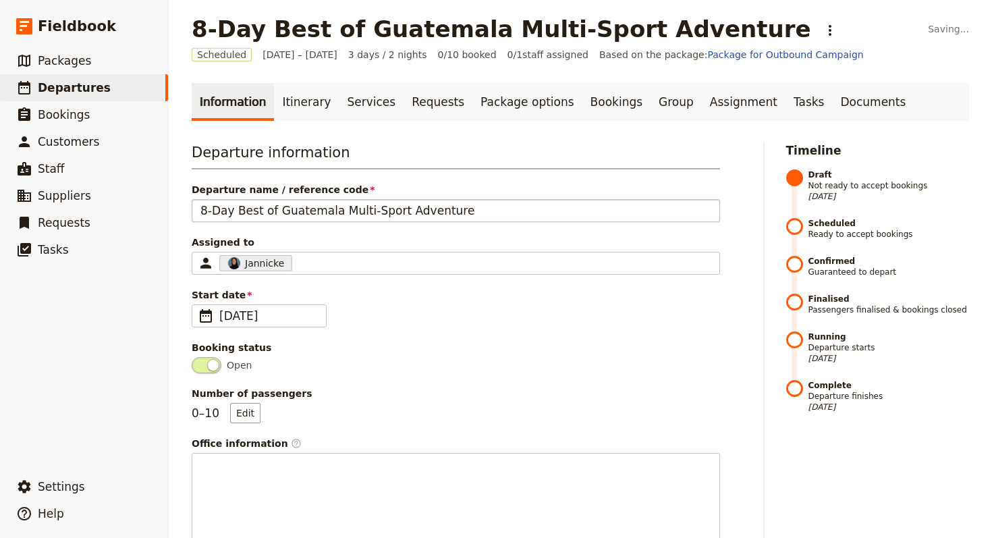
scroll to position [0, 0]
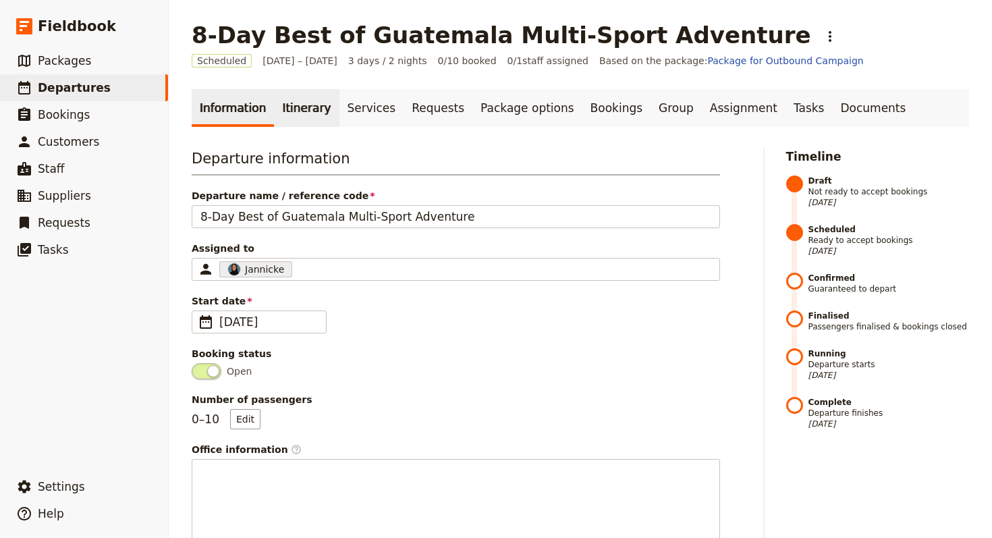
click at [307, 117] on link "Itinerary" at bounding box center [306, 108] width 65 height 38
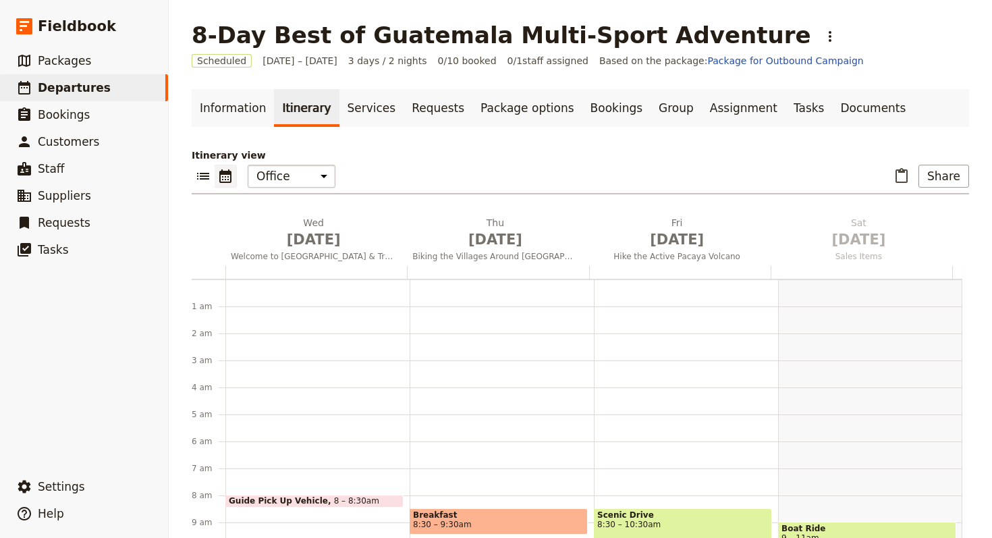
scroll to position [176, 0]
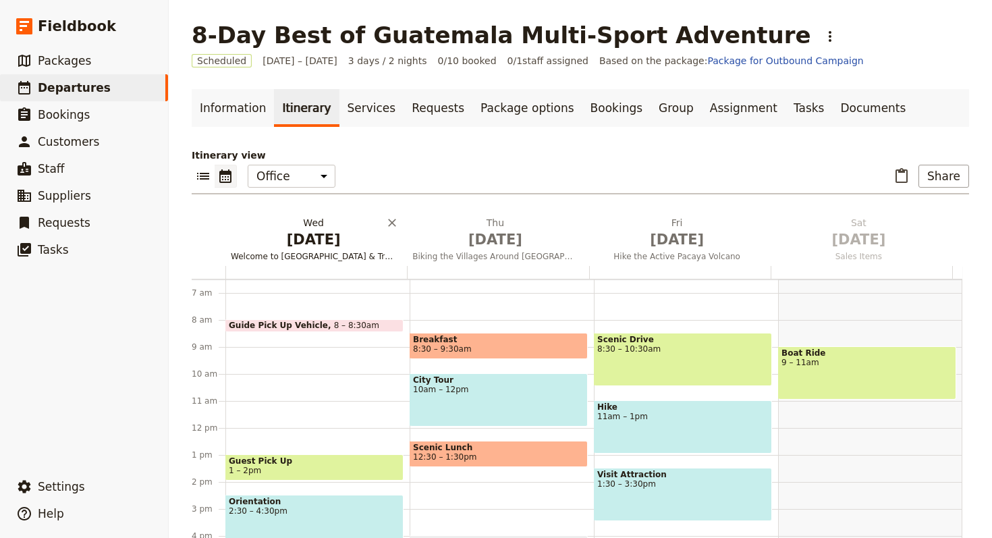
click at [307, 246] on span "Dec 31" at bounding box center [313, 240] width 165 height 20
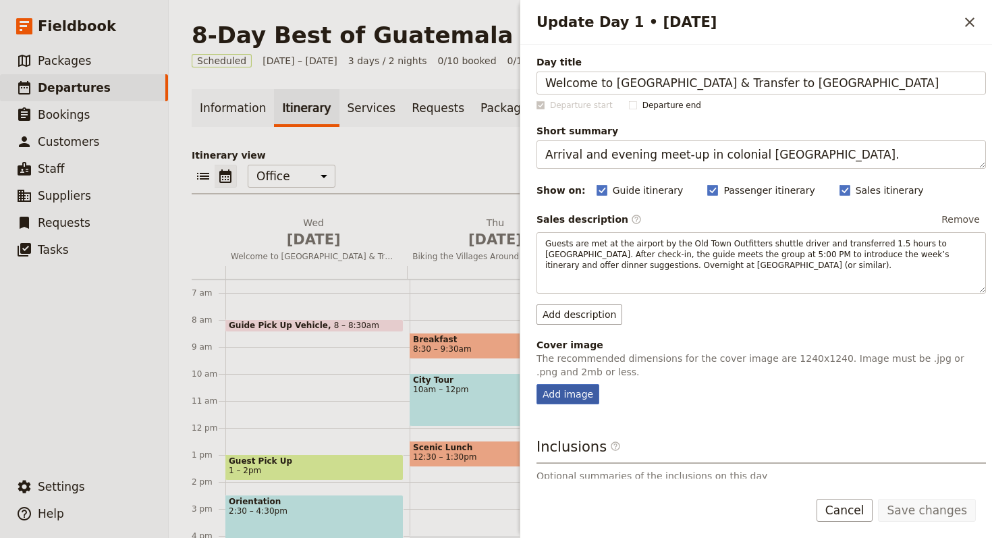
click at [579, 391] on div "Add image" at bounding box center [568, 394] width 63 height 20
click at [537, 384] on input "Add image" at bounding box center [536, 383] width 1 height 1
type input "C:\fakepath\ross-parmly-rf6ywHVkrlY-unsplash (1).jpg"
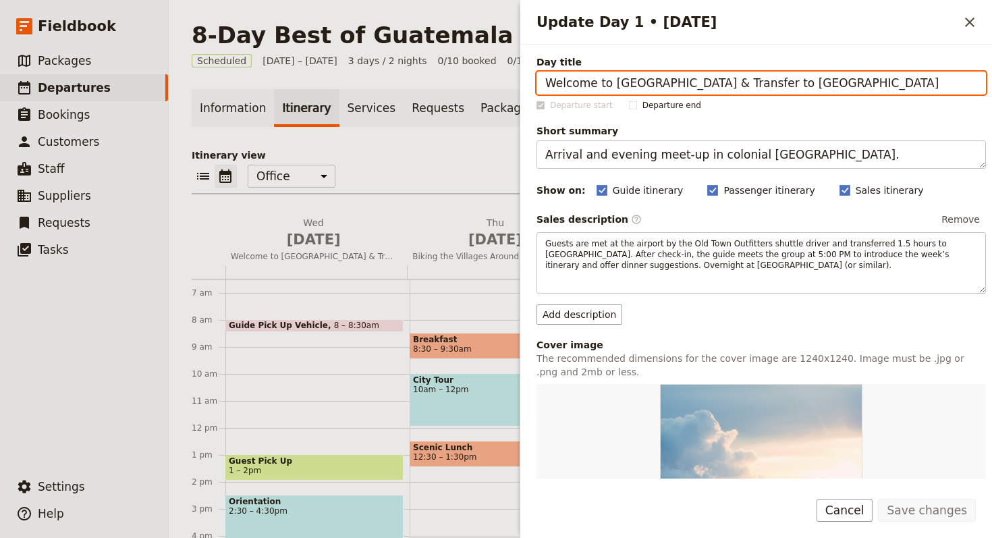
scroll to position [338, 0]
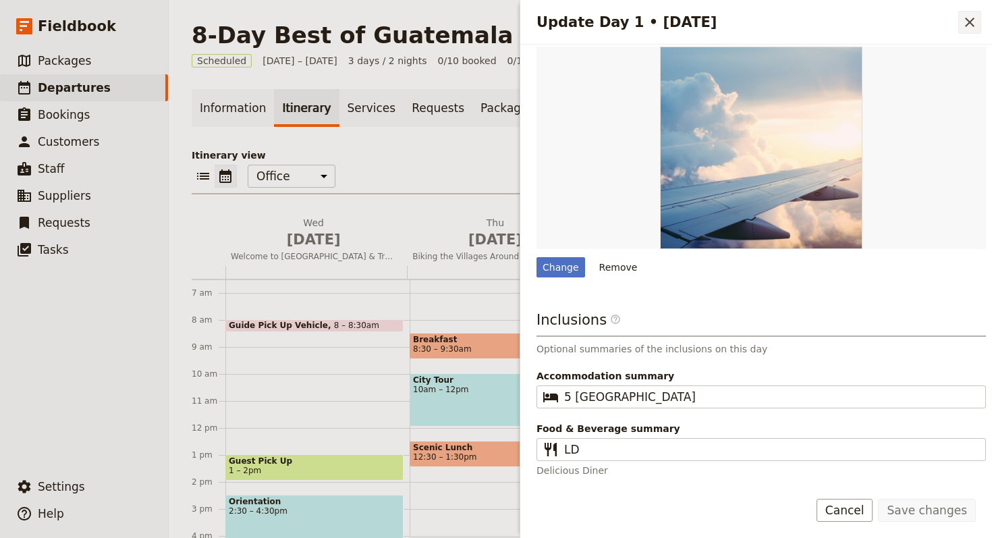
click at [981, 16] on button "​" at bounding box center [970, 22] width 23 height 23
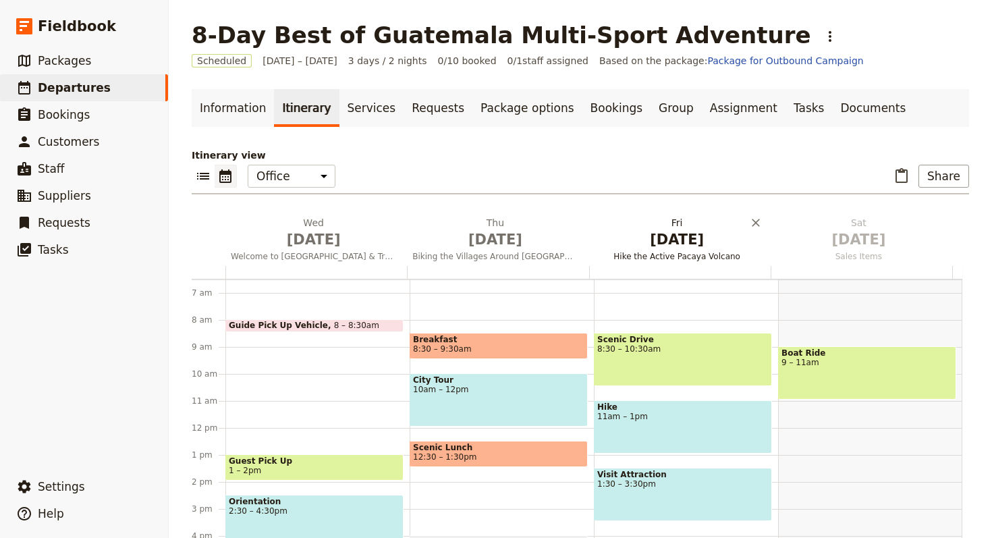
click at [691, 248] on span "Jan 2" at bounding box center [677, 240] width 165 height 20
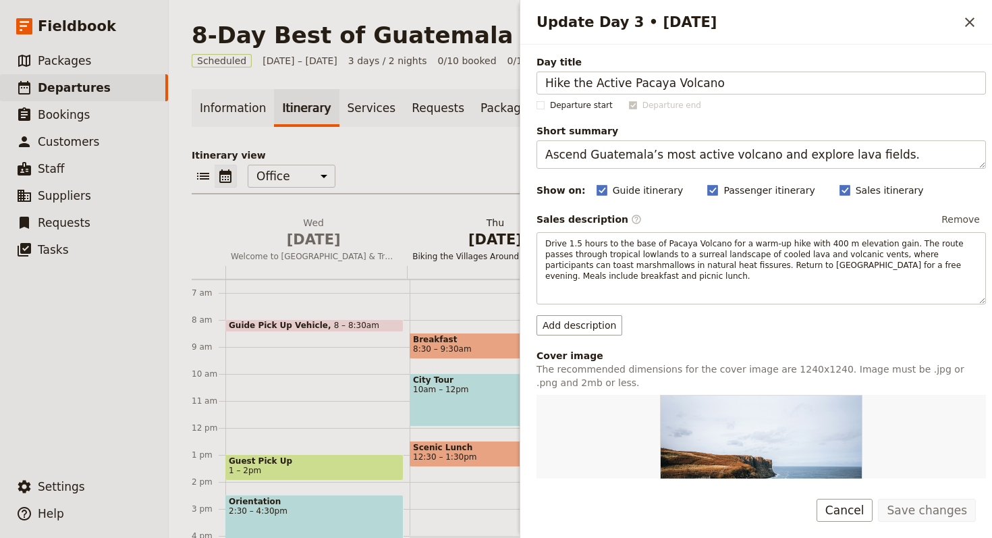
click at [473, 244] on span "Jan 1" at bounding box center [494, 240] width 165 height 20
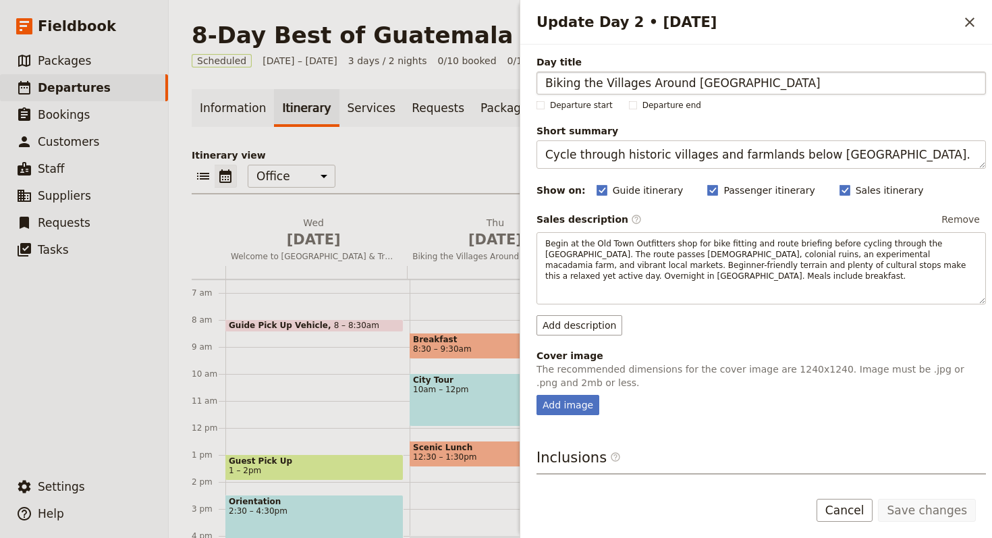
click at [716, 84] on input "Biking the Villages Around [GEOGRAPHIC_DATA]" at bounding box center [762, 83] width 450 height 23
click at [591, 405] on div "Add image" at bounding box center [568, 405] width 63 height 20
click at [537, 395] on input "Add image" at bounding box center [536, 394] width 1 height 1
type input "C:\fakepath\gilberto-olimpio-N8CZyNvIRMg-unsplash (1).jpg"
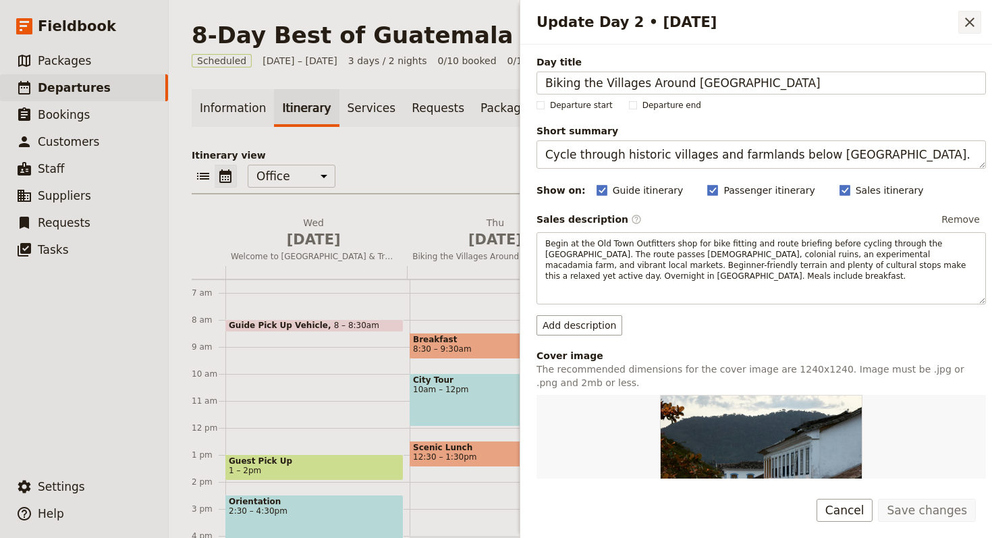
click at [979, 20] on button "​" at bounding box center [970, 22] width 23 height 23
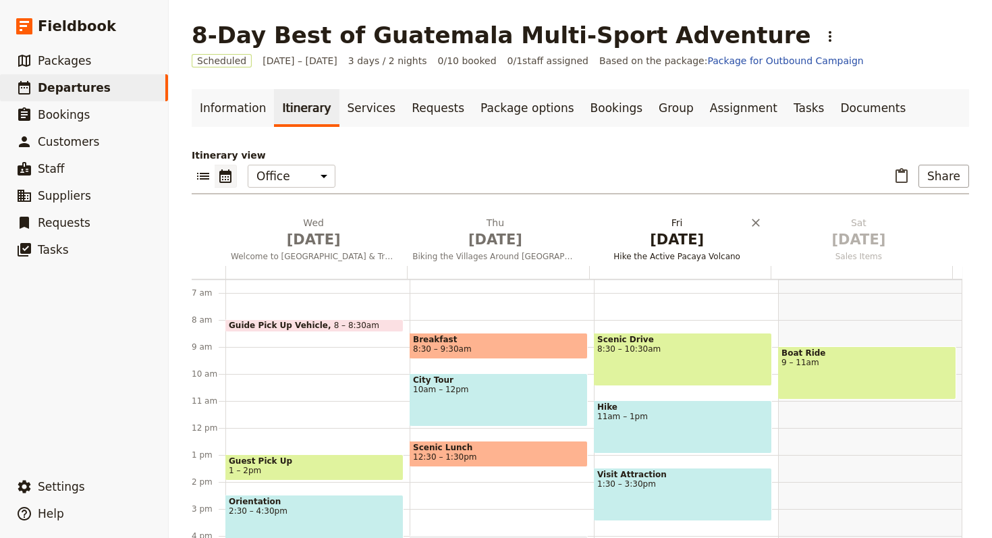
click at [675, 234] on span "Jan 2" at bounding box center [677, 240] width 165 height 20
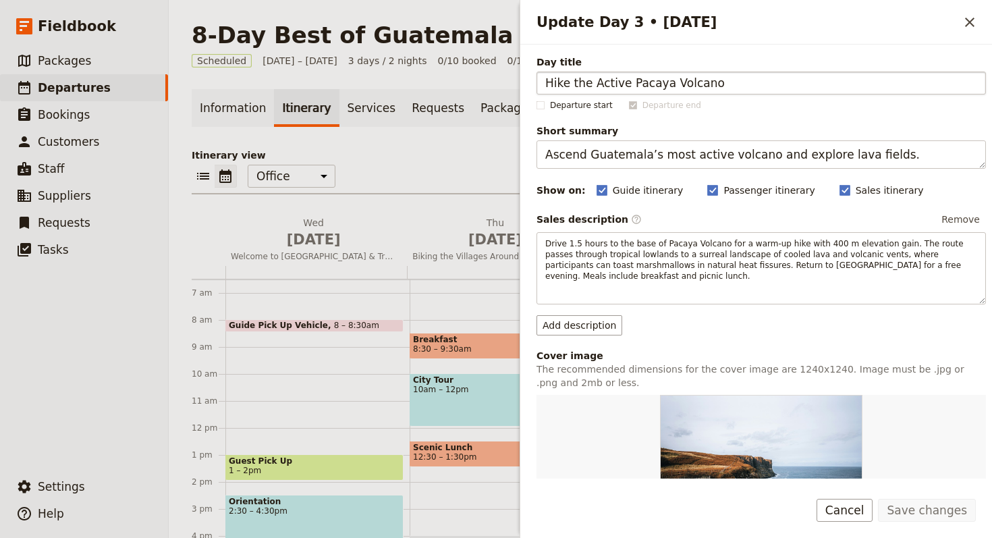
drag, startPoint x: 712, startPoint y: 88, endPoint x: 589, endPoint y: 88, distance: 123.5
click at [589, 88] on input "Hike the Active Pacaya Volcano" at bounding box center [762, 83] width 450 height 23
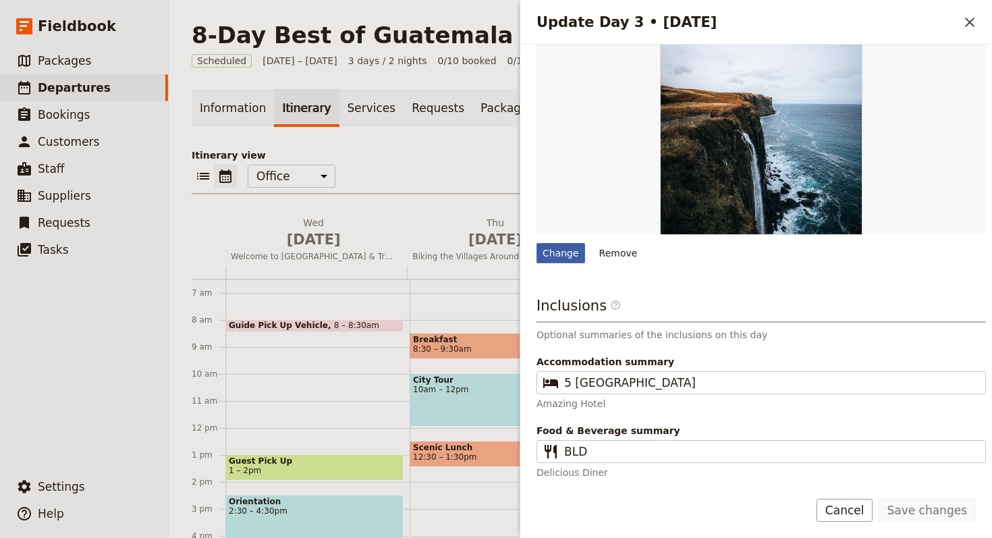
scroll to position [362, 0]
click at [574, 263] on div "Change" at bounding box center [561, 254] width 49 height 20
click at [537, 244] on input "Change" at bounding box center [536, 243] width 1 height 1
type input "C:\fakepath\Atitlan-Panajachel-mountain-bike-family.jpeg"
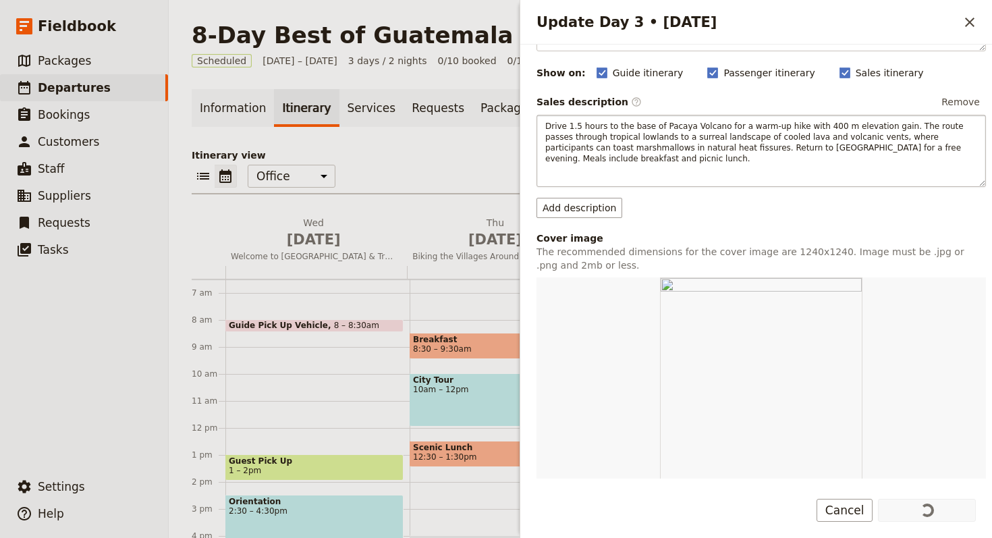
scroll to position [0, 0]
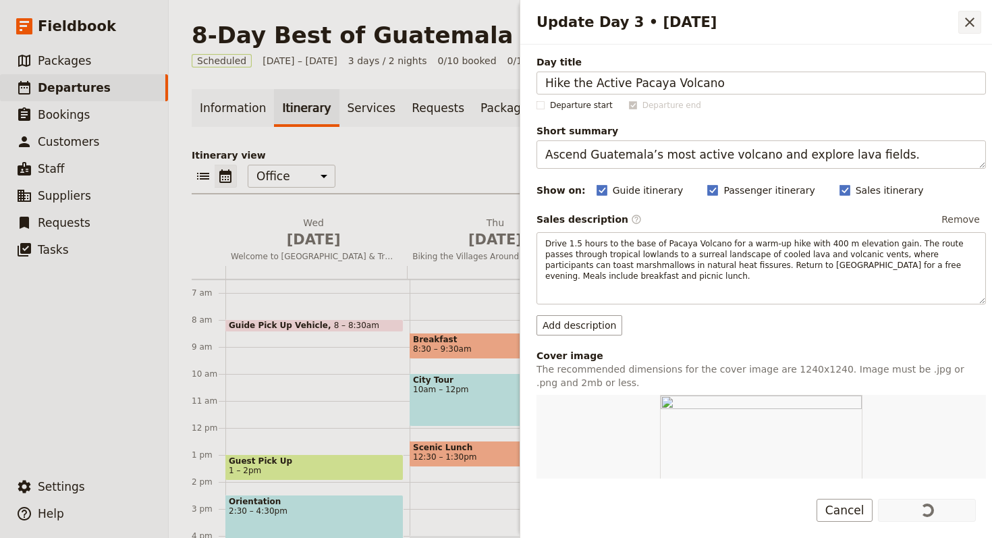
click at [969, 27] on icon "Close drawer" at bounding box center [970, 22] width 16 height 16
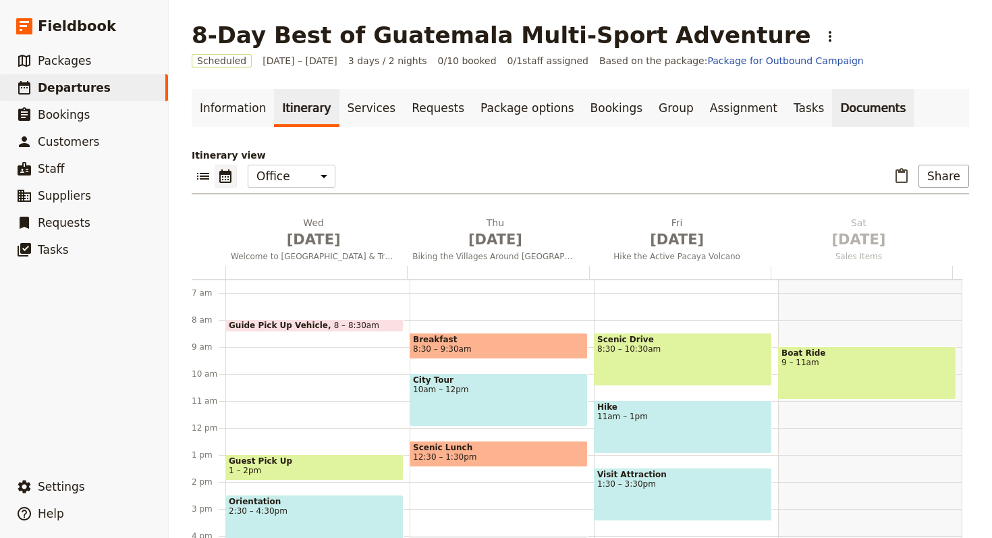
click at [832, 107] on link "Documents" at bounding box center [873, 108] width 82 height 38
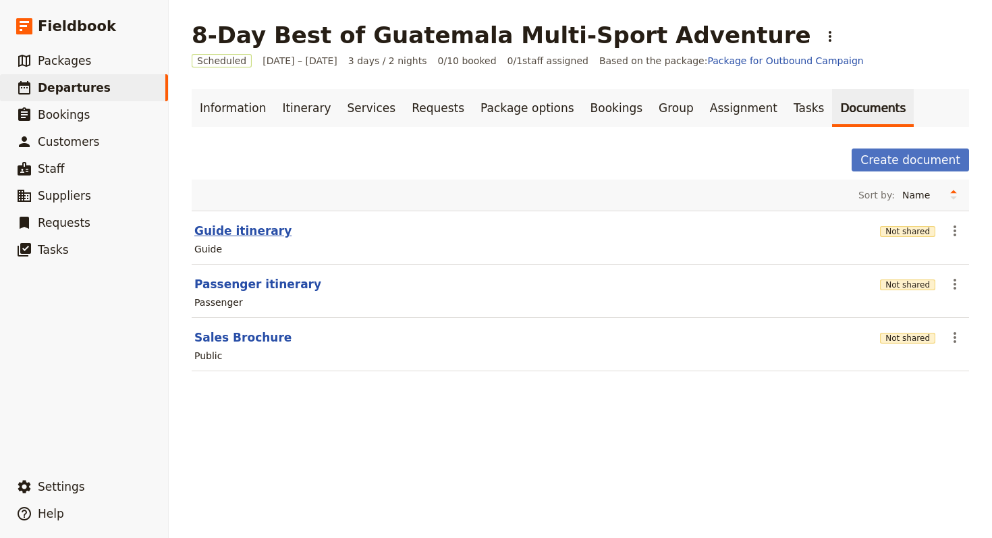
click at [261, 231] on button "Guide itinerary" at bounding box center [242, 231] width 97 height 16
select select "STAFF"
select select "RUN_SHEET"
select select "LARGE"
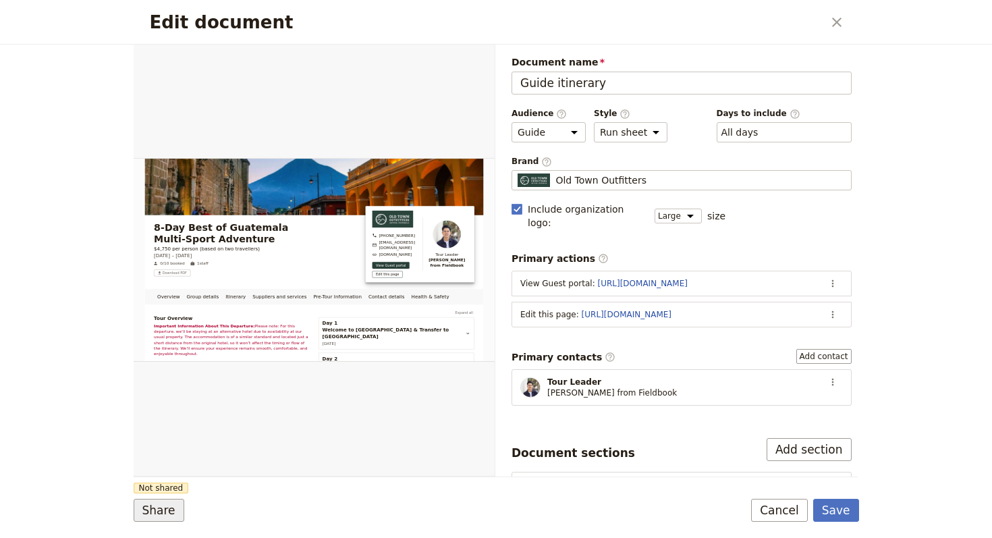
click at [173, 513] on button "Share" at bounding box center [159, 510] width 51 height 23
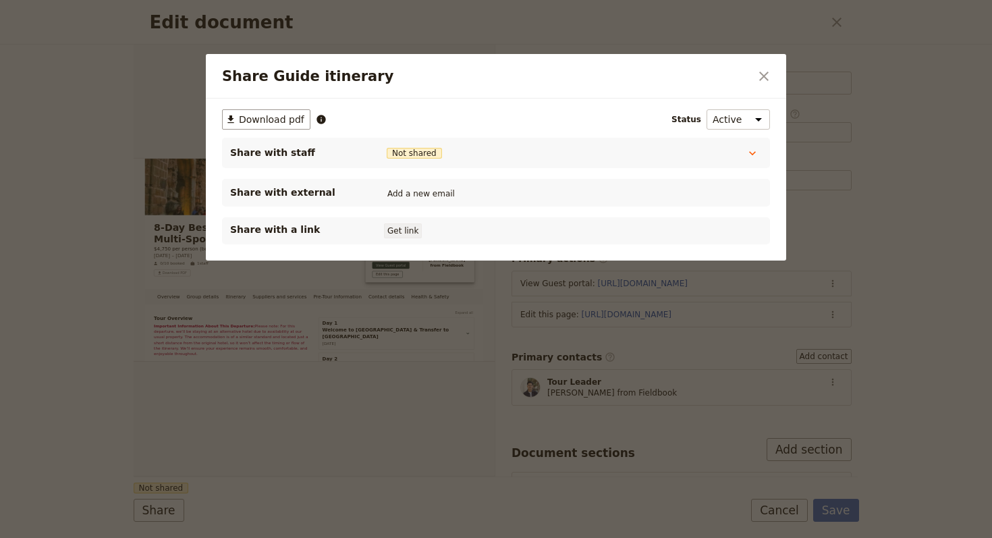
click at [410, 233] on button "Get link" at bounding box center [403, 230] width 38 height 15
click at [757, 74] on button "​" at bounding box center [764, 76] width 23 height 23
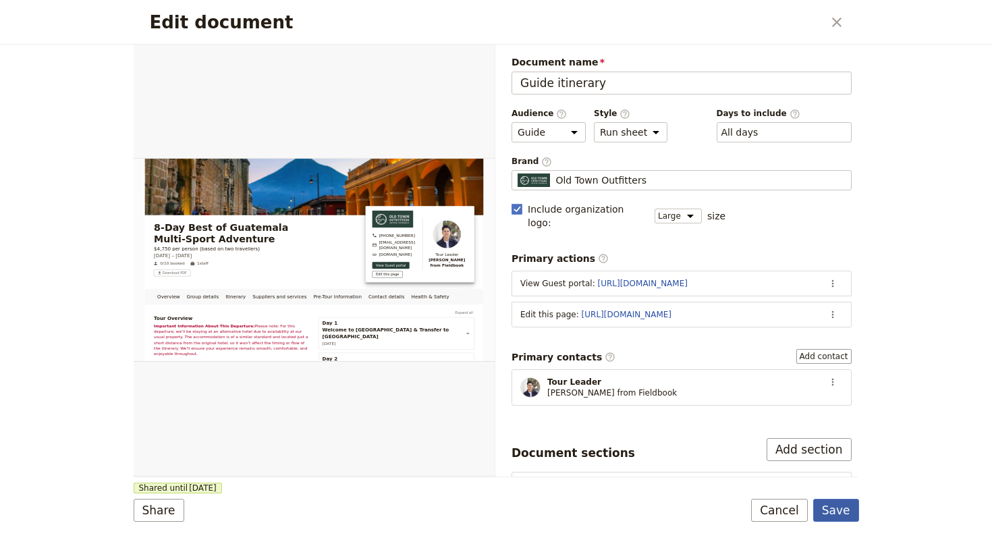
click at [840, 503] on button "Save" at bounding box center [836, 510] width 46 height 23
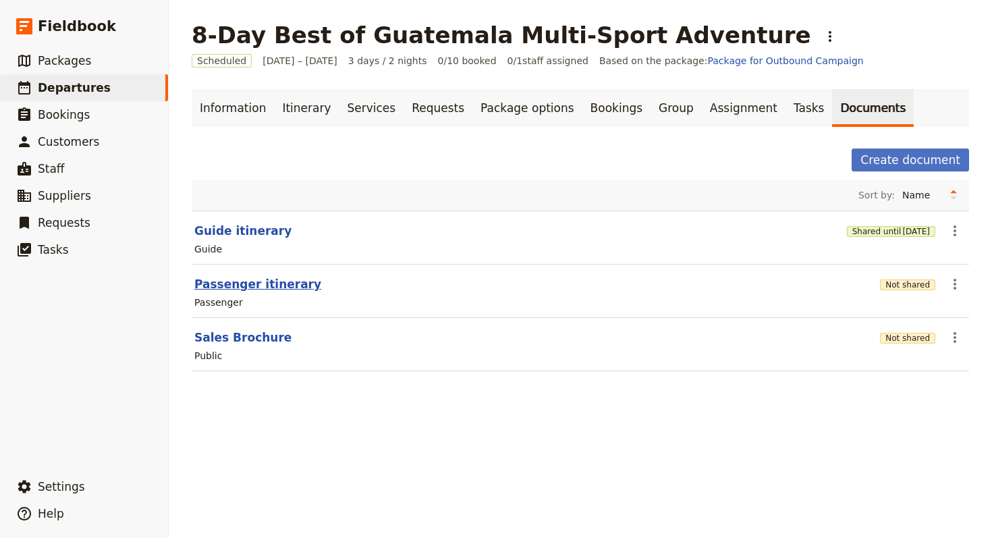
click at [244, 288] on button "Passenger itinerary" at bounding box center [257, 284] width 127 height 16
select select "PASSENGER"
select select "RUN_SHEET"
select select "LARGE"
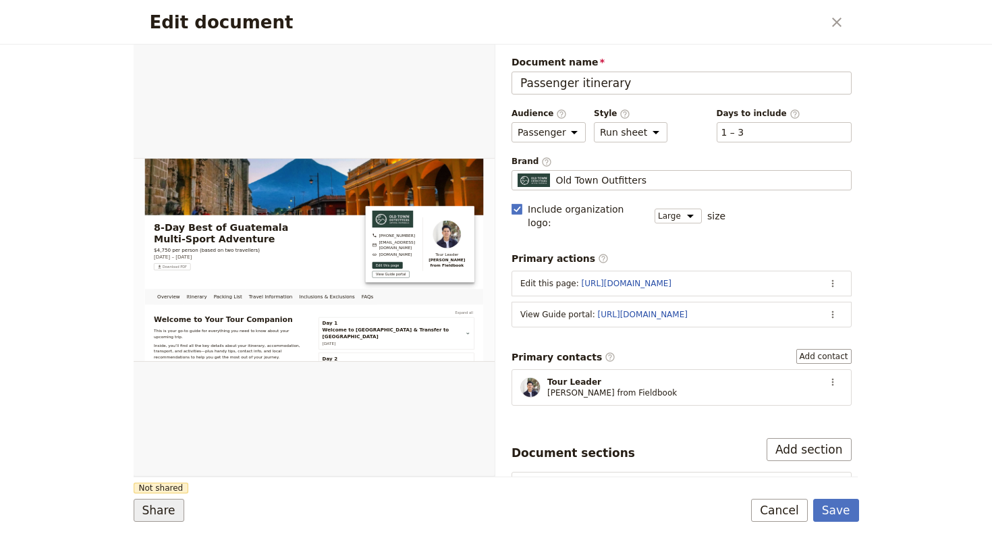
click at [178, 513] on button "Share" at bounding box center [159, 510] width 51 height 23
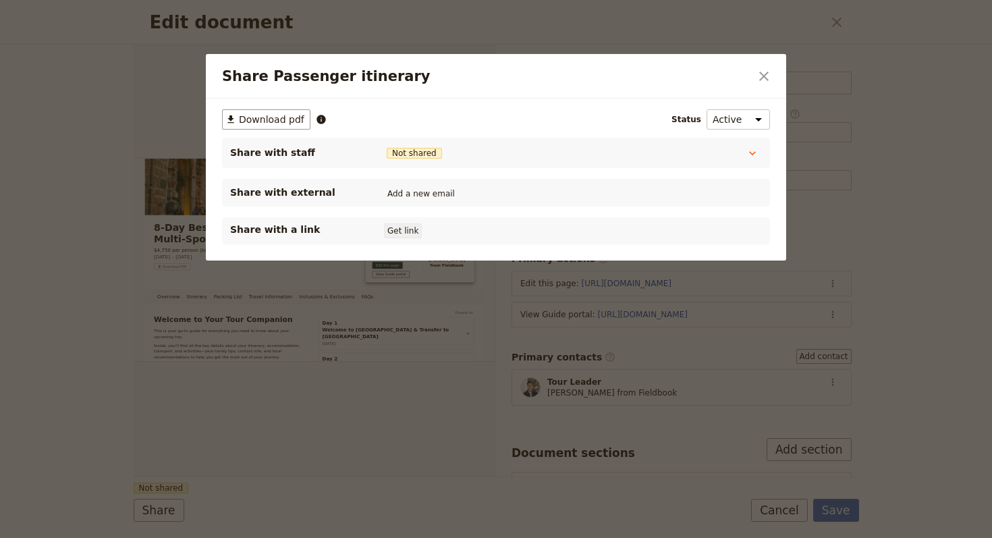
click at [414, 232] on button "Get link" at bounding box center [403, 230] width 38 height 15
drag, startPoint x: 761, startPoint y: 78, endPoint x: 770, endPoint y: 95, distance: 19.3
click at [761, 78] on icon "Close dialog" at bounding box center [763, 76] width 9 height 9
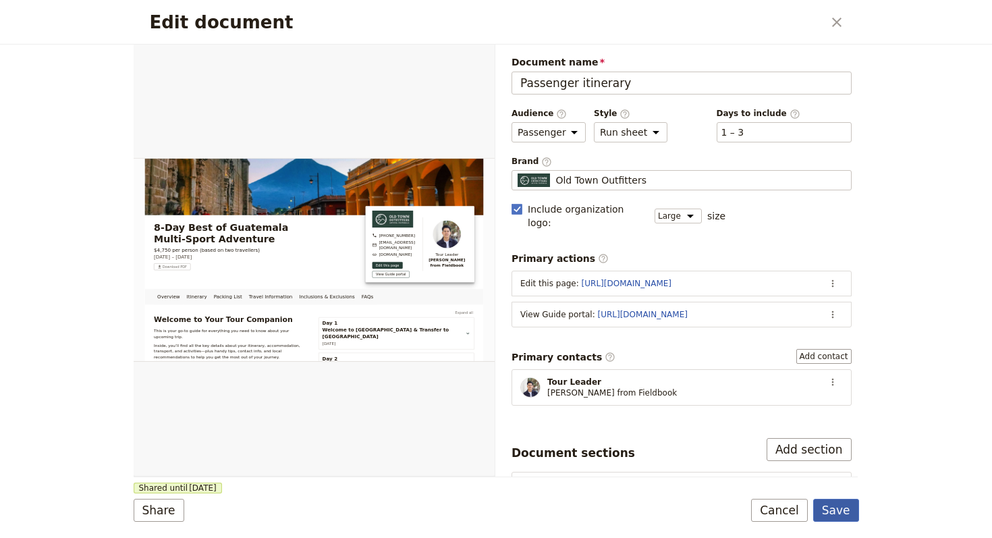
click at [851, 504] on button "Save" at bounding box center [836, 510] width 46 height 23
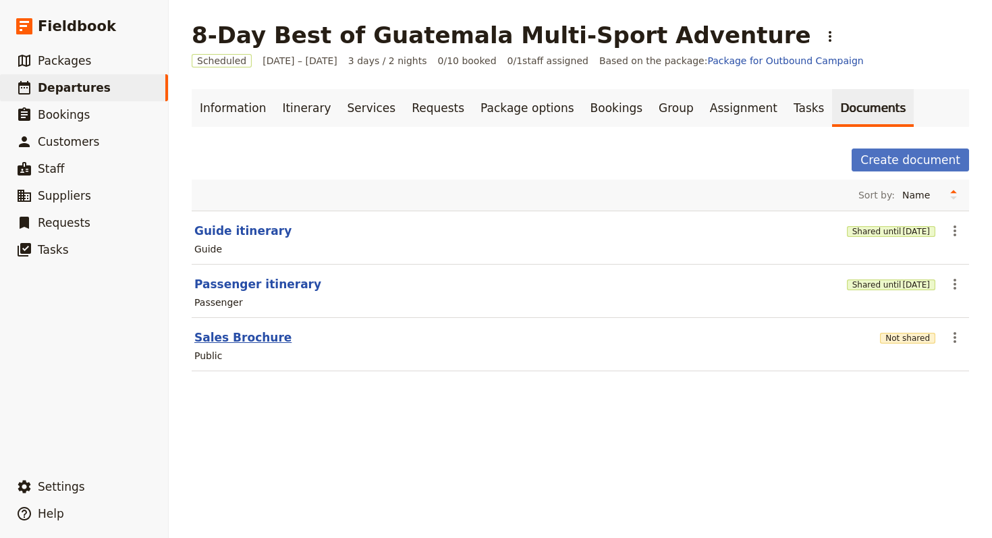
click at [230, 342] on button "Sales Brochure" at bounding box center [242, 337] width 97 height 16
select select "DEFAULT"
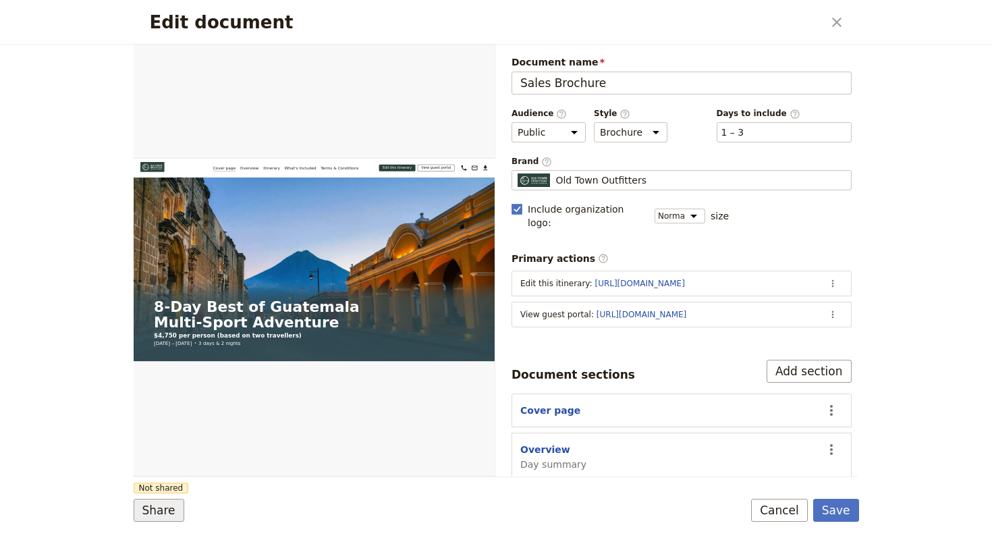
click at [151, 510] on button "Share" at bounding box center [159, 510] width 51 height 23
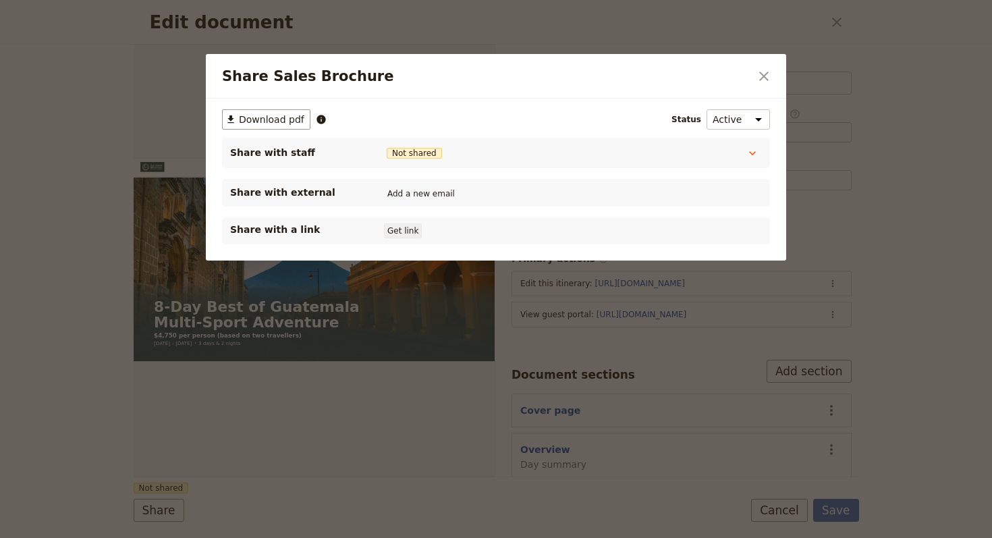
click at [419, 230] on button "Get link" at bounding box center [403, 230] width 38 height 15
click at [763, 81] on icon "Close dialog" at bounding box center [764, 76] width 16 height 16
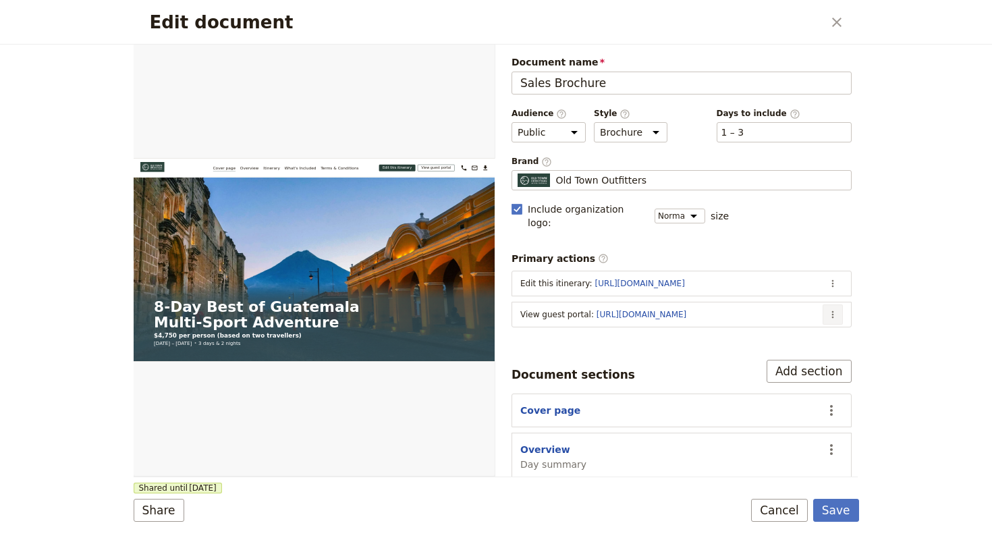
click at [828, 309] on icon "Actions" at bounding box center [833, 314] width 11 height 11
click at [798, 319] on button "Edit action" at bounding box center [769, 328] width 126 height 19
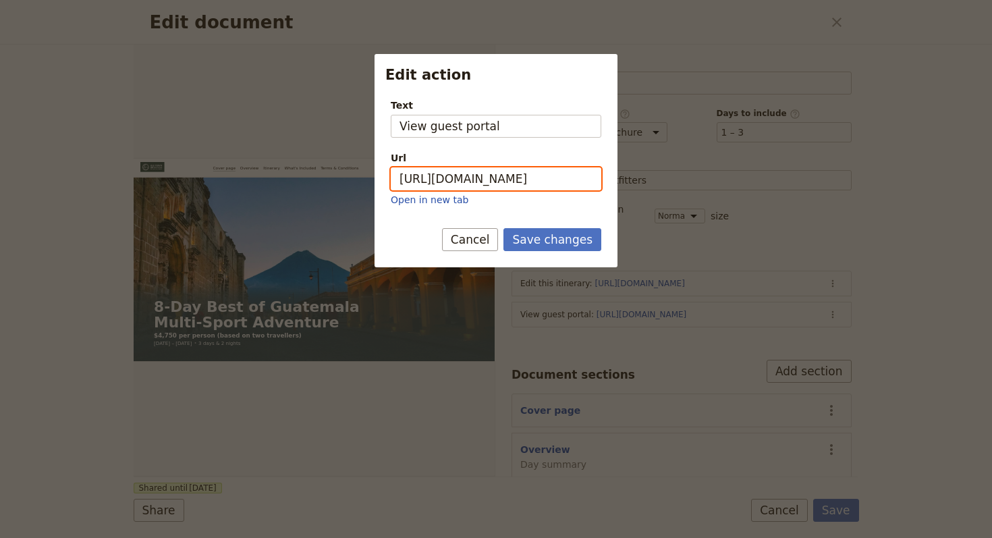
click at [510, 177] on input "[URL][DOMAIN_NAME]" at bounding box center [496, 178] width 211 height 23
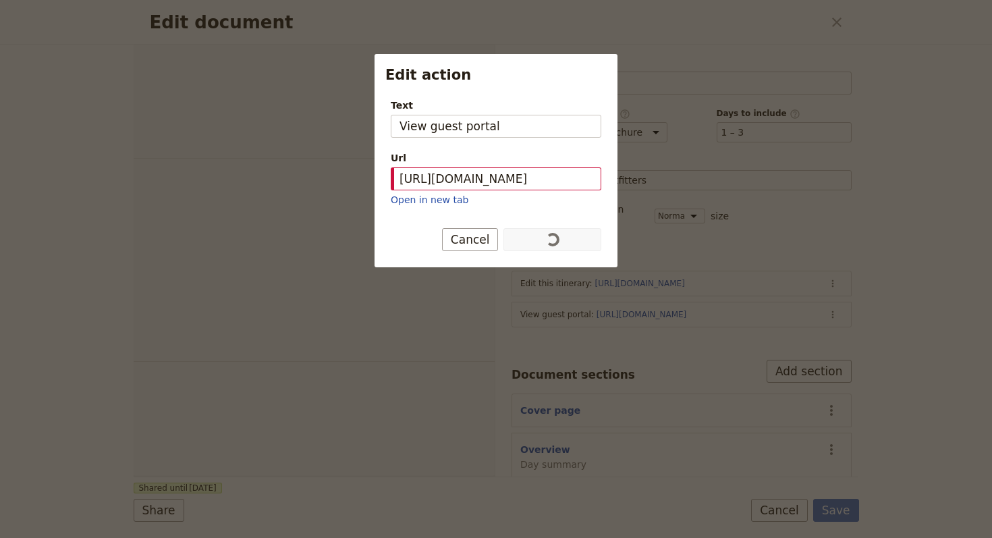
select select "DEFAULT"
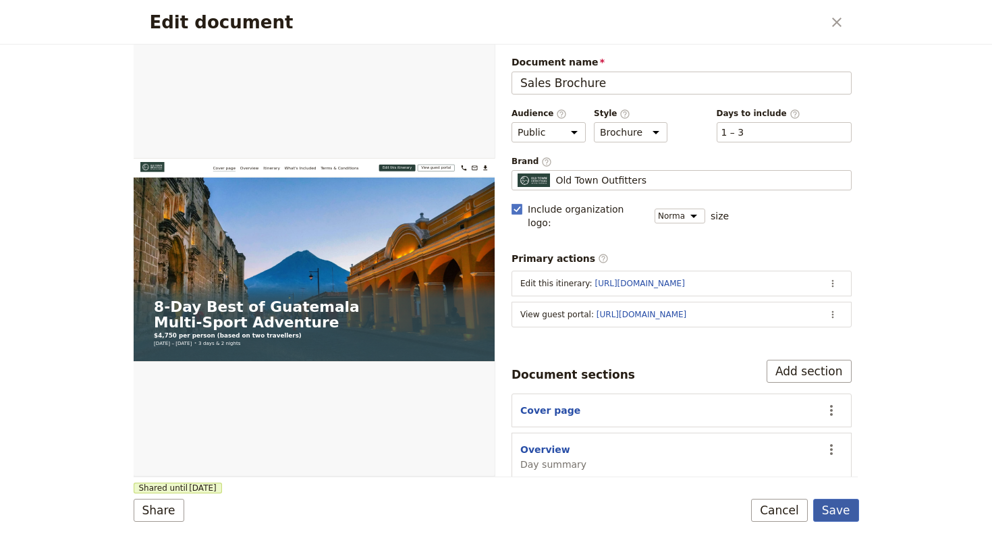
click at [841, 513] on button "Save" at bounding box center [836, 510] width 46 height 23
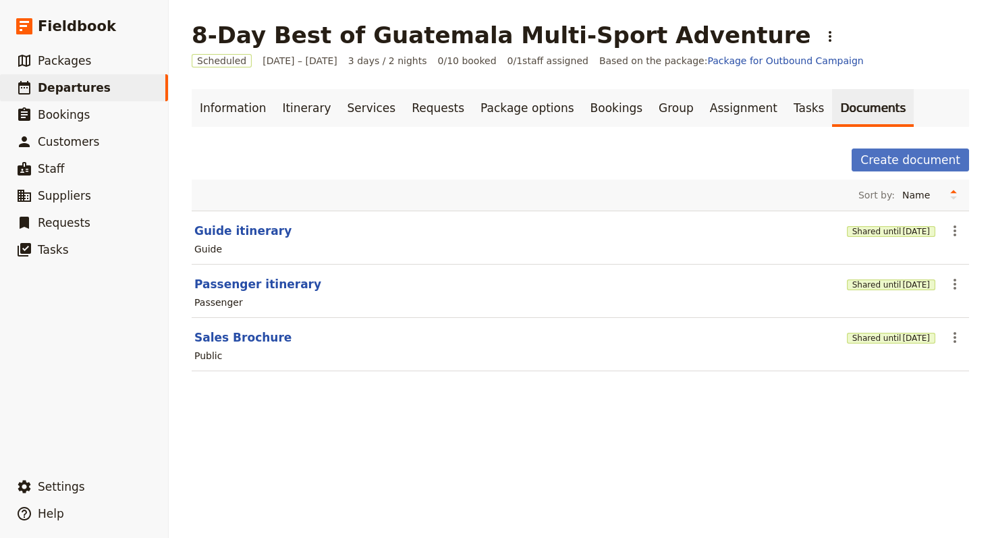
click at [293, 280] on header "Passenger itinerary" at bounding box center [517, 284] width 647 height 16
click at [278, 278] on button "Passenger itinerary" at bounding box center [257, 284] width 127 height 16
select select "PASSENGER"
select select "RUN_SHEET"
select select "LARGE"
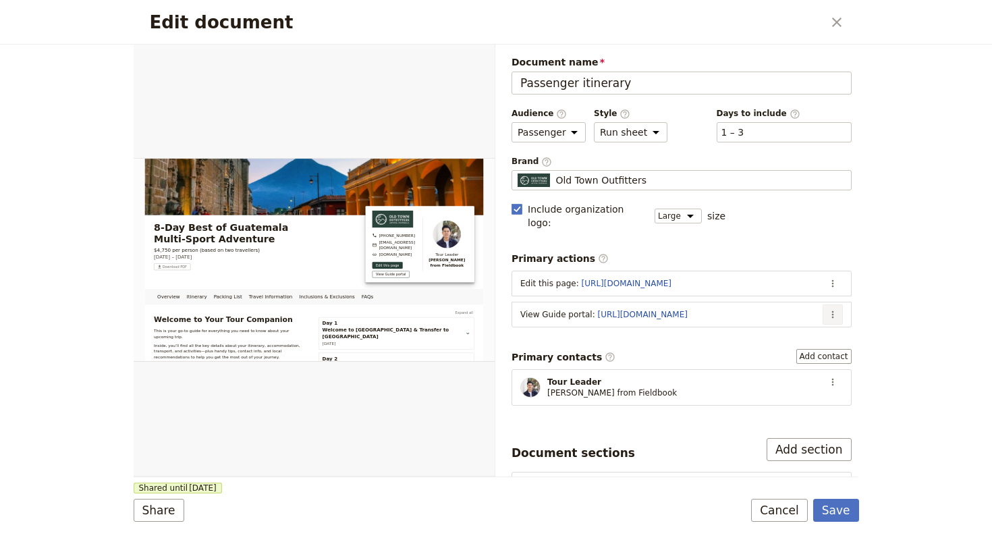
click at [828, 309] on icon "Actions" at bounding box center [833, 314] width 11 height 11
click at [770, 321] on button "Edit action" at bounding box center [769, 328] width 126 height 19
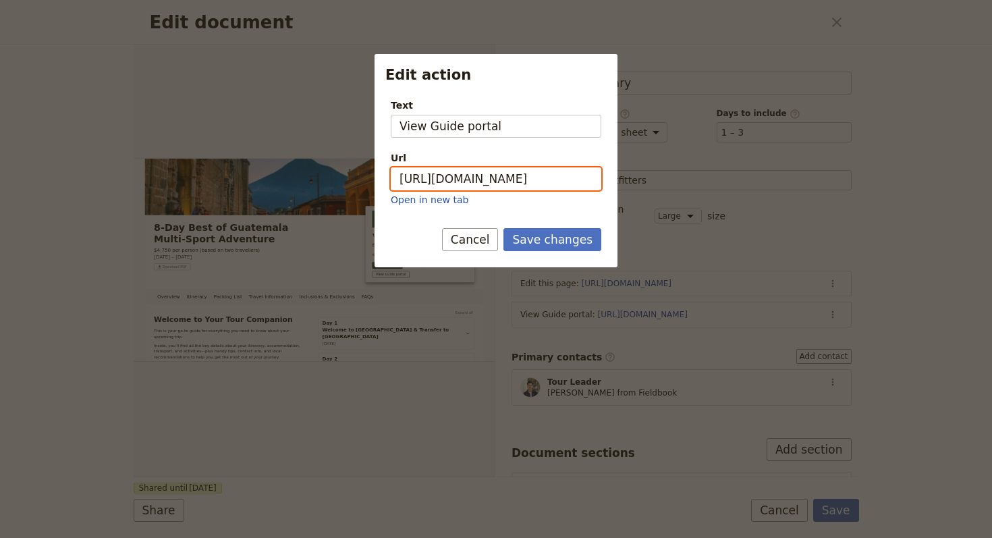
click at [507, 180] on input "[URL][DOMAIN_NAME]" at bounding box center [496, 178] width 211 height 23
paste input "BBzuQolTTbChsNLwGu9Ie"
type input "[URL][DOMAIN_NAME]"
click at [558, 238] on button "Save changes" at bounding box center [553, 239] width 98 height 23
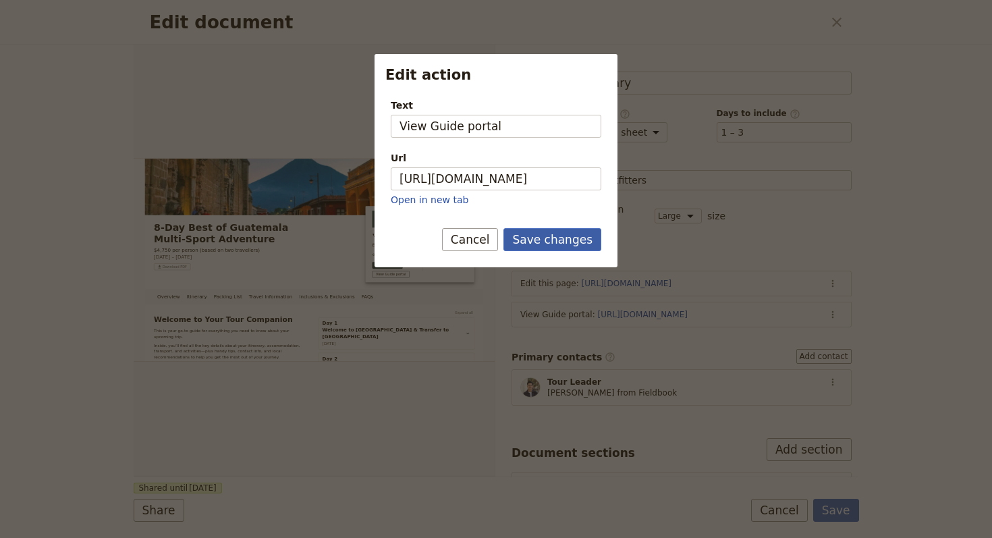
scroll to position [0, 0]
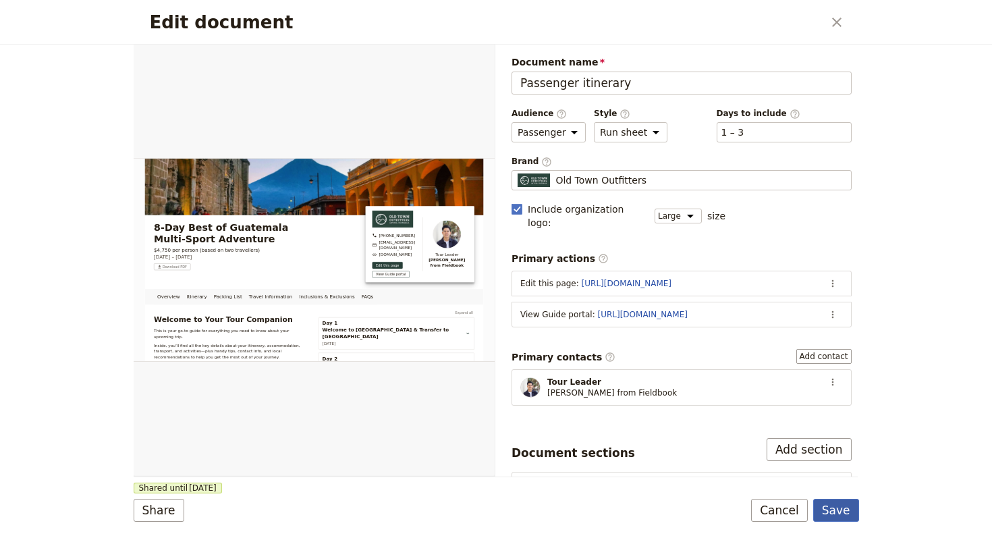
click at [841, 504] on button "Save" at bounding box center [836, 510] width 46 height 23
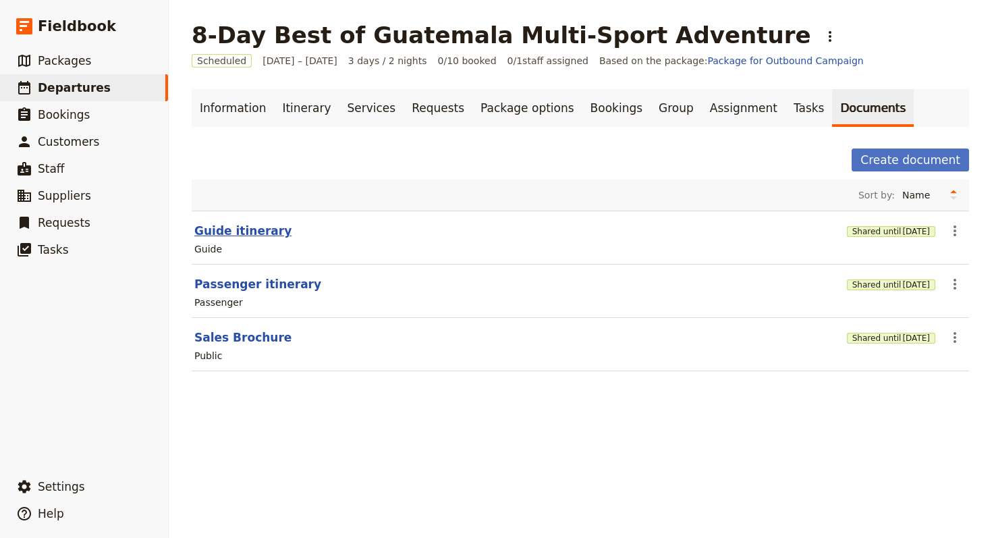
click at [255, 232] on button "Guide itinerary" at bounding box center [242, 231] width 97 height 16
select select "STAFF"
select select "RUN_SHEET"
select select "LARGE"
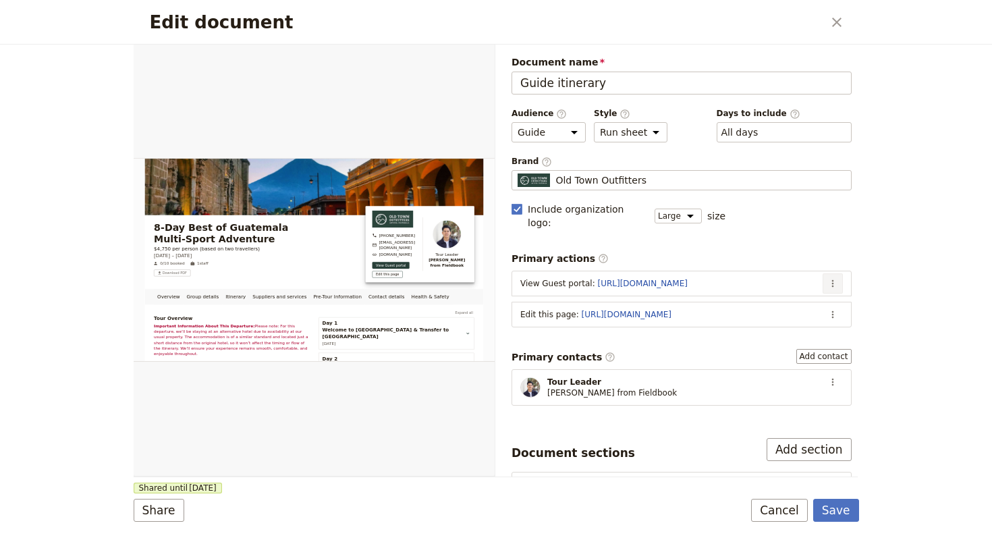
click at [828, 278] on icon "Actions" at bounding box center [833, 283] width 11 height 11
click at [806, 297] on span "Edit action" at bounding box center [768, 298] width 109 height 14
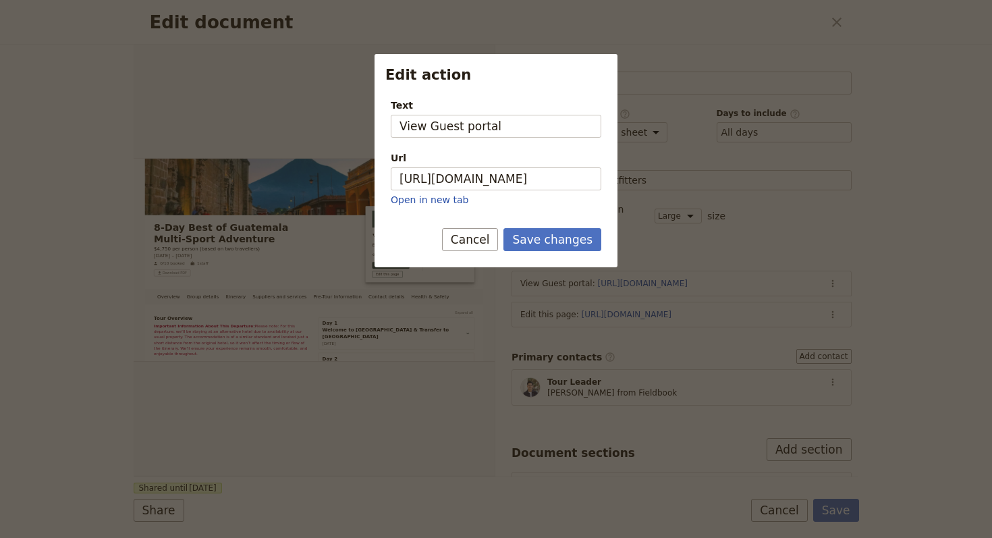
click at [577, 190] on div "Url [URL][DOMAIN_NAME] Open in new tab" at bounding box center [496, 178] width 211 height 55
click at [578, 184] on input "[URL][DOMAIN_NAME]" at bounding box center [496, 178] width 211 height 23
paste input "mWbhj9SX3f72CqyPQXtc6"
type input "[URL][DOMAIN_NAME]"
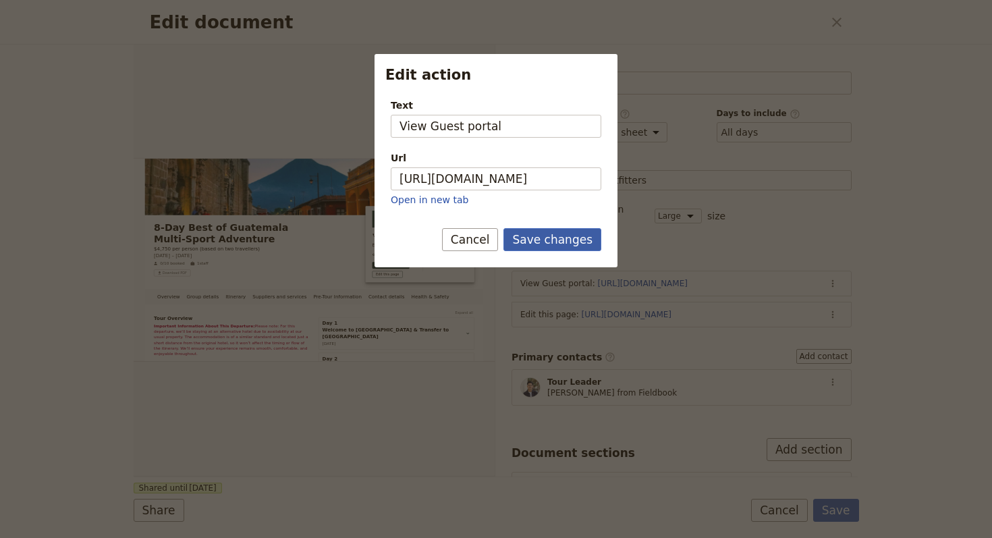
click at [572, 239] on button "Save changes" at bounding box center [553, 239] width 98 height 23
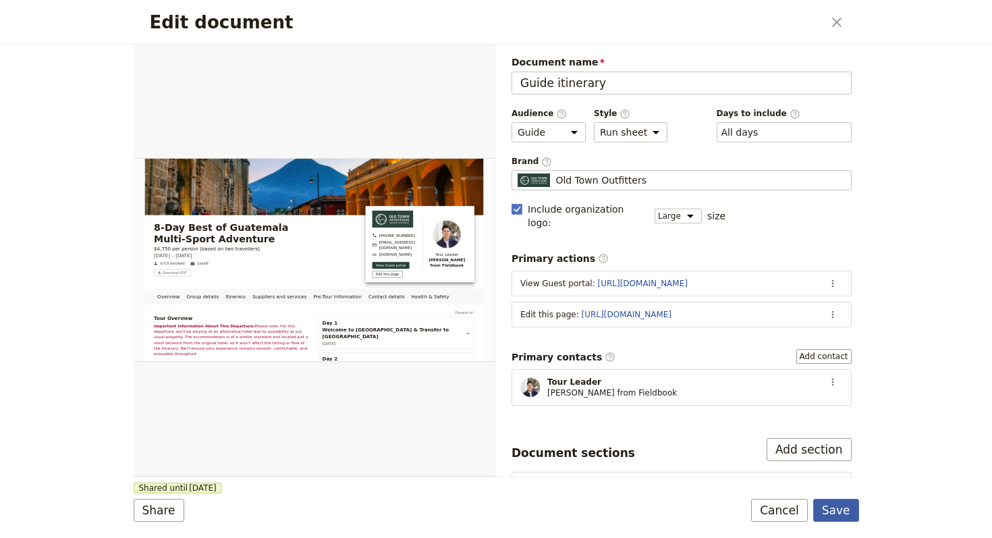
click at [841, 507] on button "Save" at bounding box center [836, 510] width 46 height 23
